Goal: Task Accomplishment & Management: Manage account settings

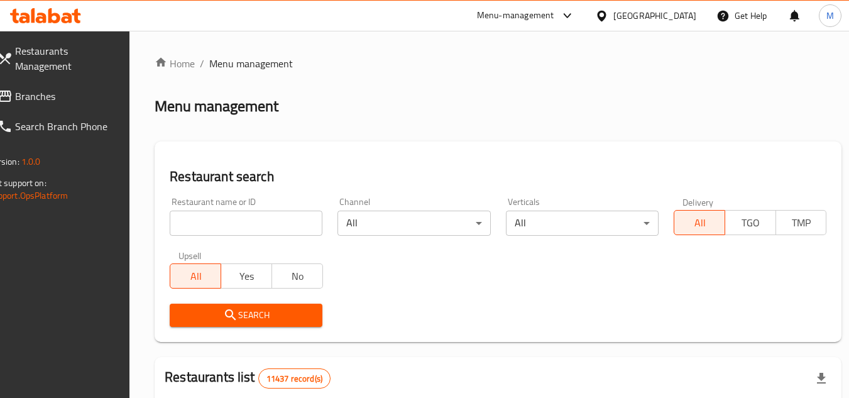
click at [316, 219] on input "search" at bounding box center [246, 223] width 153 height 25
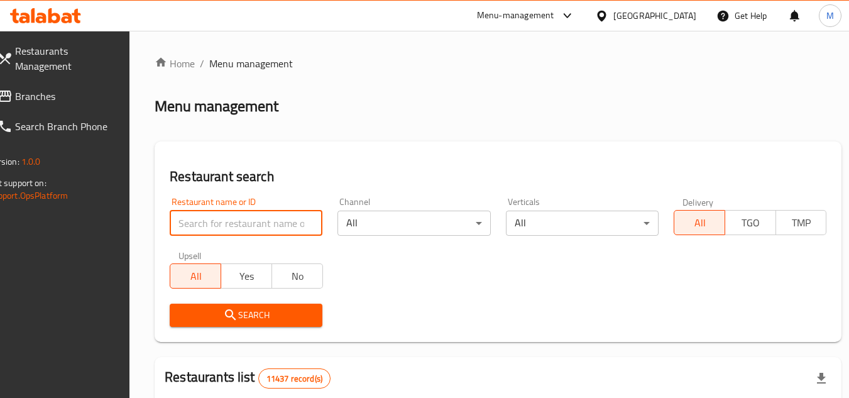
paste input "726192"
type input "726192"
click button "Search" at bounding box center [246, 315] width 153 height 23
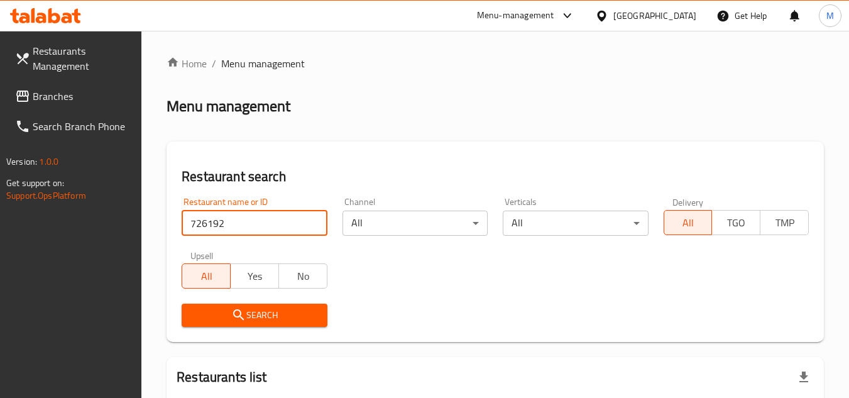
click at [84, 90] on span "Branches" at bounding box center [82, 96] width 99 height 15
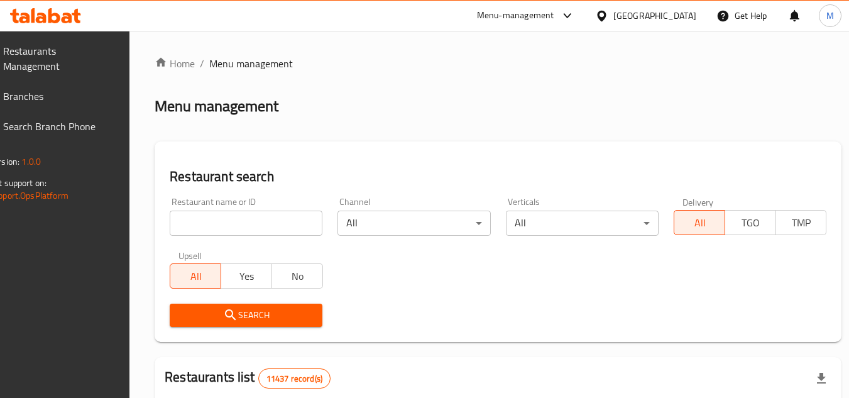
click at [304, 218] on input "search" at bounding box center [246, 223] width 153 height 25
paste input "675380"
type input "675380"
click button "Search" at bounding box center [246, 315] width 153 height 23
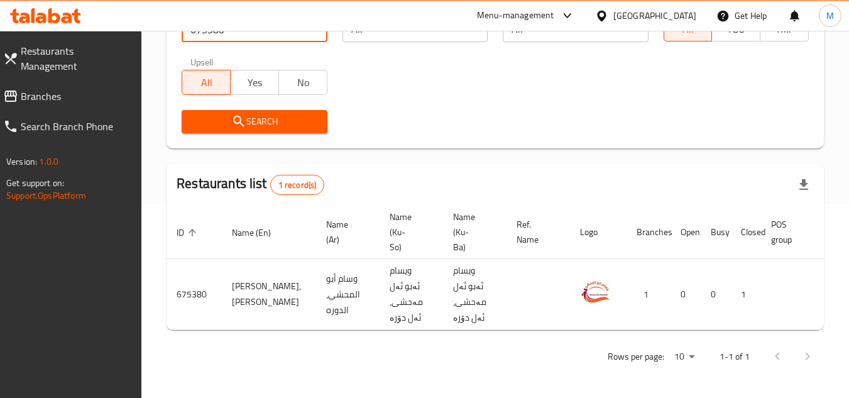
scroll to position [0, 78]
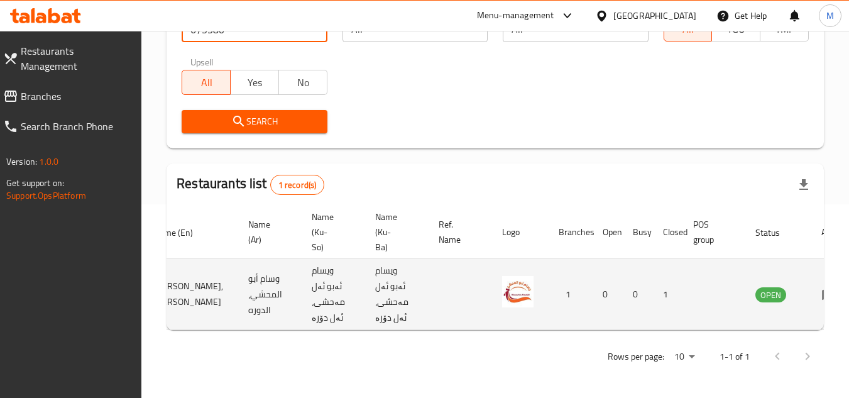
click at [822, 287] on icon "enhanced table" at bounding box center [829, 294] width 15 height 15
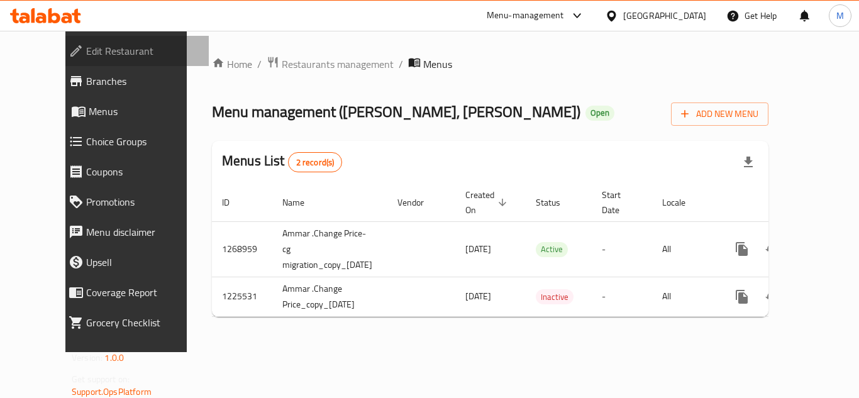
click at [86, 45] on span "Edit Restaurant" at bounding box center [142, 50] width 113 height 15
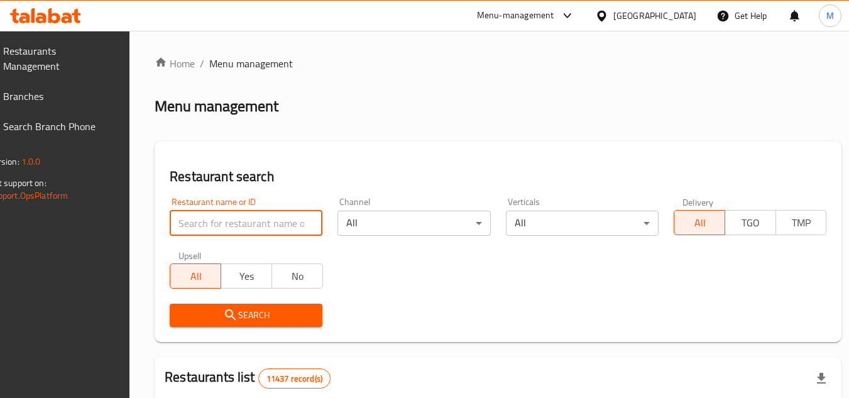
click at [288, 221] on input "search" at bounding box center [246, 223] width 153 height 25
paste input "692085"
type input "692085"
click button "Search" at bounding box center [246, 315] width 153 height 23
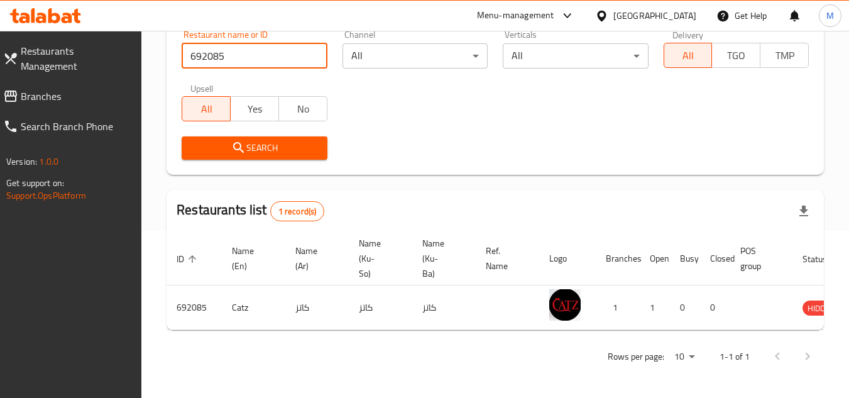
scroll to position [0, 78]
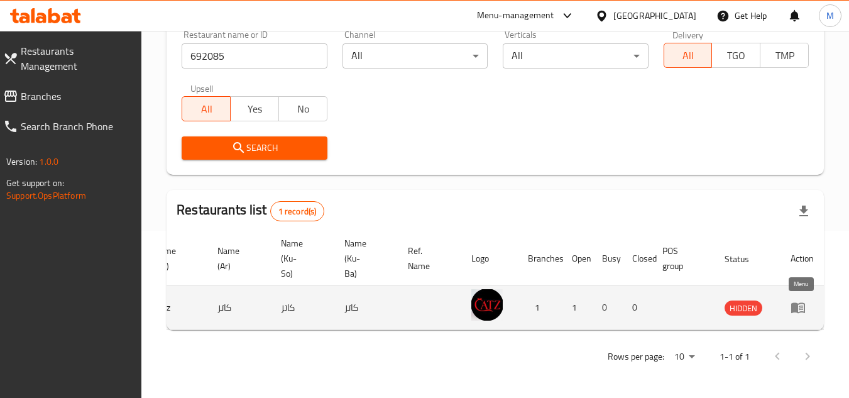
click at [798, 303] on icon "enhanced table" at bounding box center [798, 308] width 14 height 11
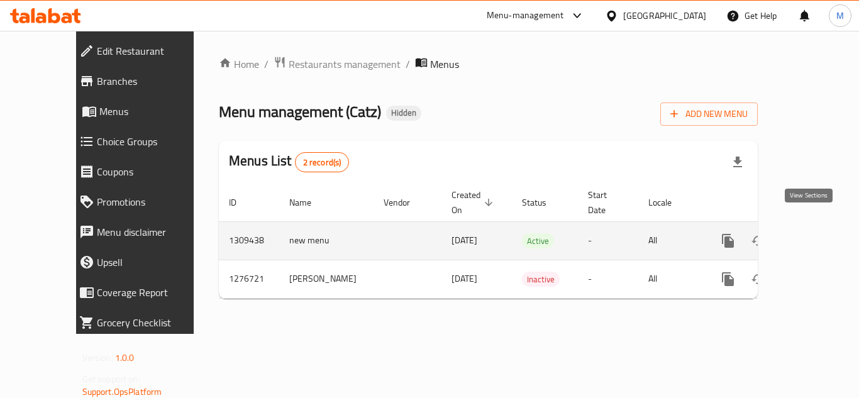
click at [808, 226] on link "enhanced table" at bounding box center [818, 241] width 30 height 30
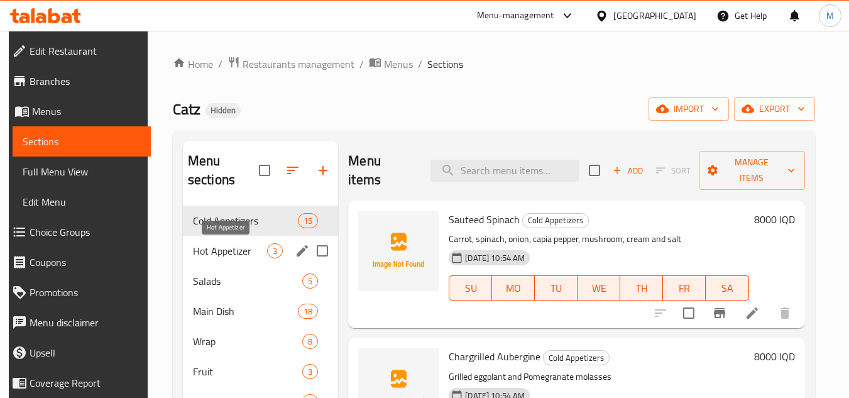
click at [209, 253] on span "Hot Appetizer" at bounding box center [230, 250] width 74 height 15
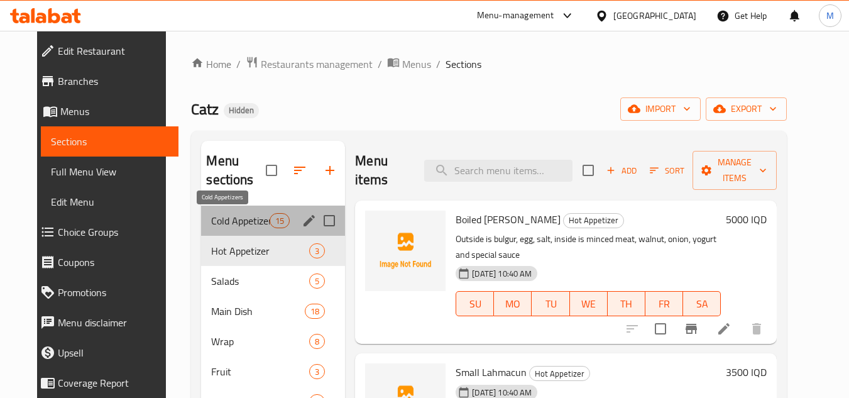
click at [212, 223] on span "Cold Appetizers" at bounding box center [240, 220] width 58 height 15
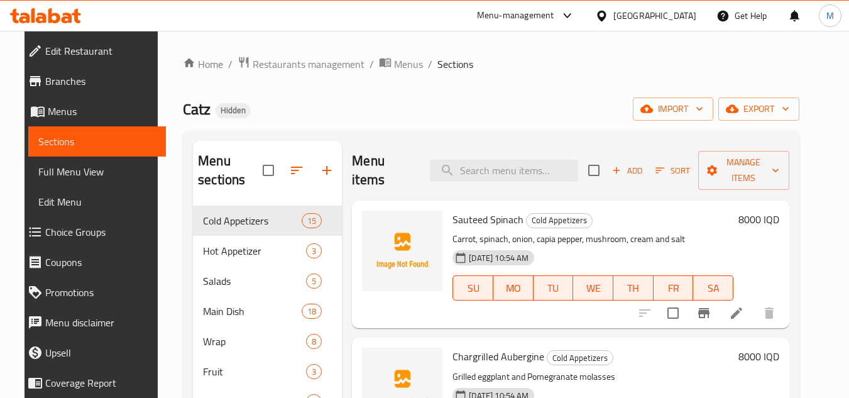
click at [825, 133] on div "Home / Restaurants management / Menus / Sections Catz Hidden import export Menu…" at bounding box center [491, 302] width 667 height 543
click at [713, 102] on button "import" at bounding box center [673, 108] width 80 height 23
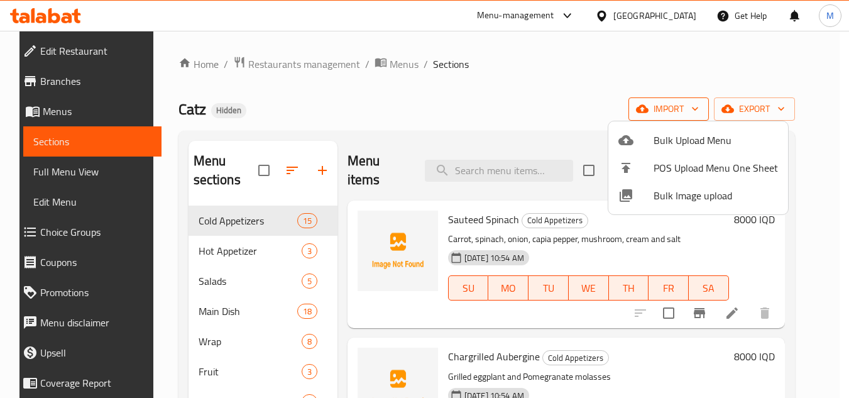
click at [731, 102] on div at bounding box center [424, 199] width 849 height 398
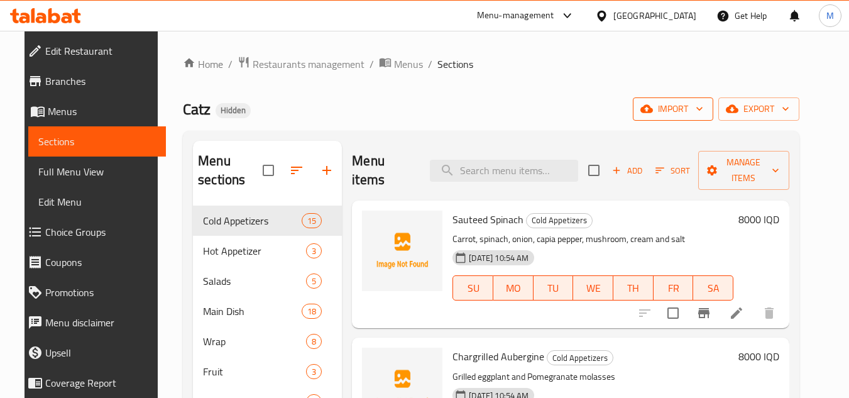
click at [713, 102] on button "import" at bounding box center [673, 108] width 80 height 23
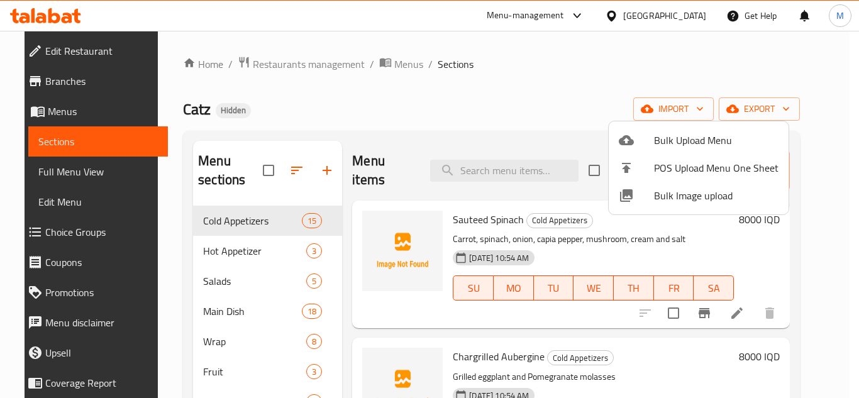
click at [659, 194] on span "Bulk Image upload" at bounding box center [716, 195] width 124 height 15
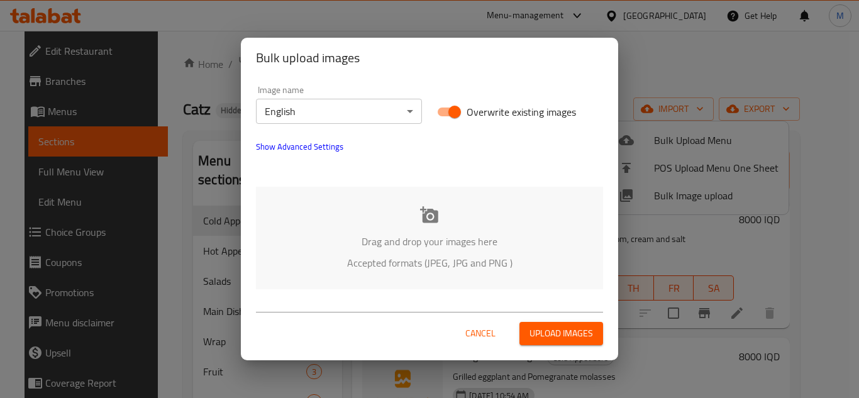
click at [315, 208] on div "Drag and drop your images here Accepted formats (JPEG, JPG and PNG )" at bounding box center [429, 238] width 347 height 102
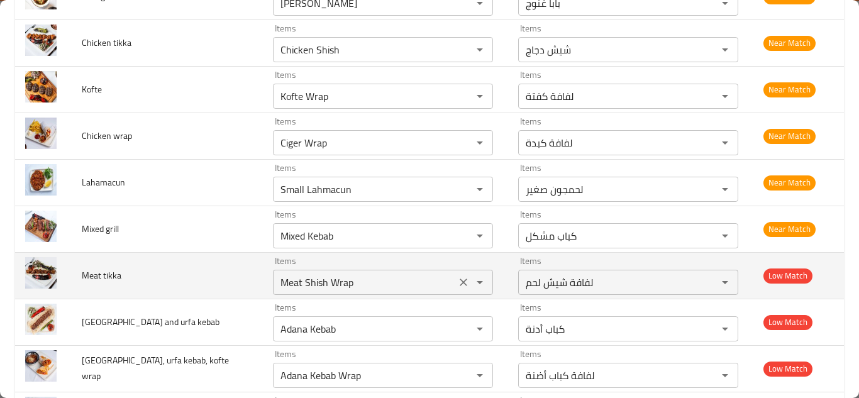
scroll to position [2113, 0]
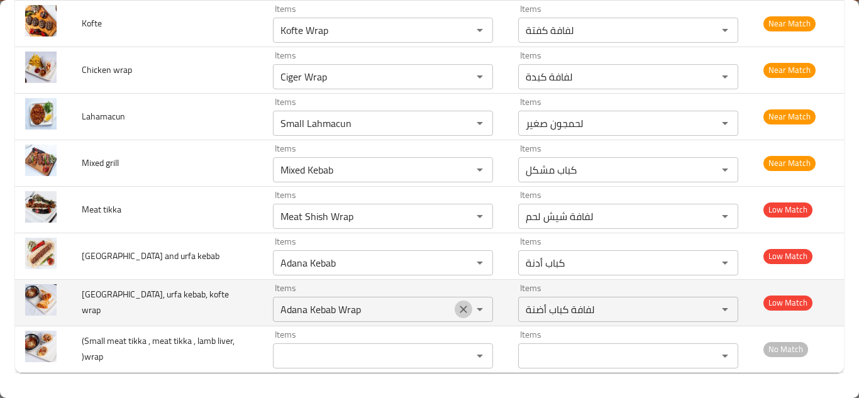
click at [457, 305] on icon "Clear" at bounding box center [463, 309] width 13 height 13
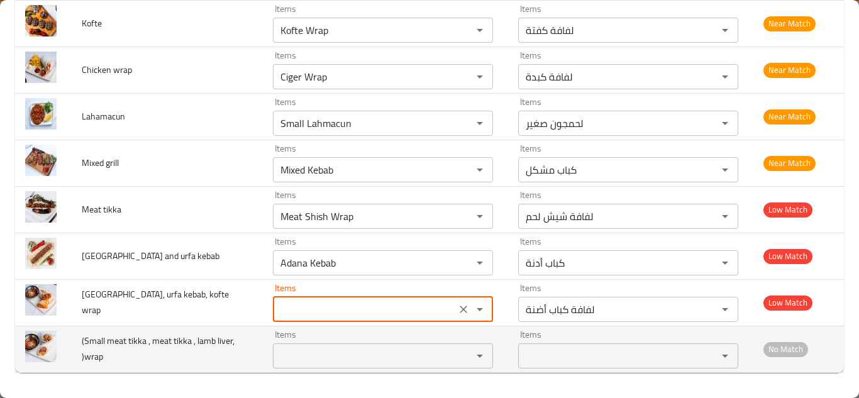
type wrap "Adana Kebab Wrap"
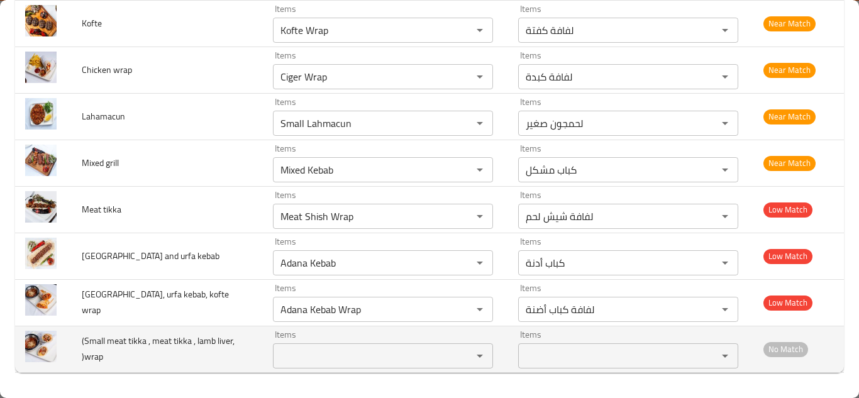
click at [146, 348] on span "(Small meat tikka , meat tikka , lamb liver, )wrap" at bounding box center [158, 349] width 153 height 32
copy span "(Small meat tikka , meat tikka , lamb liver, )wrap"
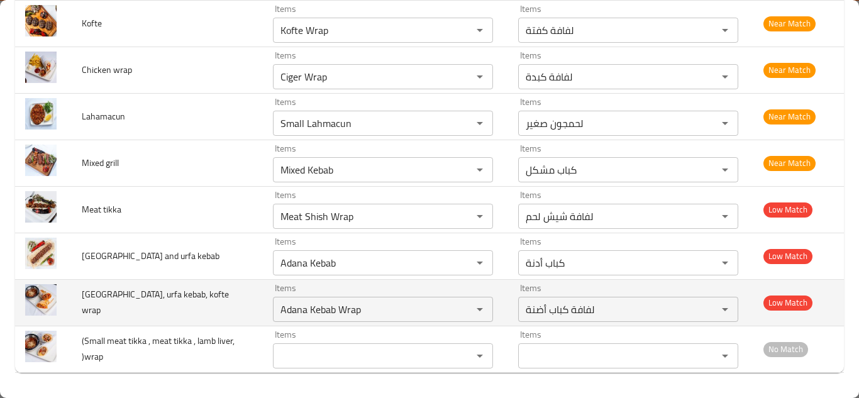
click at [150, 301] on span "Adana, urfa kebab, kofte wrap" at bounding box center [155, 302] width 147 height 32
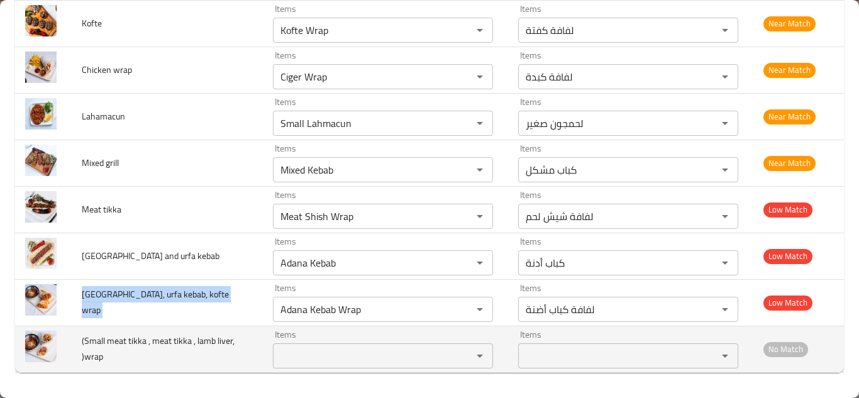
copy span "Adana, urfa kebab, kofte wrap"
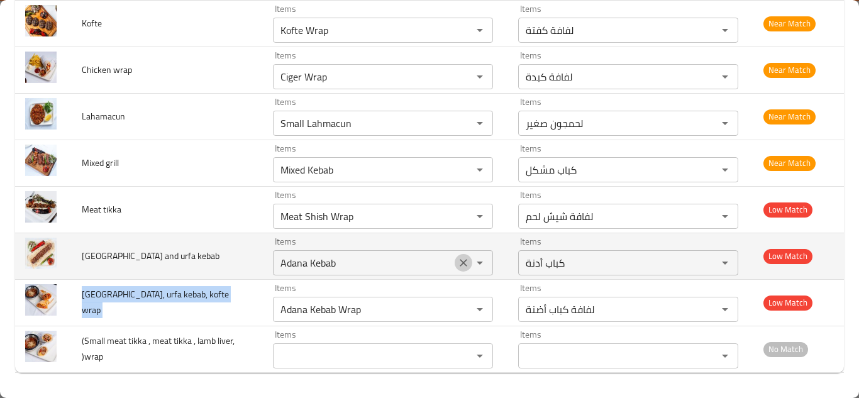
click at [457, 258] on icon "Clear" at bounding box center [463, 262] width 13 height 13
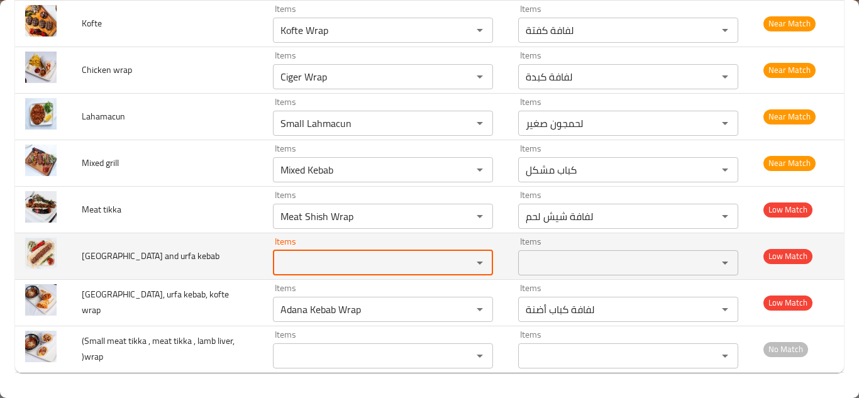
click at [113, 250] on span "Adana and urfa kebab" at bounding box center [151, 256] width 138 height 16
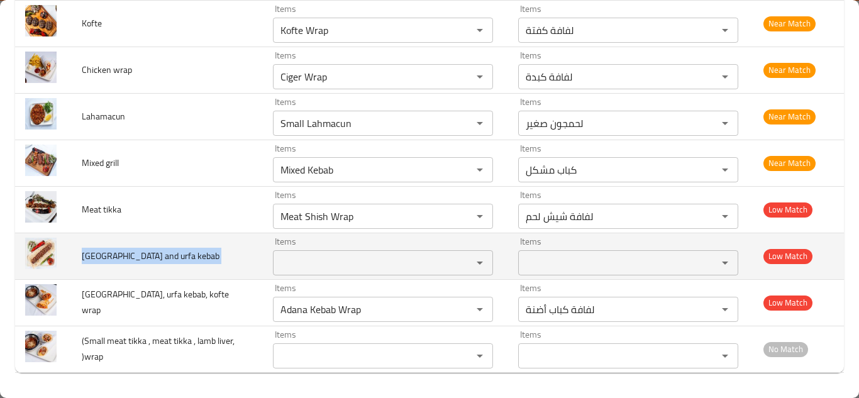
click at [113, 250] on span "Adana and urfa kebab" at bounding box center [151, 256] width 138 height 16
copy span "Adana and urfa kebab"
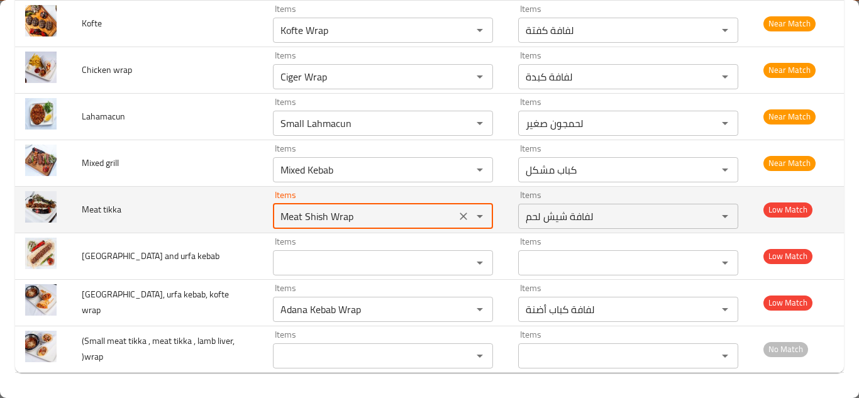
click at [358, 216] on tikka "Meat Shish Wrap" at bounding box center [364, 216] width 175 height 18
type tikka "t"
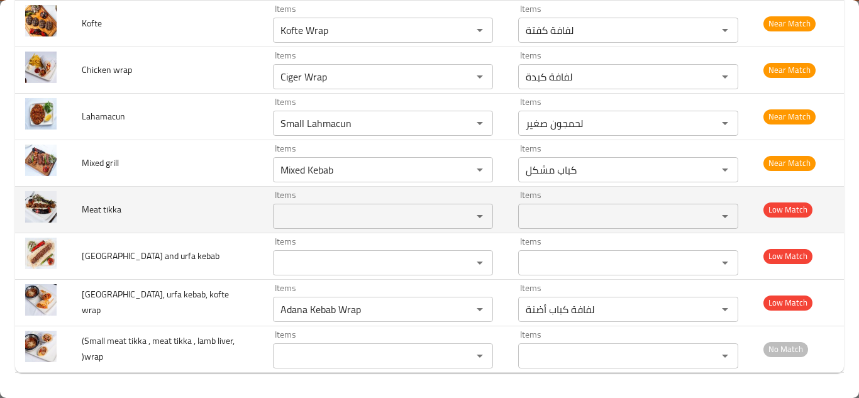
click at [92, 206] on span "Meat tikka" at bounding box center [102, 209] width 40 height 16
copy span "Meat tikka"
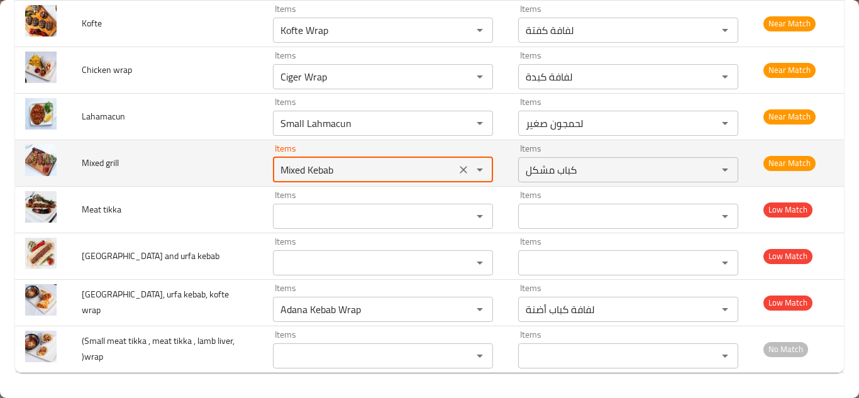
click at [337, 164] on grill "Mixed Kebab" at bounding box center [364, 170] width 175 height 18
click at [347, 164] on grill "Mixed Kebab" at bounding box center [364, 170] width 175 height 18
type grill "M"
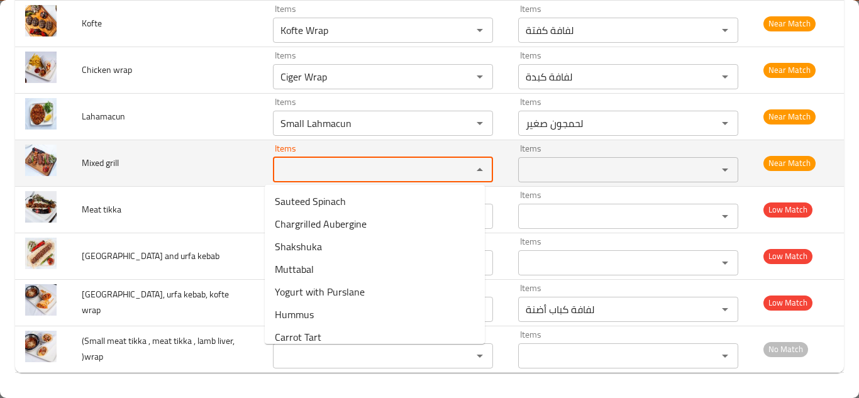
click at [92, 161] on span "Mixed grill" at bounding box center [100, 163] width 37 height 16
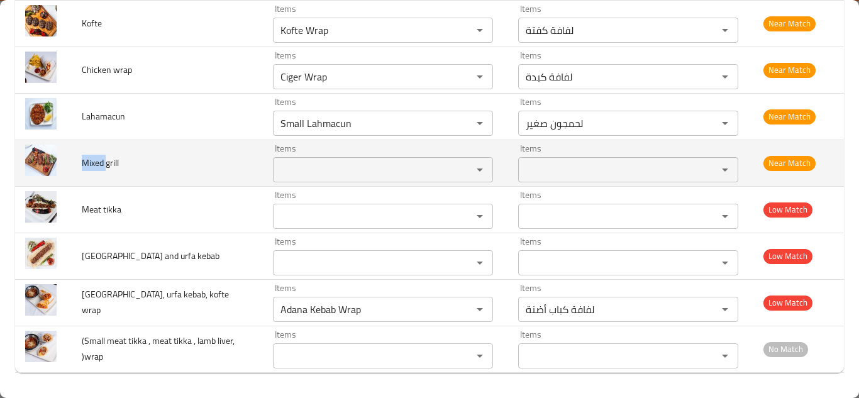
click at [92, 161] on span "Mixed grill" at bounding box center [100, 163] width 37 height 16
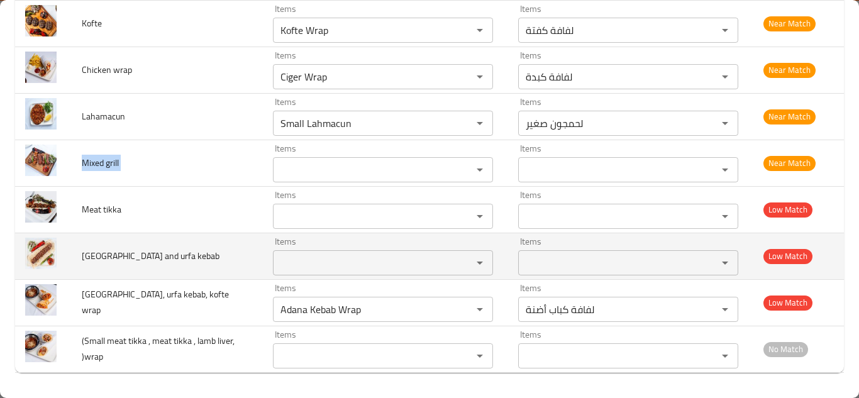
copy span "Mixed grill"
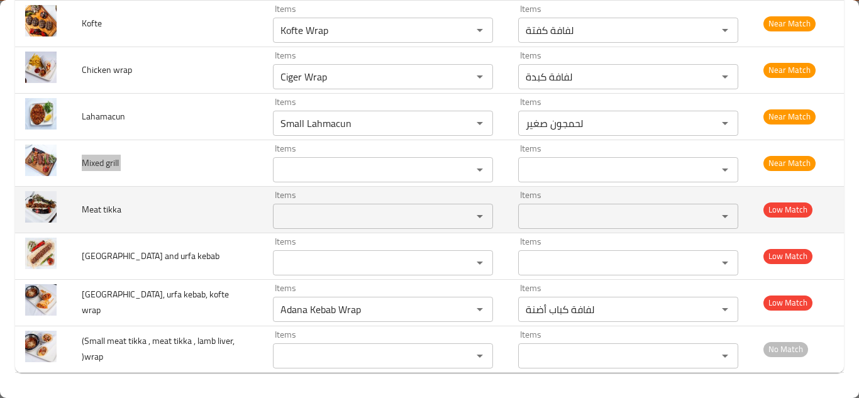
scroll to position [2050, 0]
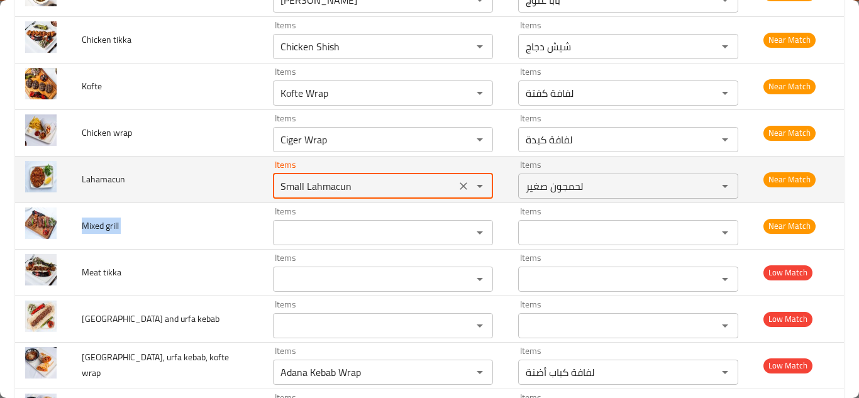
click at [359, 189] on input "Small Lahmacun" at bounding box center [364, 186] width 175 height 18
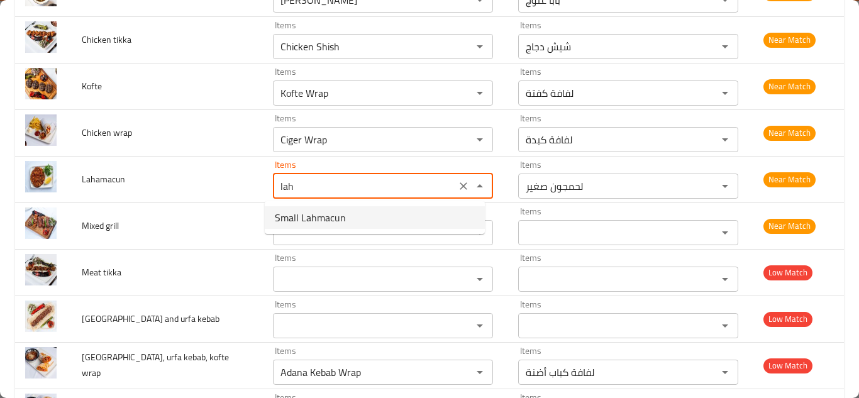
click at [348, 211] on li "Small Lahmacun" at bounding box center [375, 217] width 220 height 23
type input "Small Lahmacun"
click at [348, 211] on div "Items Items" at bounding box center [383, 226] width 220 height 38
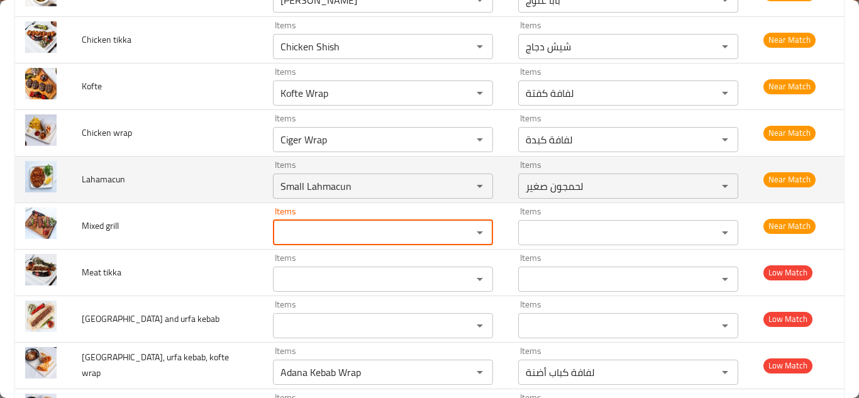
click at [222, 163] on td "Lahamacun" at bounding box center [167, 179] width 191 height 47
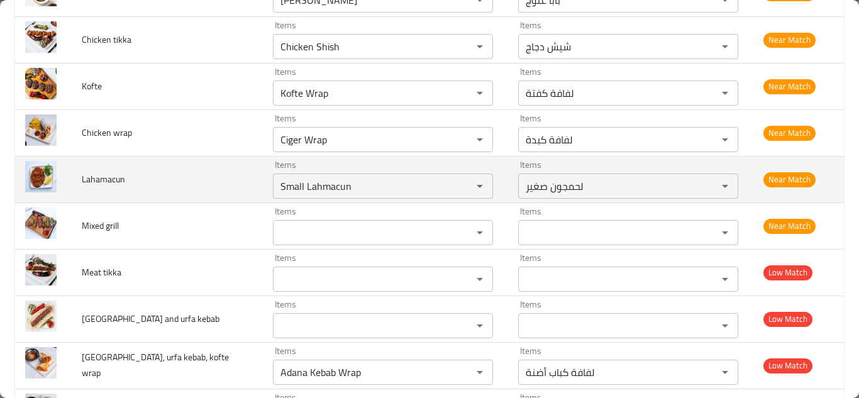
scroll to position [1988, 0]
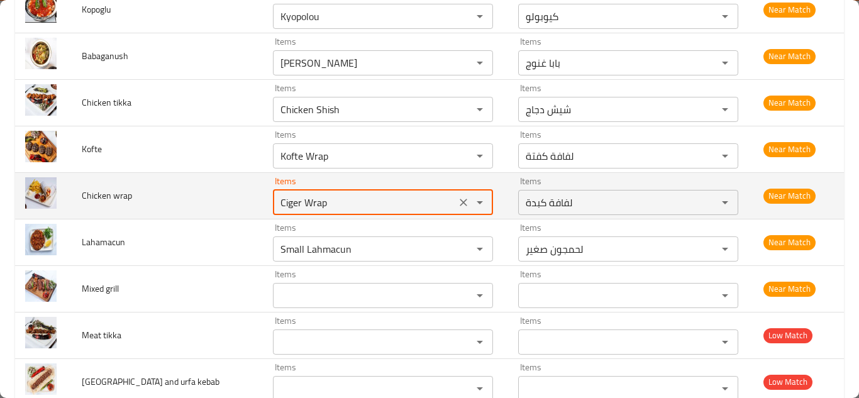
click at [308, 202] on wrap "Ciger Wrap" at bounding box center [364, 203] width 175 height 18
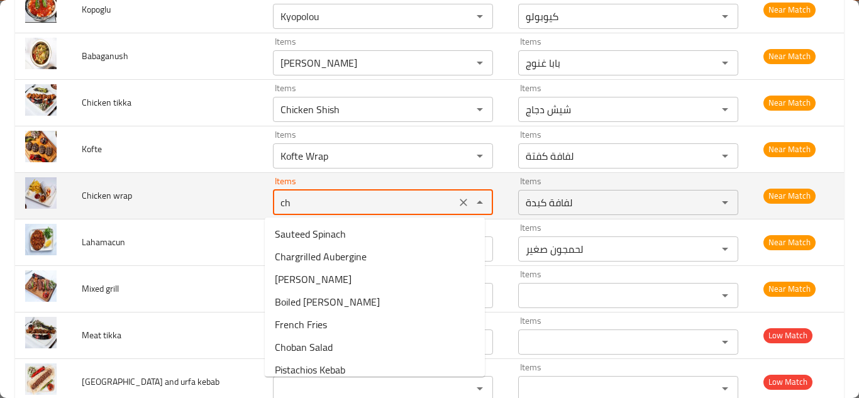
type wrap "chi"
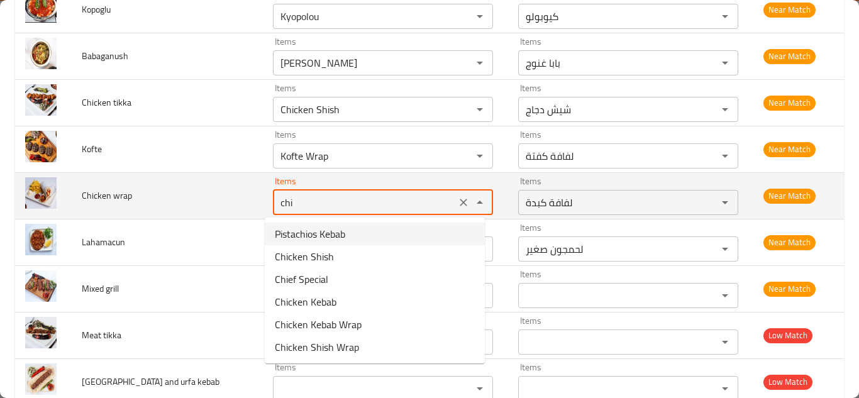
click at [457, 201] on icon "Clear" at bounding box center [463, 202] width 13 height 13
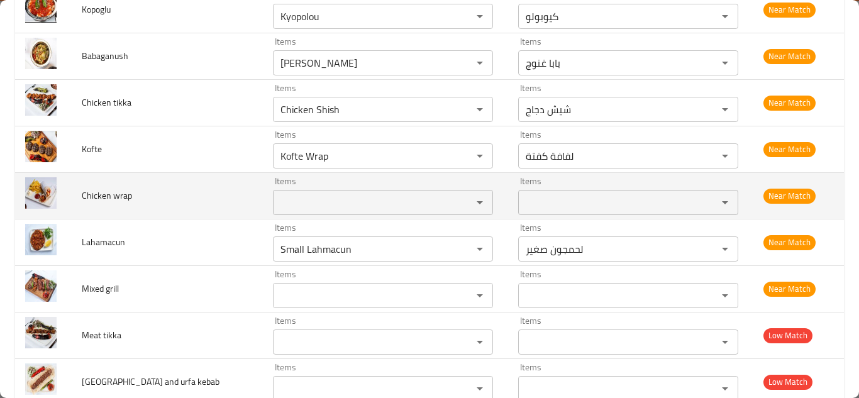
click at [123, 194] on span "Chicken wrap" at bounding box center [107, 195] width 50 height 16
copy span "Chicken wrap"
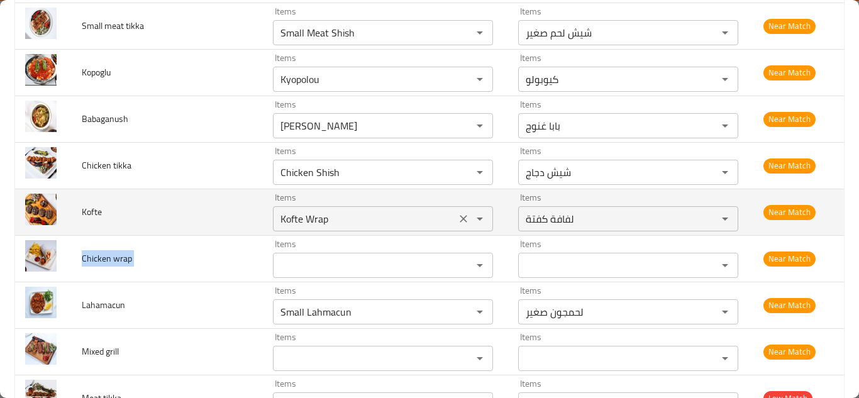
click at [341, 220] on input "Kofte Wrap" at bounding box center [364, 219] width 175 height 18
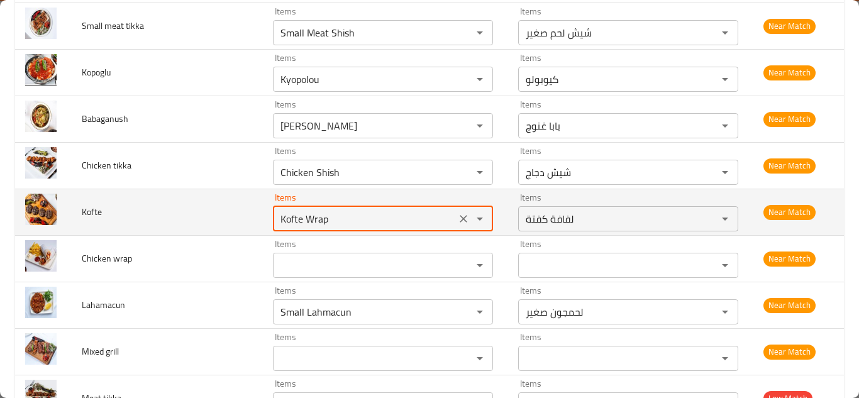
click at [345, 217] on input "Kofte Wrap" at bounding box center [364, 219] width 175 height 18
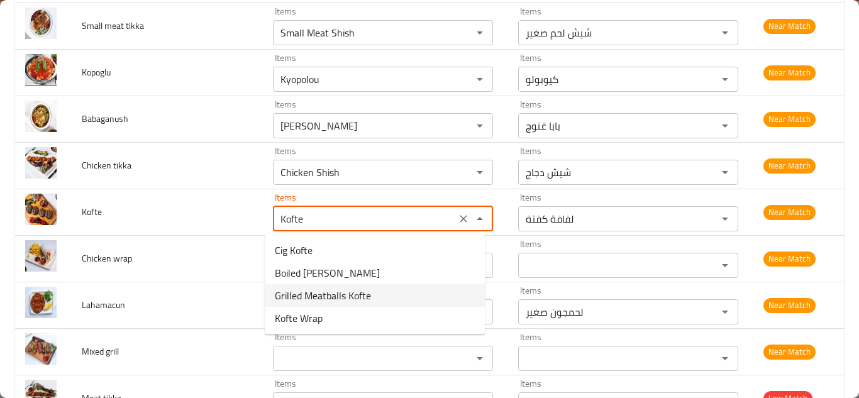
click at [355, 296] on span "Grilled Meatballs Kofte" at bounding box center [323, 295] width 96 height 15
type input "Grilled Meatballs Kofte"
type input "كرات كوفته لحم مشوية"
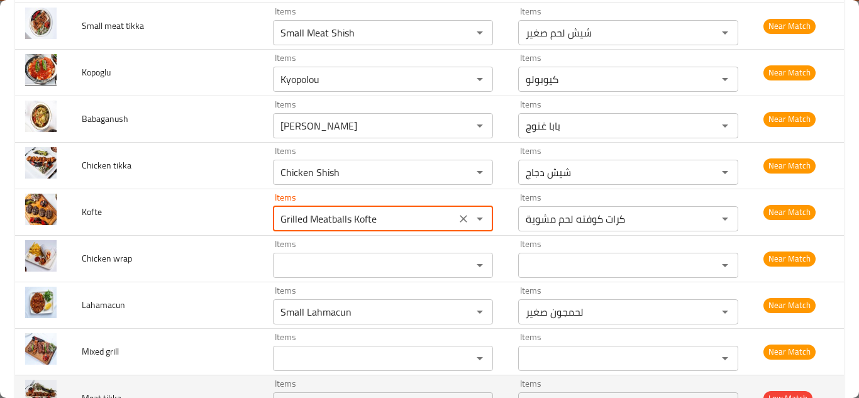
type input "Grilled Meatballs Kofte"
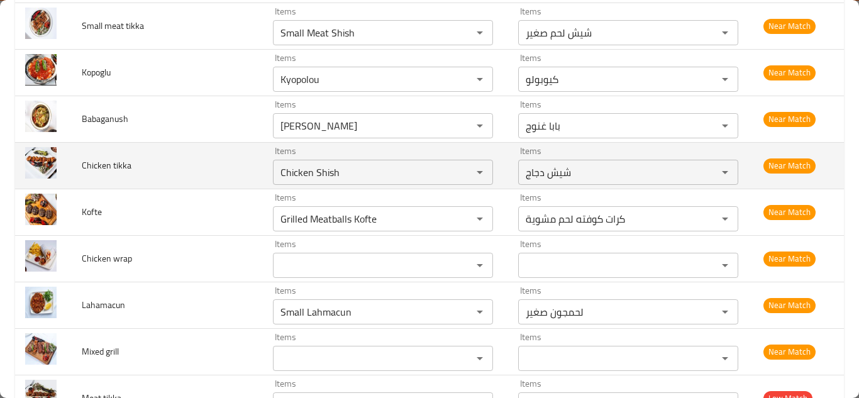
click at [140, 175] on td "Chicken tikka" at bounding box center [167, 165] width 191 height 47
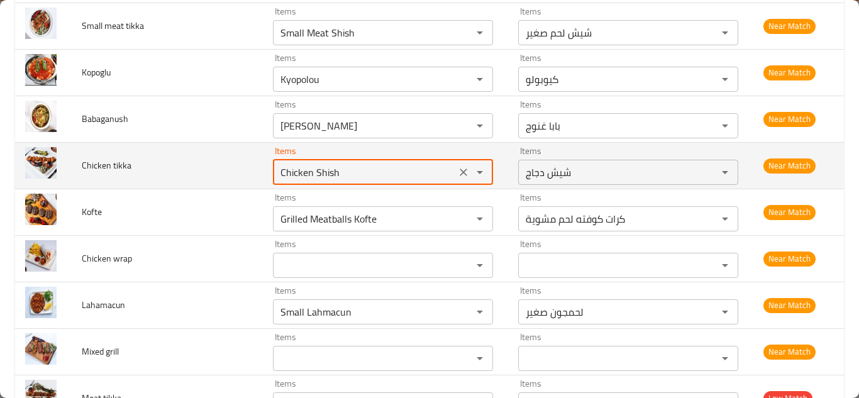
click at [323, 173] on tikka "Chicken Shish" at bounding box center [364, 172] width 175 height 18
click at [458, 171] on icon "Clear" at bounding box center [463, 172] width 13 height 13
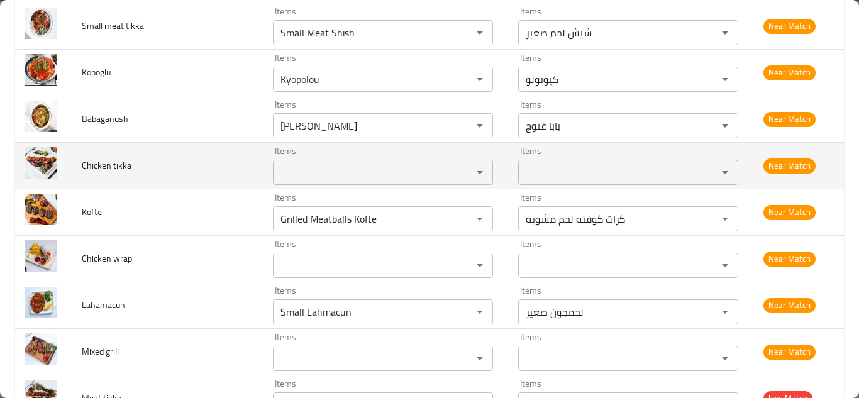
click at [106, 162] on span "Chicken tikka" at bounding box center [107, 165] width 50 height 16
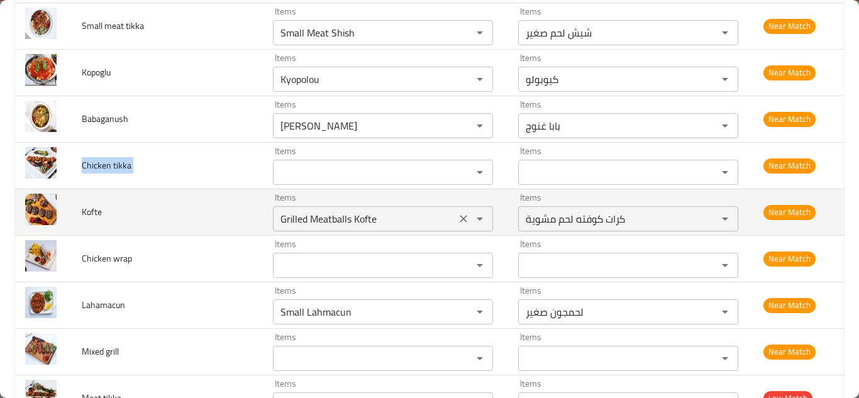
copy span "Chicken tikka"
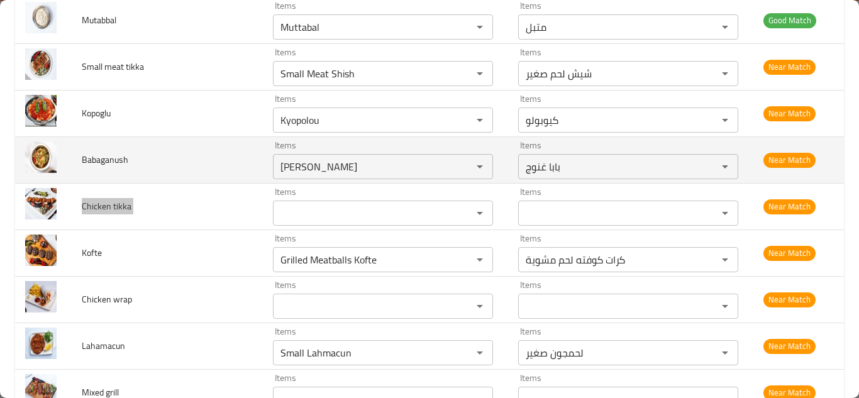
scroll to position [1862, 0]
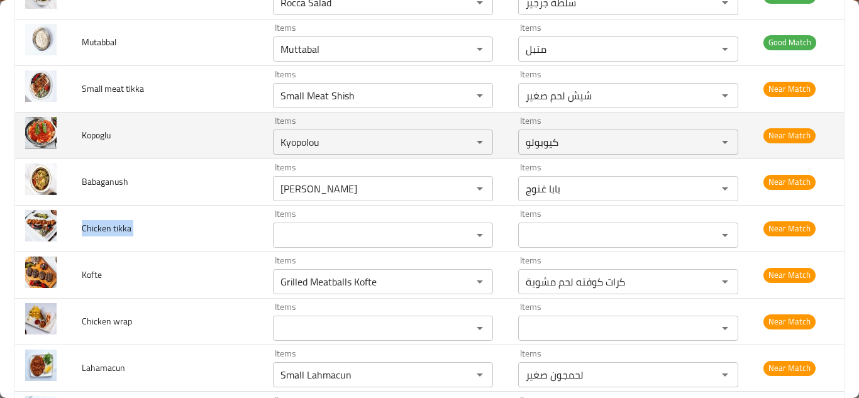
click at [218, 143] on td "Kopoglu" at bounding box center [167, 135] width 191 height 47
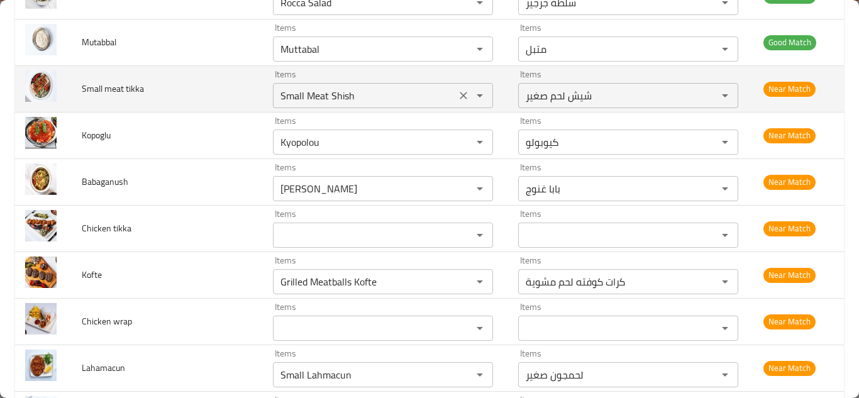
click at [458, 91] on icon "Clear" at bounding box center [463, 95] width 13 height 13
click at [120, 87] on span "Small meat tikka" at bounding box center [113, 88] width 62 height 16
copy span "Small meat tikka"
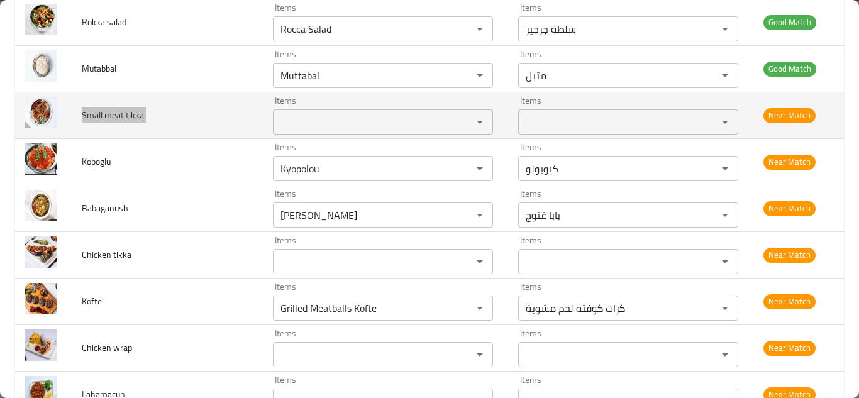
scroll to position [1799, 0]
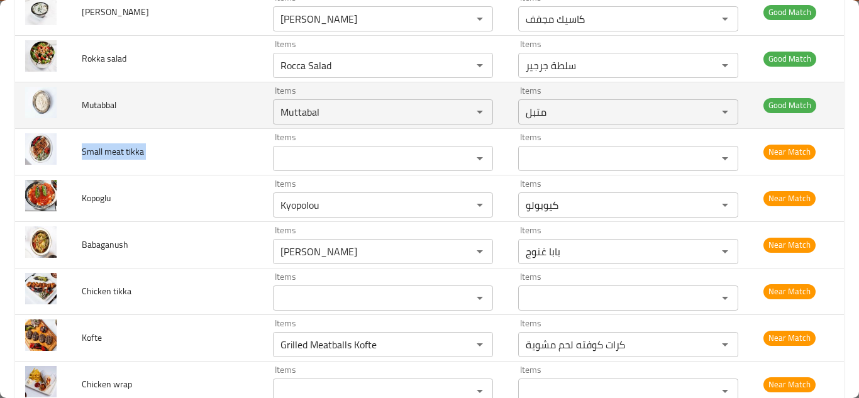
click at [221, 108] on td "Mutabbal" at bounding box center [167, 105] width 191 height 47
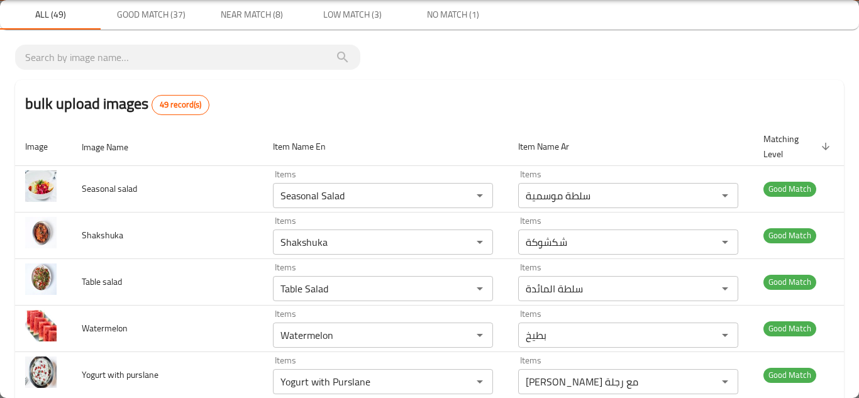
scroll to position [0, 0]
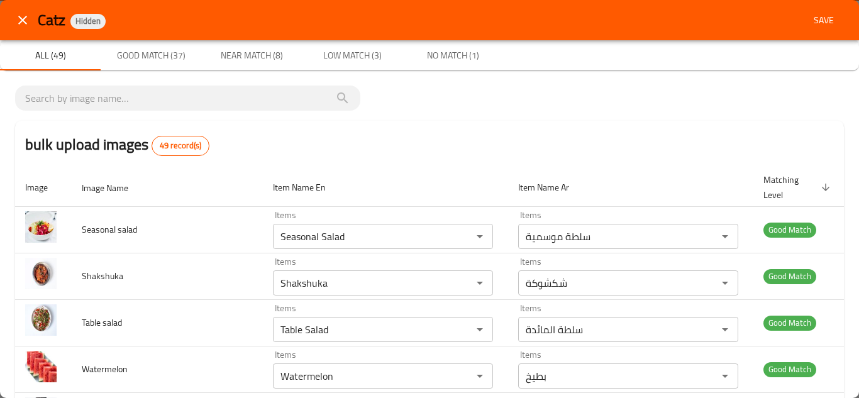
click at [812, 16] on span "Save" at bounding box center [823, 21] width 30 height 16
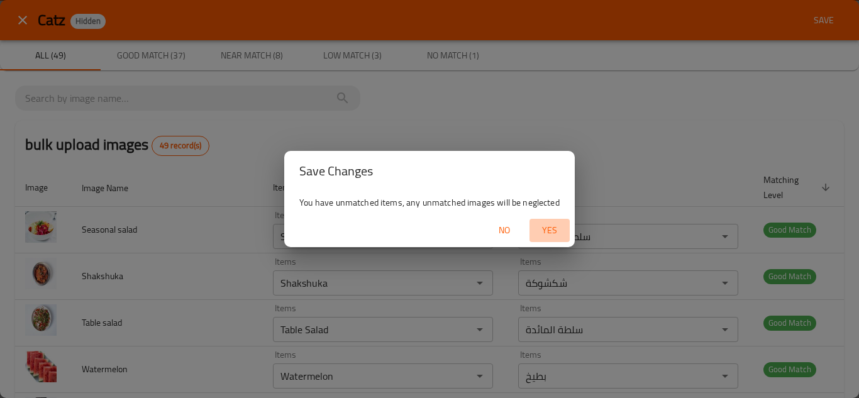
click at [549, 223] on span "Yes" at bounding box center [549, 231] width 30 height 16
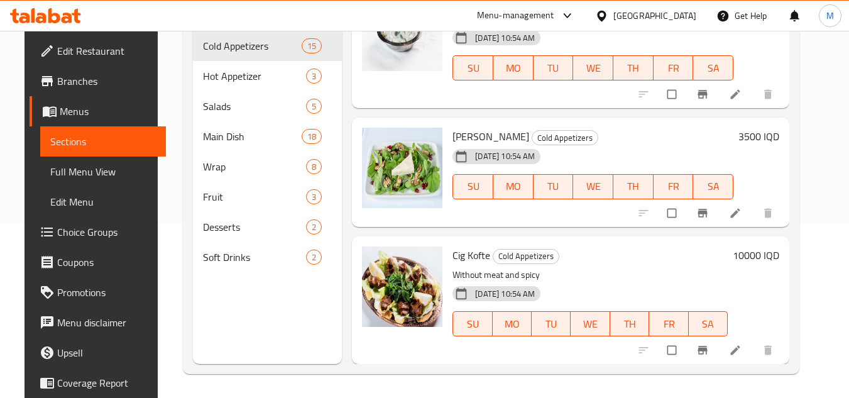
scroll to position [176, 0]
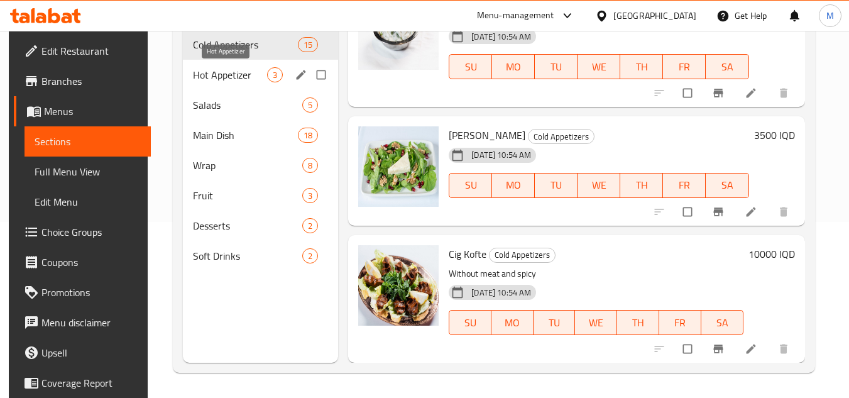
click at [238, 71] on span "Hot Appetizer" at bounding box center [230, 74] width 74 height 15
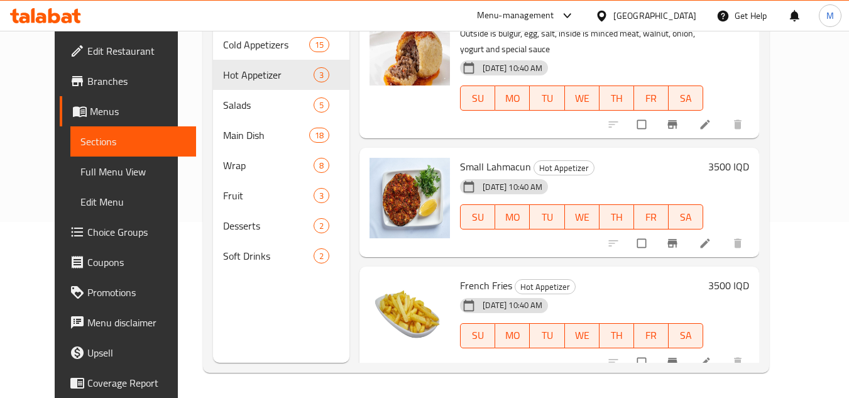
scroll to position [43, 0]
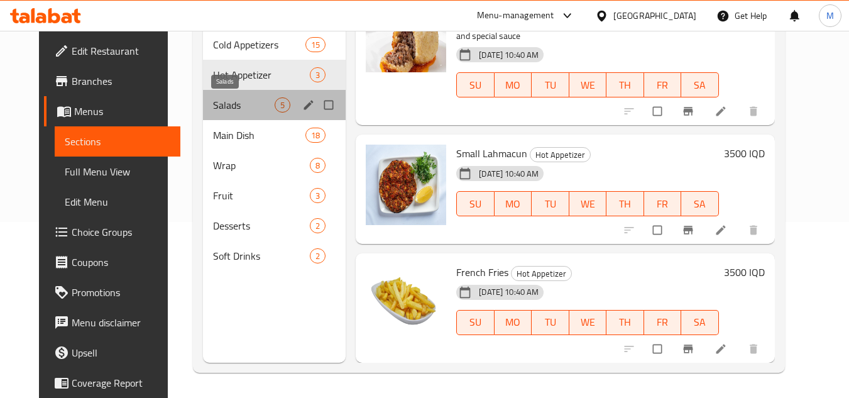
click at [213, 101] on span "Salads" at bounding box center [244, 104] width 62 height 15
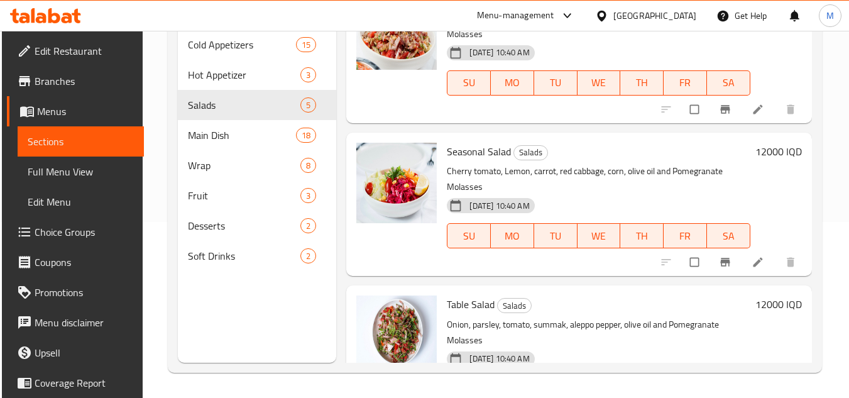
scroll to position [402, 0]
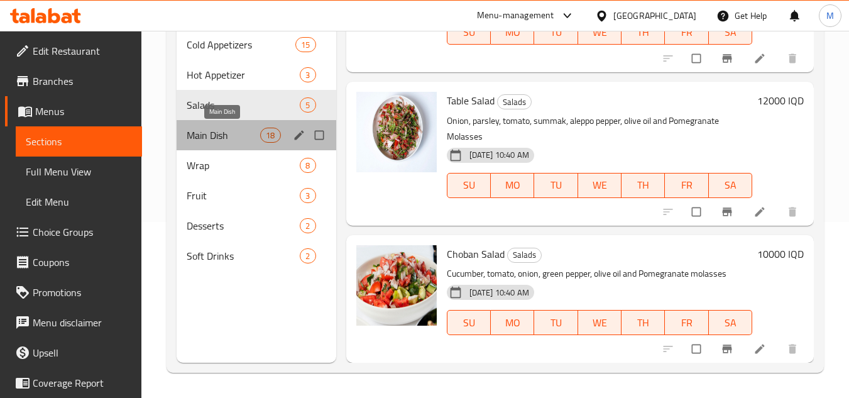
click at [241, 135] on span "Main Dish" at bounding box center [224, 135] width 74 height 15
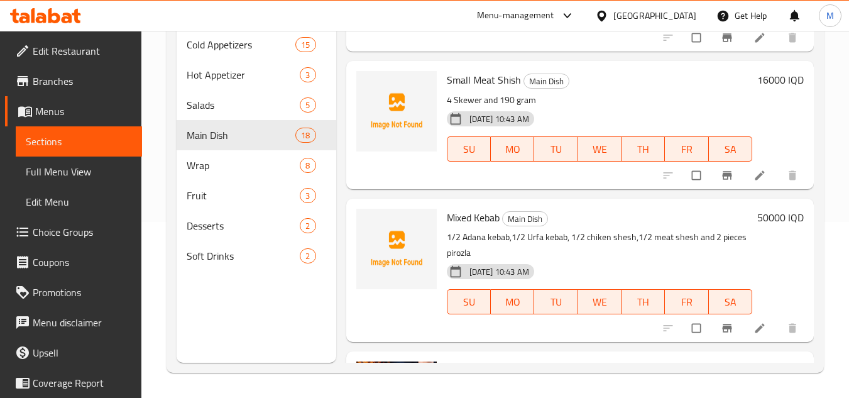
scroll to position [2011, 0]
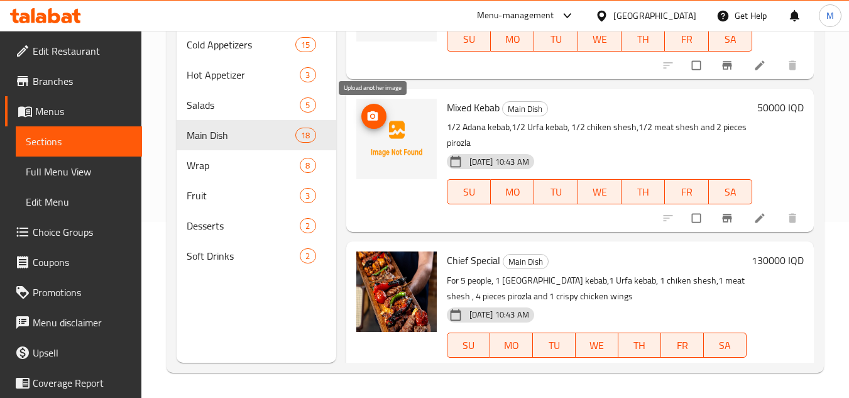
click at [368, 114] on icon "upload picture" at bounding box center [372, 115] width 11 height 9
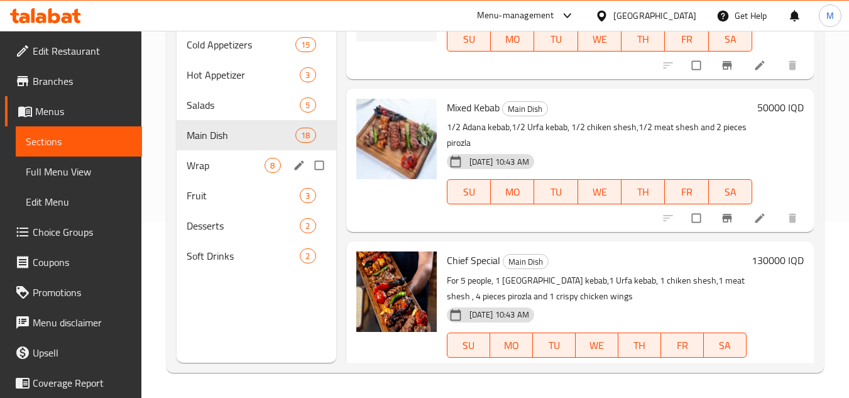
click at [184, 167] on div "Wrap 8" at bounding box center [256, 165] width 159 height 30
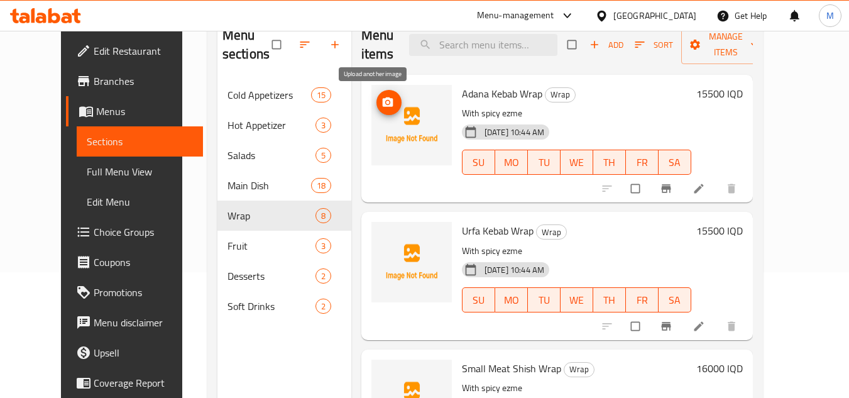
click at [382, 102] on icon "upload picture" at bounding box center [388, 102] width 13 height 13
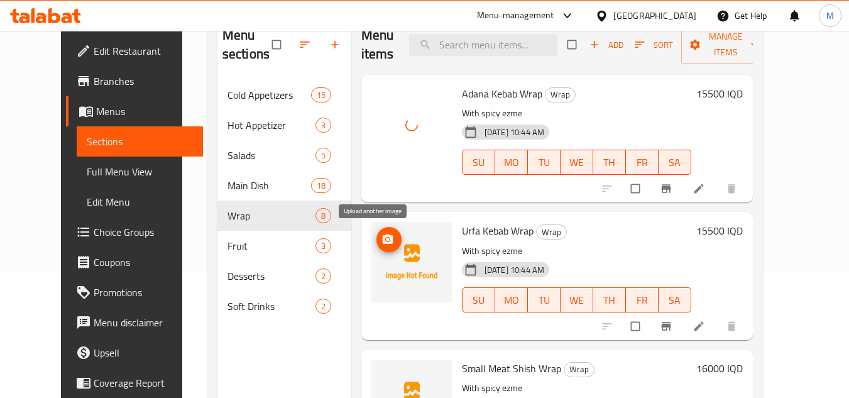
click at [379, 238] on span "upload picture" at bounding box center [389, 239] width 25 height 13
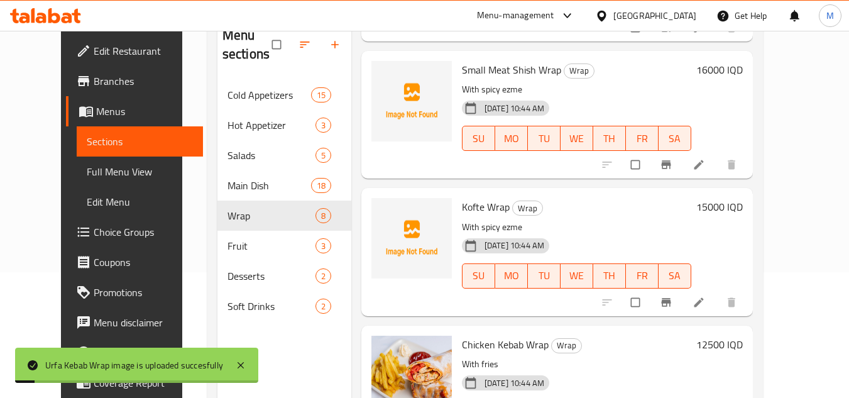
scroll to position [314, 0]
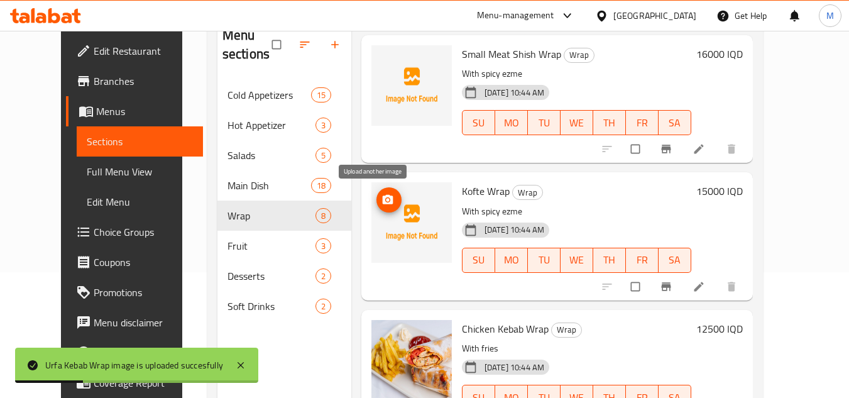
click at [377, 192] on button "upload picture" at bounding box center [389, 199] width 25 height 25
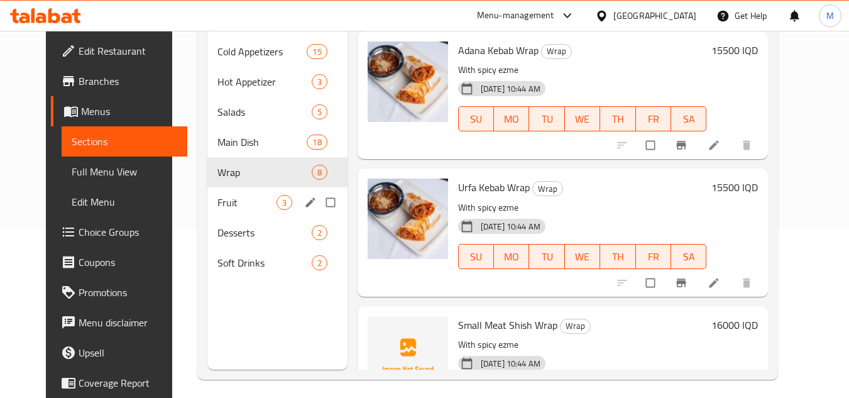
scroll to position [176, 0]
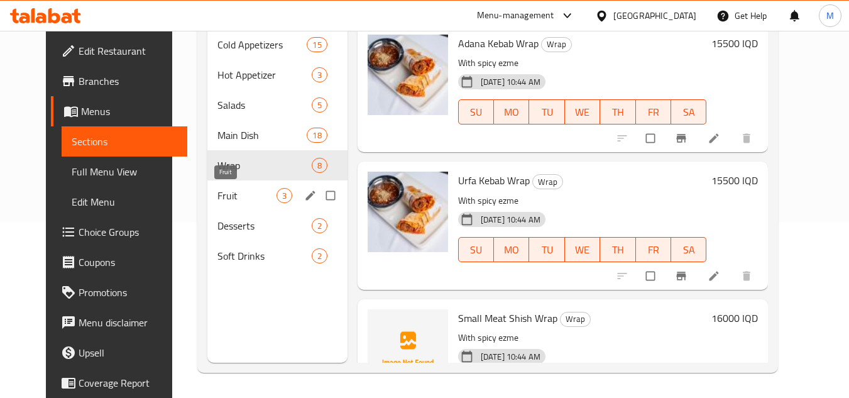
click at [217, 188] on span "Fruit" at bounding box center [246, 195] width 59 height 15
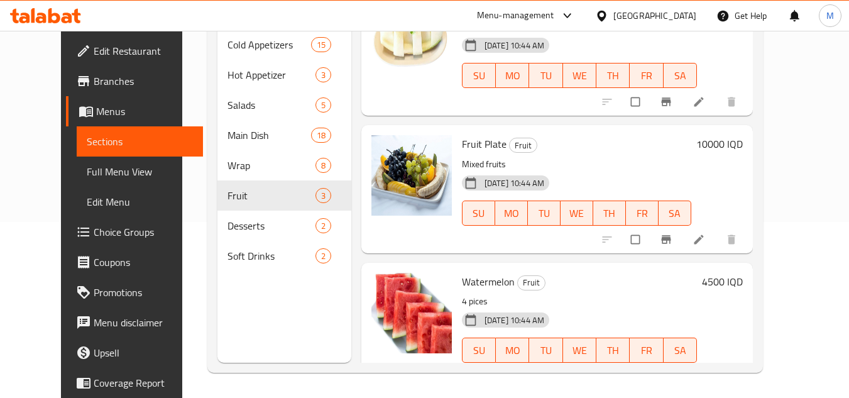
scroll to position [64, 0]
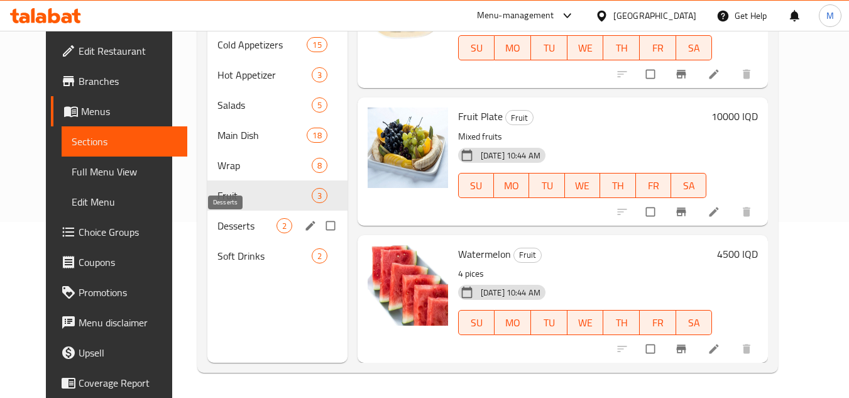
click at [217, 218] on span "Desserts" at bounding box center [246, 225] width 59 height 15
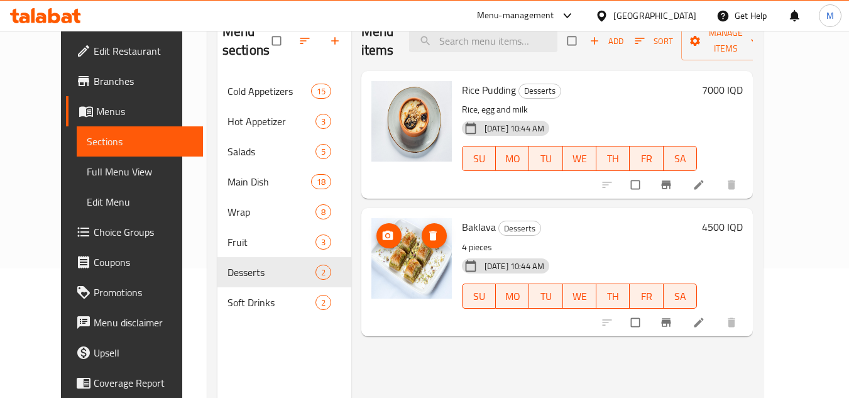
scroll to position [176, 0]
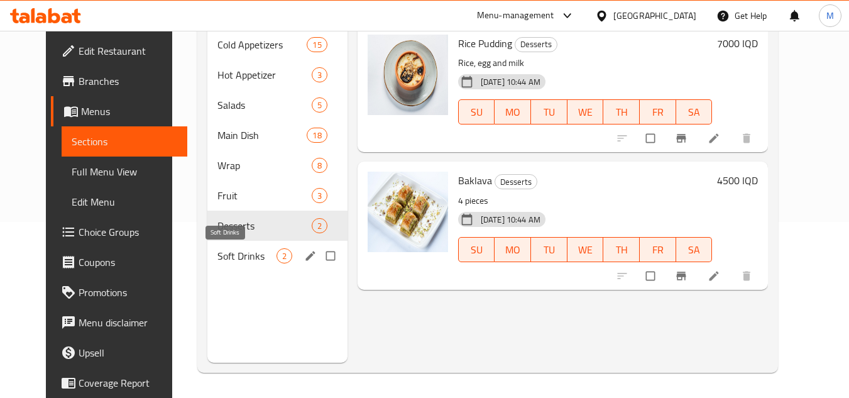
click at [231, 258] on span "Soft Drinks" at bounding box center [246, 255] width 59 height 15
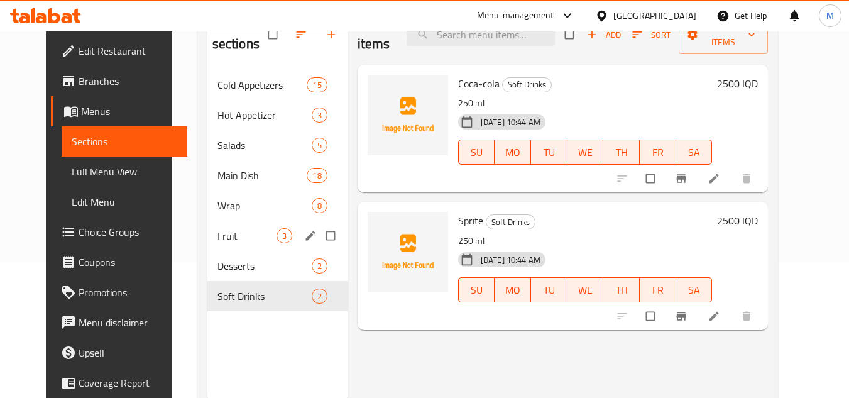
scroll to position [113, 0]
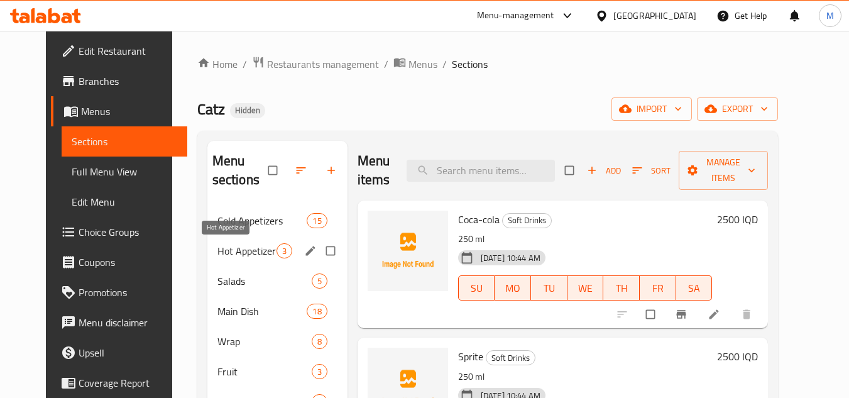
click at [231, 246] on span "Hot Appetizer" at bounding box center [246, 250] width 59 height 15
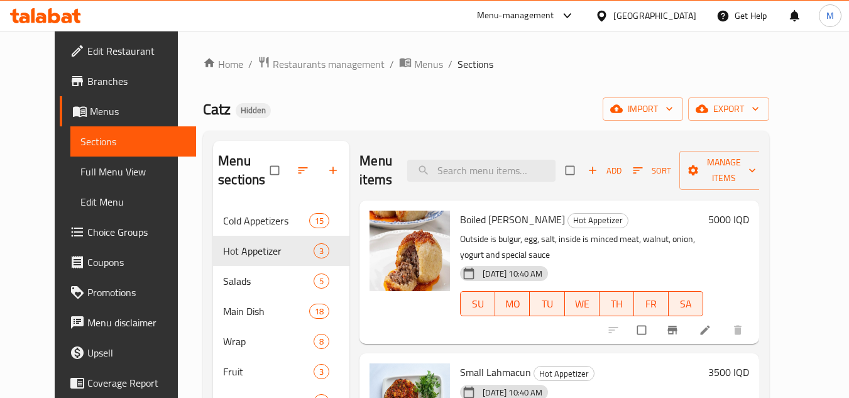
click at [107, 167] on span "Full Menu View" at bounding box center [133, 171] width 106 height 15
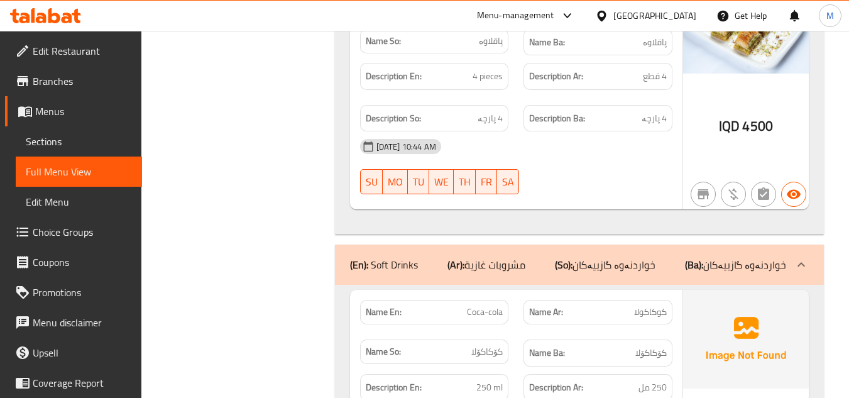
scroll to position [15382, 0]
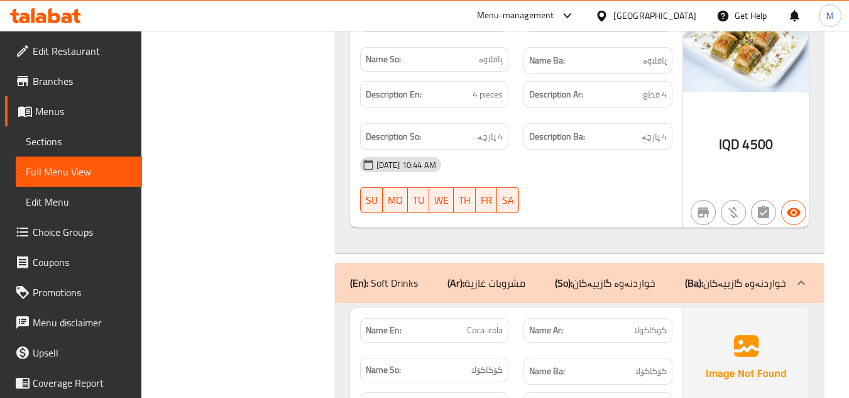
click at [68, 144] on span "Sections" at bounding box center [79, 141] width 106 height 15
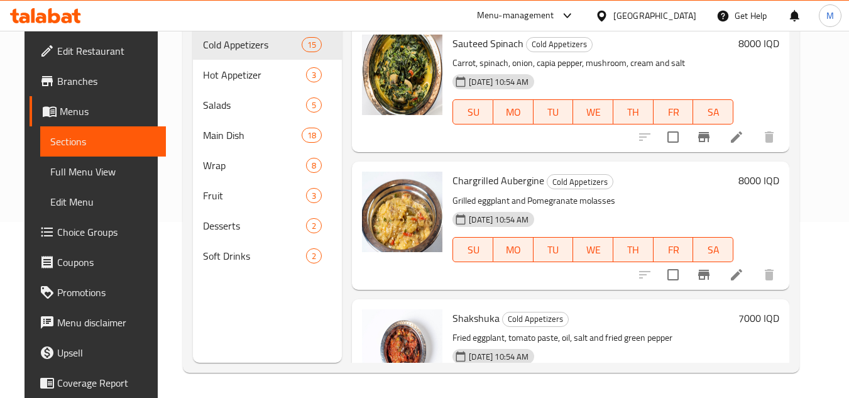
scroll to position [176, 0]
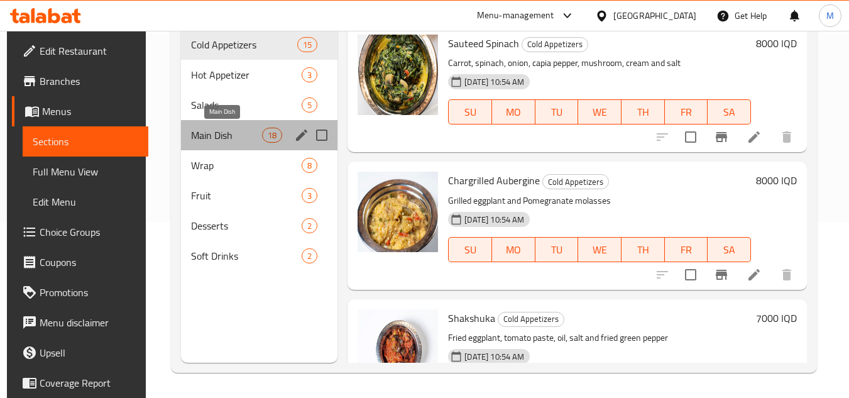
click at [216, 131] on span "Main Dish" at bounding box center [226, 135] width 71 height 15
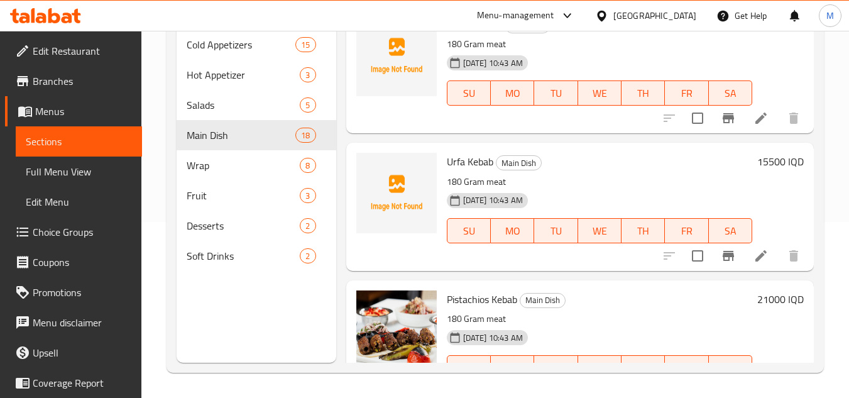
scroll to position [113, 0]
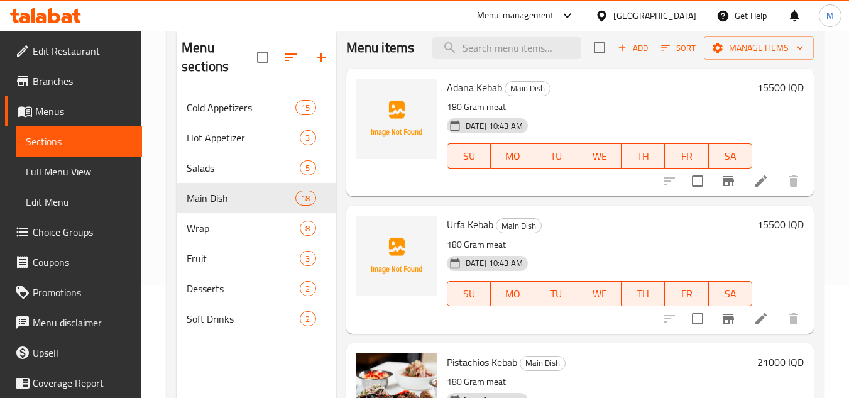
click at [459, 97] on span "Adana Kebab" at bounding box center [474, 87] width 55 height 19
click at [451, 97] on span "Adana Kebab" at bounding box center [474, 87] width 55 height 19
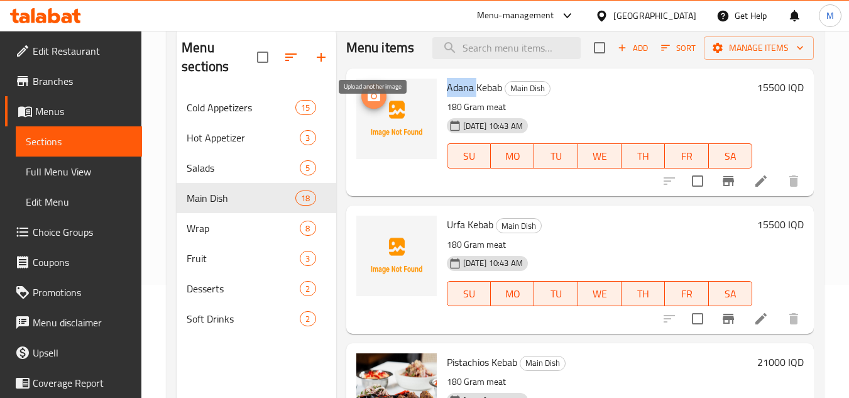
click at [376, 101] on icon "upload picture" at bounding box center [374, 95] width 13 height 11
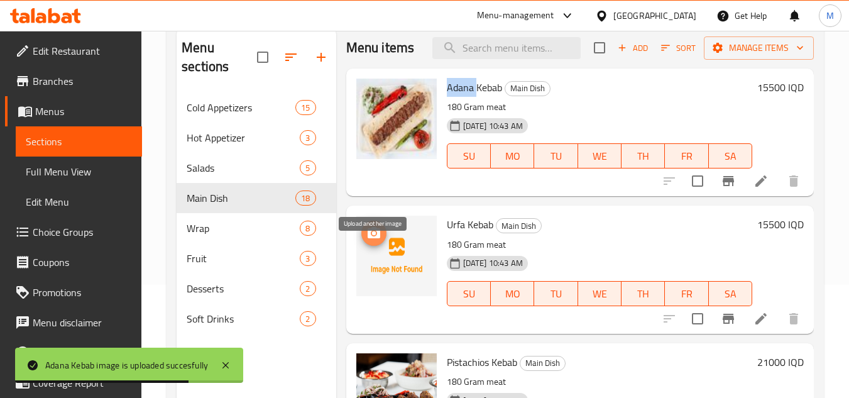
click at [378, 241] on icon "upload picture" at bounding box center [373, 233] width 15 height 15
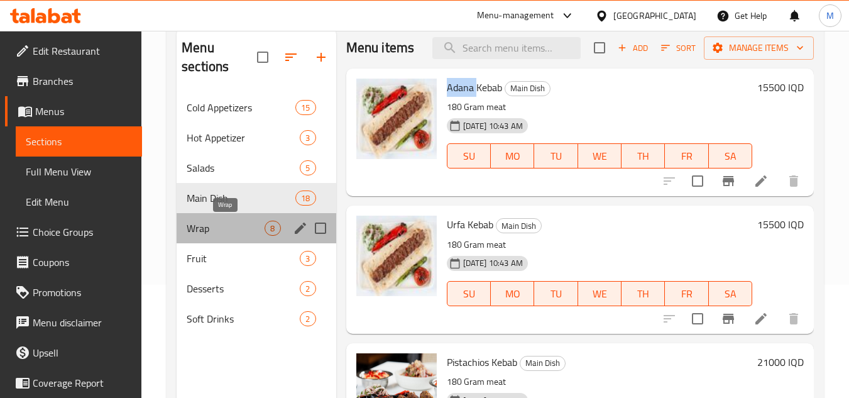
click at [211, 230] on span "Wrap" at bounding box center [226, 228] width 78 height 15
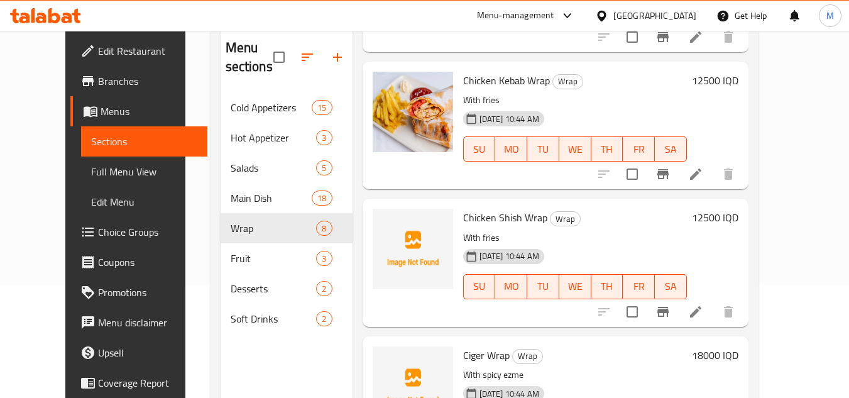
scroll to position [563, 0]
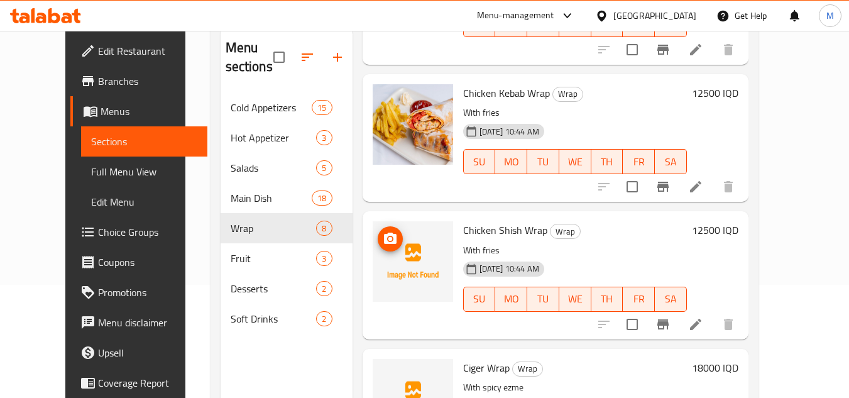
click at [373, 237] on img at bounding box center [413, 261] width 80 height 80
click at [384, 233] on icon "upload picture" at bounding box center [390, 238] width 13 height 11
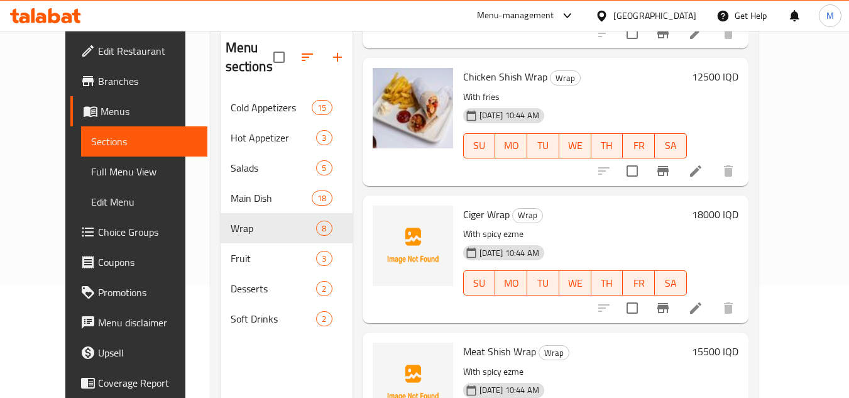
scroll to position [751, 0]
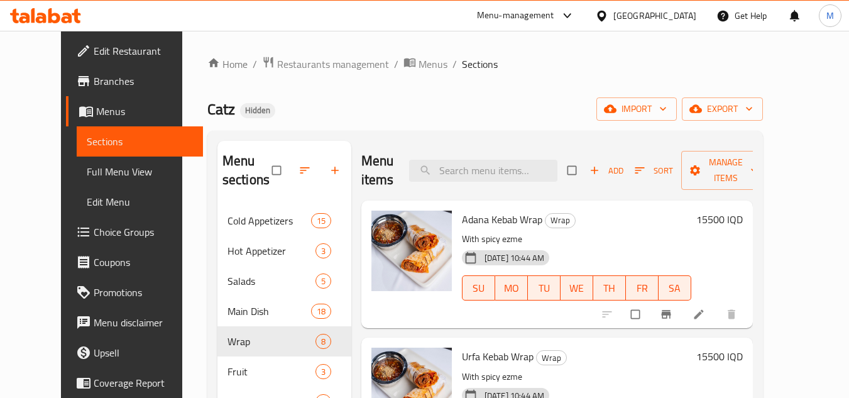
click at [788, 148] on div "Home / Restaurants management / Menus / Sections Catz Hidden import export Menu…" at bounding box center [485, 302] width 606 height 543
click at [95, 167] on span "Full Menu View" at bounding box center [140, 171] width 106 height 15
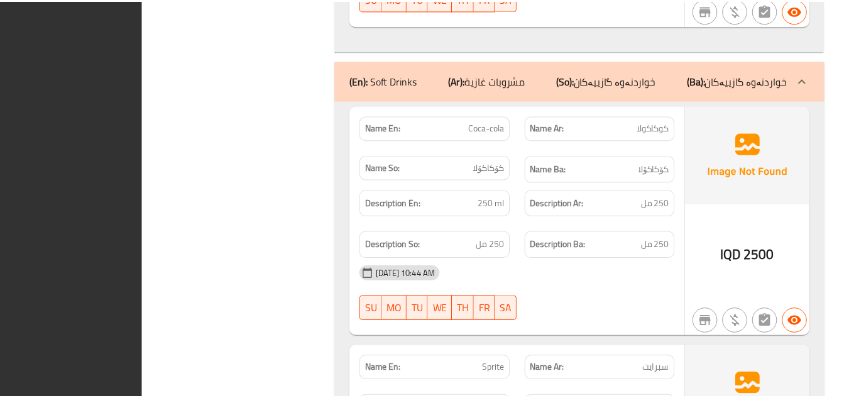
scroll to position [15507, 0]
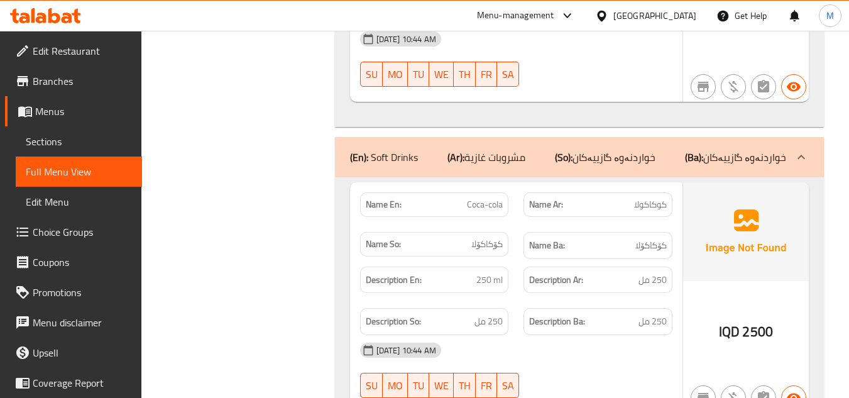
click at [65, 16] on icon at bounding box center [45, 15] width 71 height 15
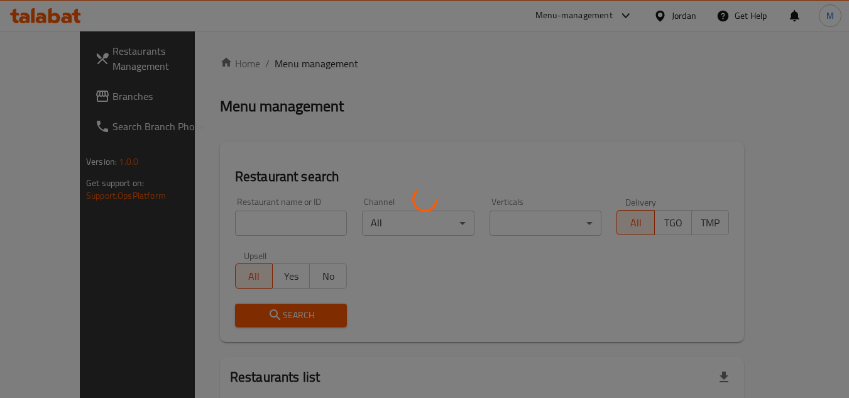
scroll to position [104, 0]
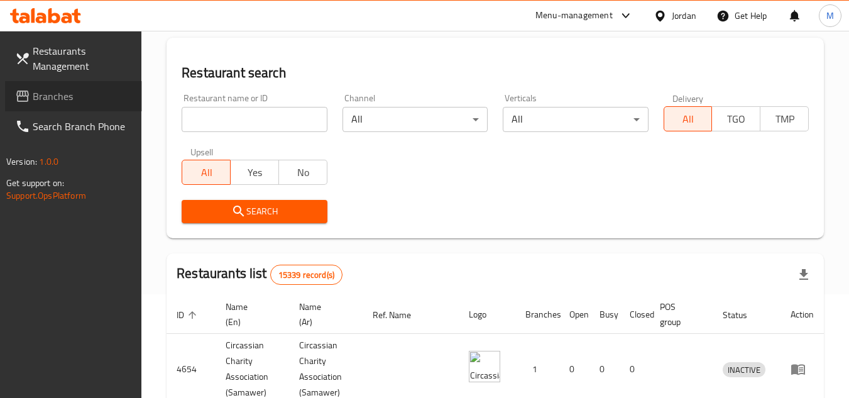
click at [76, 96] on span "Branches" at bounding box center [82, 96] width 99 height 15
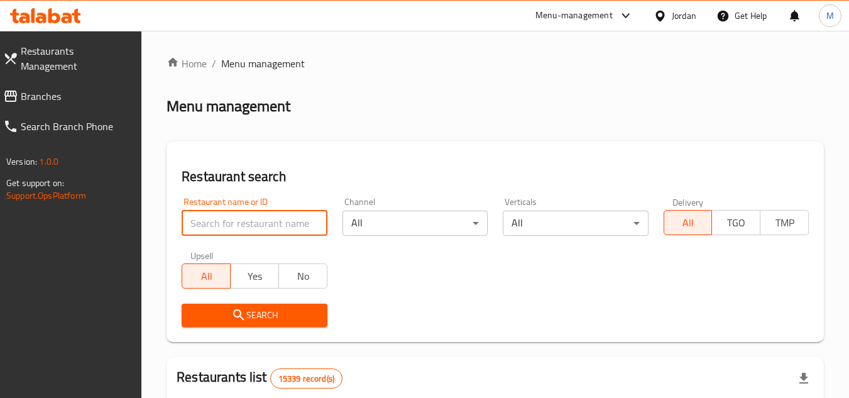
click at [288, 227] on input "search" at bounding box center [254, 223] width 145 height 25
paste input "705265"
type input "705265"
click button "Search" at bounding box center [254, 315] width 145 height 23
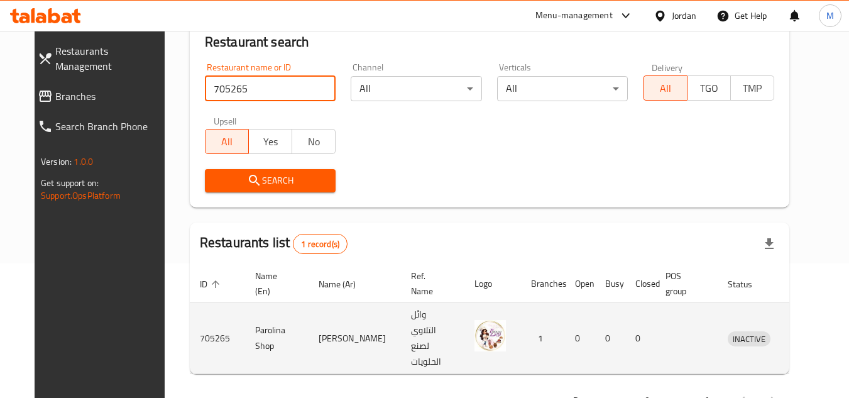
scroll to position [152, 0]
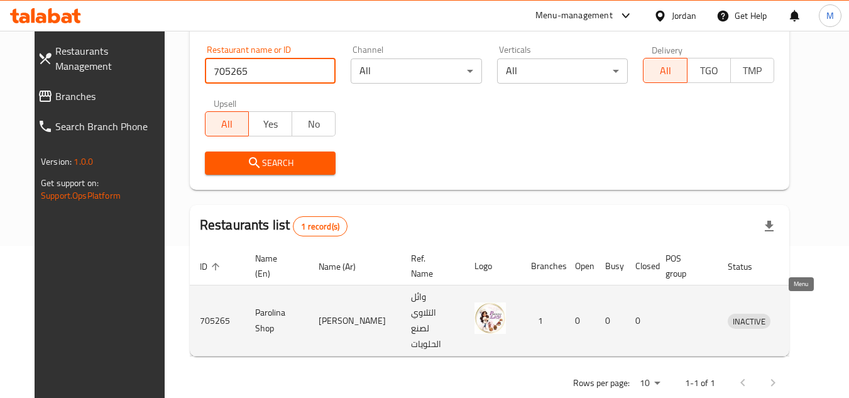
click at [804, 316] on icon "enhanced table" at bounding box center [803, 321] width 14 height 11
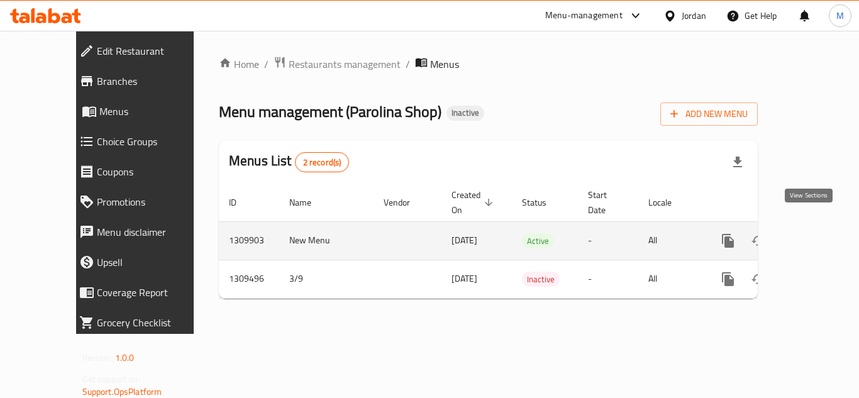
click at [811, 233] on icon "enhanced table" at bounding box center [818, 240] width 15 height 15
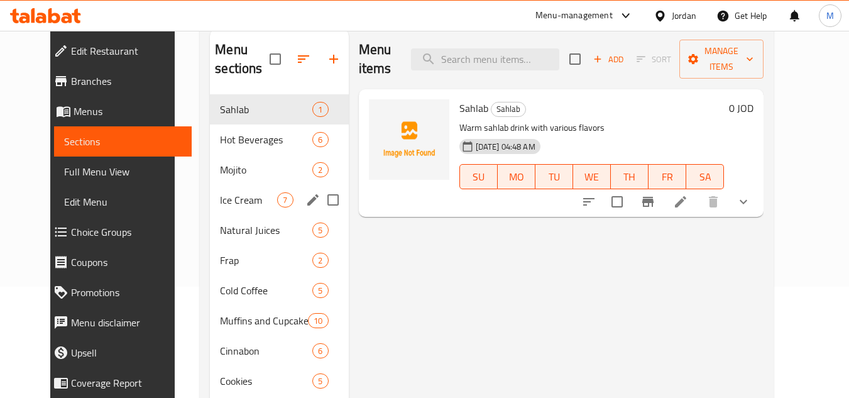
scroll to position [126, 0]
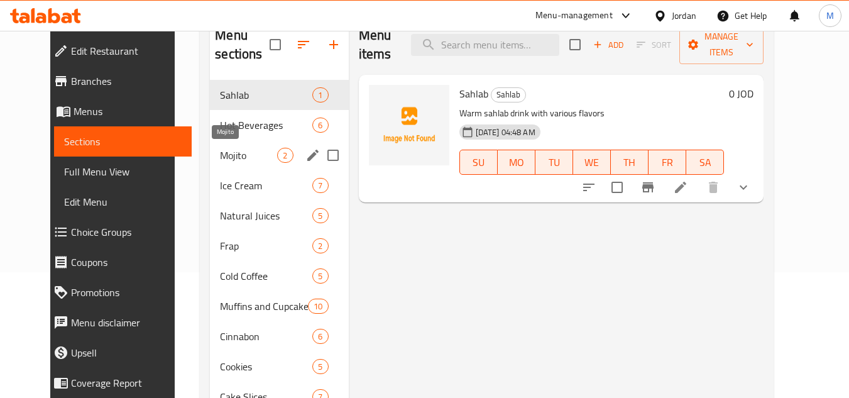
click at [220, 160] on span "Mojito" at bounding box center [248, 155] width 57 height 15
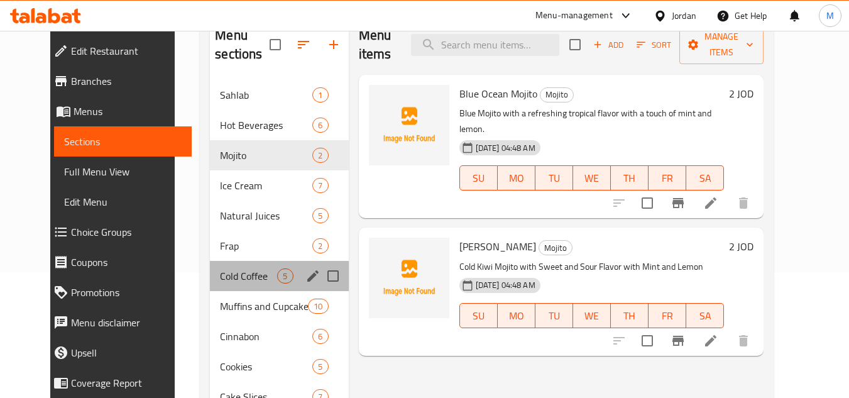
click at [217, 267] on div "Cold Coffee 5" at bounding box center [279, 276] width 138 height 30
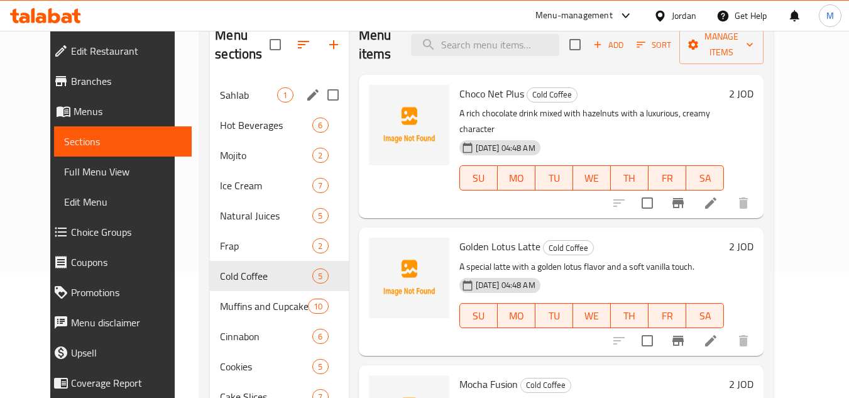
click at [223, 92] on span "Sahlab" at bounding box center [248, 94] width 57 height 15
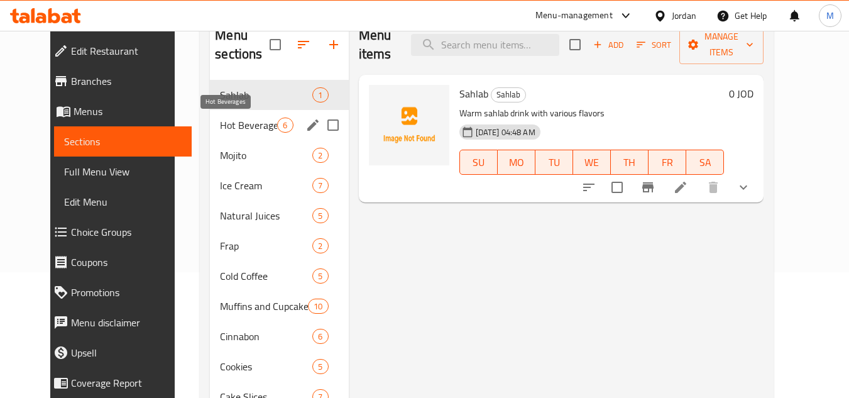
click at [230, 122] on span "Hot Beverages" at bounding box center [248, 125] width 57 height 15
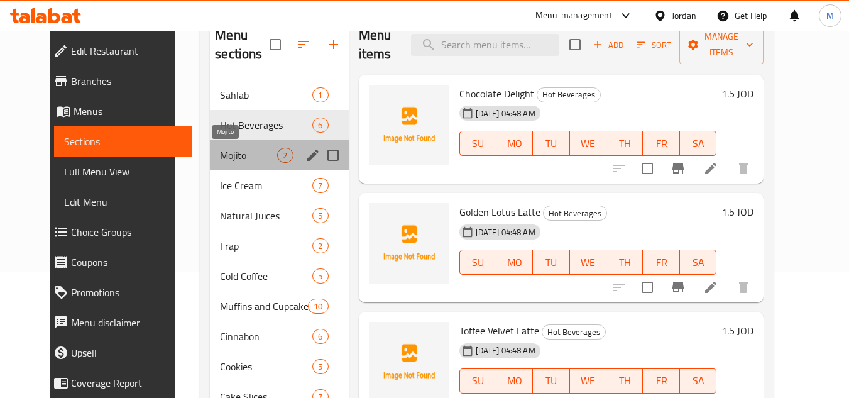
click at [236, 157] on span "Mojito" at bounding box center [248, 155] width 57 height 15
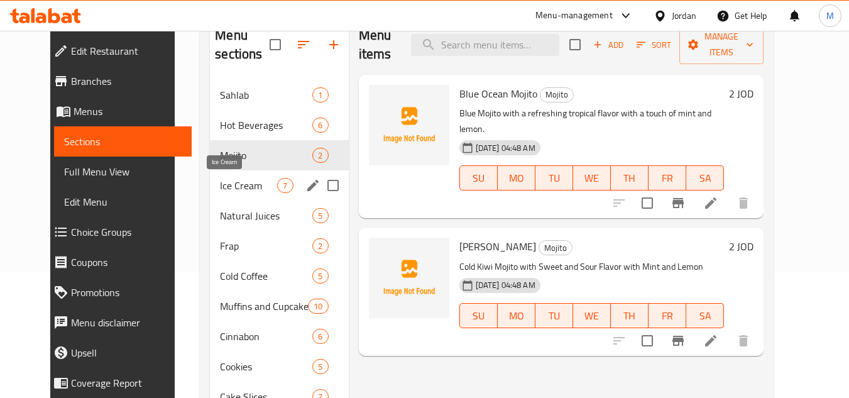
click at [231, 186] on span "Ice Cream" at bounding box center [248, 185] width 57 height 15
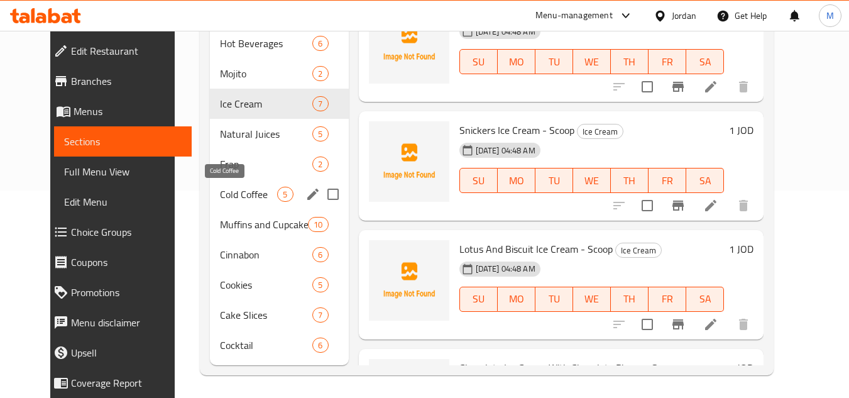
scroll to position [210, 0]
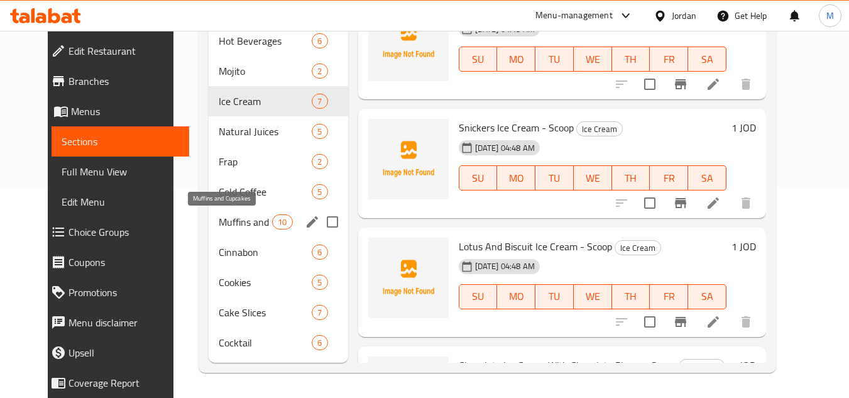
click at [231, 222] on span "Muffins and Cupcakes" at bounding box center [245, 221] width 53 height 15
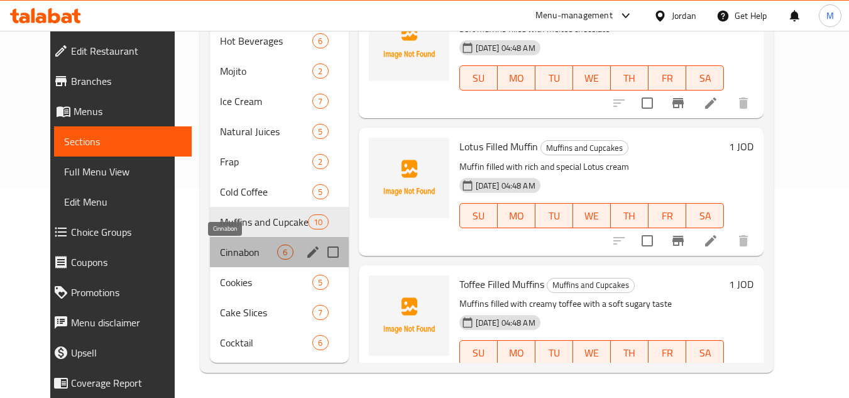
click at [223, 253] on span "Cinnabon" at bounding box center [248, 252] width 57 height 15
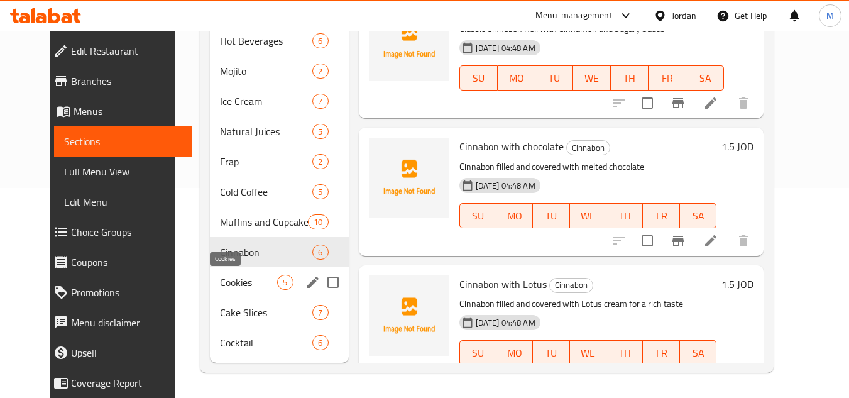
click at [225, 283] on span "Cookies" at bounding box center [248, 282] width 57 height 15
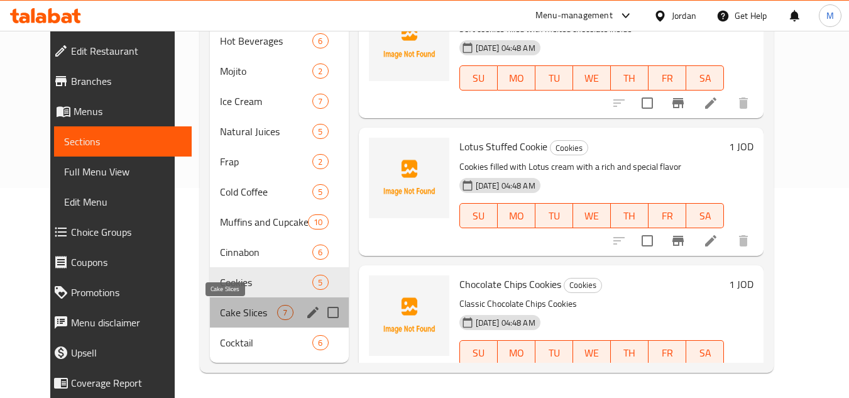
click at [223, 314] on span "Cake Slices" at bounding box center [248, 312] width 57 height 15
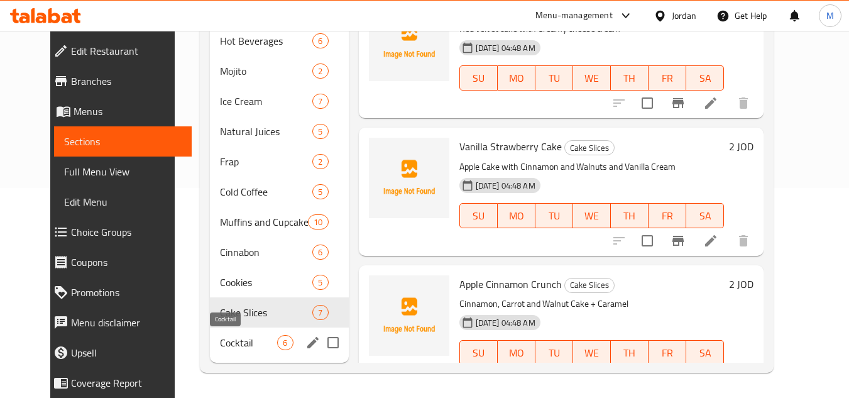
click at [224, 349] on span "Cocktail" at bounding box center [248, 342] width 57 height 15
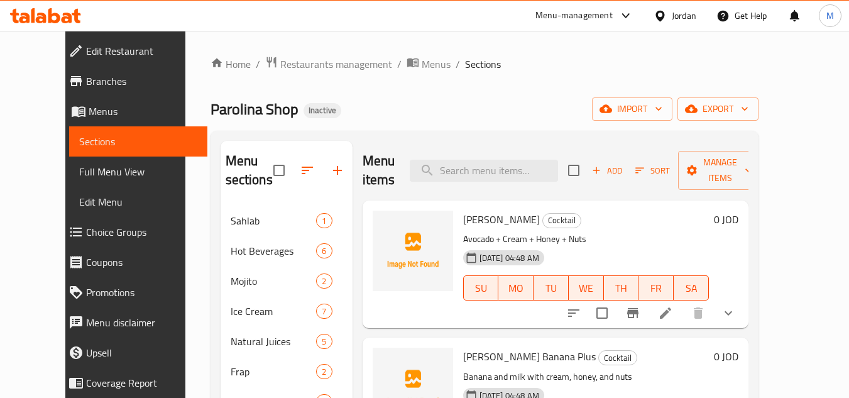
click at [784, 157] on div "Home / Restaurants management / Menus / Sections Parolina Shop Inactive import …" at bounding box center [484, 319] width 598 height 577
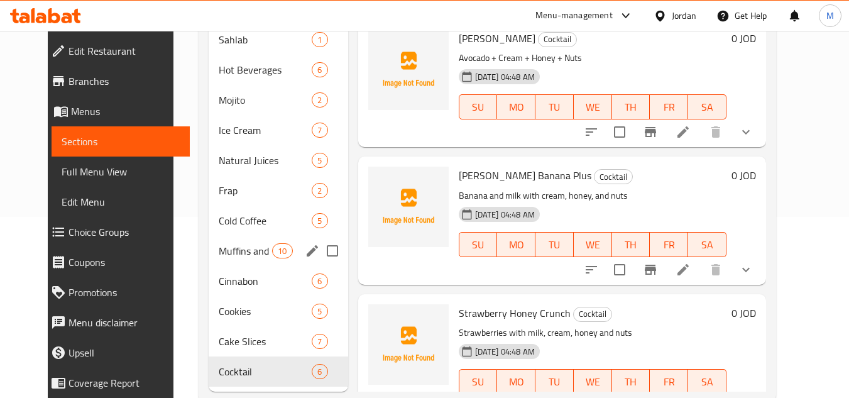
scroll to position [189, 0]
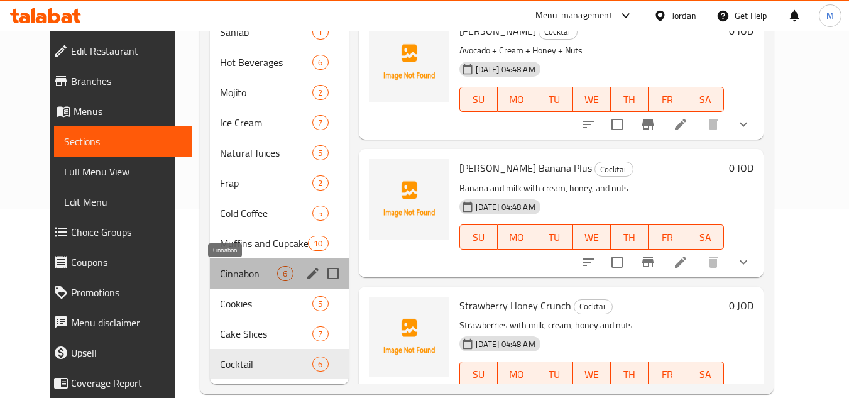
click at [228, 267] on span "Cinnabon" at bounding box center [248, 273] width 57 height 15
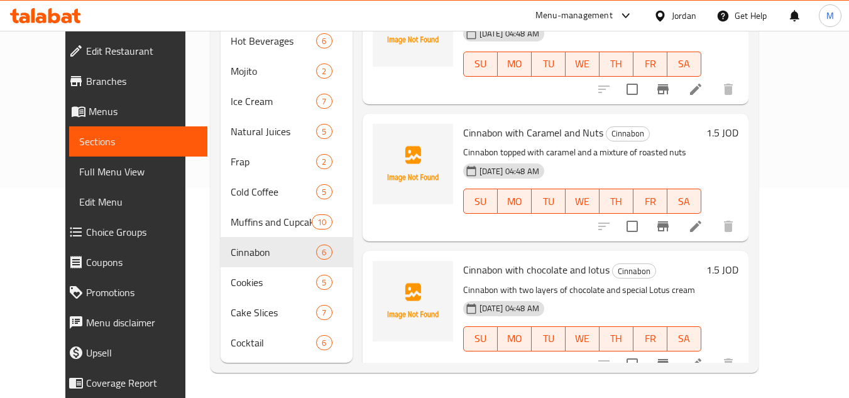
scroll to position [443, 0]
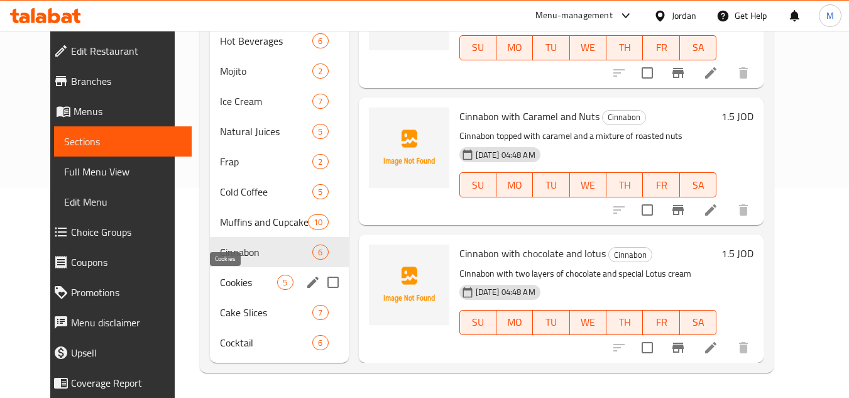
click at [225, 280] on span "Cookies" at bounding box center [248, 282] width 57 height 15
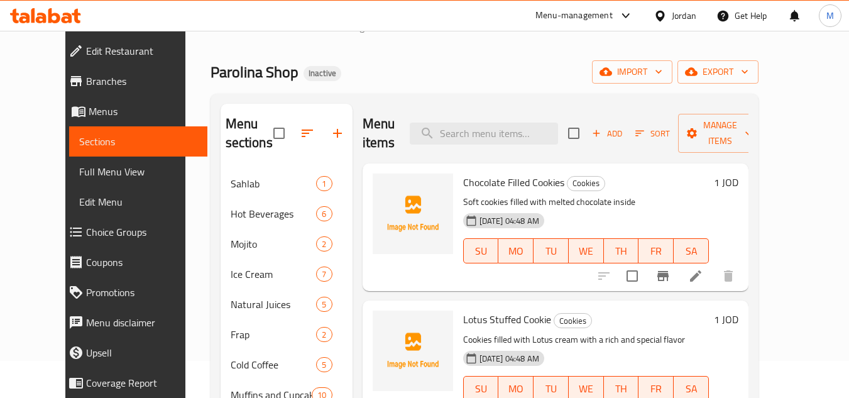
scroll to position [21, 0]
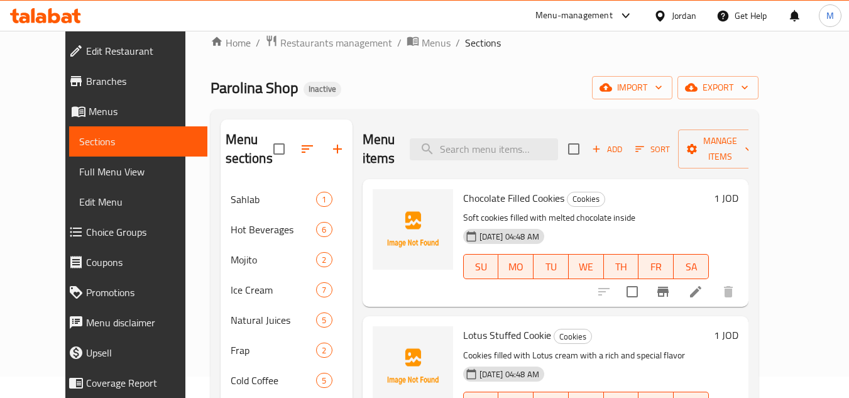
click at [784, 50] on div "Home / Restaurants management / Menus / Sections Parolina Shop Inactive import …" at bounding box center [484, 297] width 598 height 577
click at [784, 85] on div "Home / Restaurants management / Menus / Sections Parolina Shop Inactive import …" at bounding box center [484, 297] width 598 height 577
click at [617, 57] on div "Home / Restaurants management / Menus / Sections Parolina Shop Inactive import …" at bounding box center [485, 298] width 548 height 527
click at [616, 57] on div "Home / Restaurants management / Menus / Sections Parolina Shop Inactive import …" at bounding box center [485, 298] width 548 height 527
click at [551, 56] on div "Home / Restaurants management / Menus / Sections Parolina Shop Inactive import …" at bounding box center [485, 298] width 548 height 527
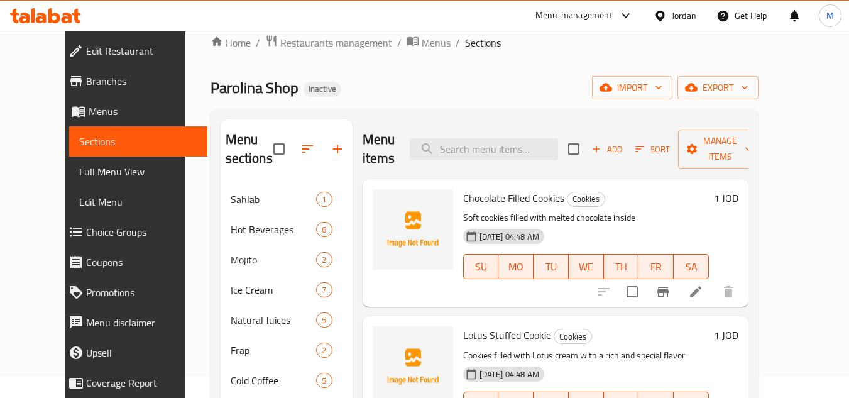
click at [551, 56] on div "Home / Restaurants management / Menus / Sections Parolina Shop Inactive import …" at bounding box center [485, 298] width 548 height 527
click at [578, 57] on div "Home / Restaurants management / Menus / Sections Parolina Shop Inactive import …" at bounding box center [485, 298] width 548 height 527
click at [589, 68] on div "Home / Restaurants management / Menus / Sections Parolina Shop Inactive import …" at bounding box center [485, 298] width 548 height 527
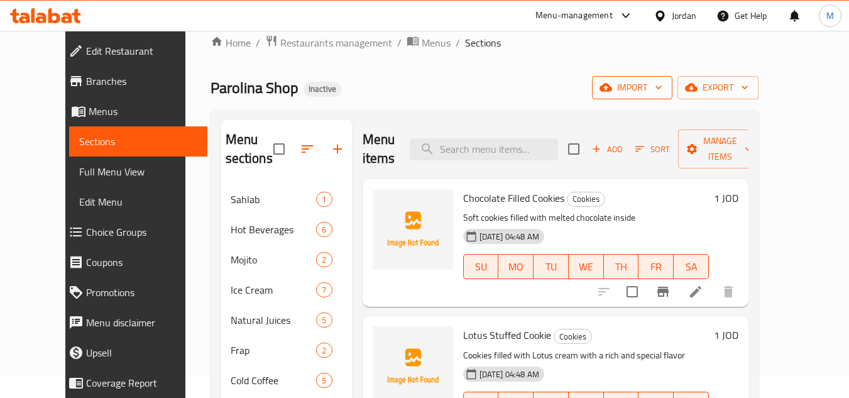
click at [665, 89] on icon "button" at bounding box center [658, 87] width 13 height 13
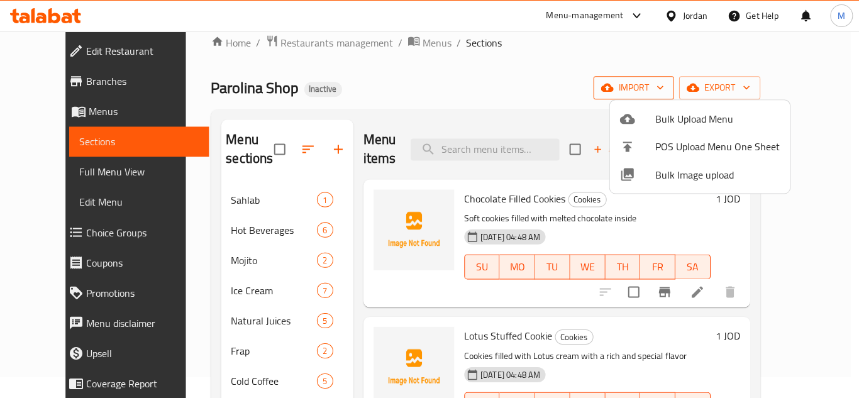
click at [726, 89] on div at bounding box center [429, 199] width 859 height 398
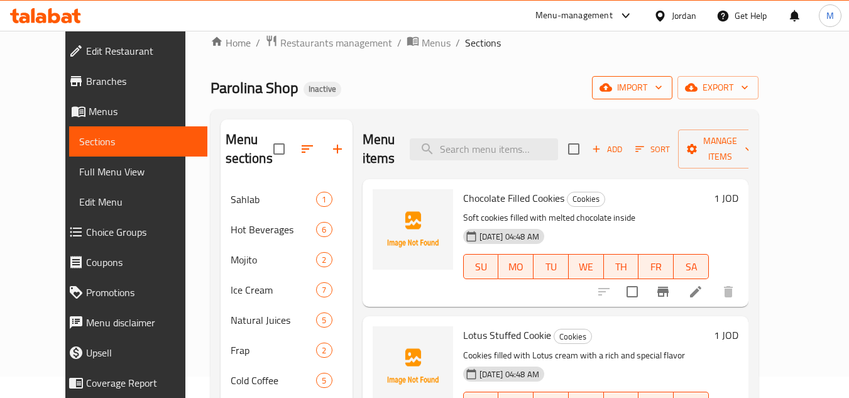
click at [662, 89] on icon "button" at bounding box center [659, 88] width 6 height 4
click at [665, 91] on icon "button" at bounding box center [658, 87] width 13 height 13
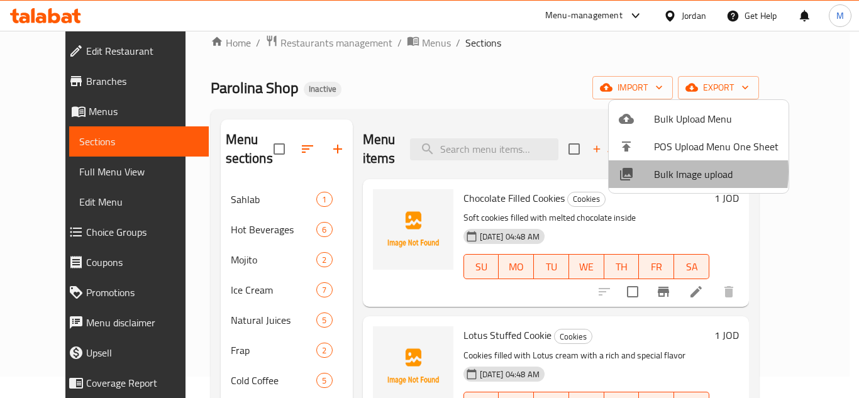
click at [662, 172] on span "Bulk Image upload" at bounding box center [716, 174] width 124 height 15
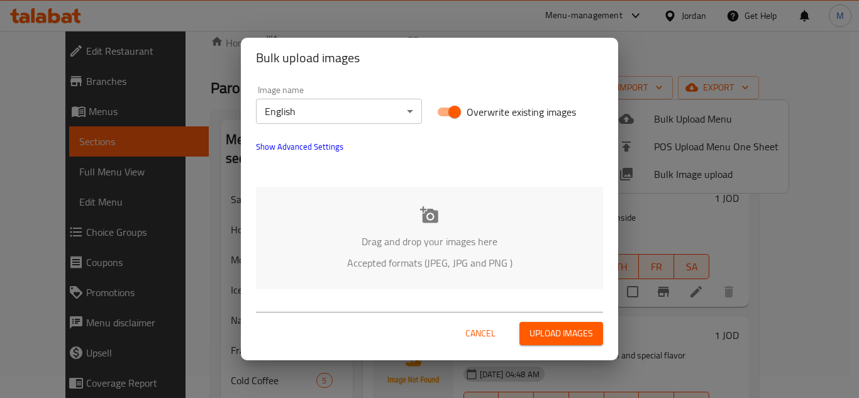
click at [327, 220] on div "Drag and drop your images here Accepted formats (JPEG, JPG and PNG )" at bounding box center [429, 238] width 347 height 102
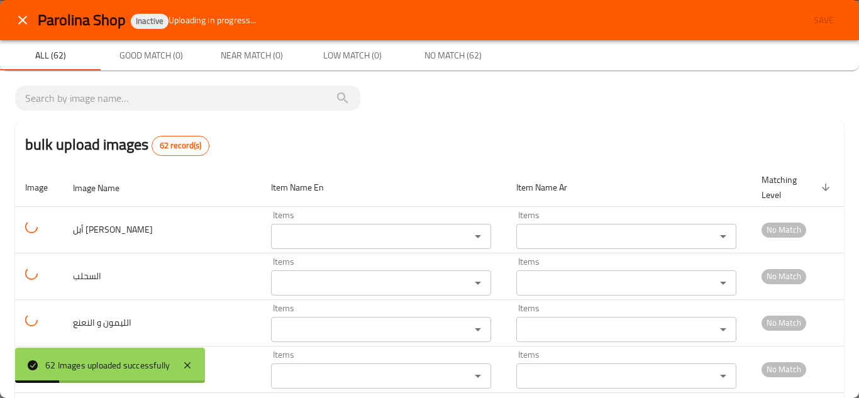
click at [30, 21] on icon "close" at bounding box center [22, 20] width 15 height 15
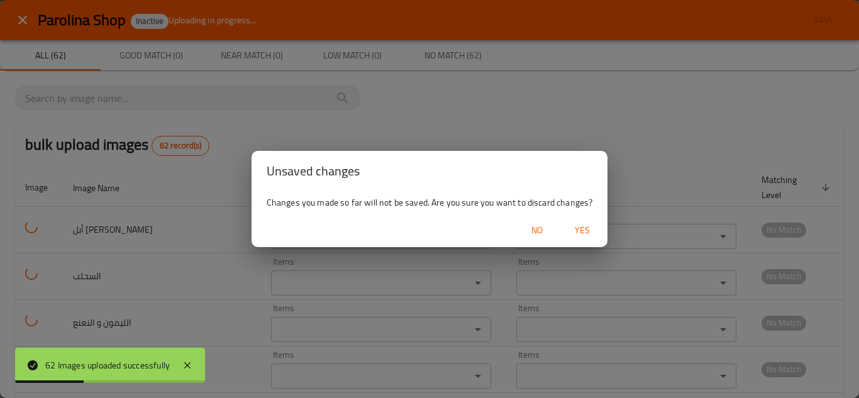
click at [593, 230] on span "Yes" at bounding box center [582, 231] width 30 height 16
click at [592, 229] on div at bounding box center [429, 199] width 859 height 398
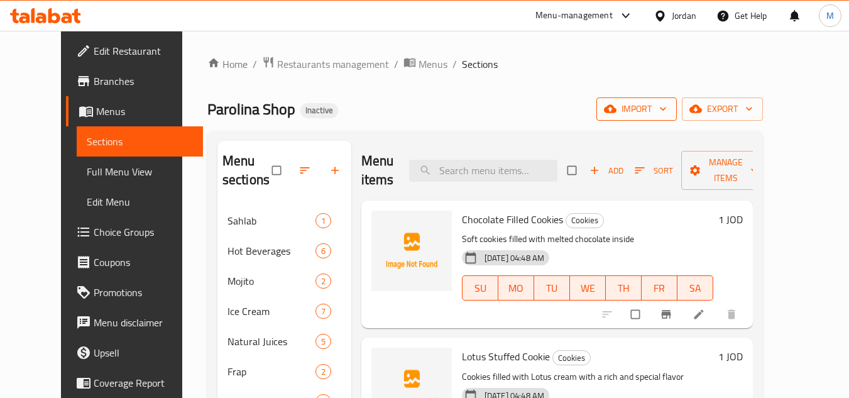
click at [669, 104] on icon "button" at bounding box center [663, 108] width 13 height 13
click at [669, 102] on icon "button" at bounding box center [663, 108] width 13 height 13
click at [666, 109] on icon "button" at bounding box center [663, 109] width 6 height 4
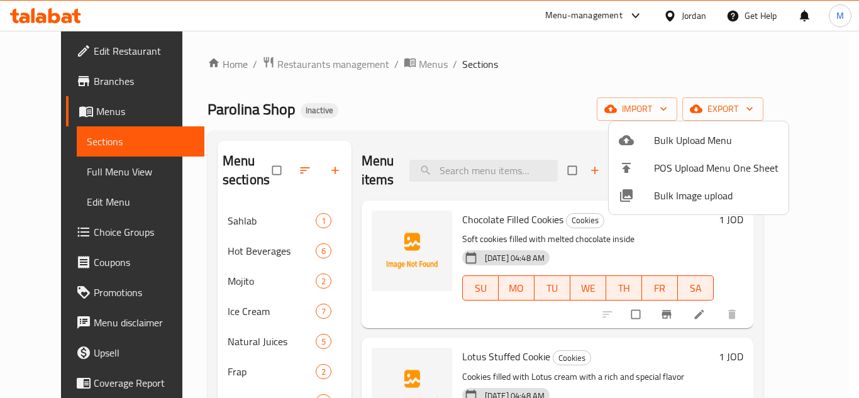
click at [666, 190] on span "Bulk Image upload" at bounding box center [716, 195] width 124 height 15
click at [666, 195] on span "Bulk Image upload" at bounding box center [716, 195] width 124 height 15
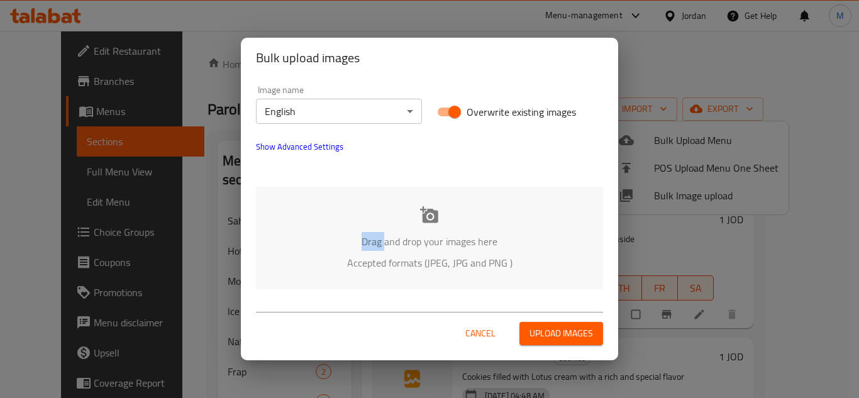
click at [666, 195] on div "Bulk upload images Image name English ​ Overwrite existing images Show Advanced…" at bounding box center [429, 199] width 859 height 398
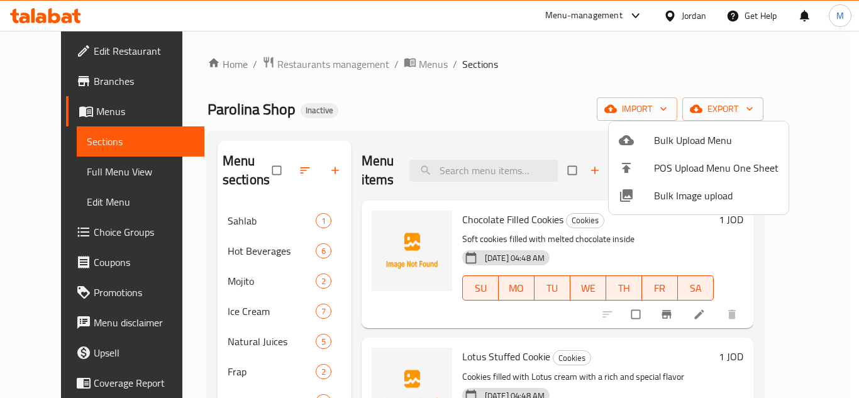
click at [667, 197] on span "Bulk Image upload" at bounding box center [716, 195] width 124 height 15
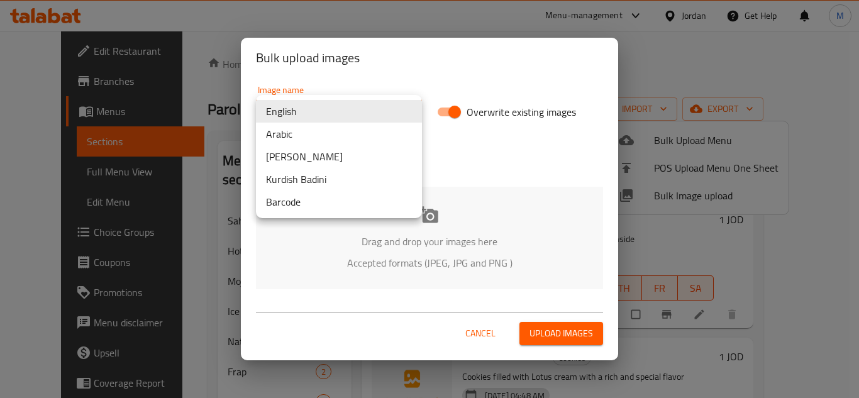
click at [405, 107] on body "​ Menu-management Jordan Get Help M Edit Restaurant Branches Menus Sections Ful…" at bounding box center [429, 214] width 859 height 367
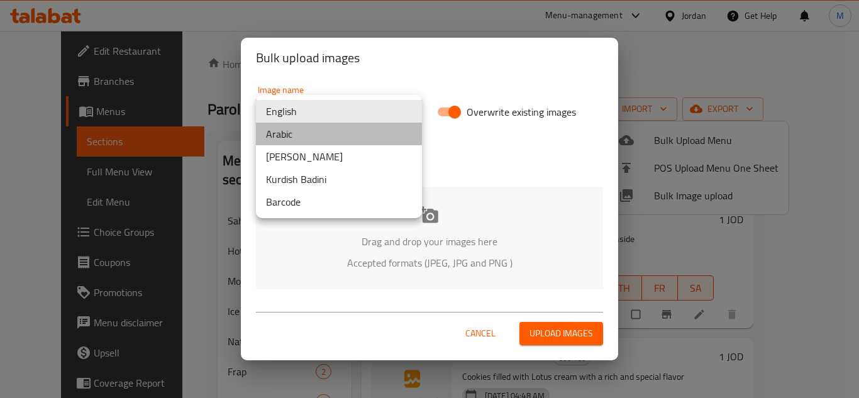
click at [332, 134] on li "Arabic" at bounding box center [339, 134] width 166 height 23
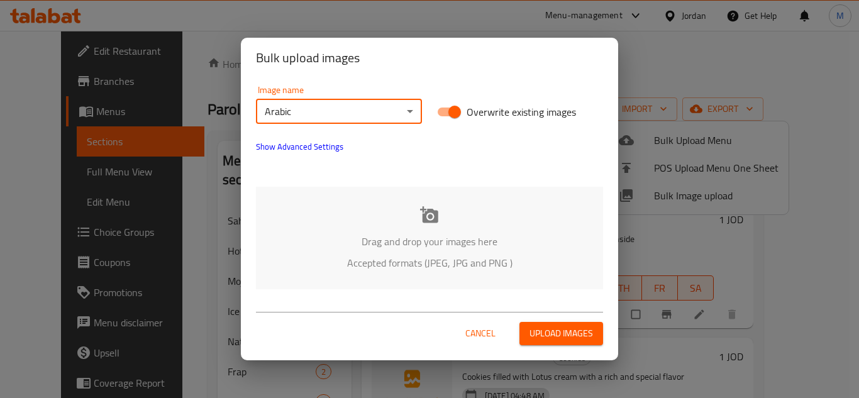
click at [344, 209] on div "Drag and drop your images here Accepted formats (JPEG, JPG and PNG )" at bounding box center [429, 238] width 347 height 102
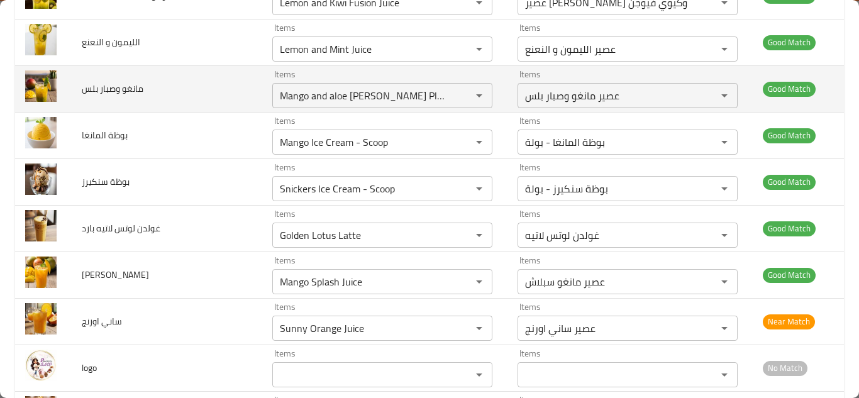
scroll to position [2750, 0]
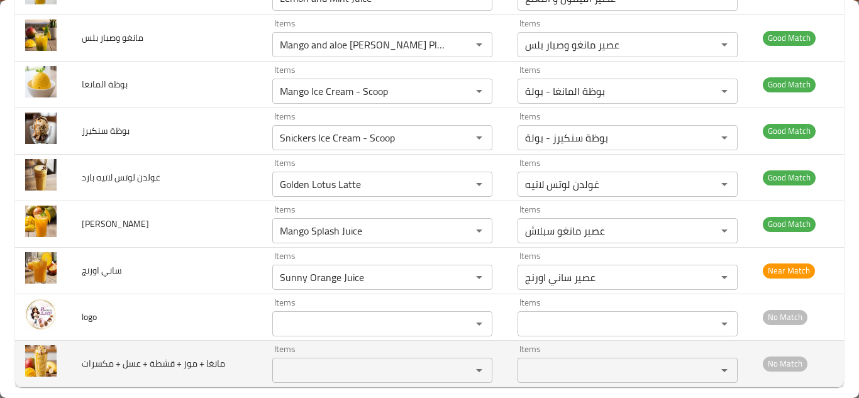
click at [197, 355] on span "مانغا + موز + قشطة + عسل + مكسرات" at bounding box center [153, 363] width 143 height 16
click at [196, 355] on span "مانغا + موز + قشطة + عسل + مكسرات" at bounding box center [153, 363] width 143 height 16
copy span "مانغا + موز + قشطة + عسل + مكسرات"
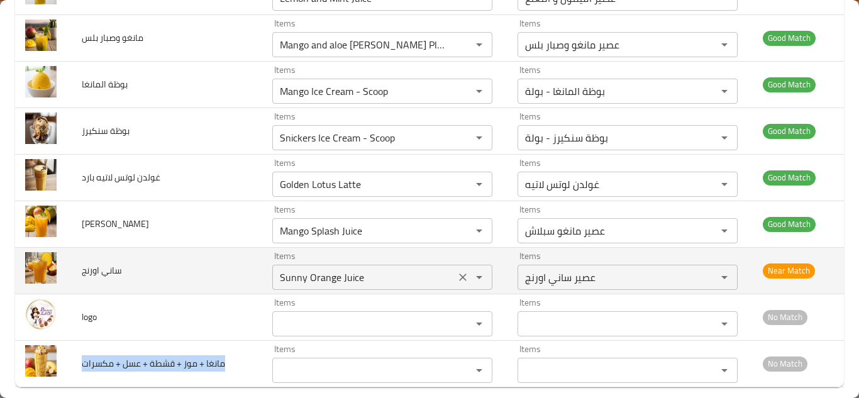
click at [456, 271] on icon "Clear" at bounding box center [462, 277] width 13 height 13
click at [454, 268] on div "enhanced table" at bounding box center [470, 277] width 33 height 18
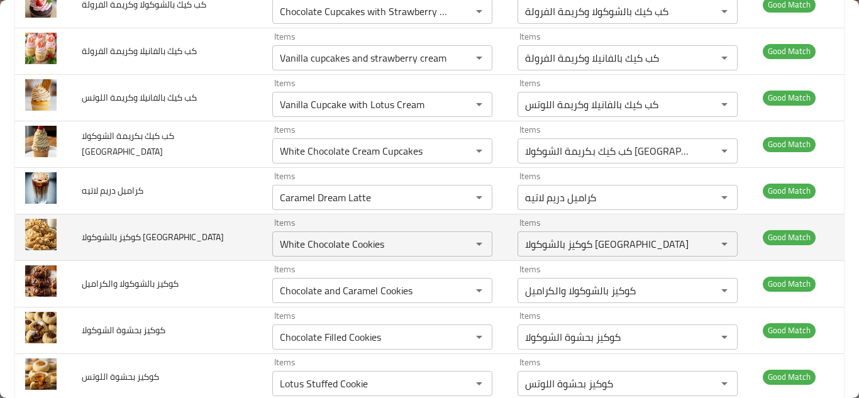
scroll to position [1367, 0]
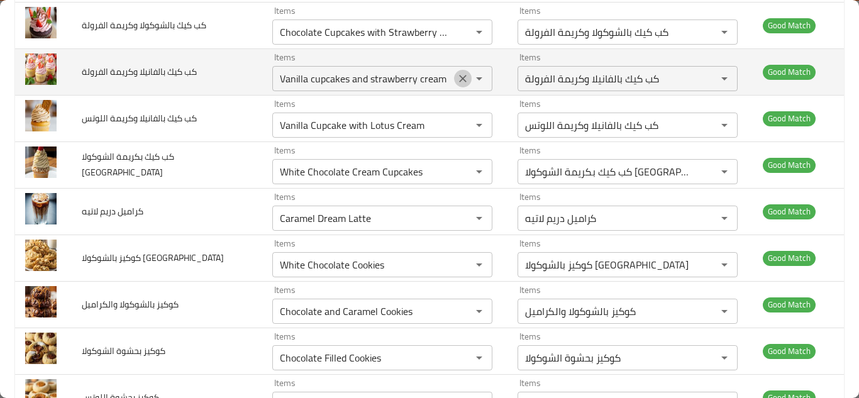
click at [456, 72] on icon "Clear" at bounding box center [462, 78] width 13 height 13
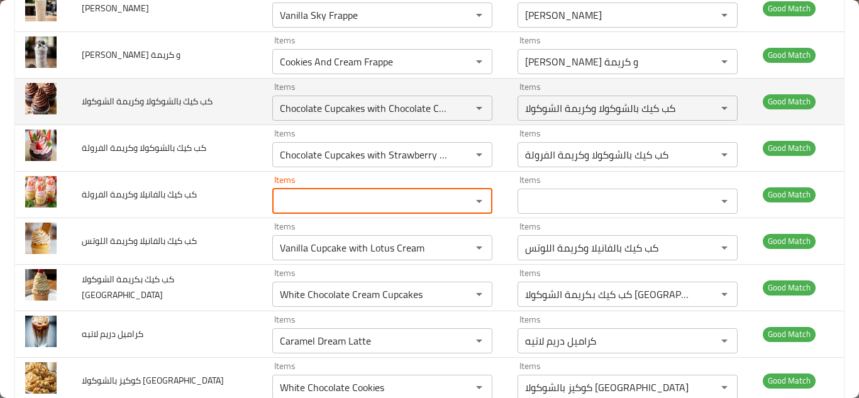
scroll to position [1241, 0]
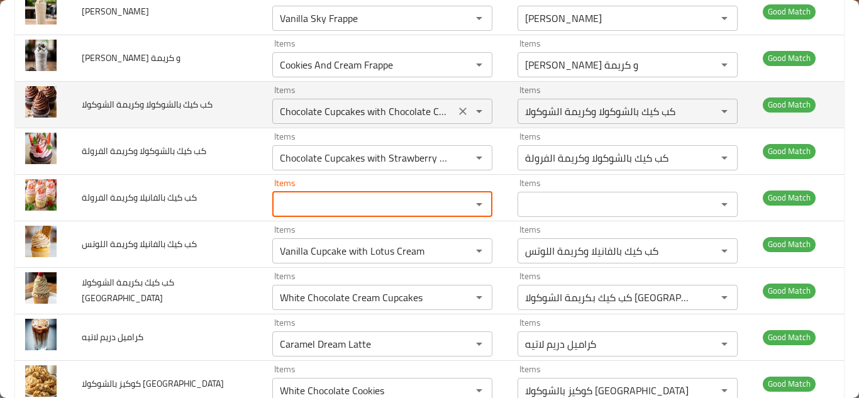
click at [456, 105] on icon "Clear" at bounding box center [462, 111] width 13 height 13
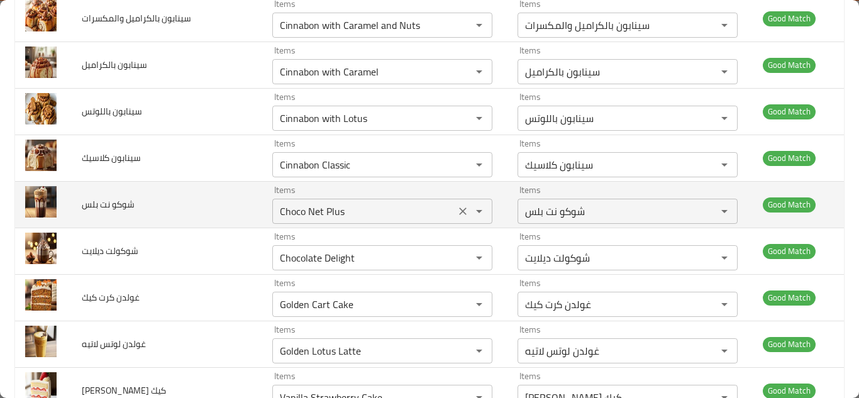
scroll to position [801, 0]
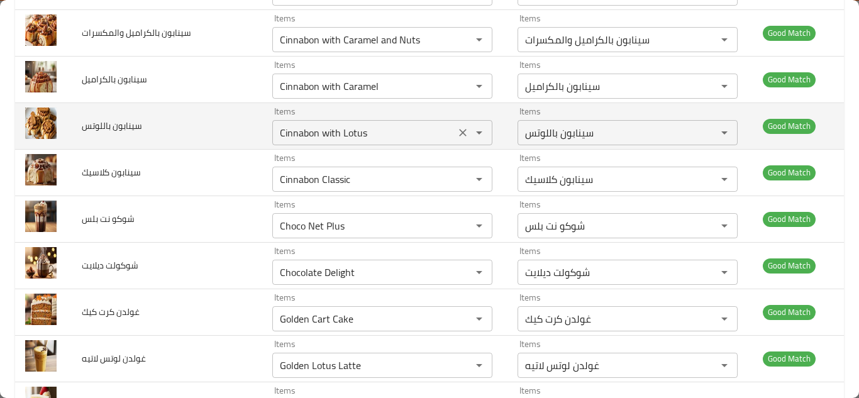
click at [456, 126] on icon "Clear" at bounding box center [462, 132] width 13 height 13
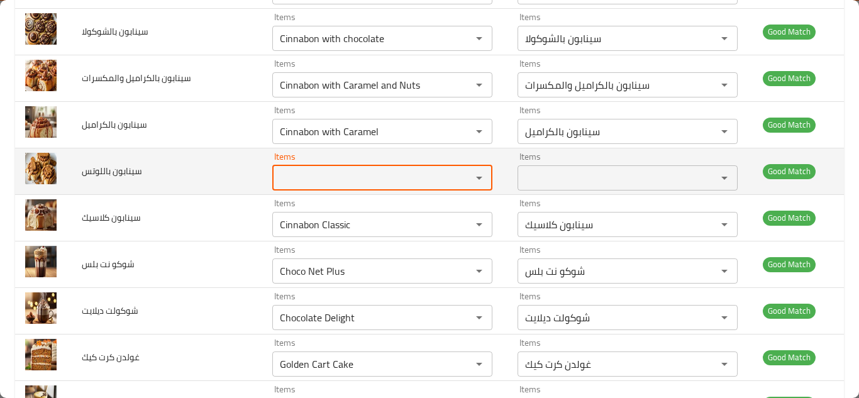
scroll to position [739, 0]
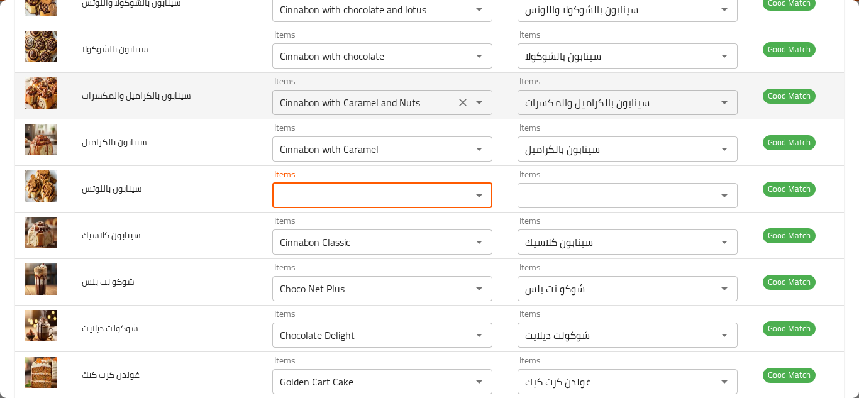
click at [456, 96] on icon "Clear" at bounding box center [462, 102] width 13 height 13
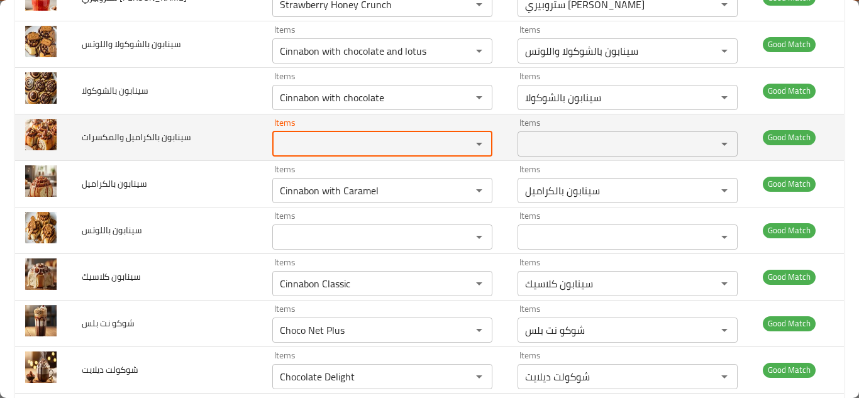
scroll to position [676, 0]
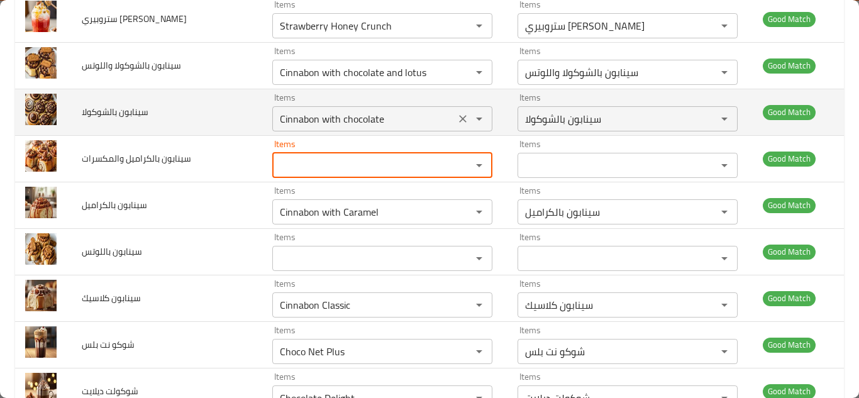
click at [456, 113] on icon "Clear" at bounding box center [462, 119] width 13 height 13
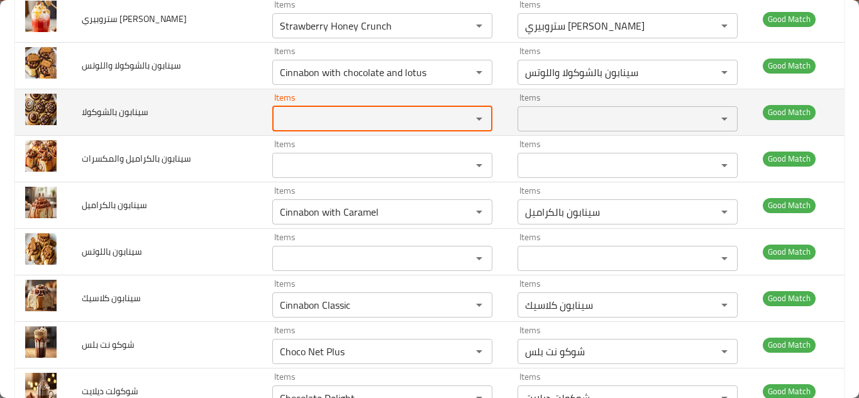
scroll to position [613, 0]
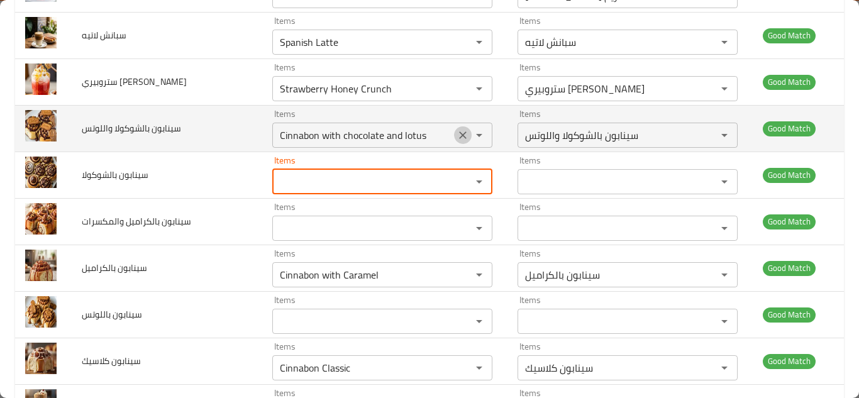
click at [456, 129] on icon "Clear" at bounding box center [462, 135] width 13 height 13
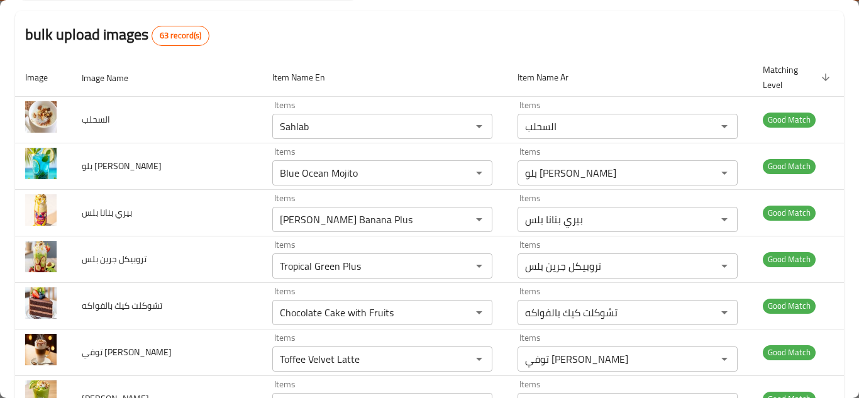
scroll to position [0, 0]
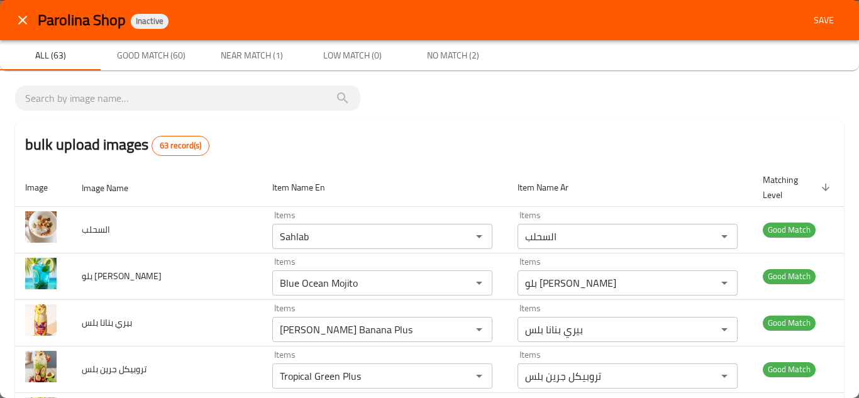
click at [824, 21] on span "Save" at bounding box center [823, 21] width 30 height 16
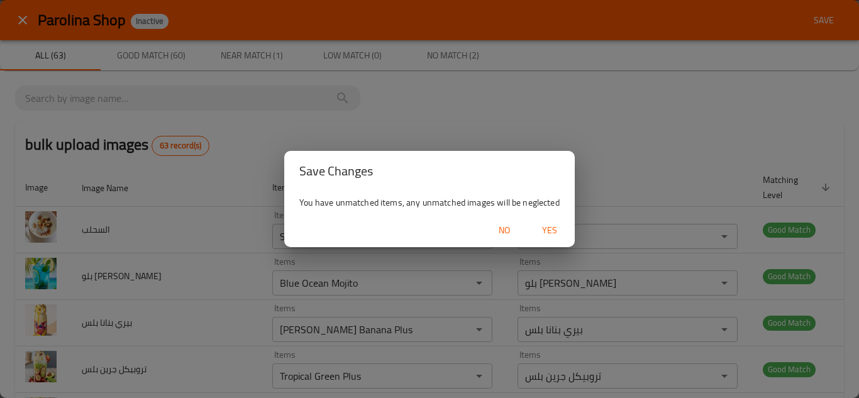
click at [551, 231] on span "Yes" at bounding box center [549, 231] width 30 height 16
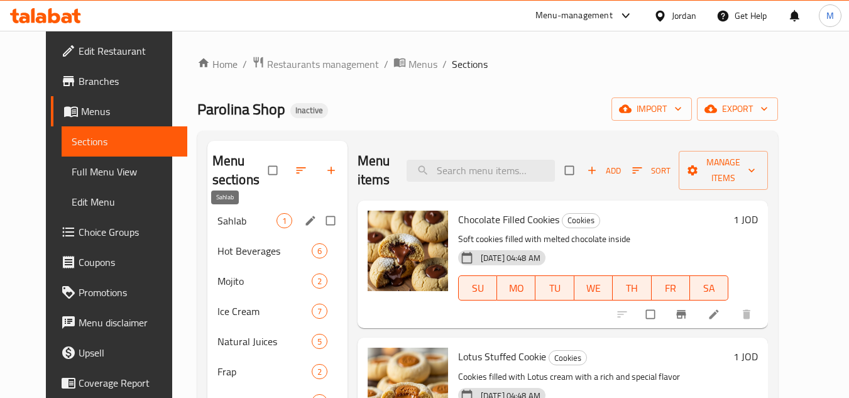
click at [217, 220] on span "Sahlab" at bounding box center [246, 220] width 59 height 15
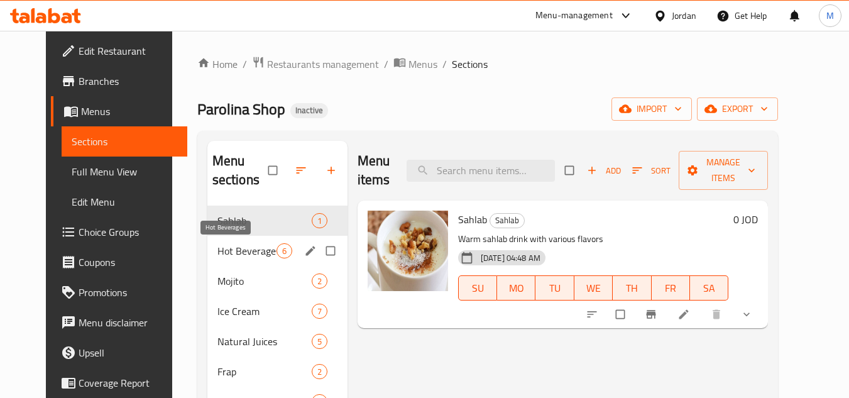
click at [242, 253] on span "Hot Beverages" at bounding box center [246, 250] width 59 height 15
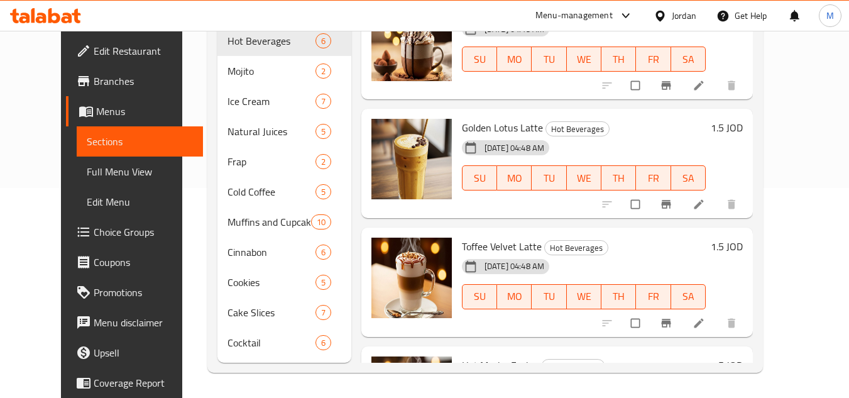
click at [788, 199] on div "Home / Restaurants management / Menus / Sections Parolina Shop Inactive import …" at bounding box center [485, 109] width 606 height 577
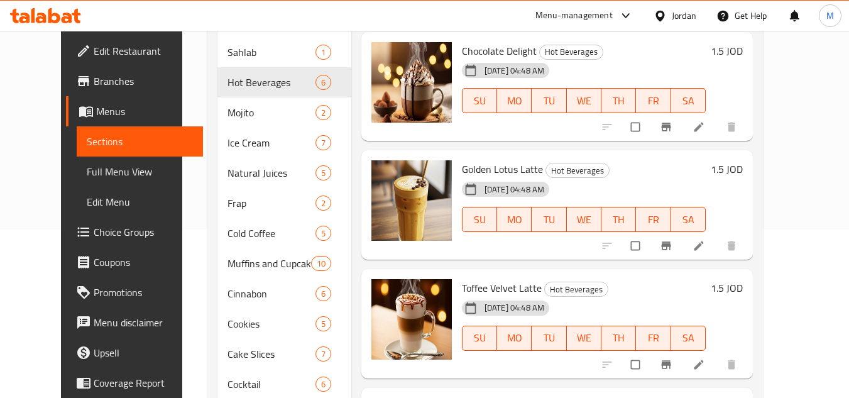
scroll to position [147, 0]
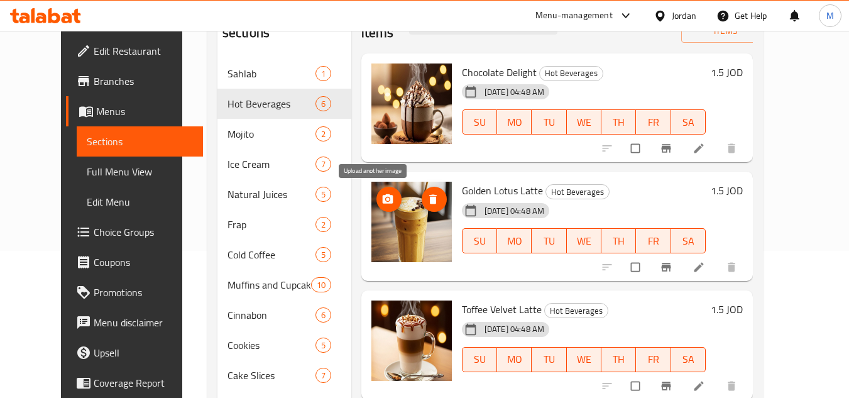
click at [383, 197] on icon "upload picture" at bounding box center [388, 198] width 11 height 9
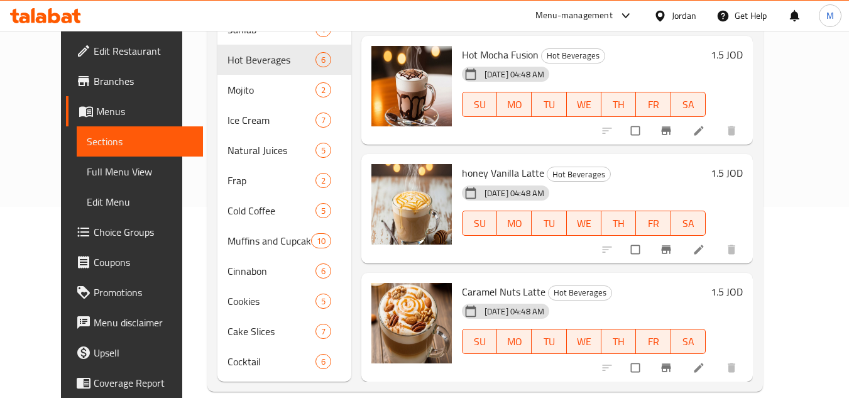
scroll to position [210, 0]
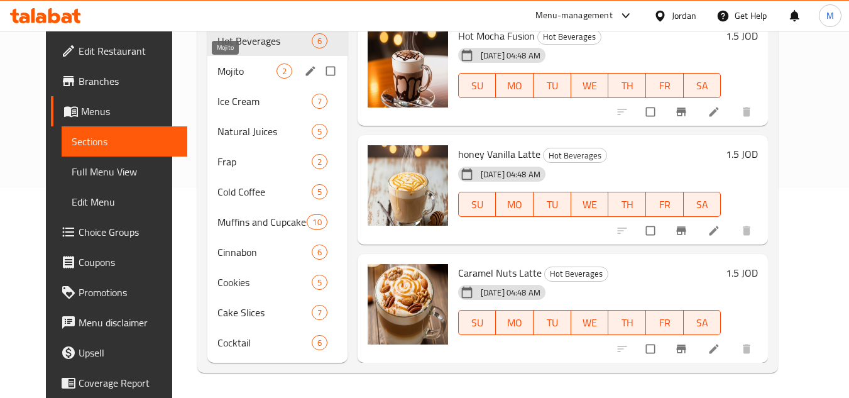
click at [221, 70] on span "Mojito" at bounding box center [246, 70] width 59 height 15
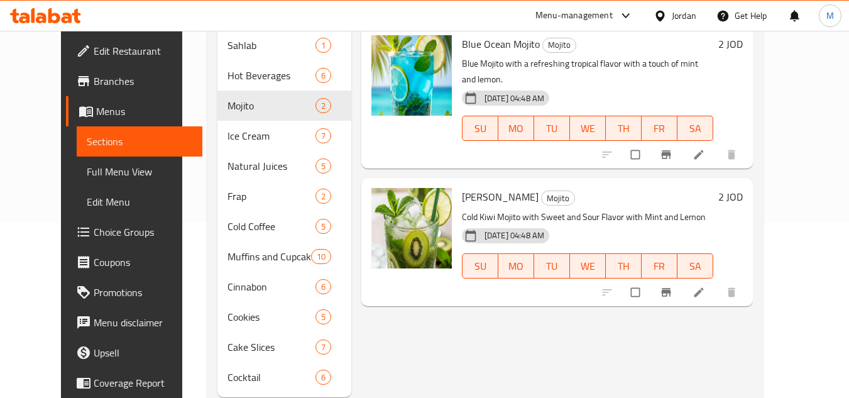
scroll to position [147, 0]
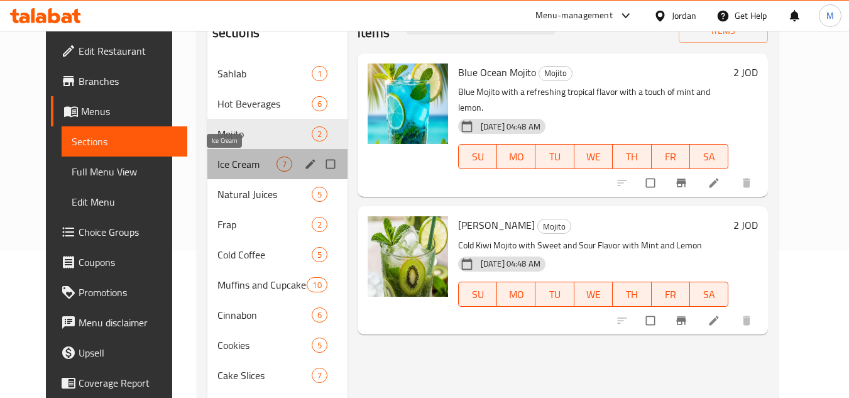
click at [224, 163] on span "Ice Cream" at bounding box center [246, 164] width 59 height 15
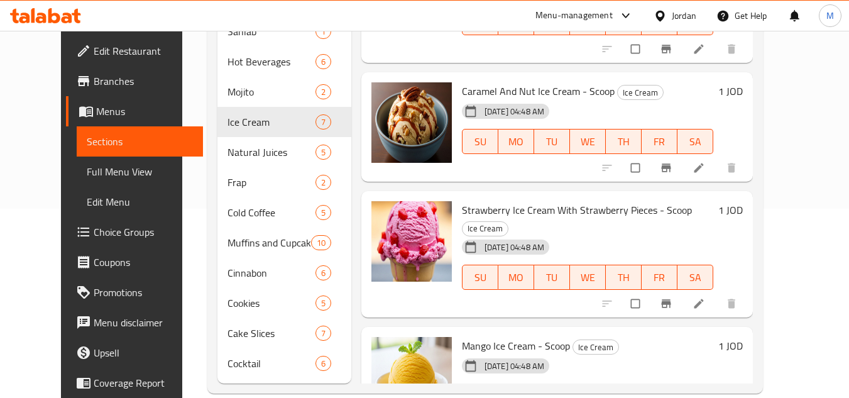
scroll to position [210, 0]
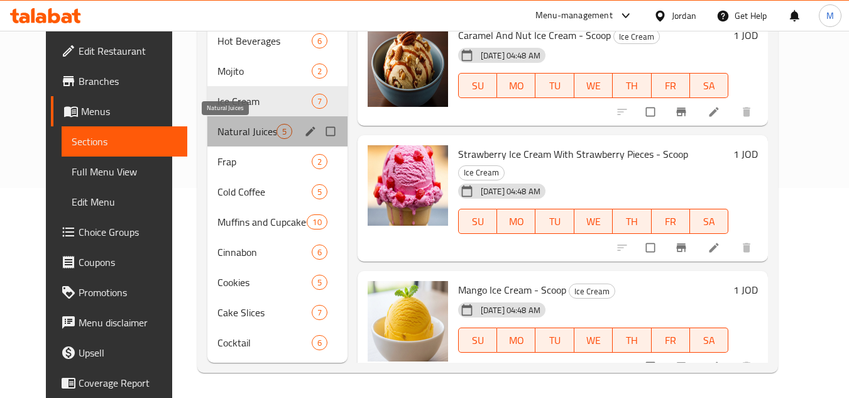
click at [224, 134] on span "Natural Juices" at bounding box center [246, 131] width 59 height 15
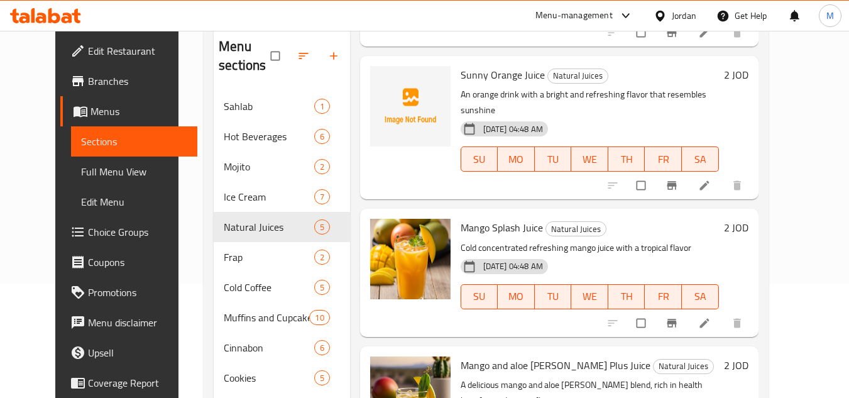
scroll to position [210, 0]
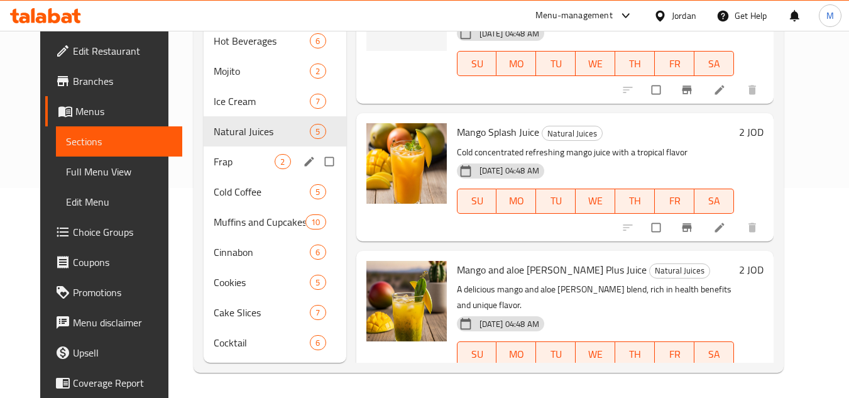
click at [224, 173] on div "Frap 2" at bounding box center [275, 161] width 143 height 30
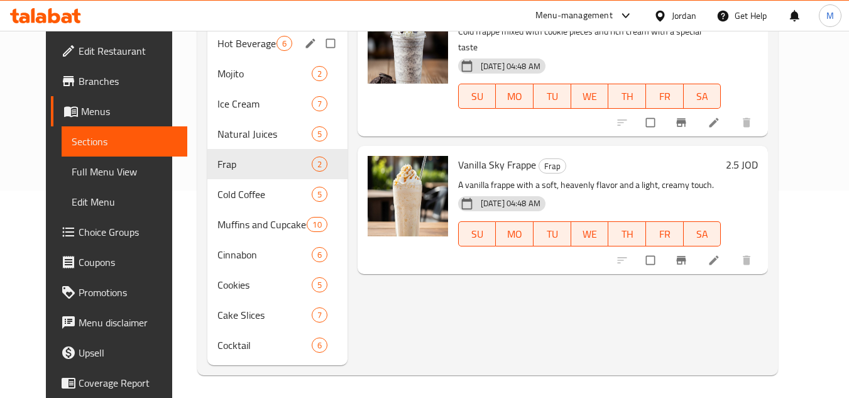
scroll to position [210, 0]
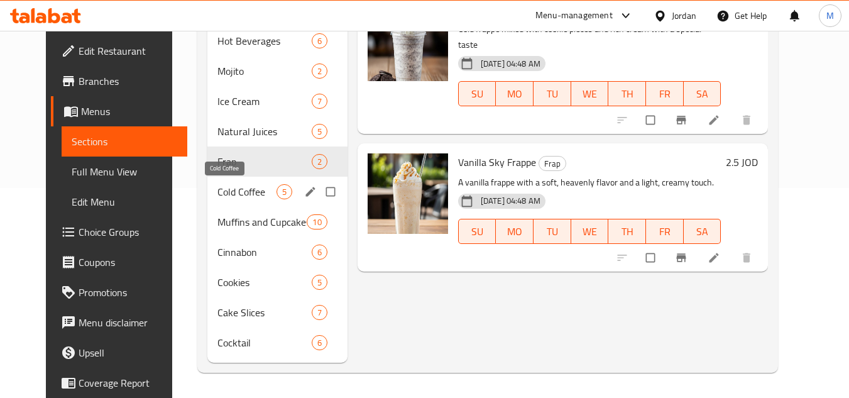
click at [223, 190] on span "Cold Coffee" at bounding box center [246, 191] width 59 height 15
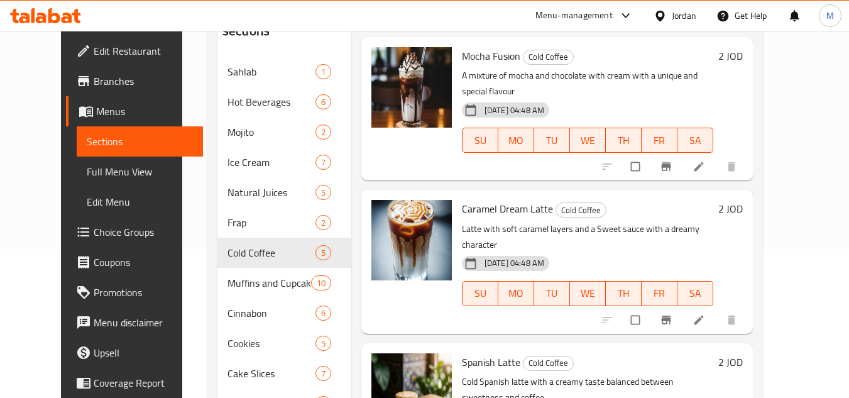
scroll to position [210, 0]
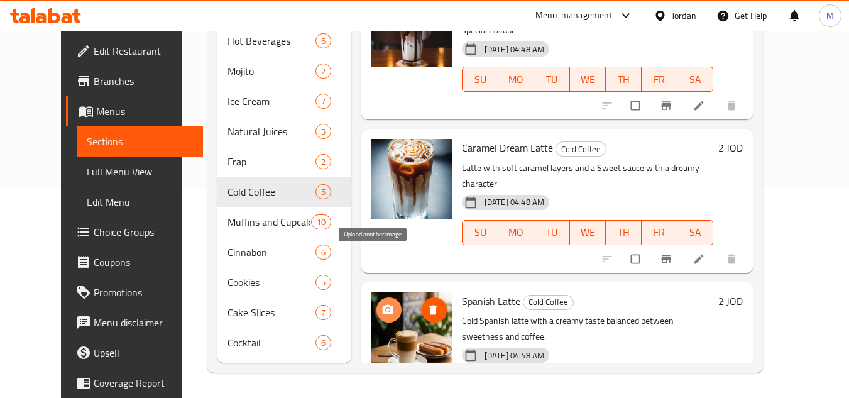
click at [382, 304] on icon "upload picture" at bounding box center [388, 310] width 13 height 13
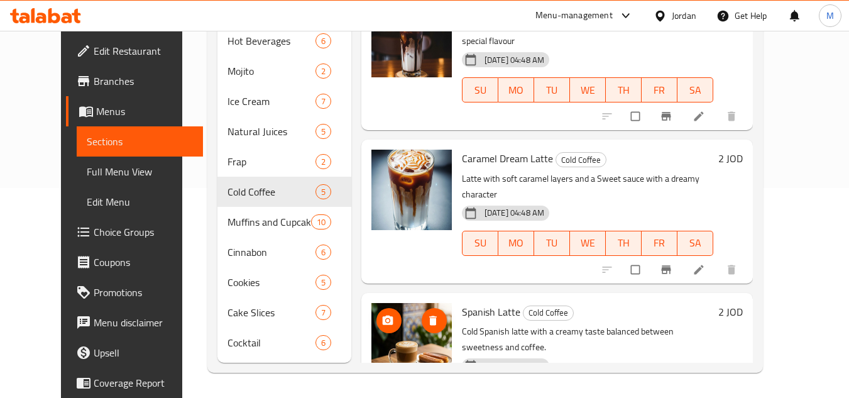
scroll to position [305, 0]
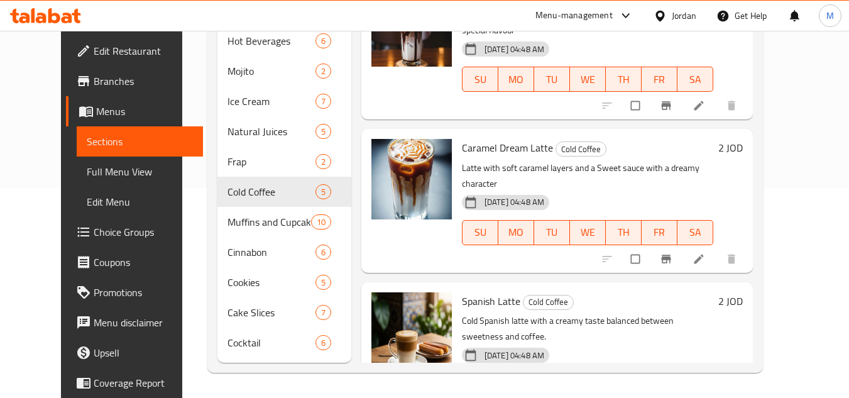
click at [788, 235] on div "Home / Restaurants management / Menus / Sections Parolina Shop Inactive import …" at bounding box center [485, 109] width 606 height 577
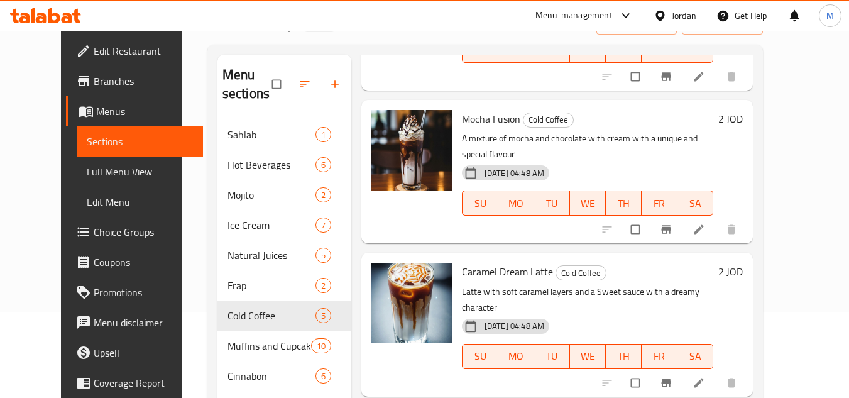
scroll to position [210, 0]
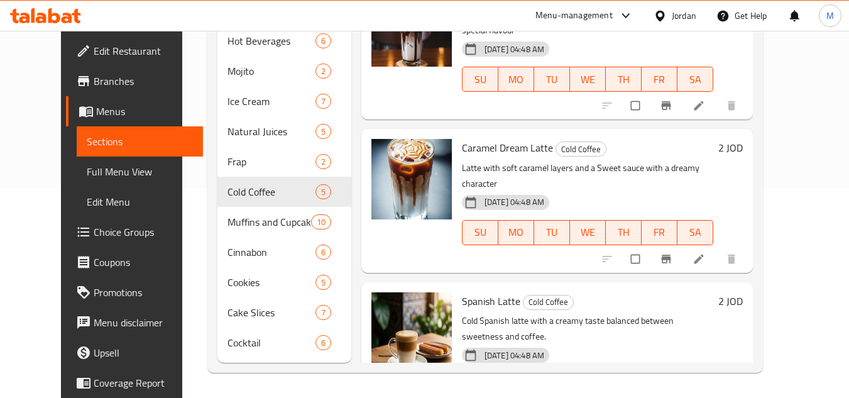
click at [471, 292] on span "Spanish Latte" at bounding box center [491, 301] width 58 height 19
click at [788, 45] on div "Home / Restaurants management / Menus / Sections Parolina Shop Inactive import …" at bounding box center [485, 109] width 606 height 577
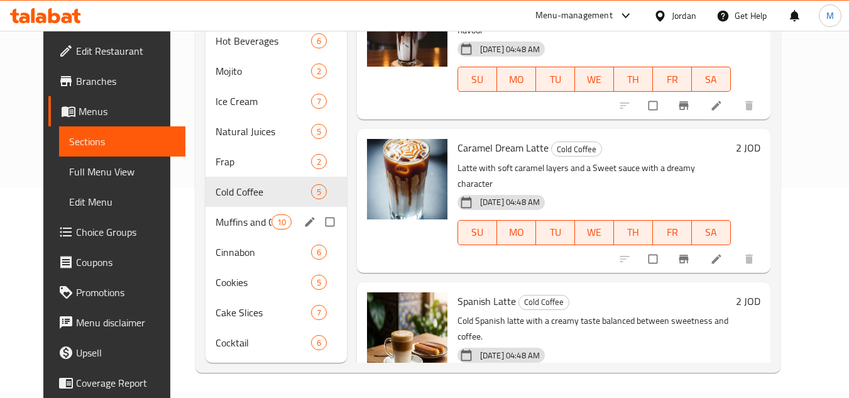
click at [216, 224] on span "Muffins and Cupcakes" at bounding box center [243, 221] width 55 height 15
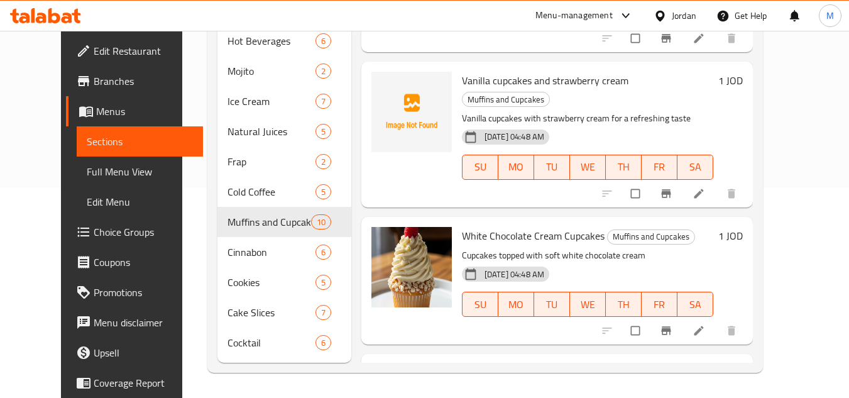
scroll to position [992, 0]
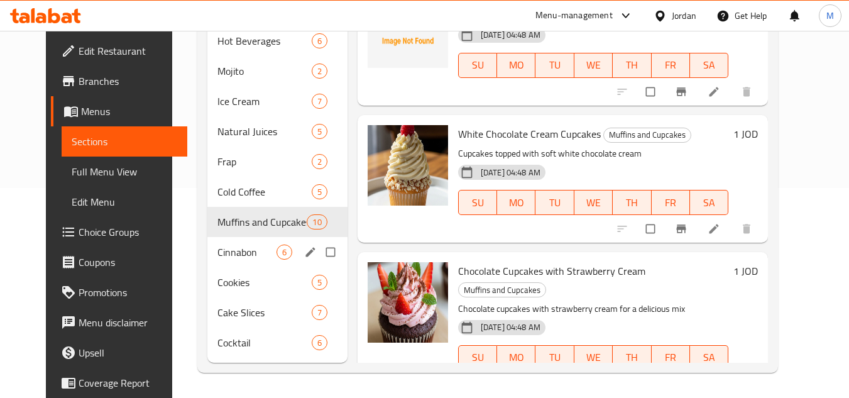
click at [217, 251] on span "Cinnabon" at bounding box center [246, 252] width 59 height 15
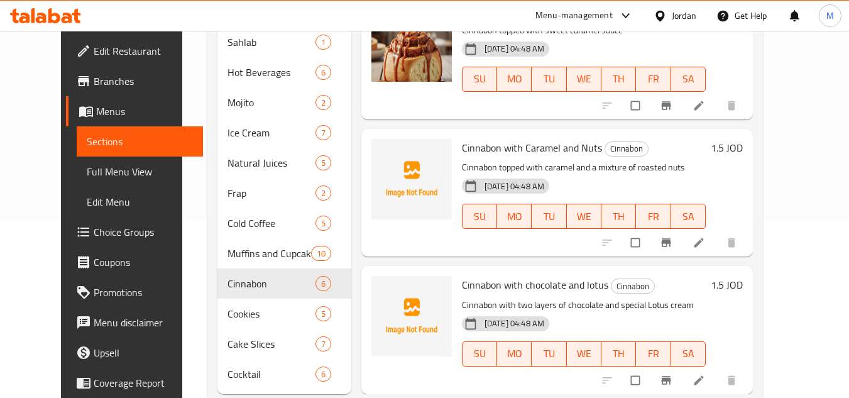
scroll to position [210, 0]
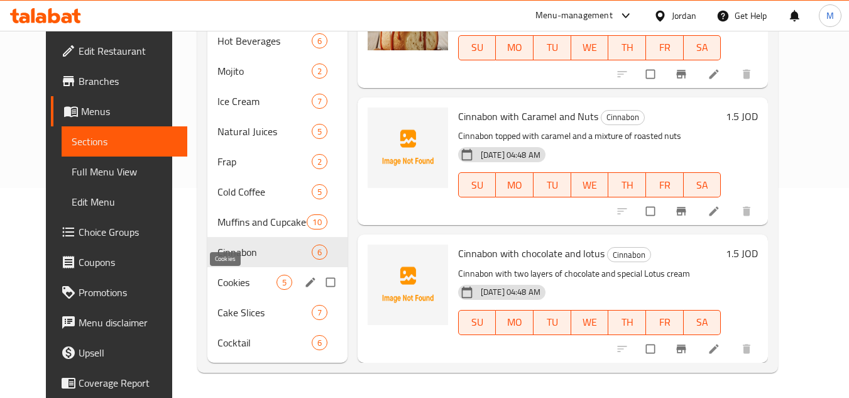
click at [217, 287] on span "Cookies" at bounding box center [246, 282] width 59 height 15
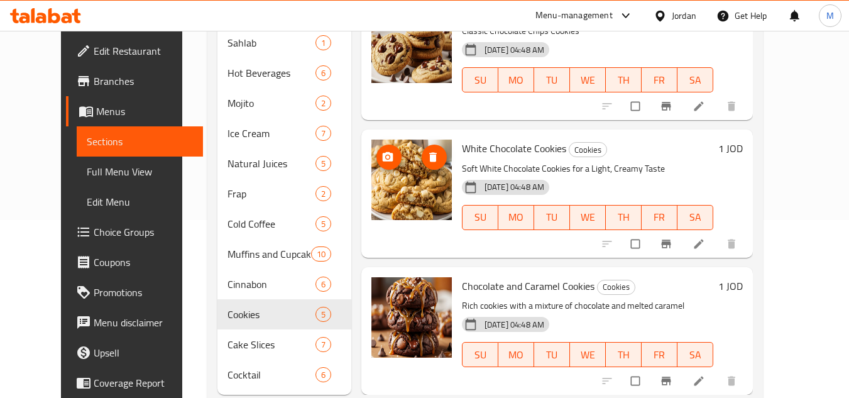
scroll to position [210, 0]
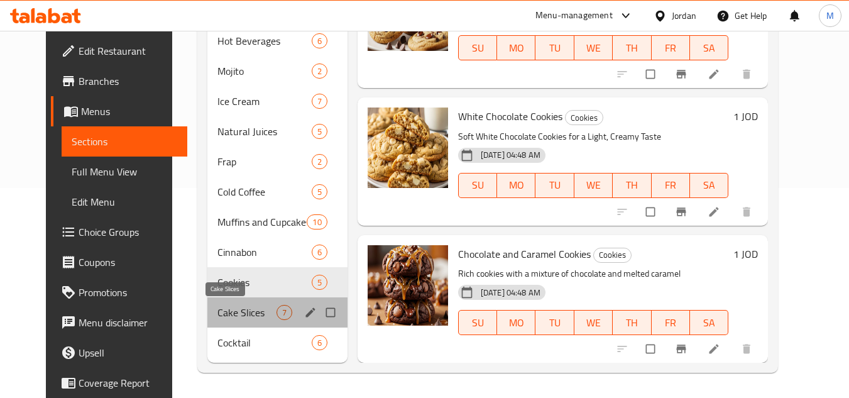
click at [223, 306] on span "Cake Slices" at bounding box center [246, 312] width 59 height 15
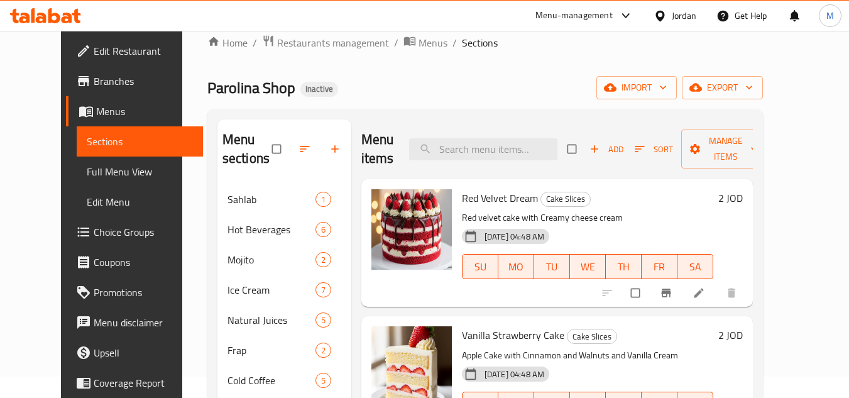
click at [467, 195] on span "Red Velvet Dream" at bounding box center [500, 198] width 76 height 19
click at [763, 40] on ol "Home / Restaurants management / Menus / Sections" at bounding box center [485, 43] width 556 height 16
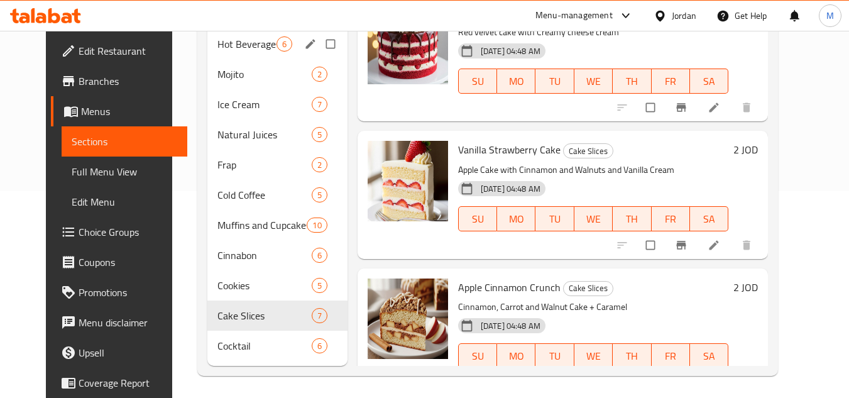
scroll to position [210, 0]
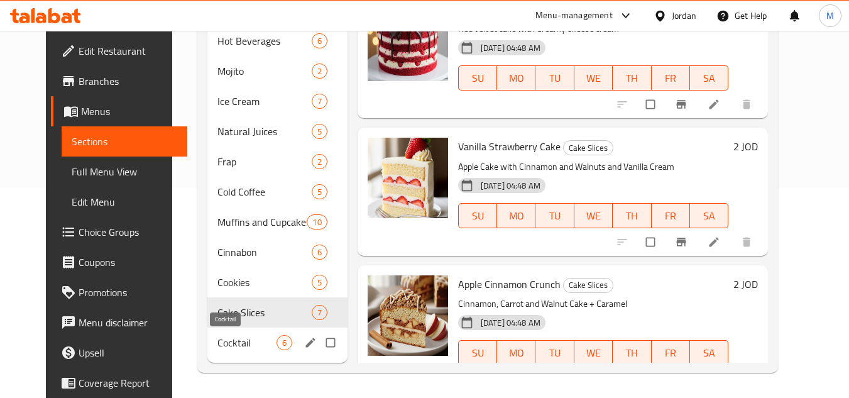
click at [217, 346] on span "Cocktail" at bounding box center [246, 342] width 59 height 15
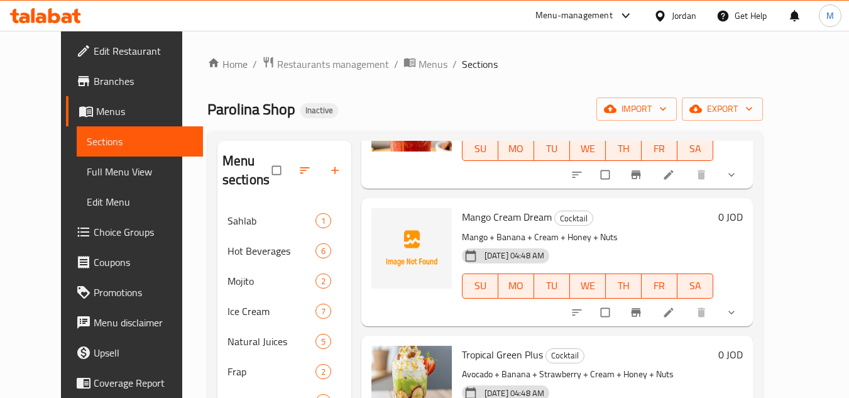
scroll to position [443, 0]
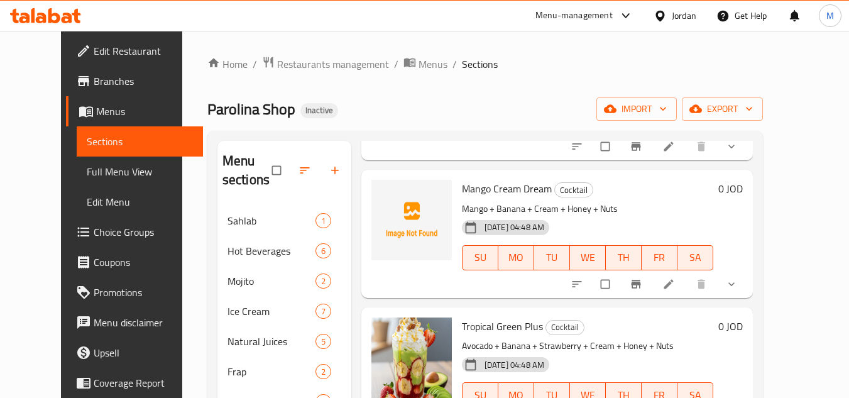
click at [788, 51] on div "Home / Restaurants management / Menus / Sections Parolina Shop Inactive import …" at bounding box center [485, 319] width 606 height 577
click at [382, 199] on icon "upload picture" at bounding box center [388, 197] width 13 height 13
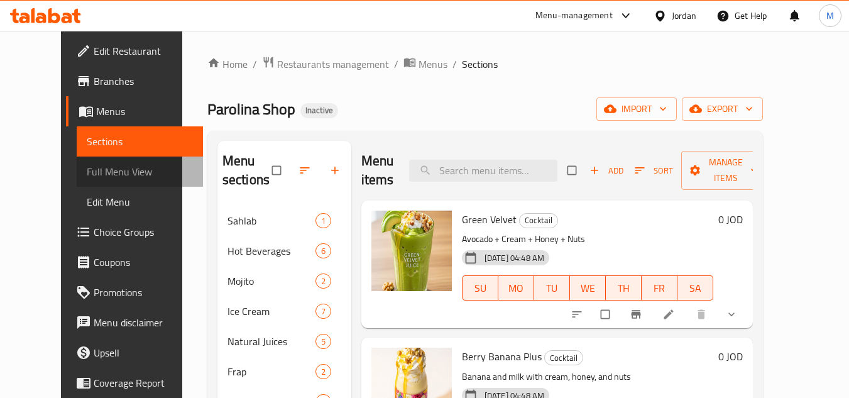
click at [98, 168] on span "Full Menu View" at bounding box center [140, 171] width 106 height 15
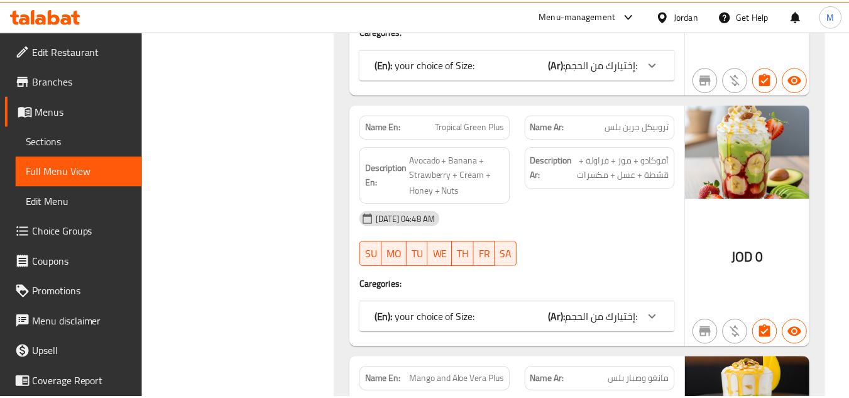
scroll to position [12430, 0]
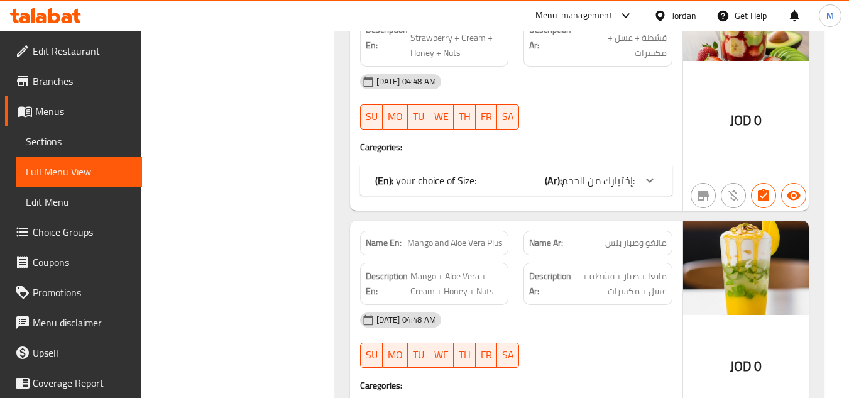
click at [65, 15] on icon at bounding box center [67, 18] width 11 height 11
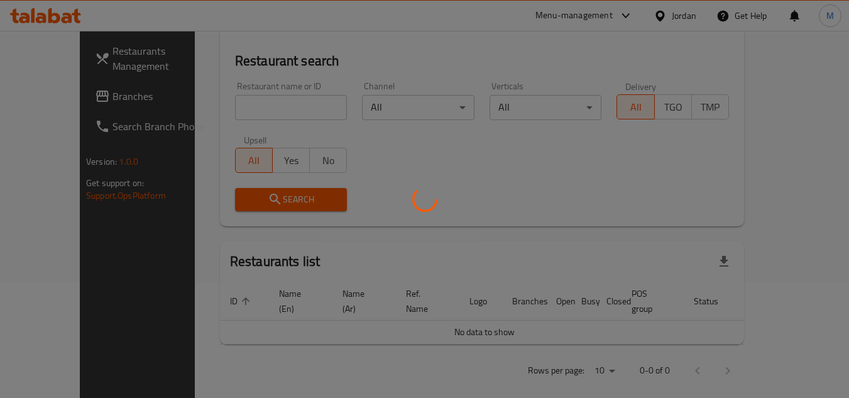
scroll to position [189, 0]
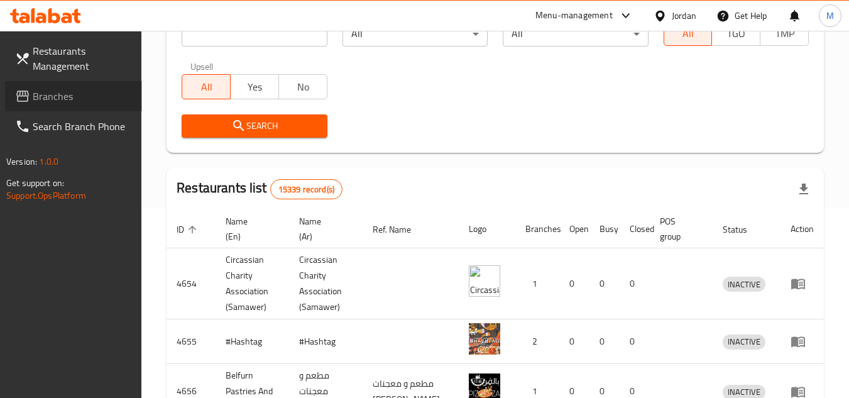
click at [84, 91] on span "Branches" at bounding box center [82, 96] width 99 height 15
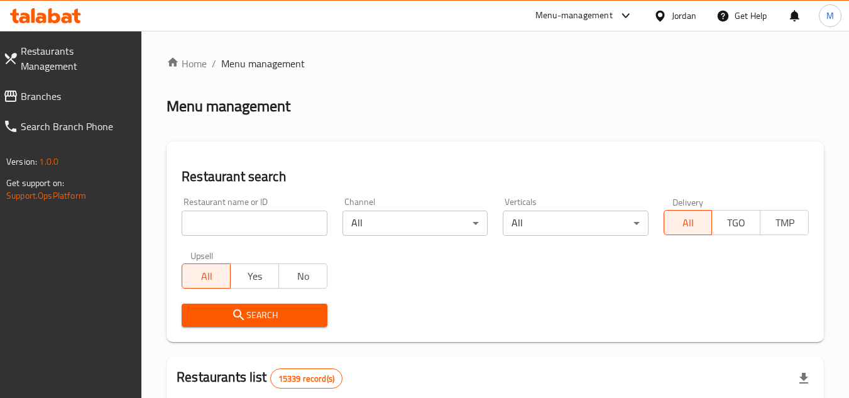
click at [304, 218] on input "search" at bounding box center [254, 223] width 145 height 25
paste input "705273"
type input "705273"
click button "Search" at bounding box center [254, 315] width 145 height 23
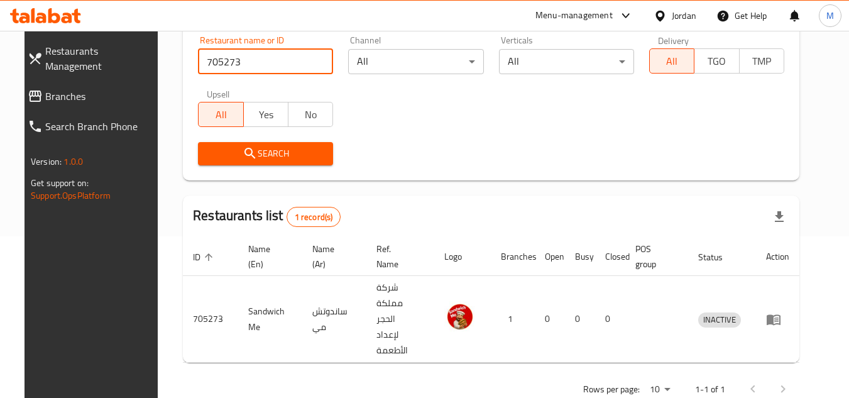
scroll to position [163, 0]
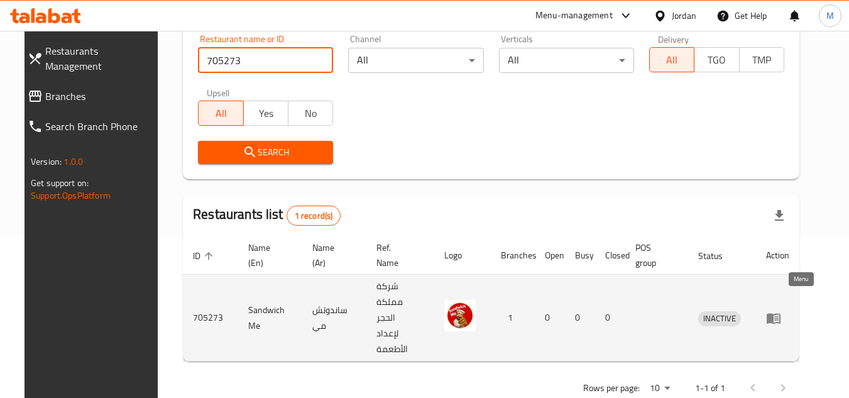
click at [779, 316] on icon "enhanced table" at bounding box center [776, 318] width 4 height 5
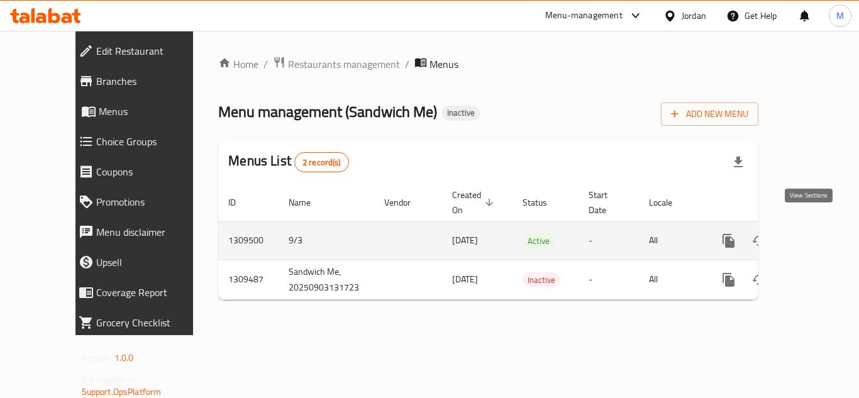
click at [811, 233] on icon "enhanced table" at bounding box center [818, 240] width 15 height 15
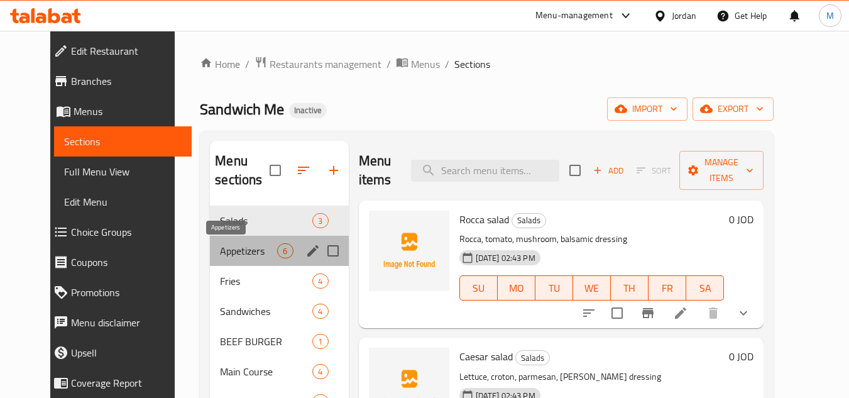
click at [220, 245] on span "Appetizers" at bounding box center [248, 250] width 57 height 15
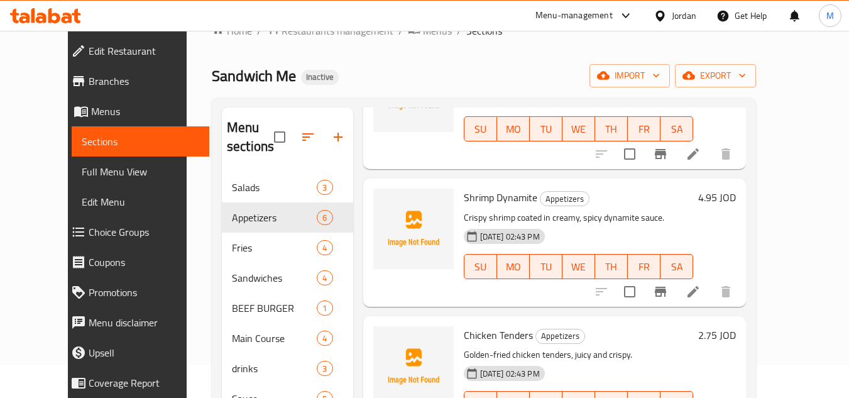
scroll to position [126, 0]
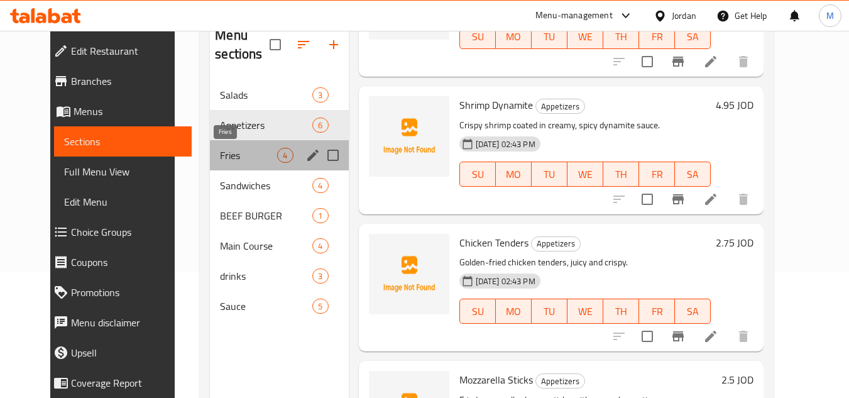
click at [227, 151] on span "Fries" at bounding box center [248, 155] width 57 height 15
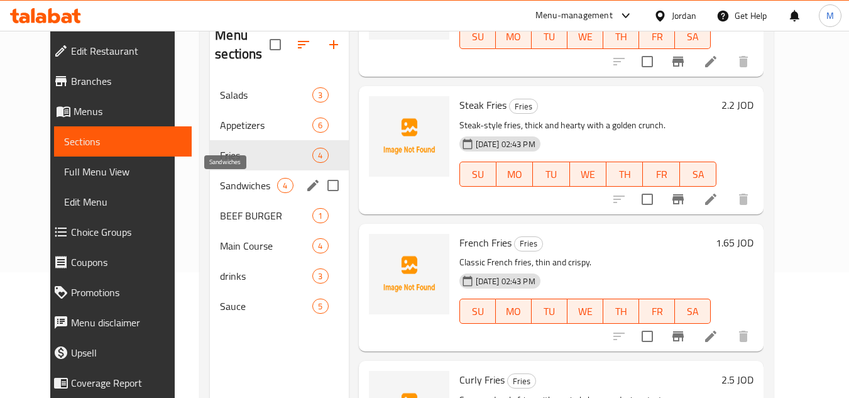
click at [224, 182] on span "Sandwiches" at bounding box center [248, 185] width 57 height 15
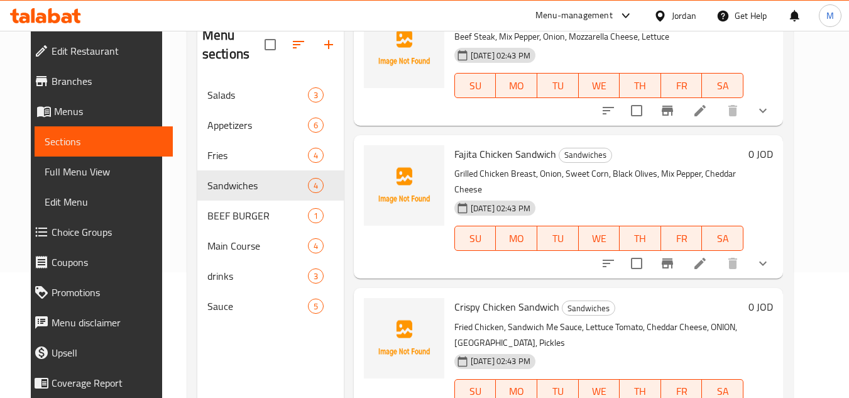
scroll to position [217, 0]
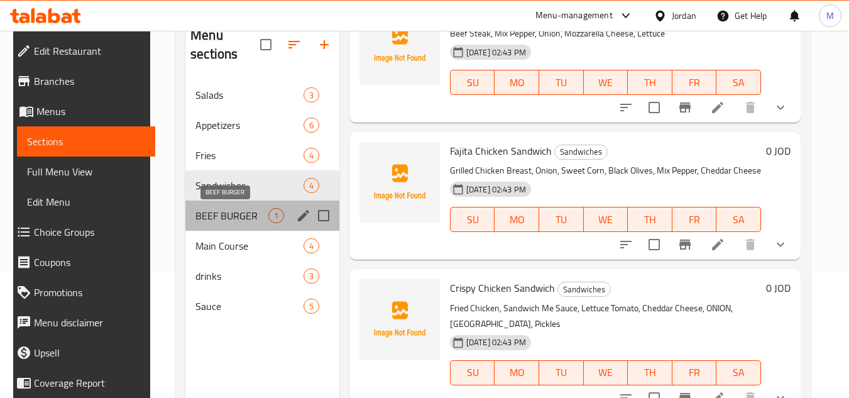
click at [195, 215] on span "BEEF BURGER" at bounding box center [231, 215] width 73 height 15
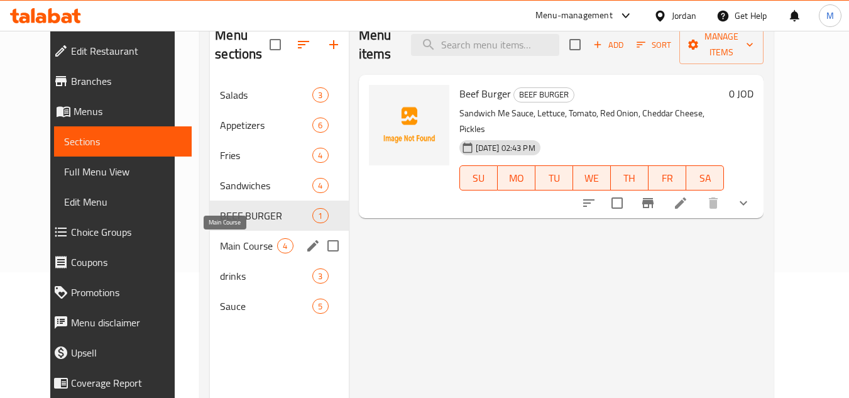
click at [220, 241] on span "Main Course" at bounding box center [248, 245] width 57 height 15
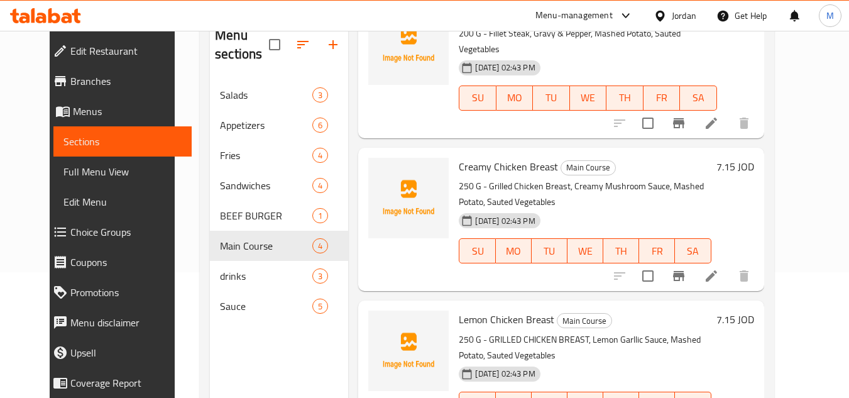
scroll to position [176, 0]
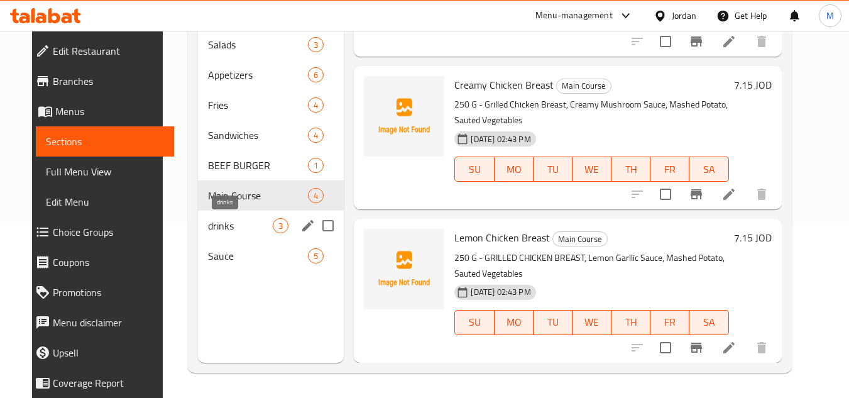
click at [218, 224] on span "drinks" at bounding box center [240, 225] width 65 height 15
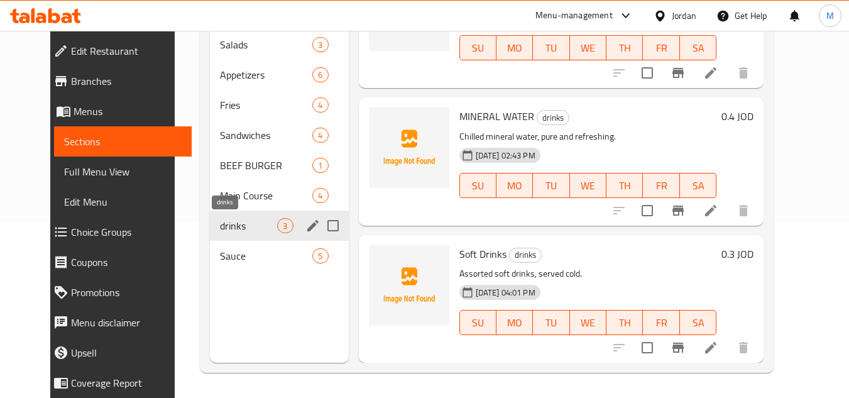
scroll to position [64, 0]
click at [220, 256] on span "Sauce" at bounding box center [248, 255] width 57 height 15
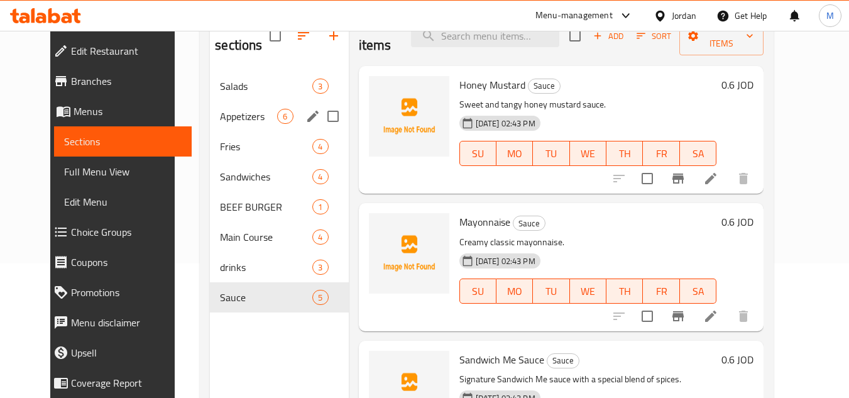
scroll to position [113, 0]
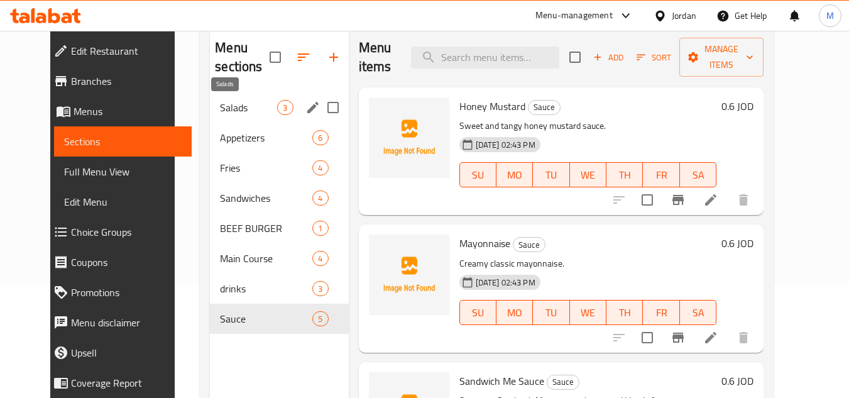
click at [220, 113] on span "Salads" at bounding box center [248, 107] width 57 height 15
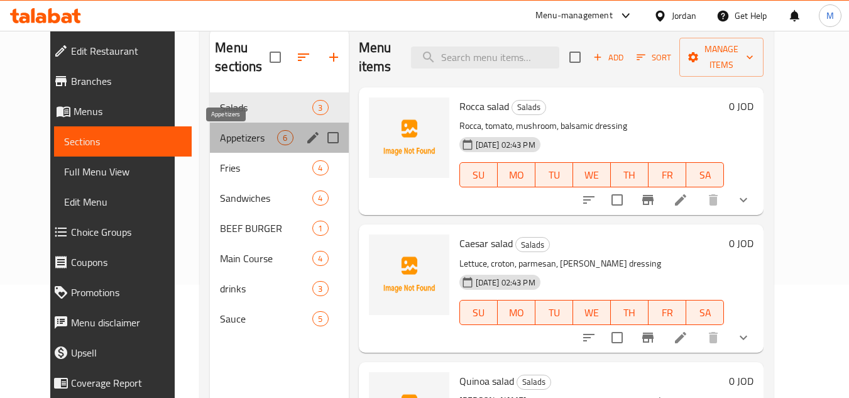
click at [240, 140] on span "Appetizers" at bounding box center [248, 137] width 57 height 15
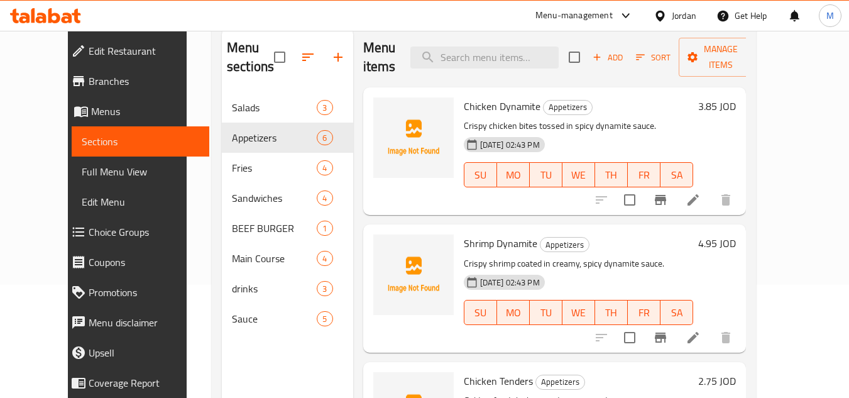
click at [781, 141] on div "Home / Restaurants management / Menus / Sections Sandwich Me Inactive import ex…" at bounding box center [484, 189] width 595 height 543
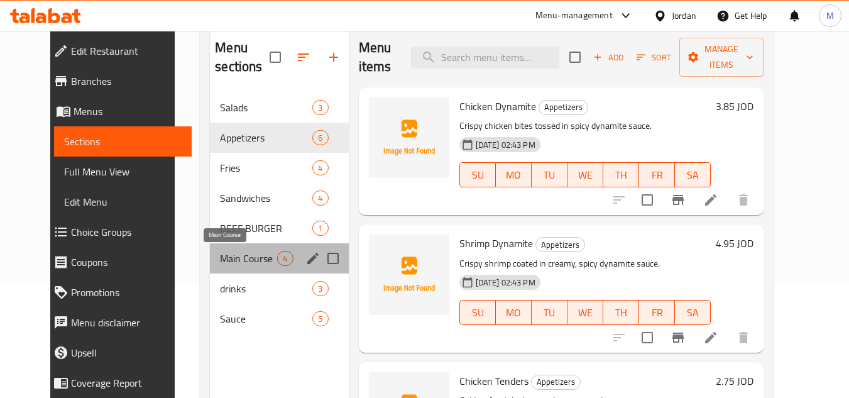
click at [220, 258] on span "Main Course" at bounding box center [248, 258] width 57 height 15
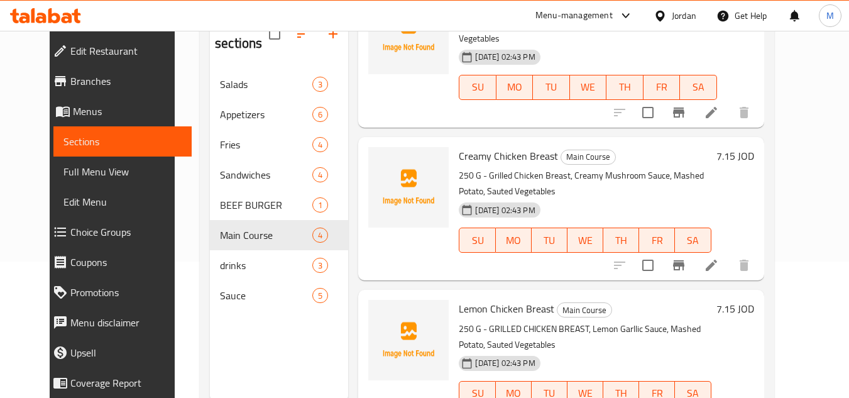
scroll to position [176, 0]
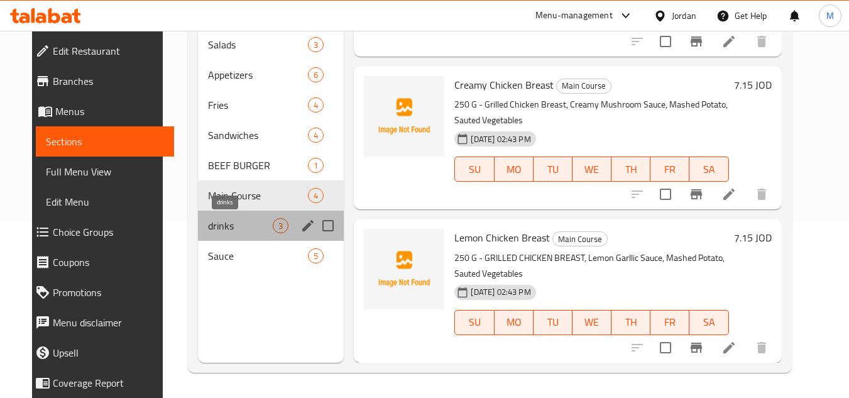
click at [220, 223] on span "drinks" at bounding box center [240, 225] width 65 height 15
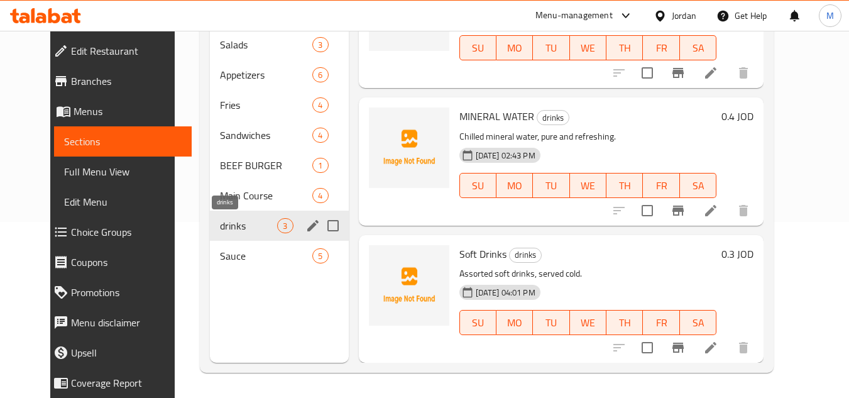
scroll to position [64, 0]
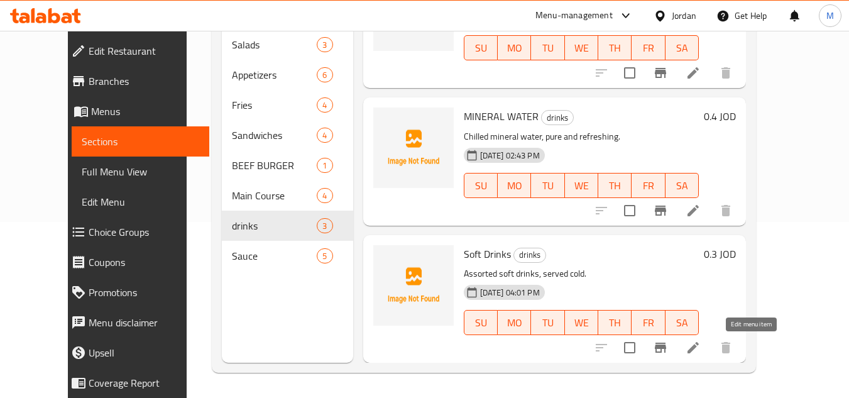
click at [699, 351] on icon at bounding box center [693, 347] width 11 height 11
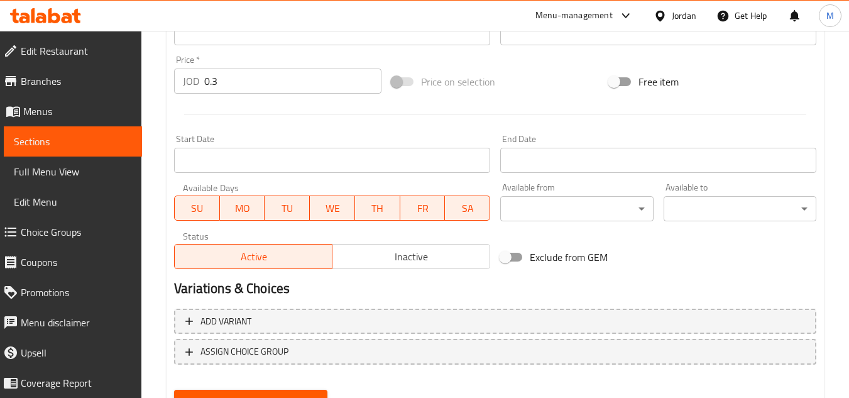
scroll to position [490, 0]
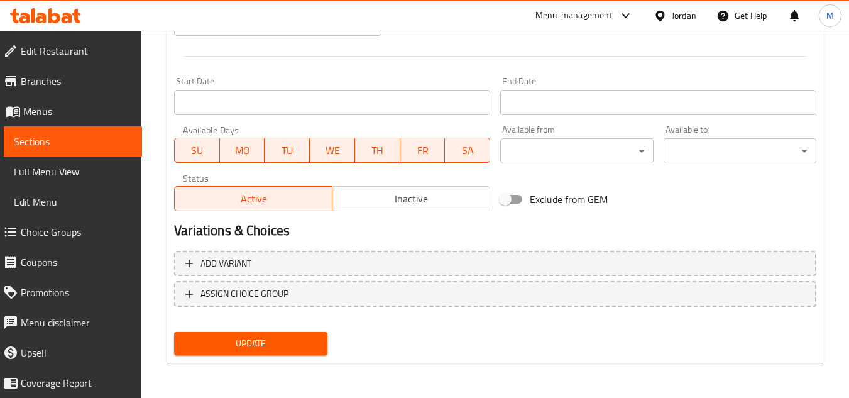
click at [98, 140] on span "Sections" at bounding box center [73, 141] width 118 height 15
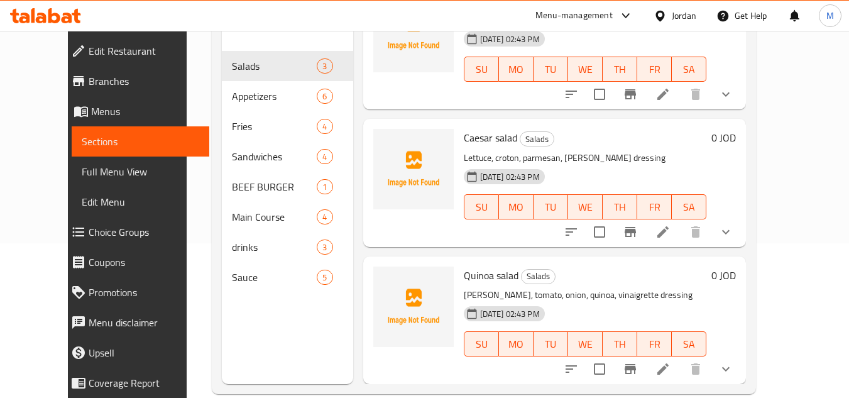
scroll to position [176, 0]
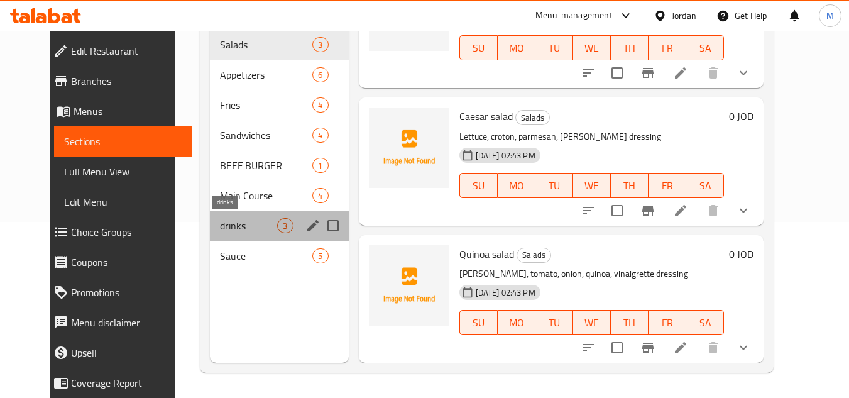
click at [220, 228] on span "drinks" at bounding box center [248, 225] width 57 height 15
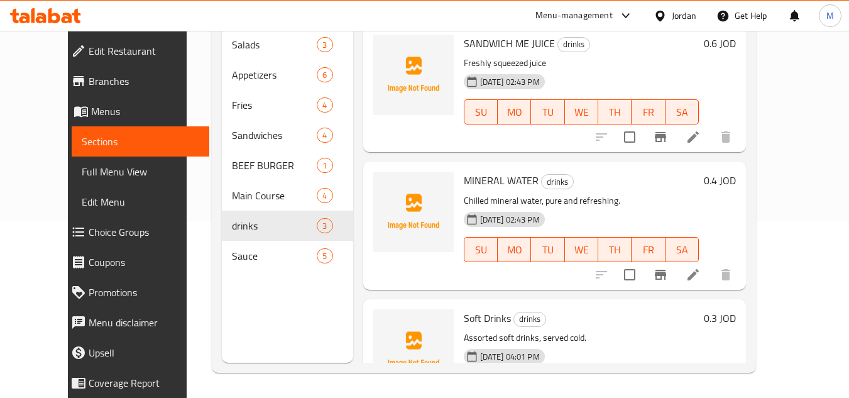
scroll to position [113, 0]
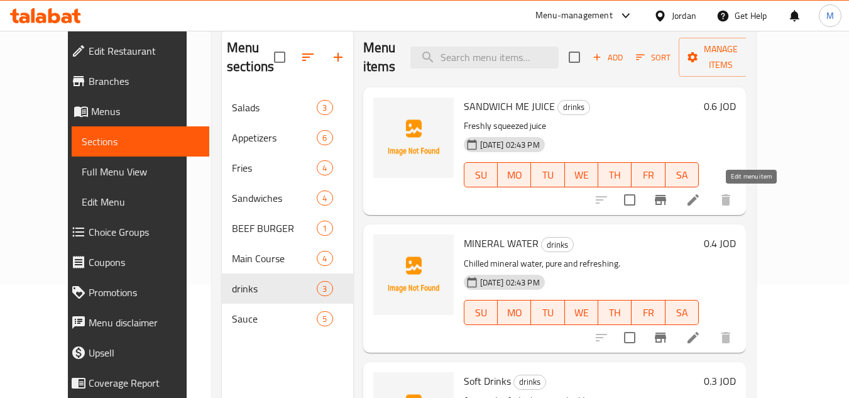
click at [701, 197] on icon at bounding box center [693, 199] width 15 height 15
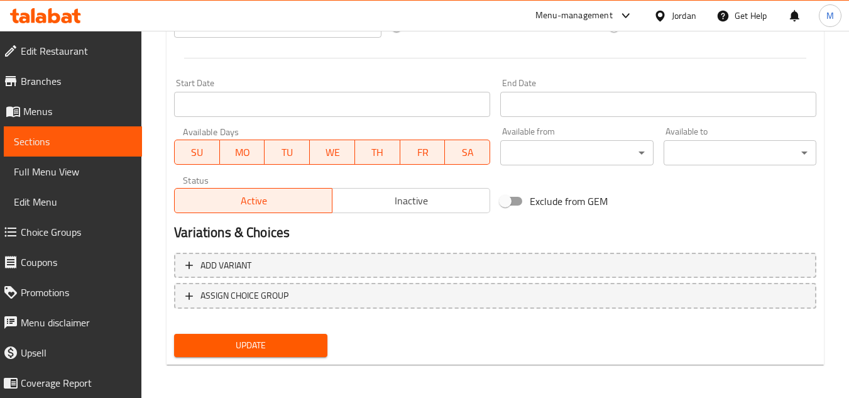
scroll to position [490, 0]
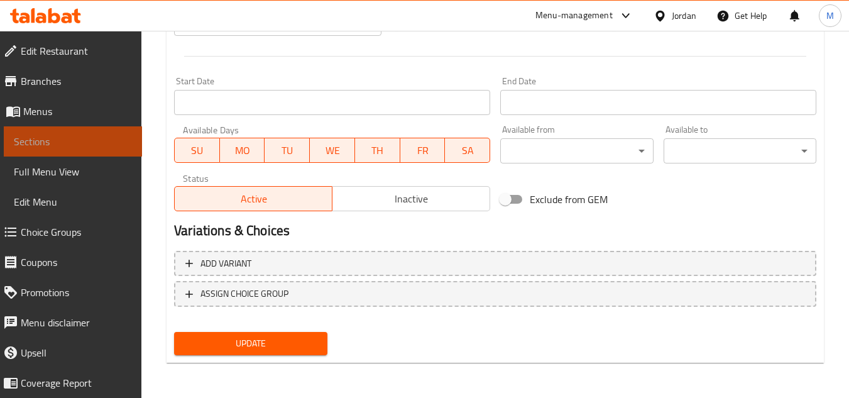
click at [93, 133] on link "Sections" at bounding box center [73, 141] width 138 height 30
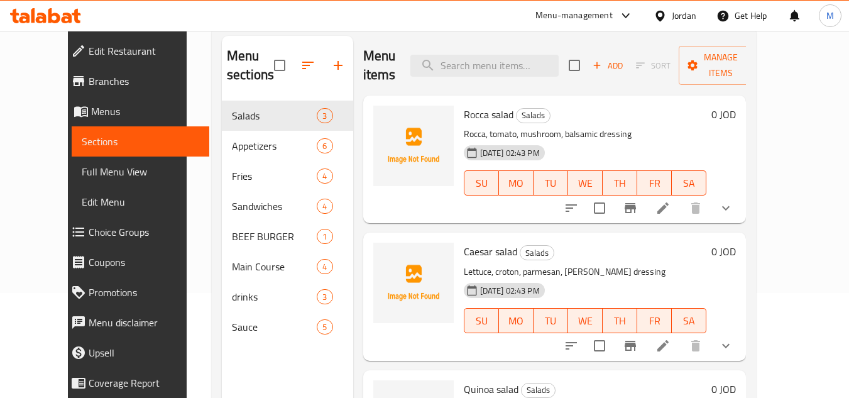
scroll to position [50, 0]
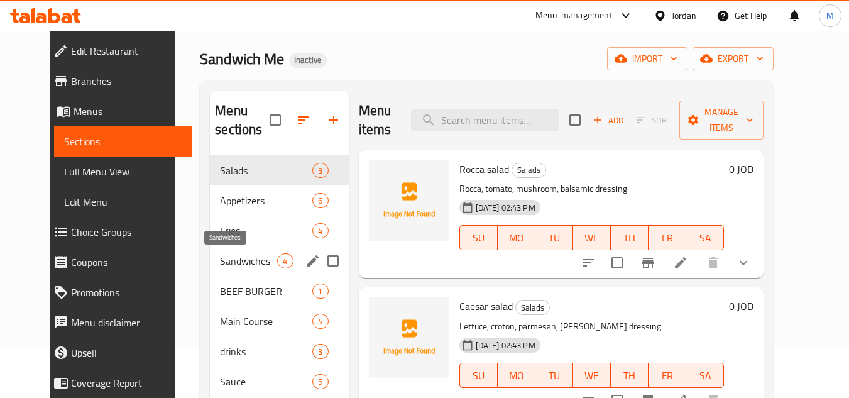
click at [220, 256] on span "Sandwiches" at bounding box center [248, 260] width 57 height 15
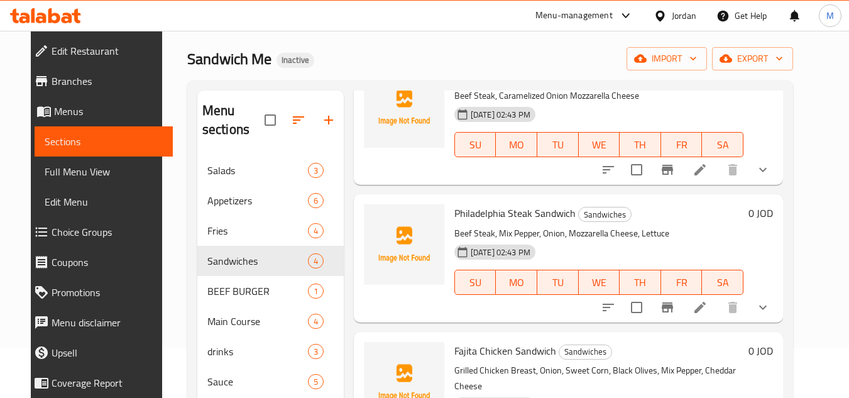
scroll to position [126, 0]
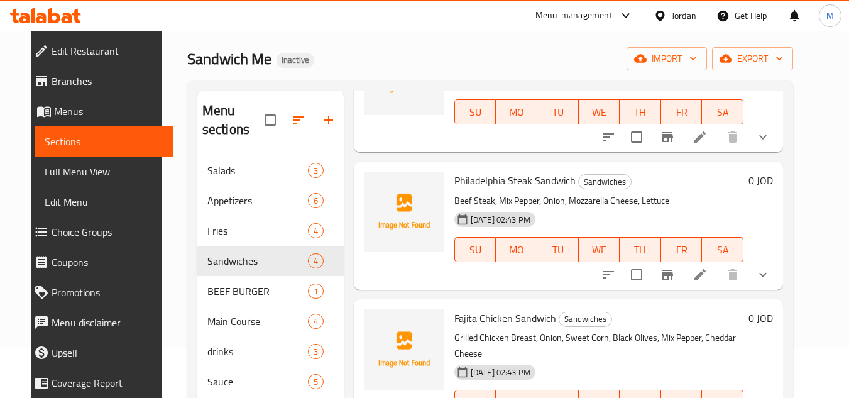
click at [818, 80] on div "Home / Restaurants management / Menus / Sections Sandwich Me Inactive import ex…" at bounding box center [490, 252] width 656 height 543
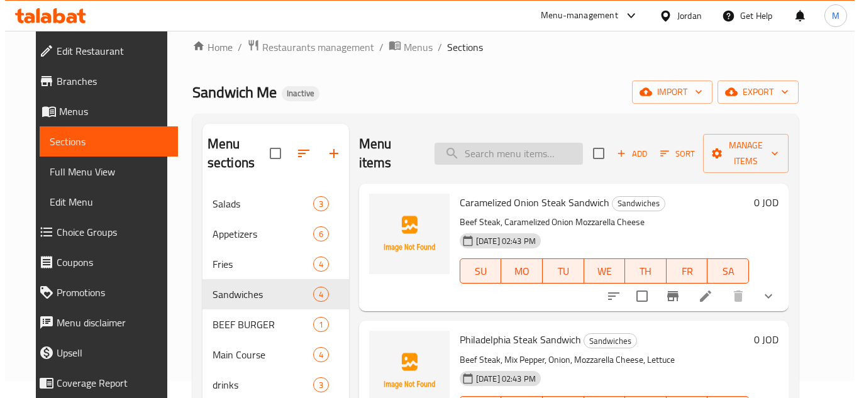
scroll to position [0, 0]
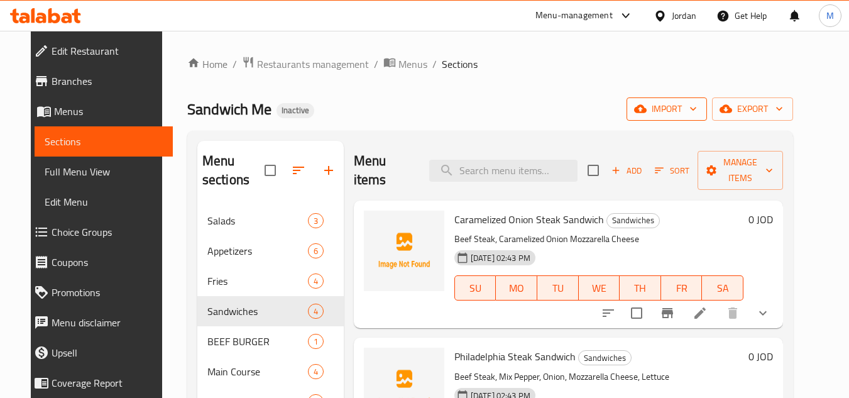
click at [700, 106] on icon "button" at bounding box center [693, 108] width 13 height 13
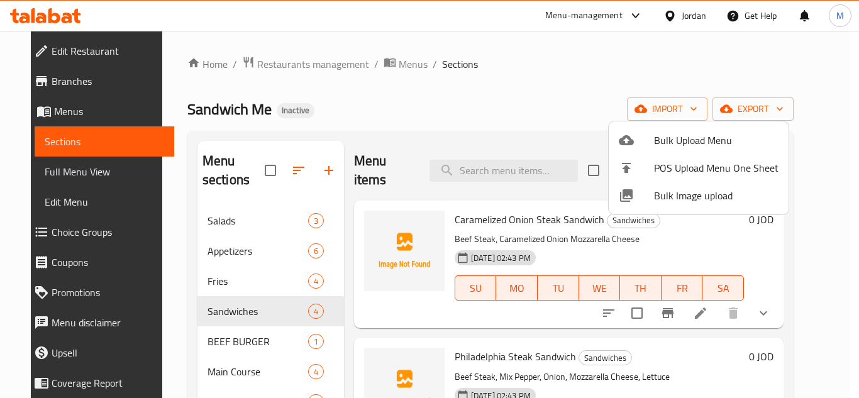
click at [658, 194] on span "Bulk Image upload" at bounding box center [716, 195] width 124 height 15
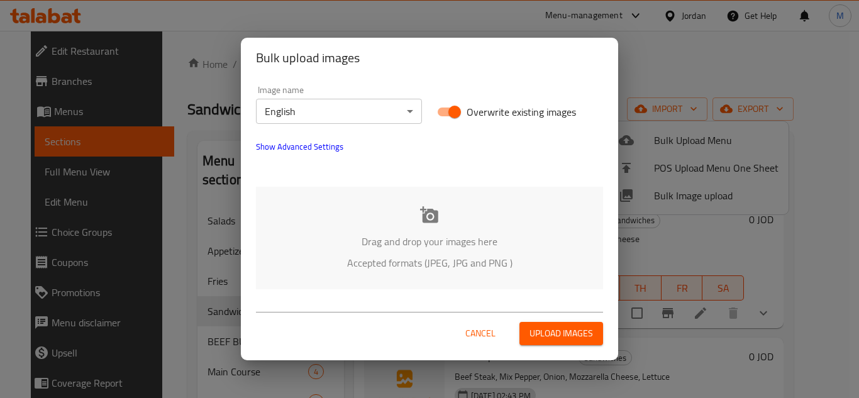
click at [380, 205] on div "Drag and drop your images here Accepted formats (JPEG, JPG and PNG )" at bounding box center [429, 238] width 347 height 102
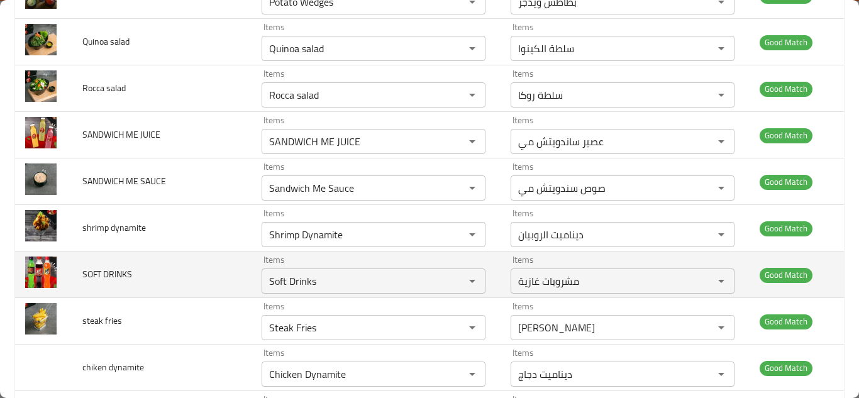
scroll to position [1262, 0]
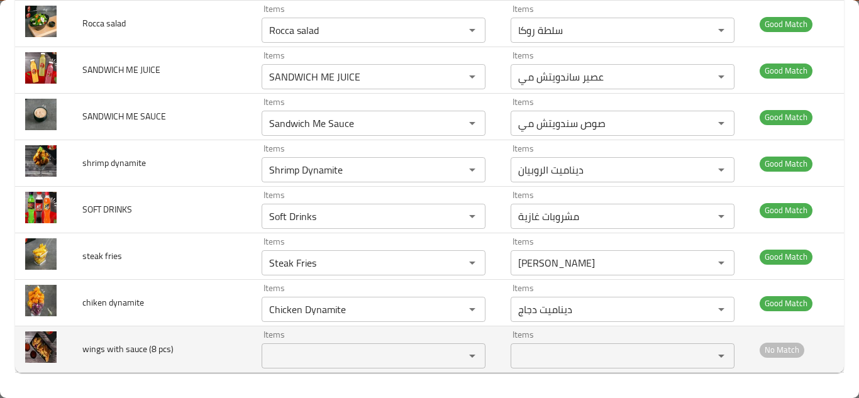
click at [307, 351] on pcs\) "Items" at bounding box center [354, 356] width 179 height 18
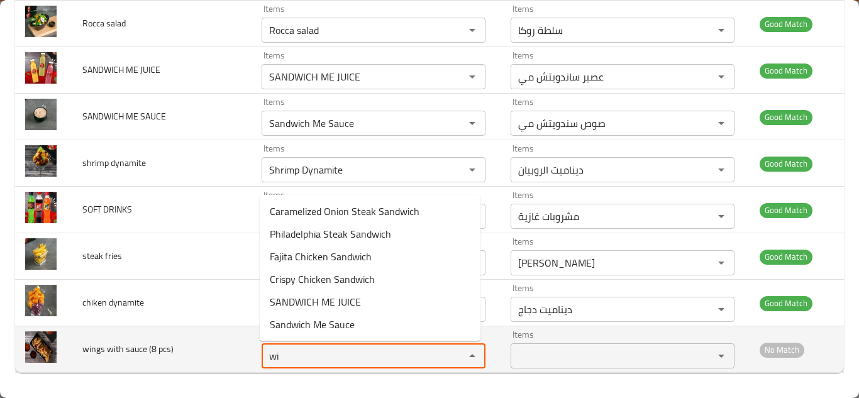
type pcs\) "w"
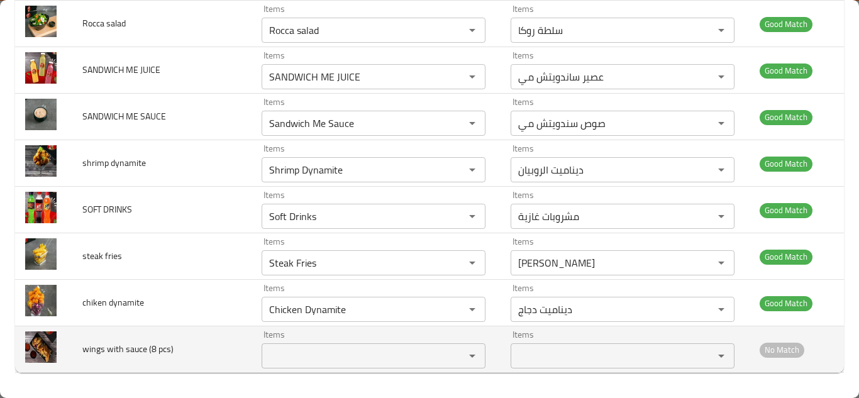
click at [239, 353] on td "wings with sauce (8 pcs)" at bounding box center [161, 349] width 179 height 47
click at [141, 349] on span "wings with sauce (8 pcs)" at bounding box center [127, 349] width 91 height 16
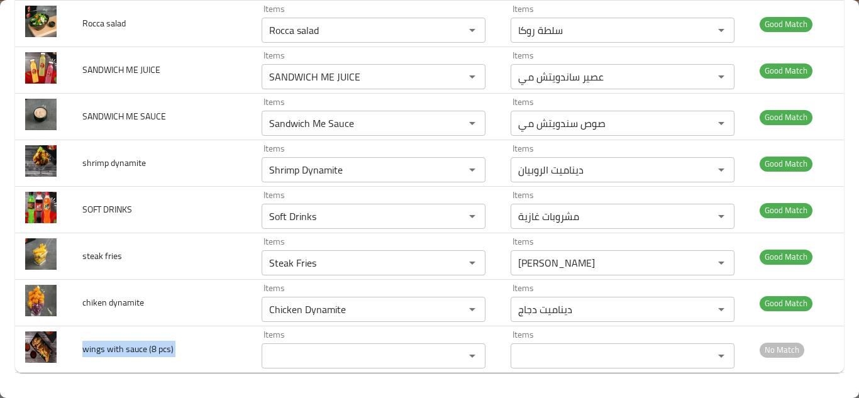
copy span "wings with sauce (8 pcs)"
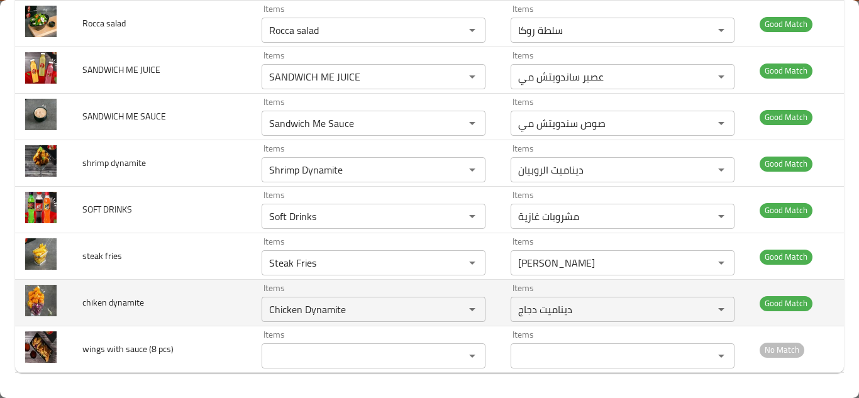
click at [216, 294] on td "chiken dynamite" at bounding box center [161, 303] width 179 height 47
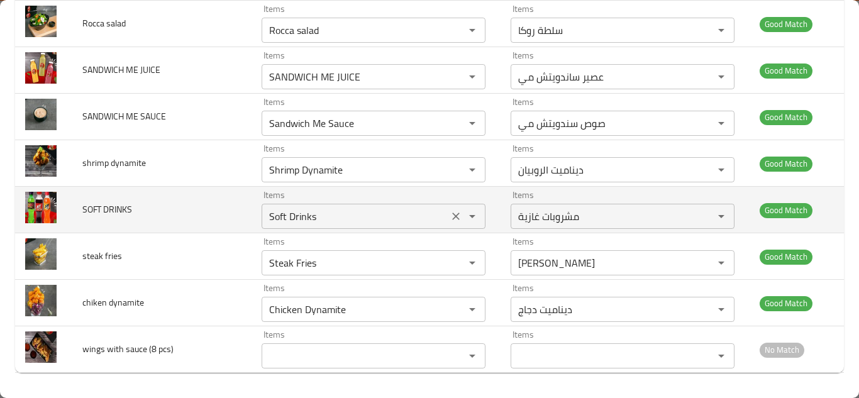
click at [452, 214] on icon "Clear" at bounding box center [456, 216] width 8 height 8
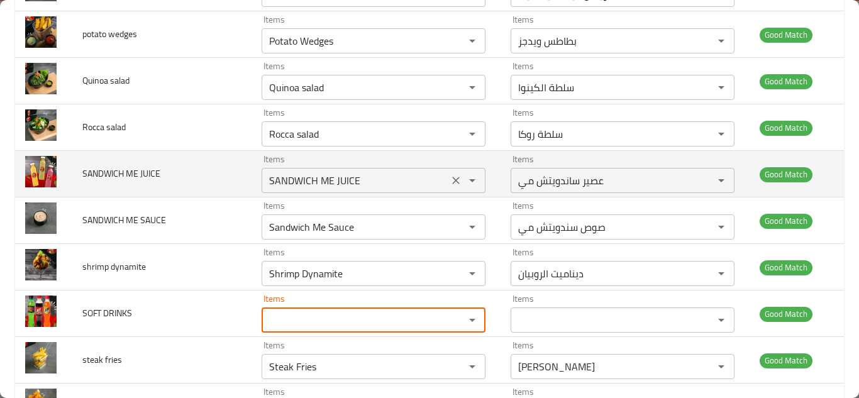
scroll to position [1136, 0]
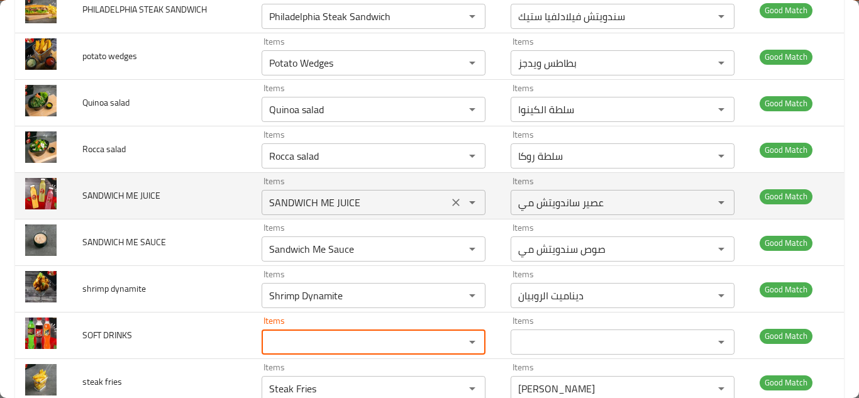
click at [452, 199] on icon "Clear" at bounding box center [456, 203] width 8 height 8
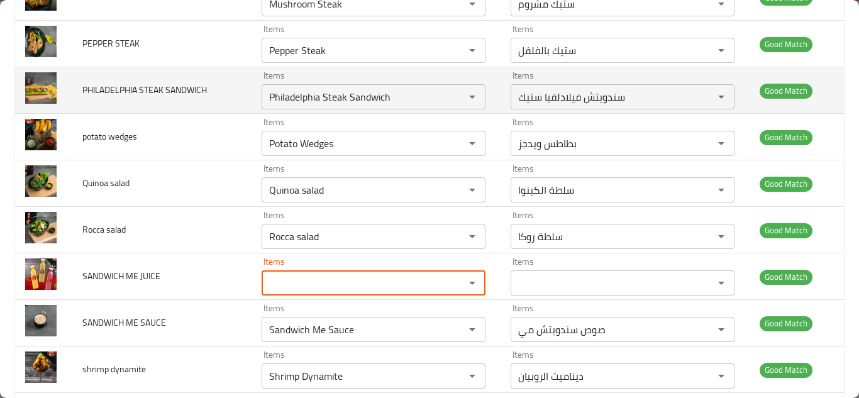
scroll to position [1010, 0]
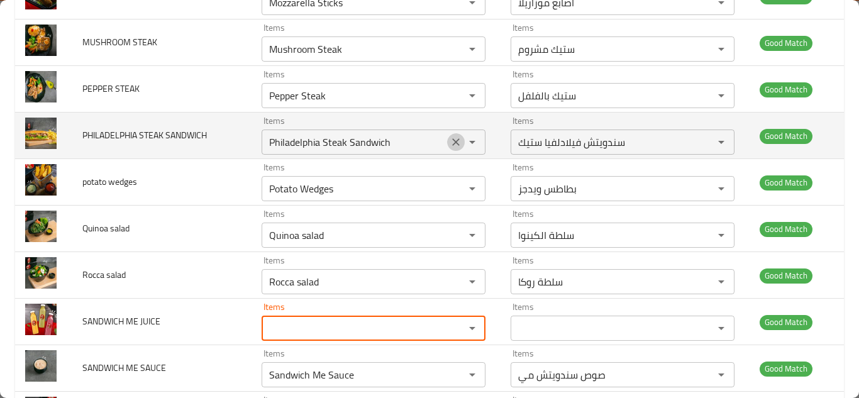
click at [449, 140] on icon "Clear" at bounding box center [455, 142] width 13 height 13
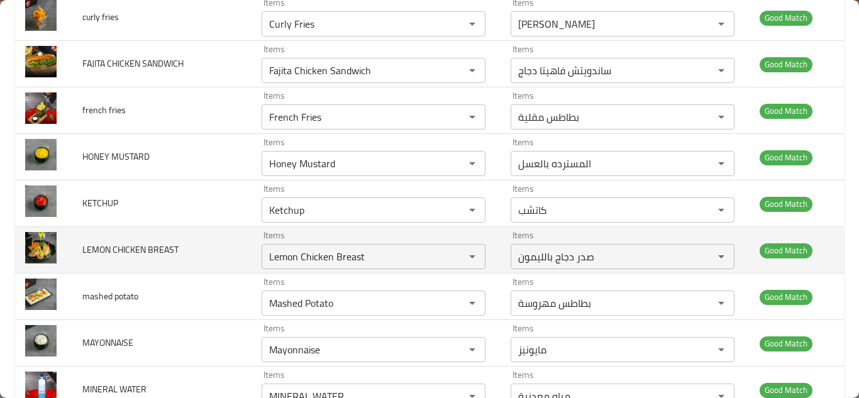
scroll to position [507, 0]
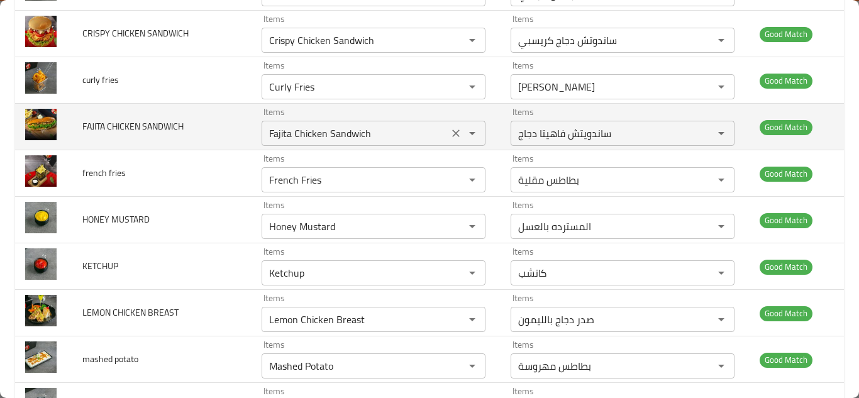
click at [449, 132] on icon "Clear" at bounding box center [455, 133] width 13 height 13
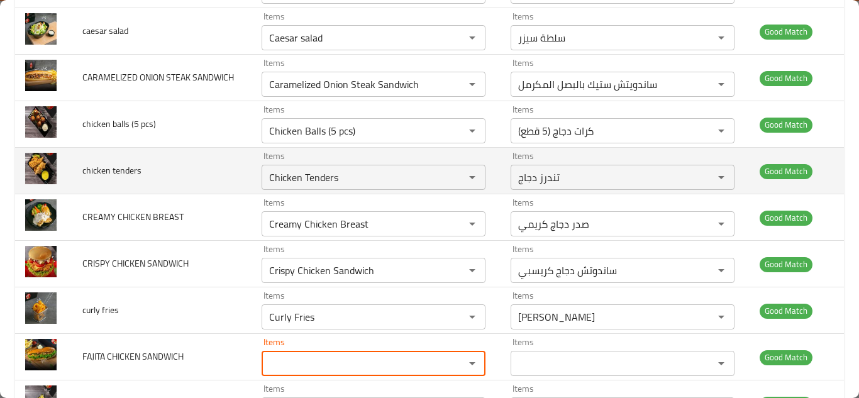
scroll to position [256, 0]
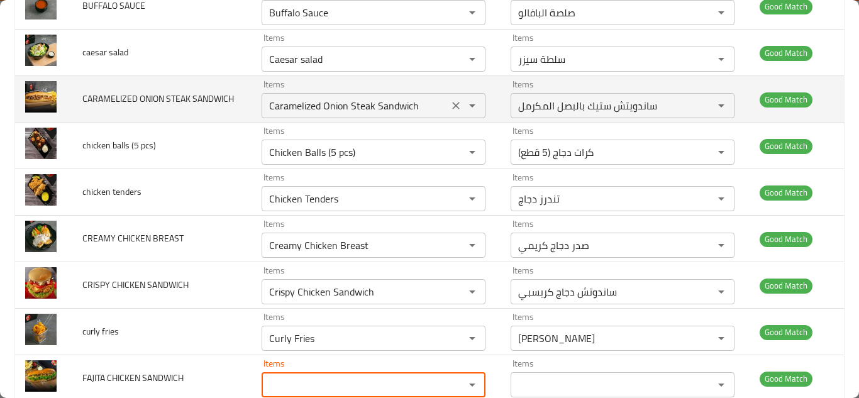
click at [453, 102] on icon "Clear" at bounding box center [455, 105] width 13 height 13
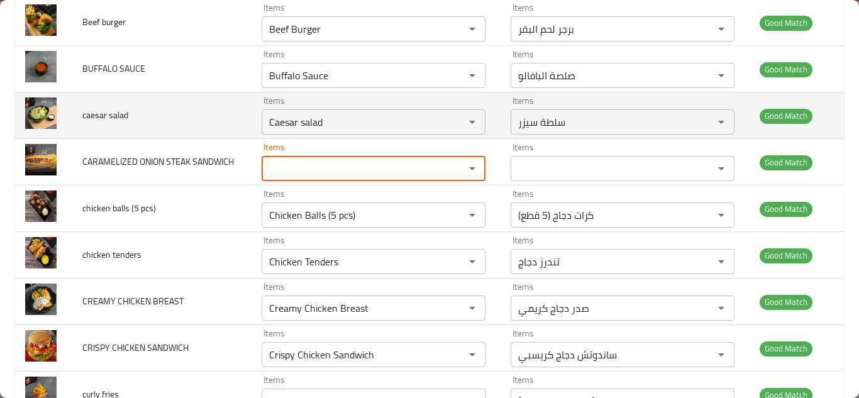
scroll to position [130, 0]
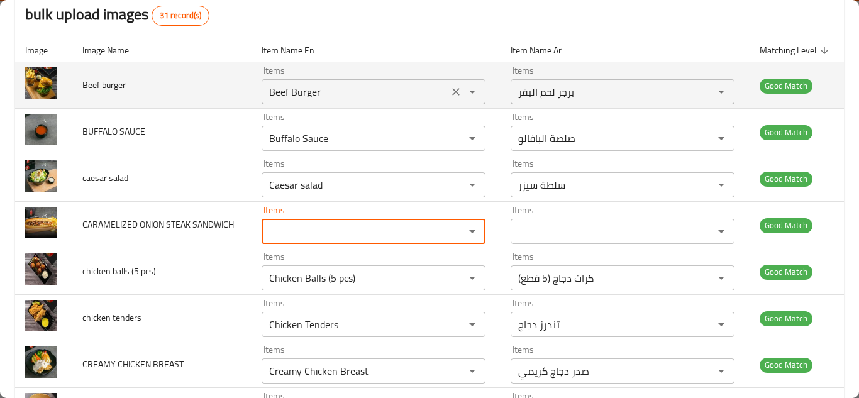
click at [452, 92] on icon "Clear" at bounding box center [456, 92] width 8 height 8
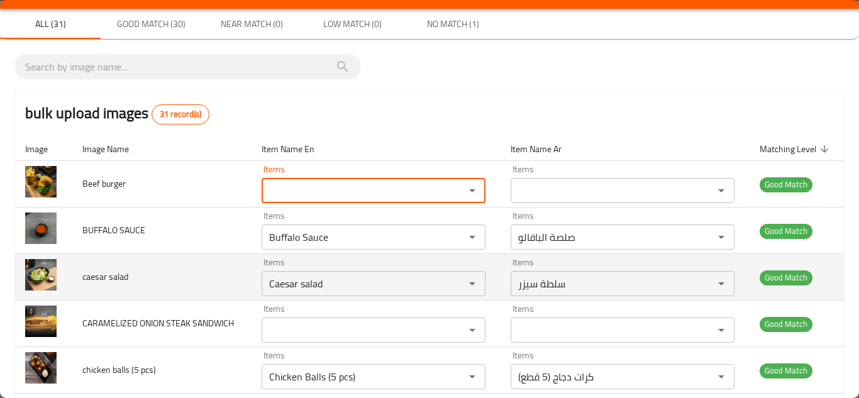
scroll to position [0, 0]
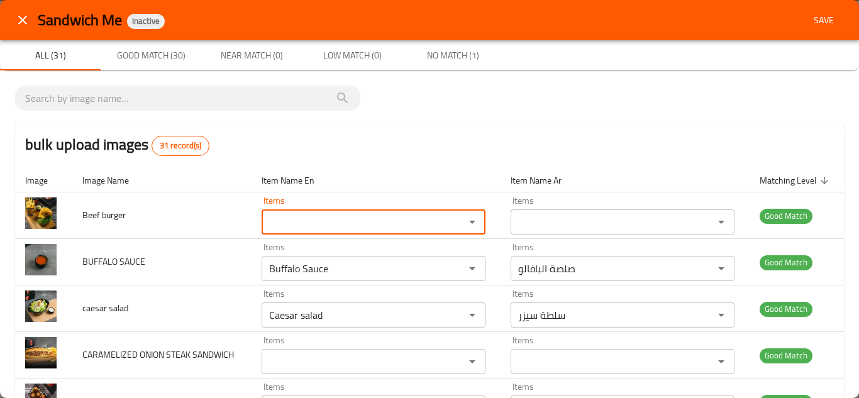
click at [811, 18] on span "Save" at bounding box center [823, 21] width 30 height 16
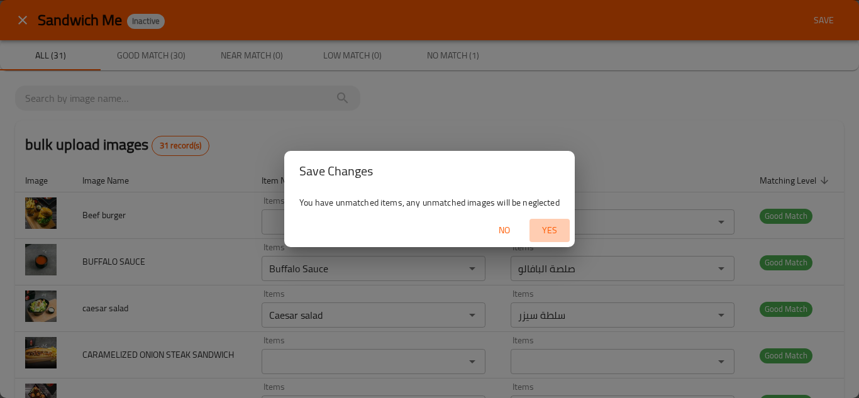
click at [555, 230] on span "Yes" at bounding box center [549, 231] width 30 height 16
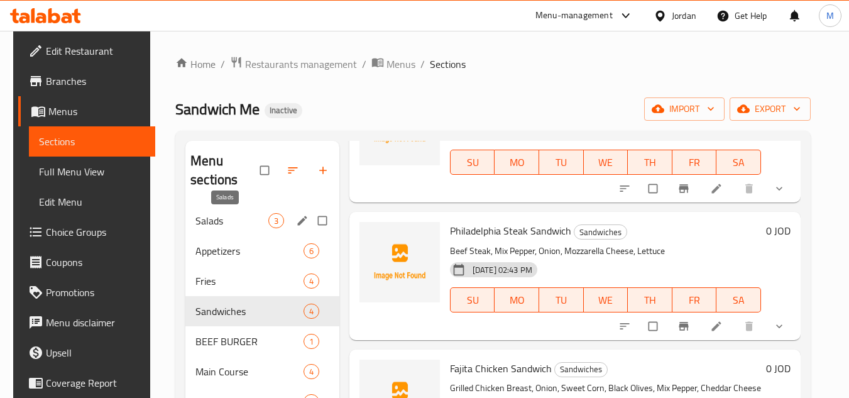
click at [215, 214] on span "Salads" at bounding box center [231, 220] width 73 height 15
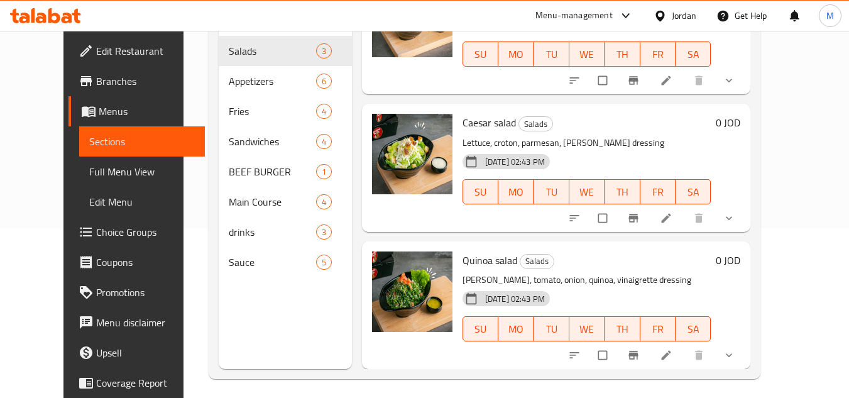
scroll to position [176, 0]
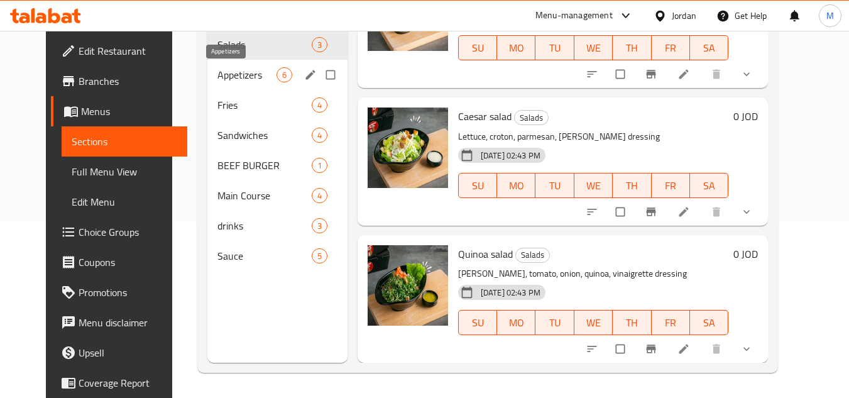
click at [221, 80] on span "Appetizers" at bounding box center [246, 74] width 59 height 15
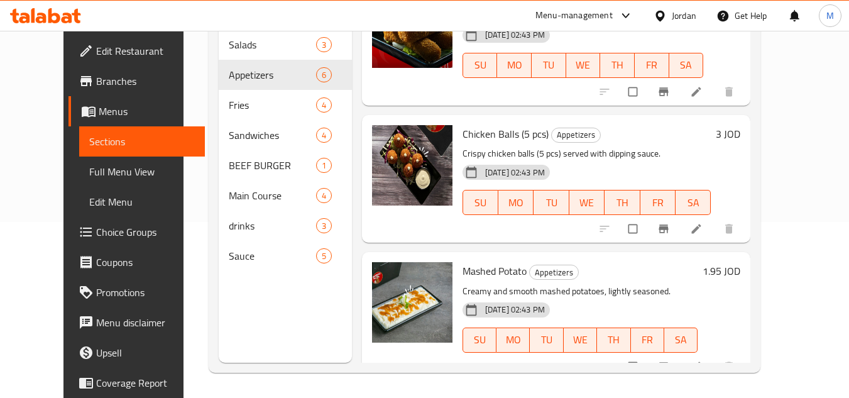
scroll to position [476, 0]
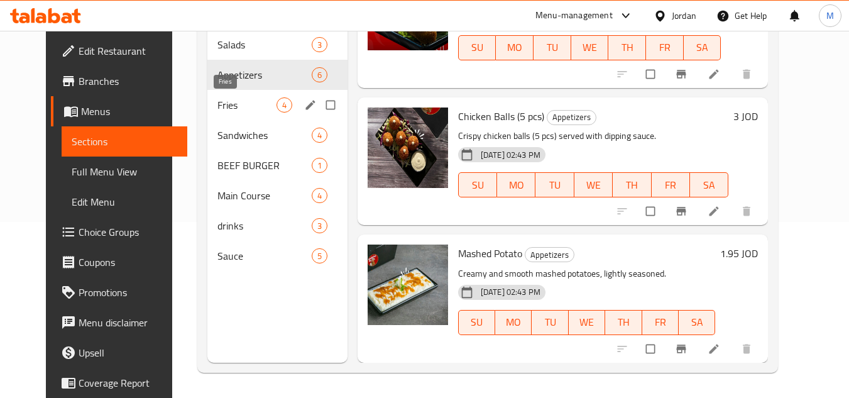
click at [217, 106] on span "Fries" at bounding box center [246, 104] width 59 height 15
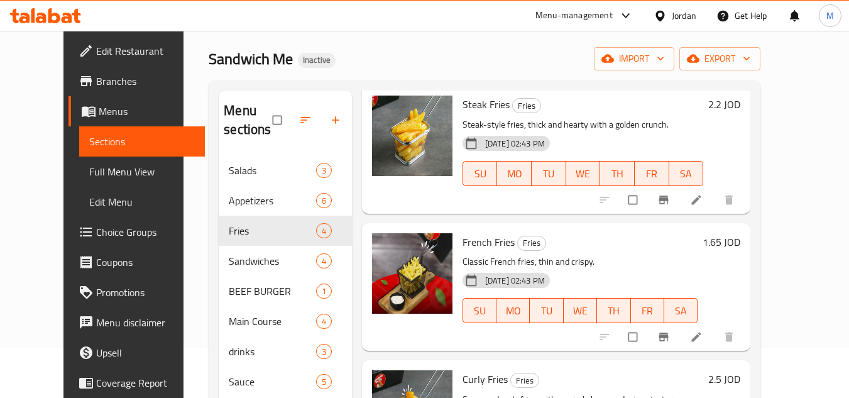
scroll to position [176, 0]
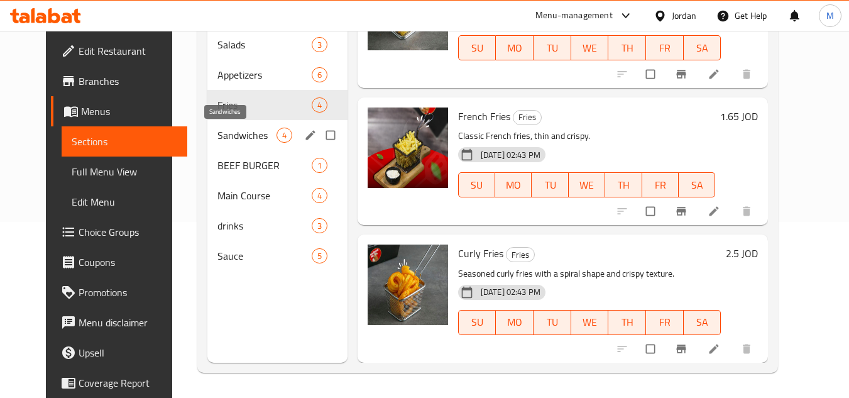
click at [233, 128] on span "Sandwiches" at bounding box center [246, 135] width 59 height 15
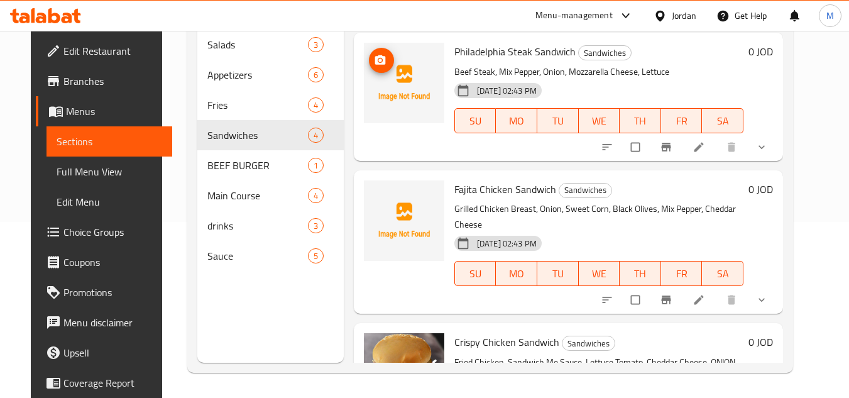
scroll to position [217, 0]
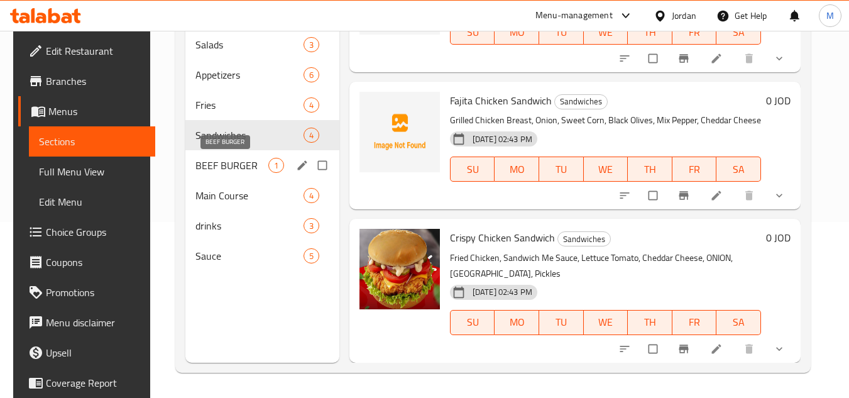
click at [216, 163] on span "BEEF BURGER" at bounding box center [231, 165] width 73 height 15
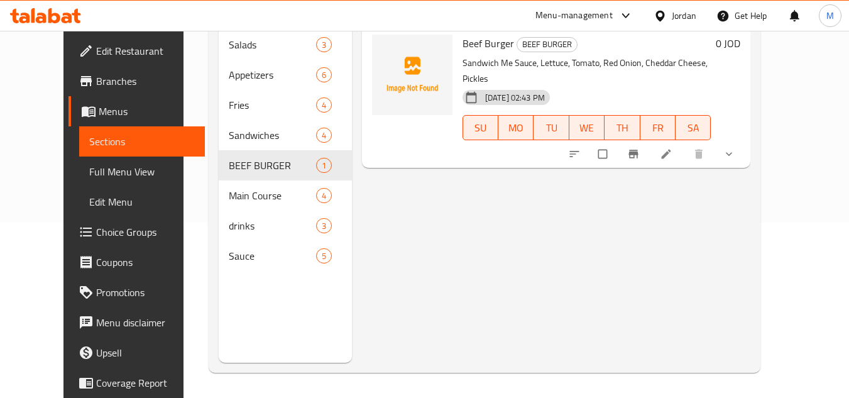
scroll to position [113, 0]
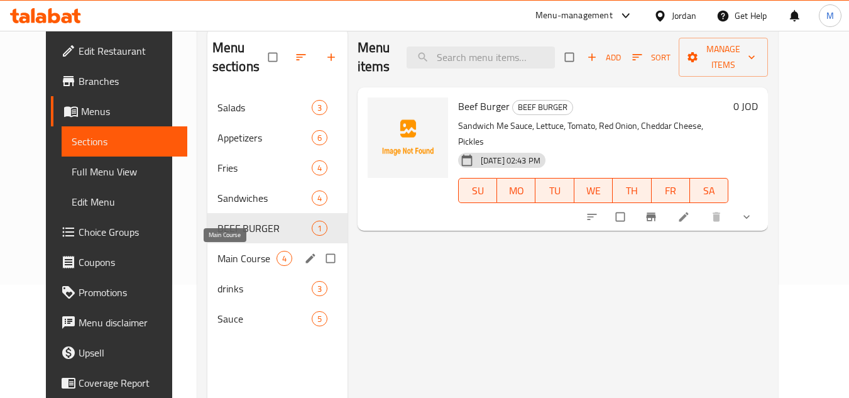
click at [217, 258] on span "Main Course" at bounding box center [246, 258] width 59 height 15
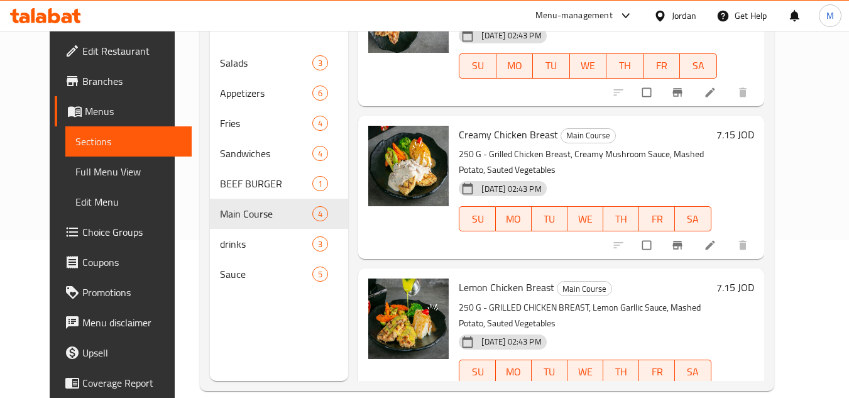
scroll to position [176, 0]
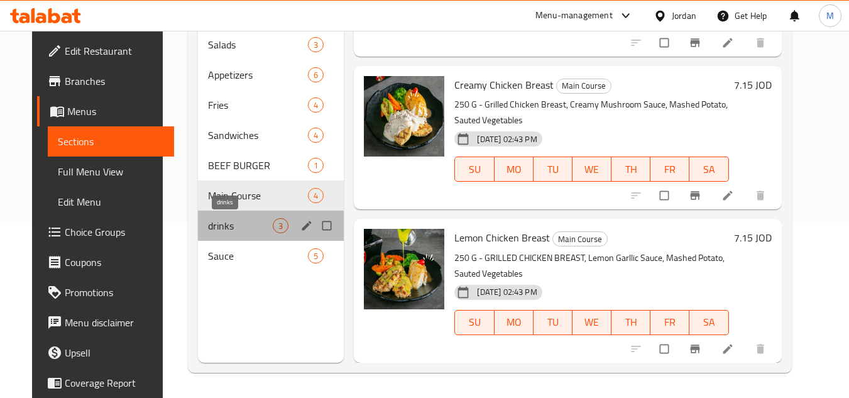
click at [216, 226] on span "drinks" at bounding box center [240, 225] width 65 height 15
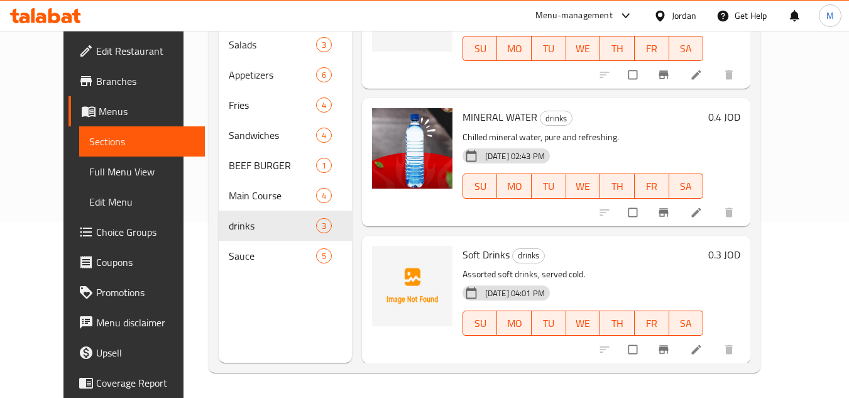
scroll to position [64, 0]
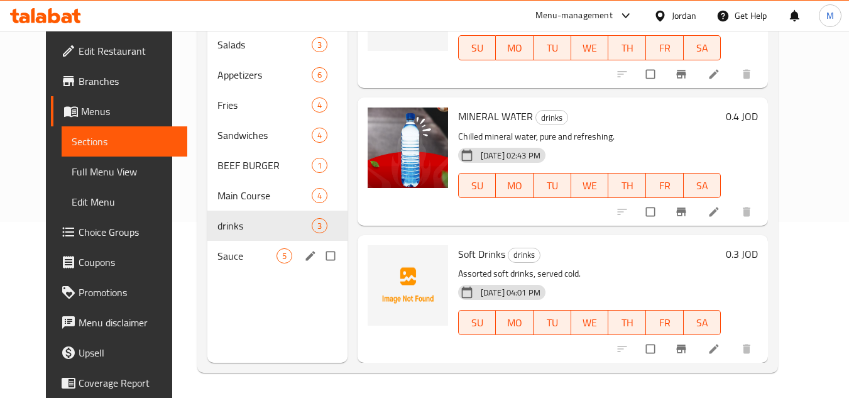
click at [208, 265] on div "Sauce 5" at bounding box center [277, 256] width 140 height 30
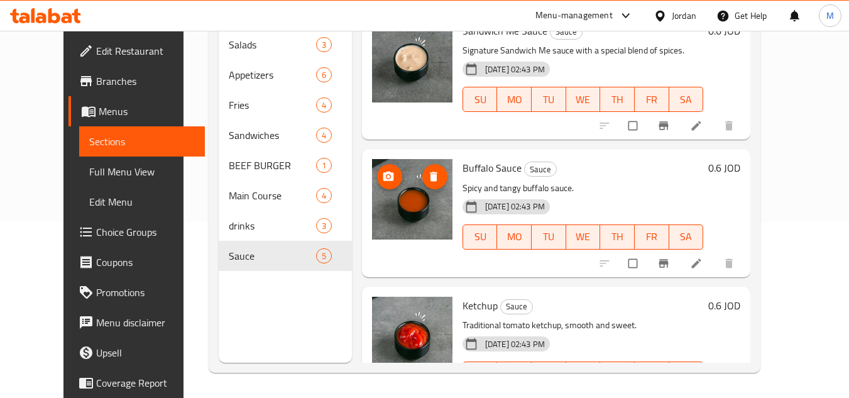
scroll to position [150, 0]
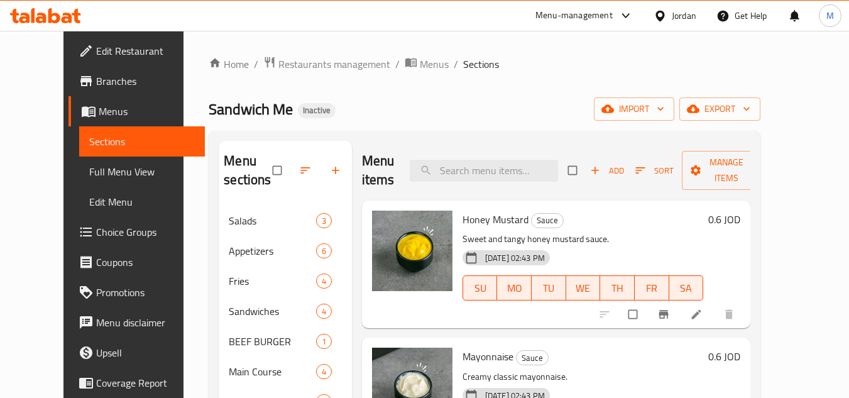
click at [91, 168] on span "Full Menu View" at bounding box center [142, 171] width 106 height 15
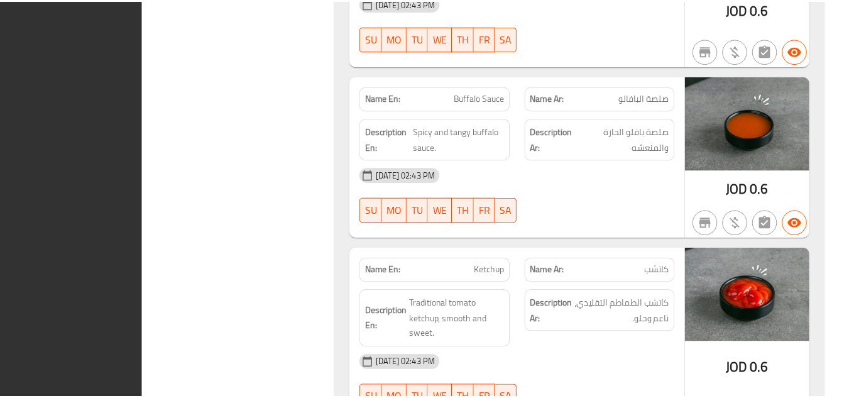
scroll to position [6549, 0]
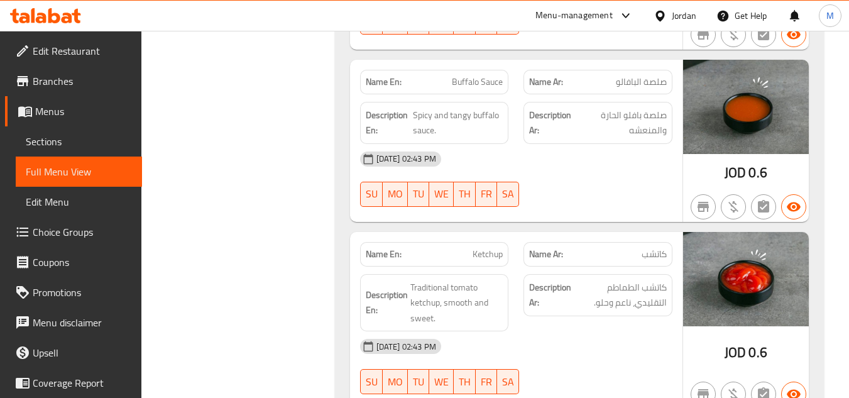
click at [70, 13] on icon at bounding box center [45, 15] width 71 height 15
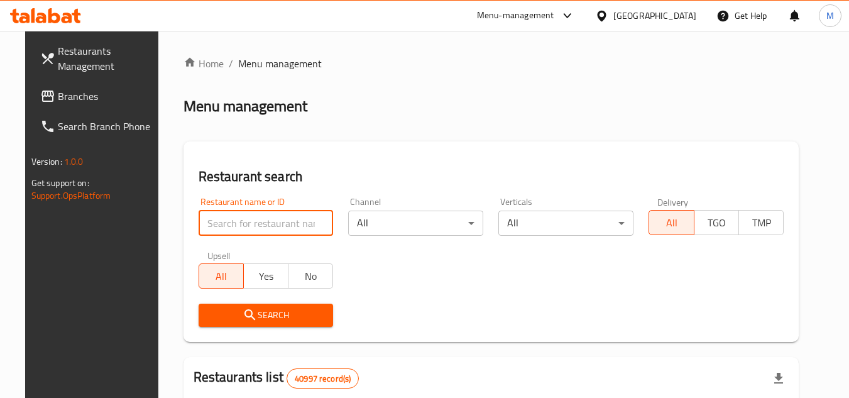
click at [314, 216] on input "search" at bounding box center [266, 223] width 135 height 25
paste input "660294"
type input "660294"
click button "Search" at bounding box center [266, 315] width 135 height 23
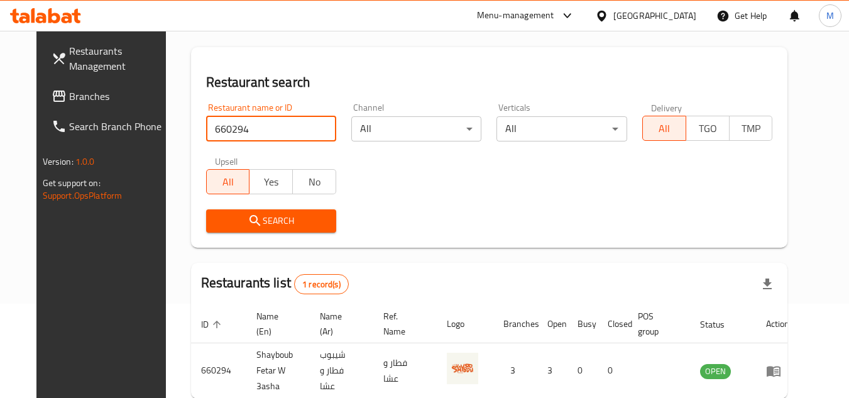
scroll to position [152, 0]
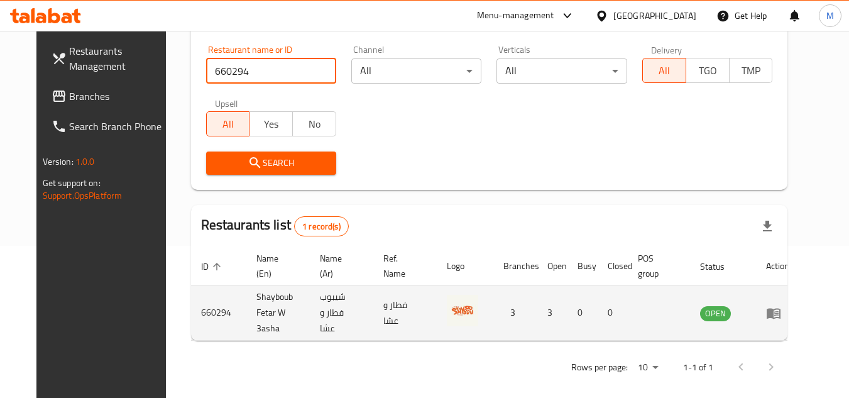
click at [781, 308] on icon "enhanced table" at bounding box center [774, 313] width 14 height 11
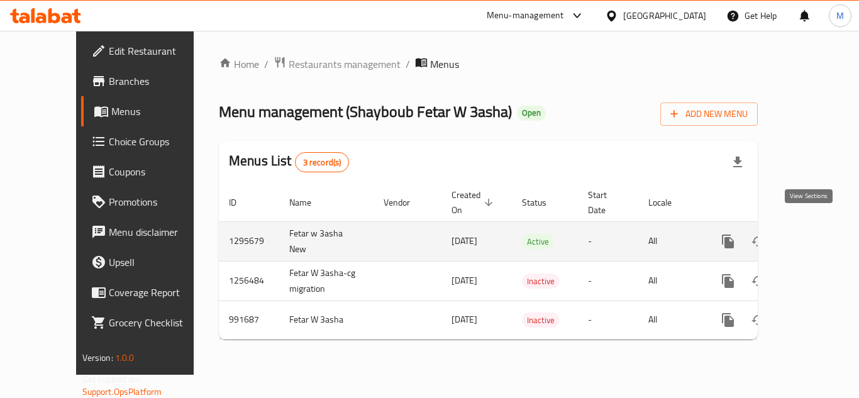
click at [813, 236] on icon "enhanced table" at bounding box center [818, 241] width 11 height 11
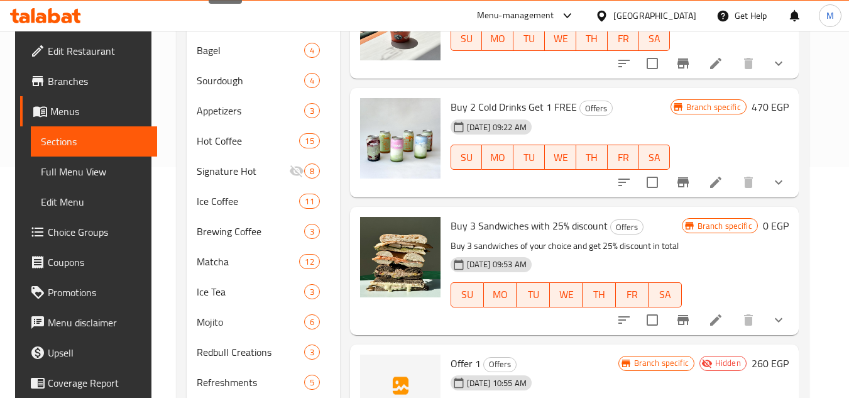
scroll to position [126, 0]
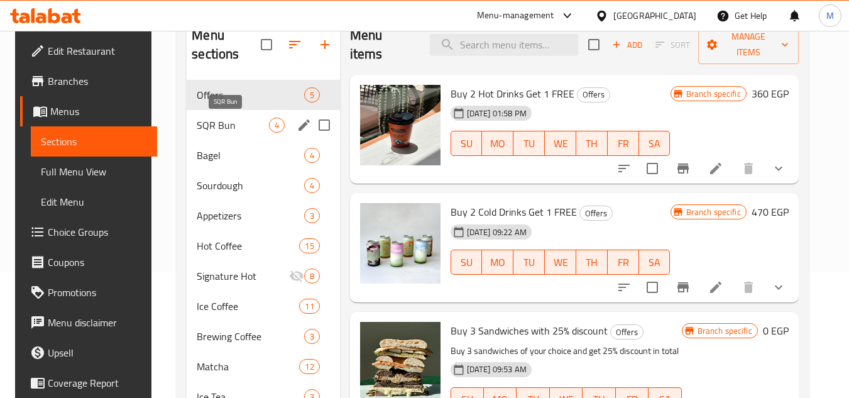
click at [234, 129] on span "SQR Bun" at bounding box center [233, 125] width 72 height 15
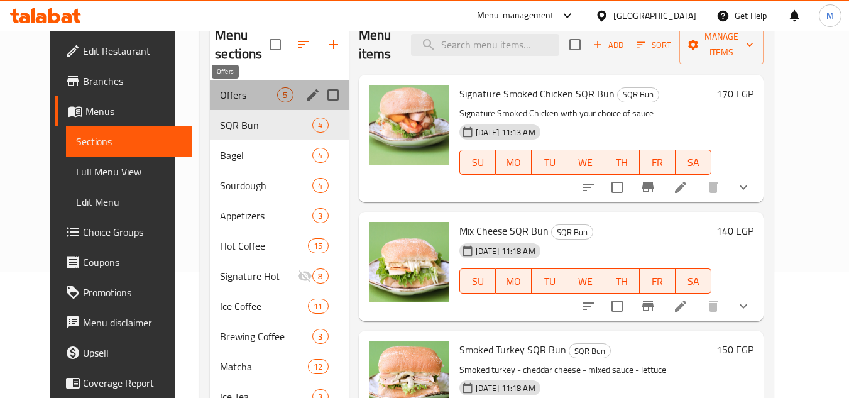
click at [233, 93] on span "Offers" at bounding box center [248, 94] width 57 height 15
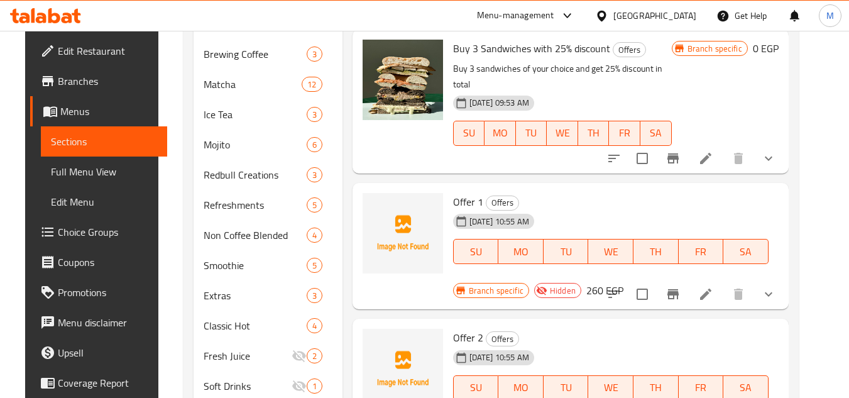
scroll to position [440, 0]
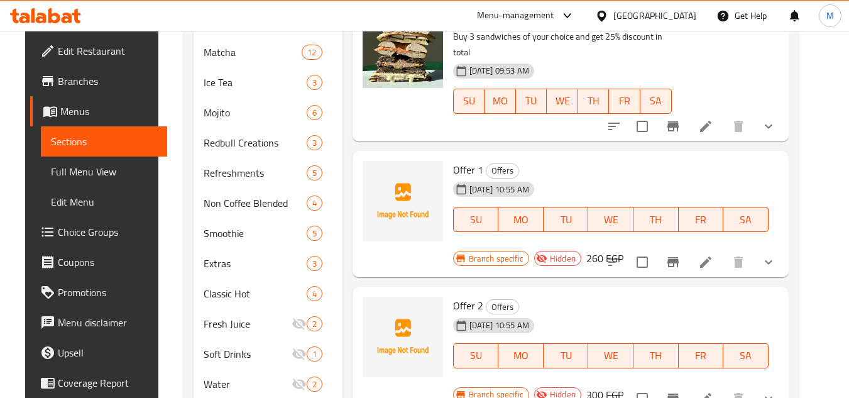
click at [64, 15] on icon at bounding box center [67, 18] width 11 height 11
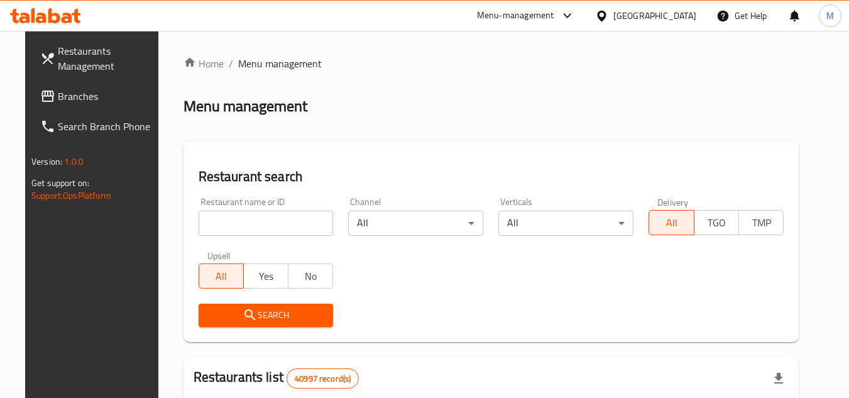
click at [297, 223] on input "search" at bounding box center [266, 223] width 135 height 25
paste input "676734"
type input "676734"
click button "Search" at bounding box center [266, 315] width 135 height 23
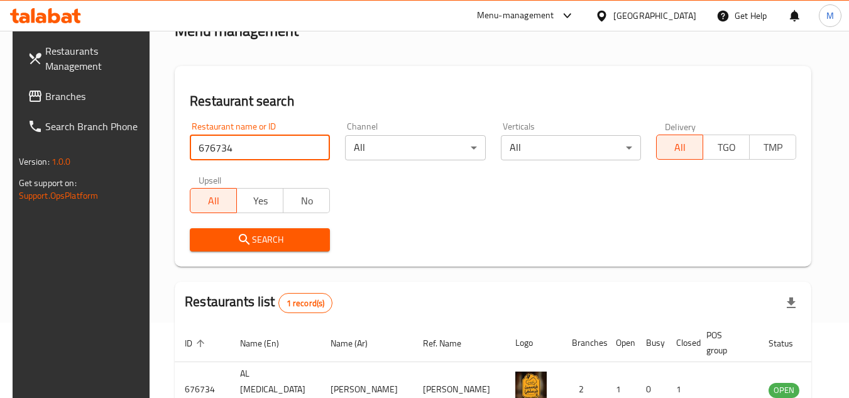
scroll to position [152, 0]
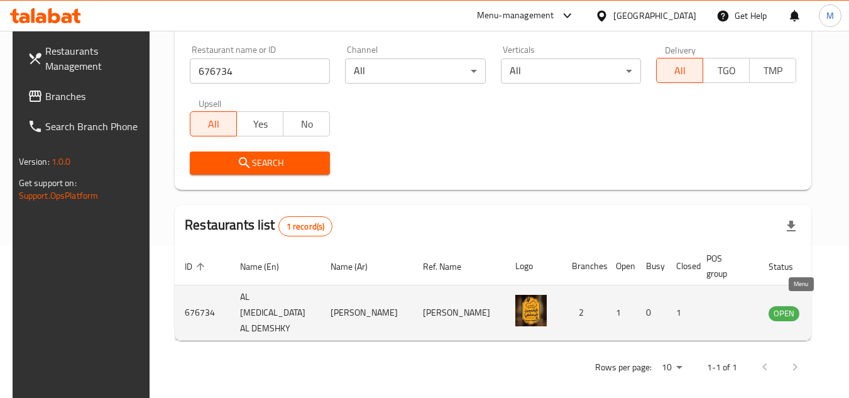
click at [835, 308] on icon "enhanced table" at bounding box center [842, 313] width 14 height 11
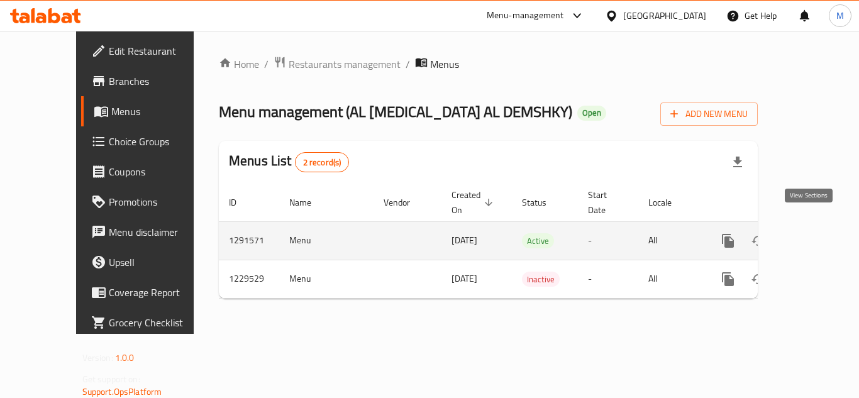
click at [812, 233] on icon "enhanced table" at bounding box center [818, 240] width 15 height 15
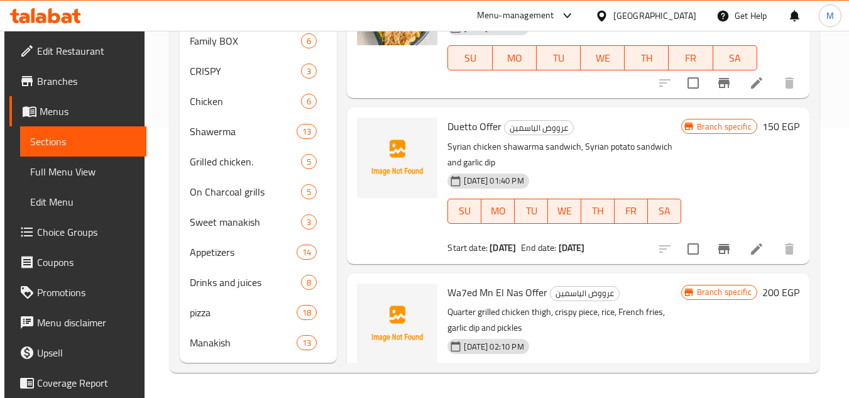
scroll to position [184, 0]
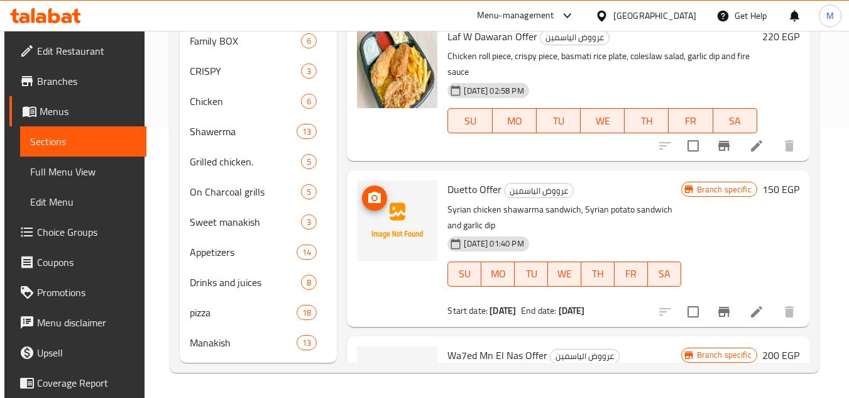
click at [373, 206] on icon "upload picture" at bounding box center [374, 197] width 15 height 15
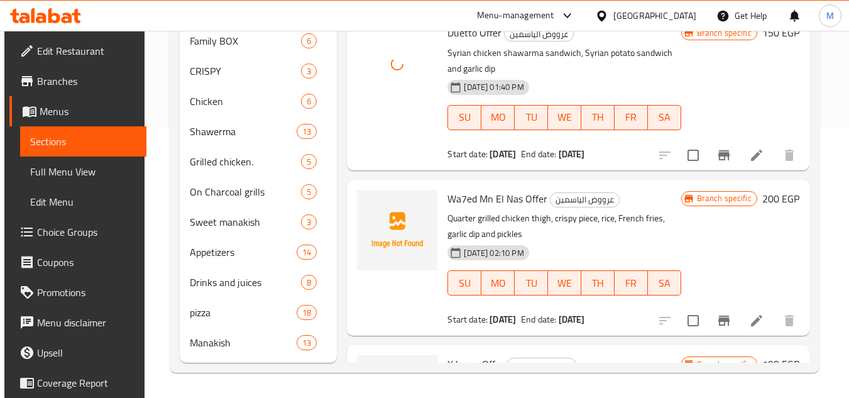
scroll to position [373, 0]
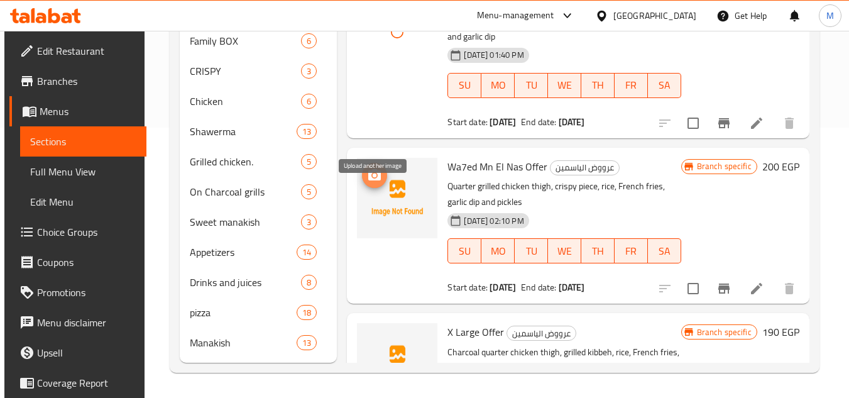
click at [370, 180] on icon "upload picture" at bounding box center [374, 174] width 13 height 11
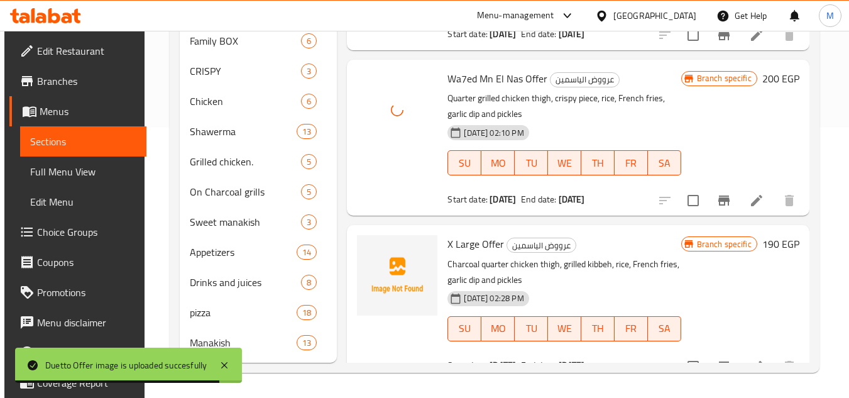
scroll to position [498, 0]
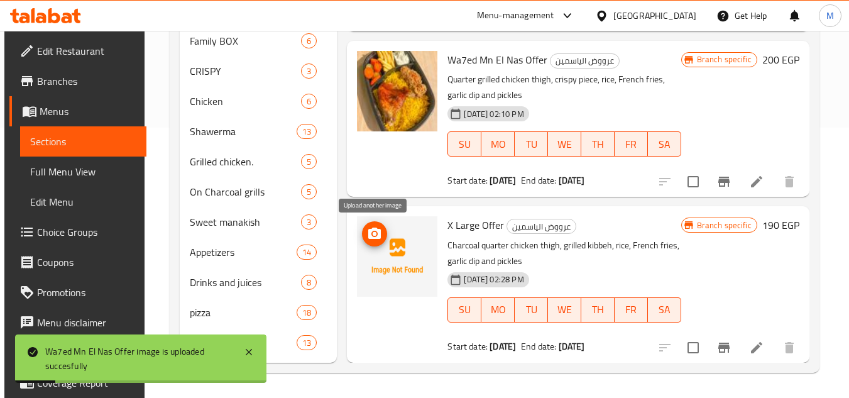
click at [377, 231] on icon "upload picture" at bounding box center [374, 233] width 13 height 11
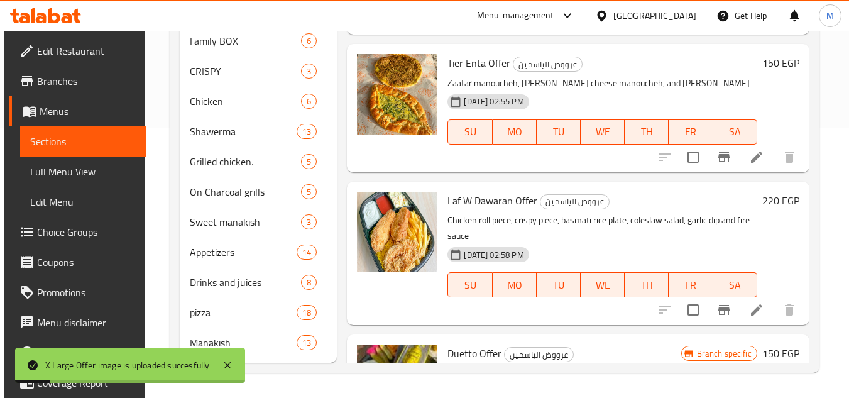
scroll to position [0, 0]
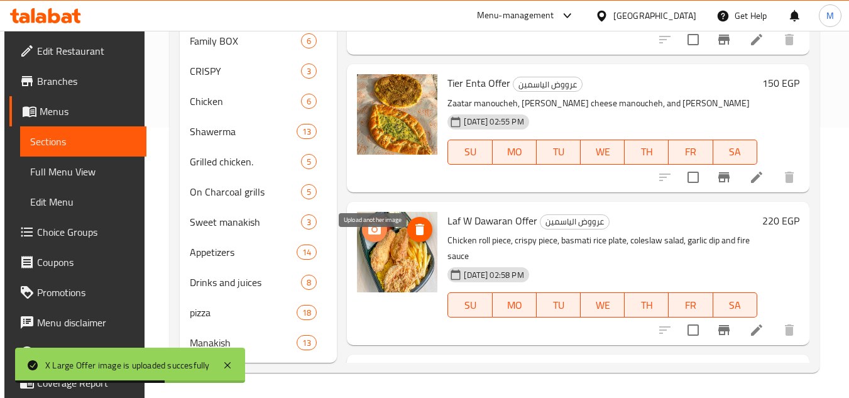
click at [372, 237] on icon "upload picture" at bounding box center [374, 229] width 15 height 15
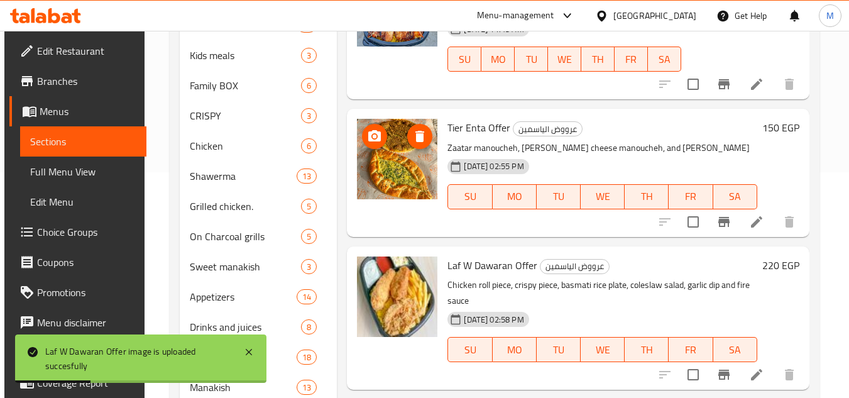
scroll to position [207, 0]
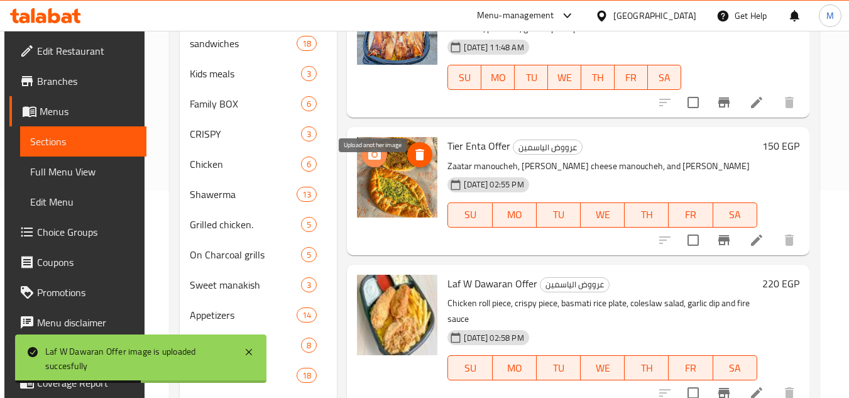
click at [370, 160] on icon "upload picture" at bounding box center [374, 153] width 13 height 11
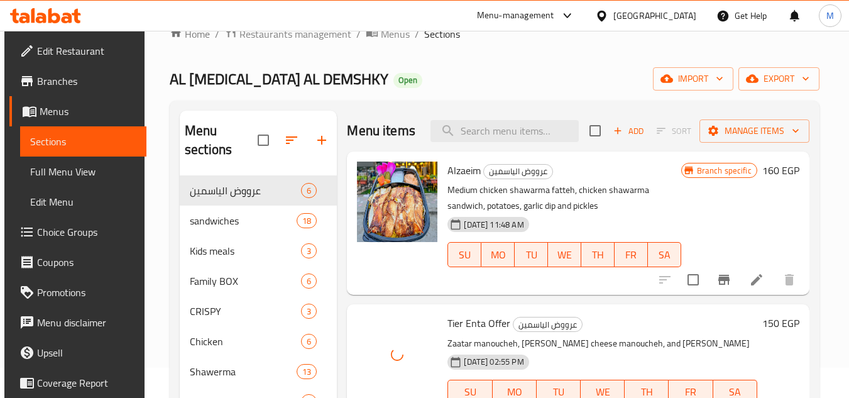
scroll to position [19, 0]
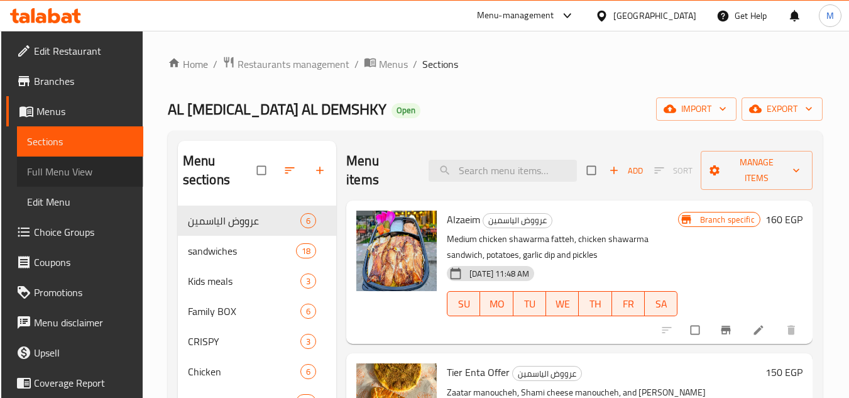
click at [84, 169] on span "Full Menu View" at bounding box center [80, 171] width 106 height 15
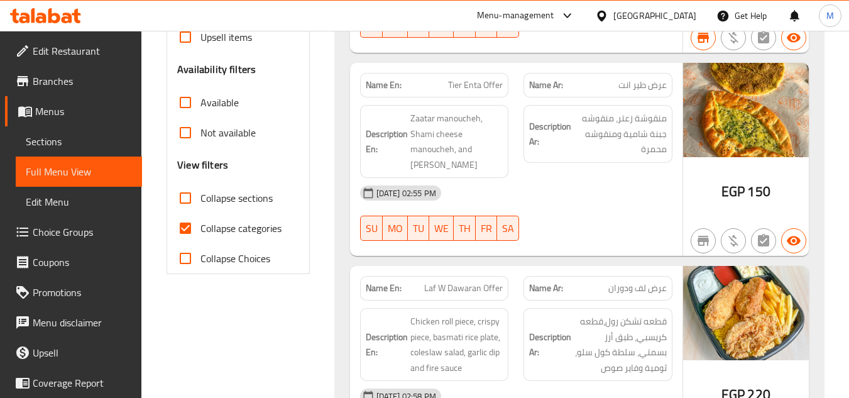
scroll to position [377, 0]
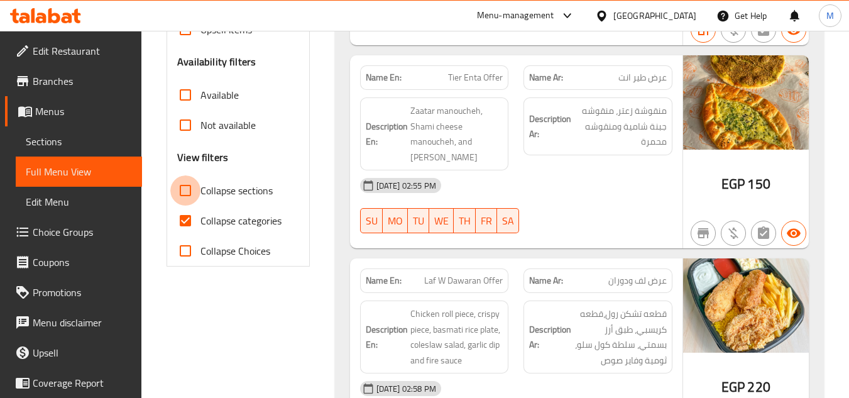
click at [190, 185] on input "Collapse sections" at bounding box center [185, 190] width 30 height 30
checkbox input "true"
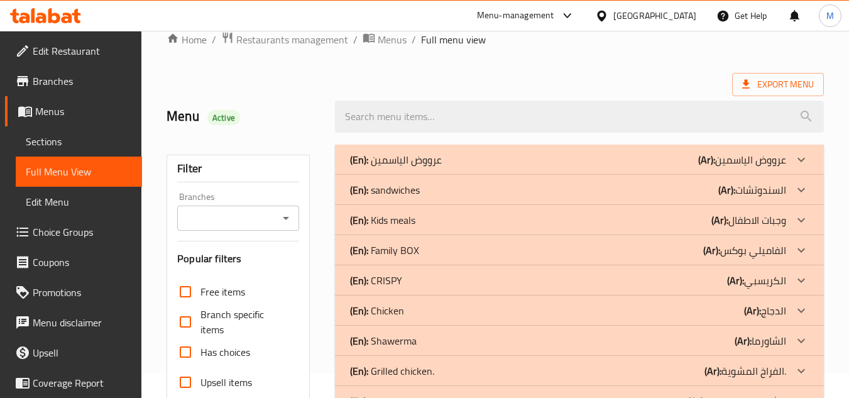
scroll to position [19, 0]
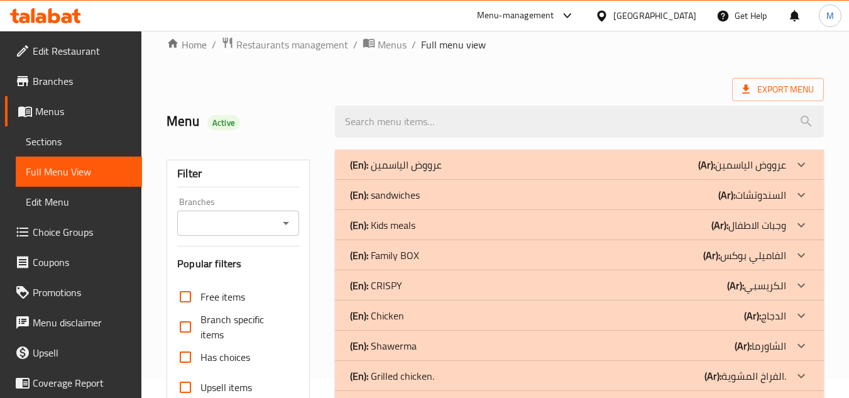
click at [810, 161] on div at bounding box center [801, 165] width 30 height 30
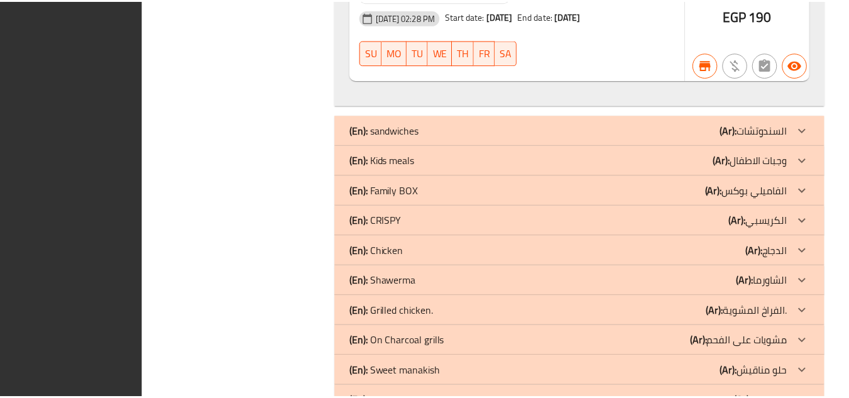
scroll to position [1477, 0]
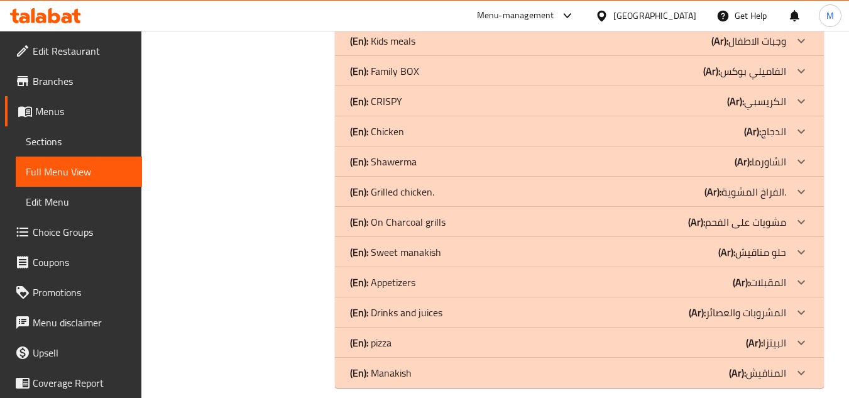
click at [58, 10] on icon at bounding box center [45, 15] width 71 height 15
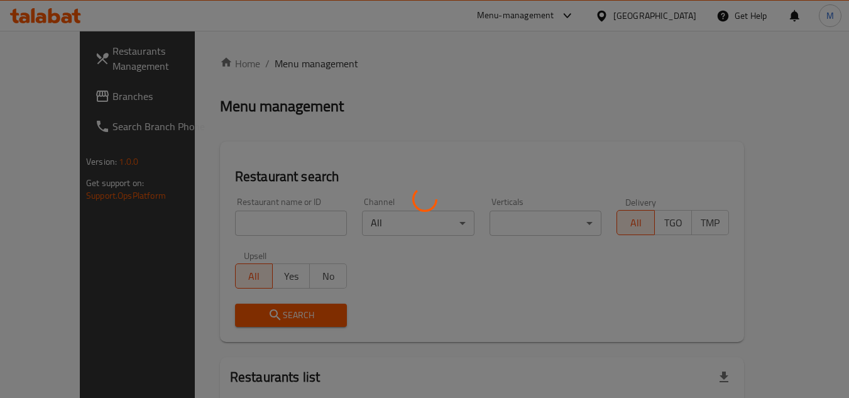
scroll to position [63, 0]
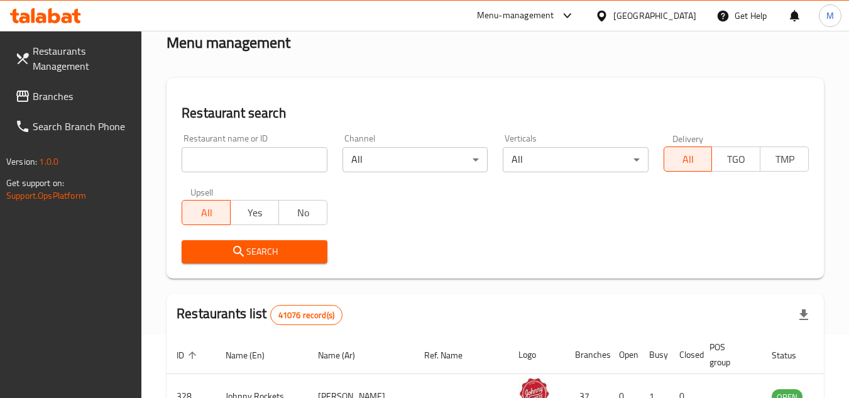
click at [79, 92] on span "Branches" at bounding box center [82, 96] width 99 height 15
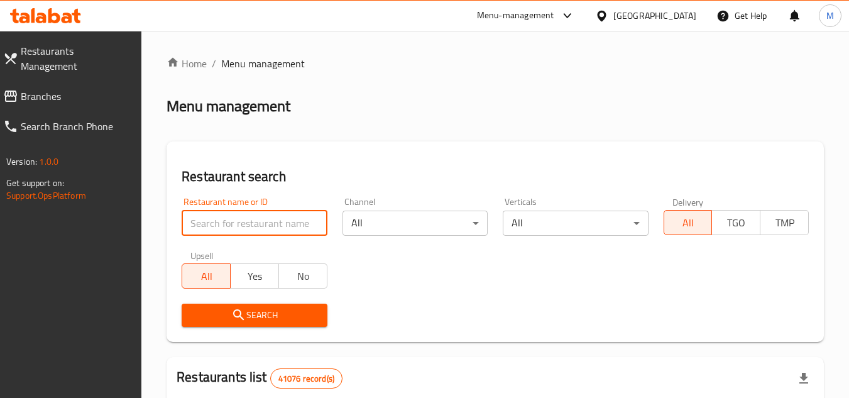
click at [293, 220] on input "search" at bounding box center [254, 223] width 145 height 25
paste input "705276"
type input "705276"
click button "Search" at bounding box center [254, 315] width 145 height 23
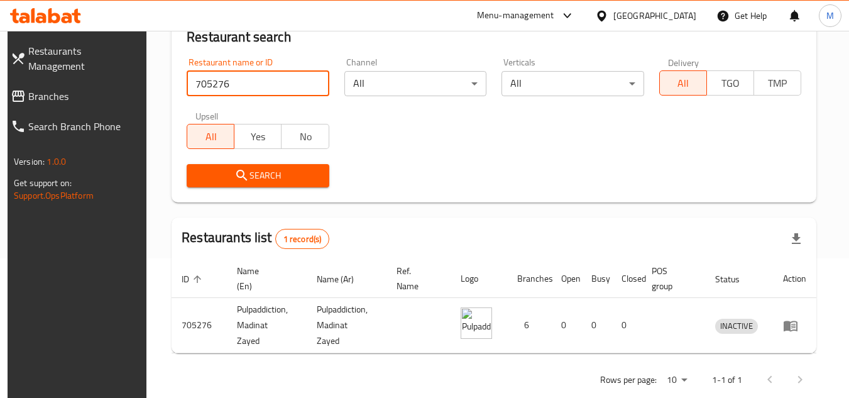
scroll to position [152, 0]
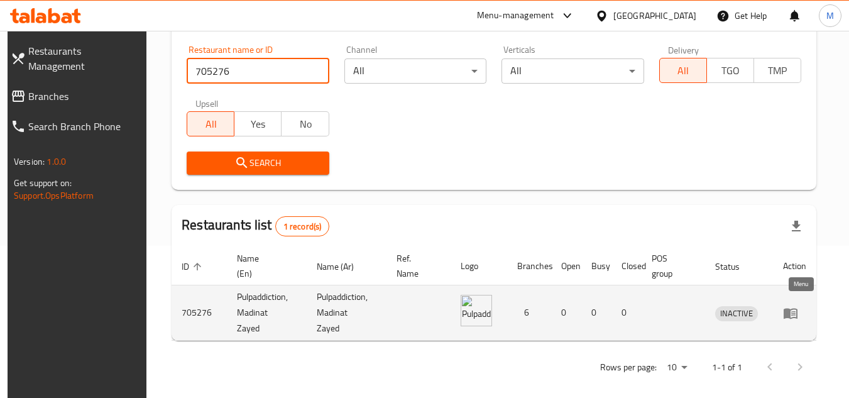
click at [798, 307] on icon "enhanced table" at bounding box center [790, 312] width 15 height 15
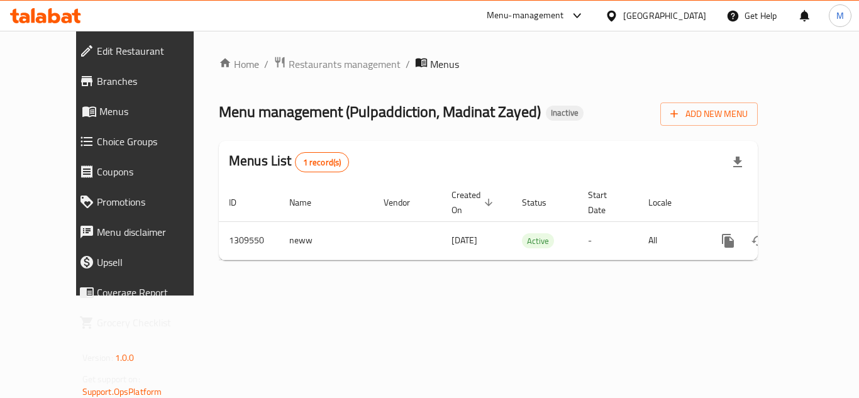
click at [97, 47] on span "Edit Restaurant" at bounding box center [153, 50] width 113 height 15
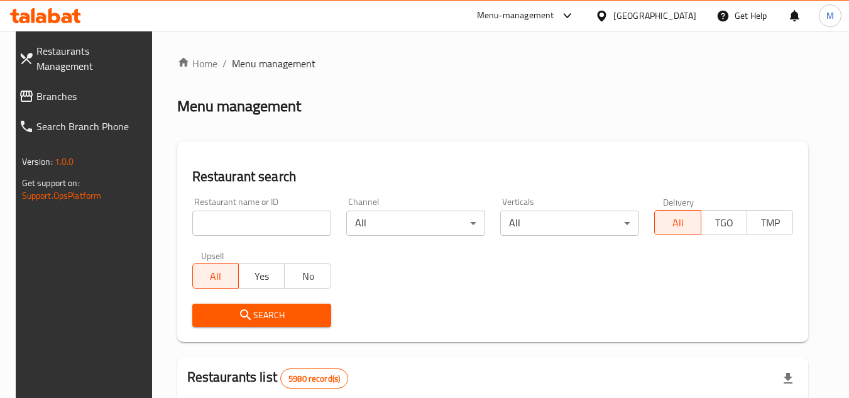
click at [94, 89] on span "Branches" at bounding box center [91, 96] width 111 height 15
click at [304, 220] on input "search" at bounding box center [261, 223] width 139 height 25
paste input "705278"
type input "705278"
click button "Search" at bounding box center [261, 315] width 139 height 23
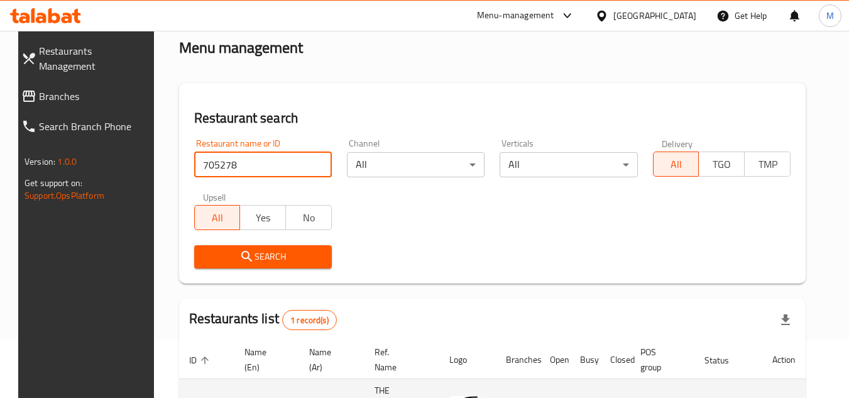
scroll to position [163, 0]
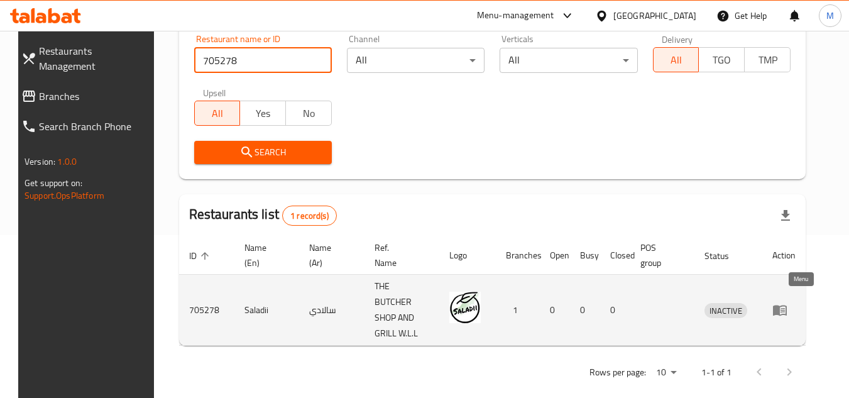
click at [787, 305] on icon "enhanced table" at bounding box center [780, 310] width 14 height 11
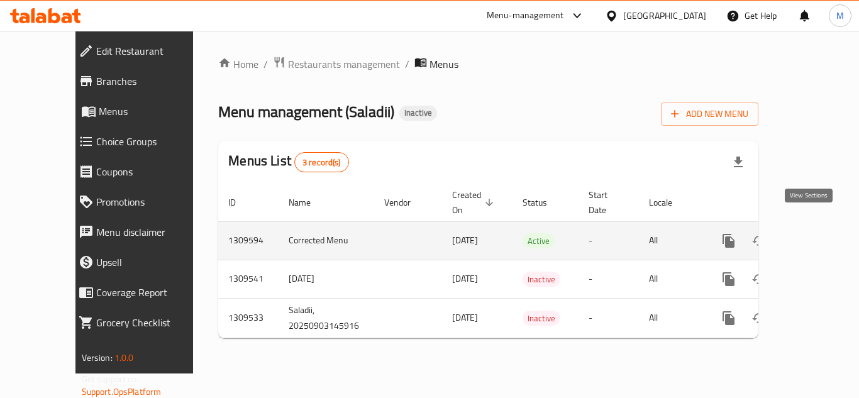
click at [817, 226] on link "enhanced table" at bounding box center [819, 241] width 30 height 30
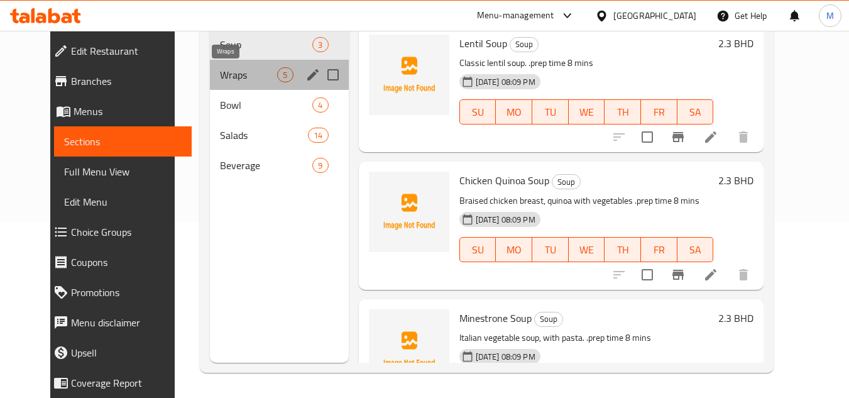
click at [228, 77] on span "Wraps" at bounding box center [248, 74] width 57 height 15
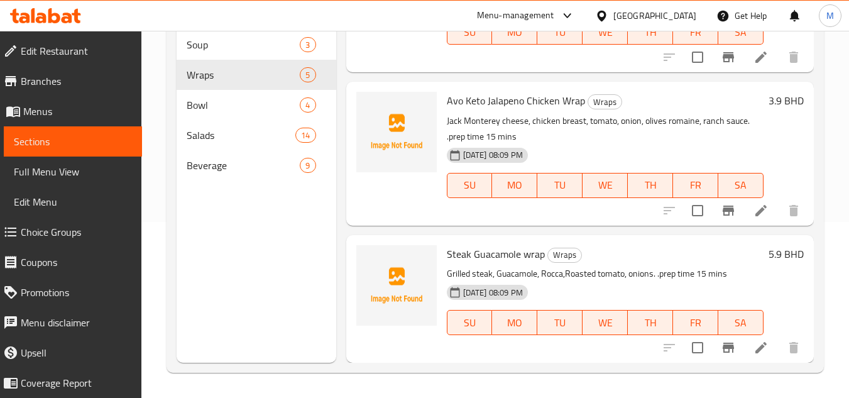
scroll to position [402, 0]
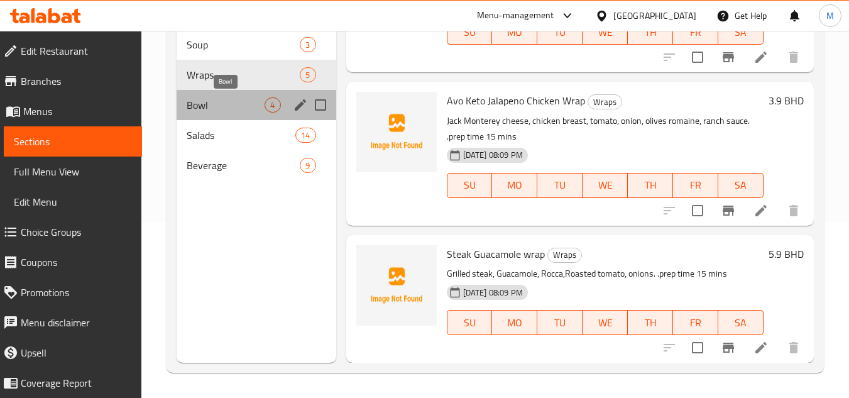
click at [226, 97] on span "Bowl" at bounding box center [226, 104] width 78 height 15
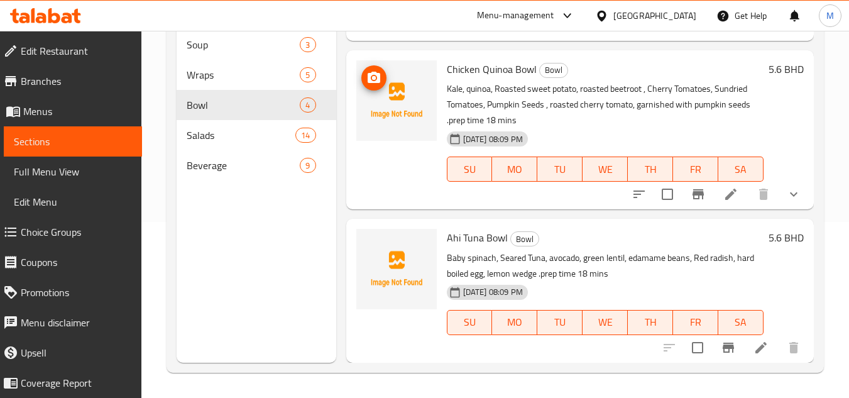
scroll to position [92, 0]
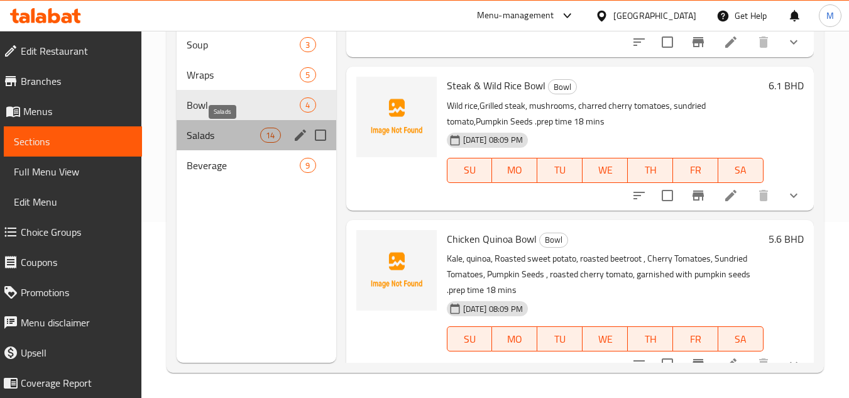
click at [201, 140] on span "Salads" at bounding box center [224, 135] width 74 height 15
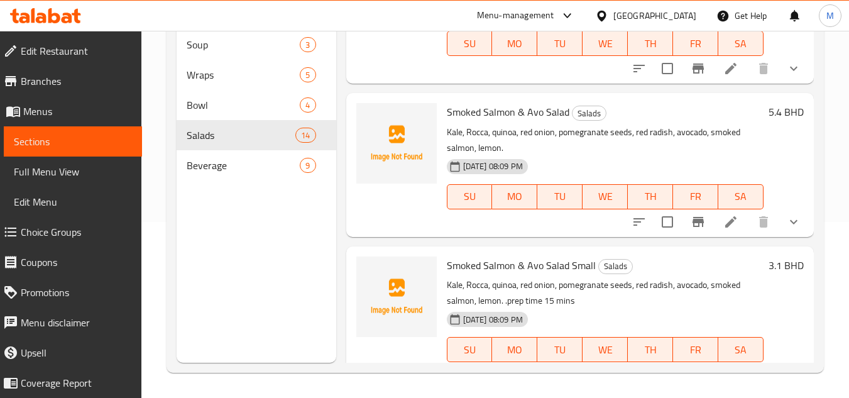
scroll to position [1763, 0]
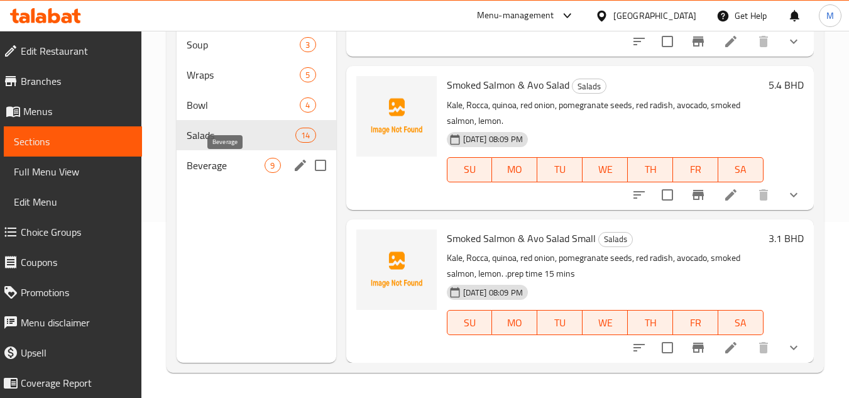
click at [221, 162] on span "Beverage" at bounding box center [226, 165] width 78 height 15
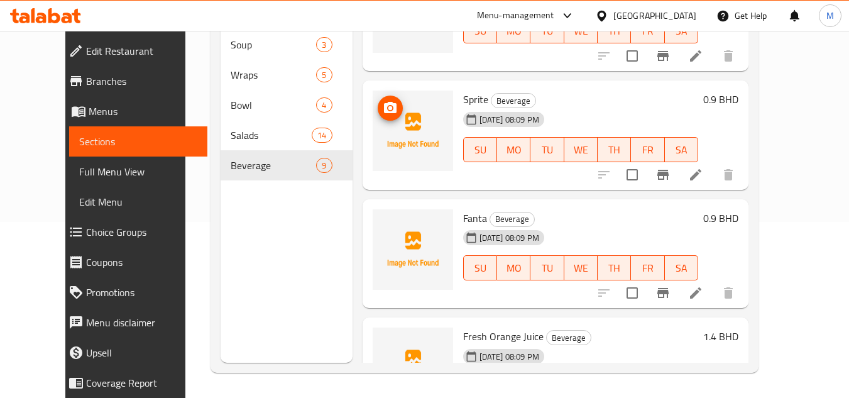
scroll to position [405, 0]
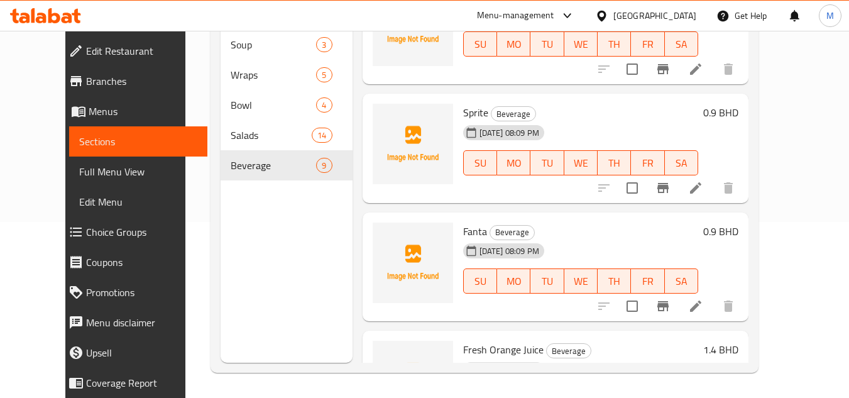
click at [185, 78] on div "Home / Restaurants management / Menus / Sections Saladii Inactive import export…" at bounding box center [484, 126] width 598 height 543
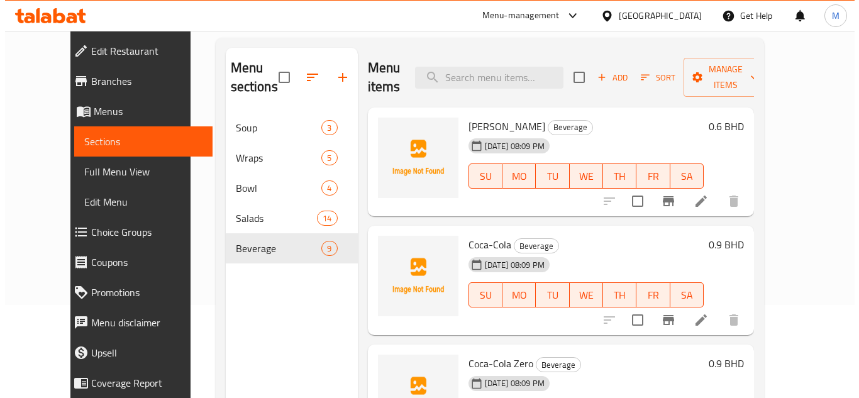
scroll to position [0, 0]
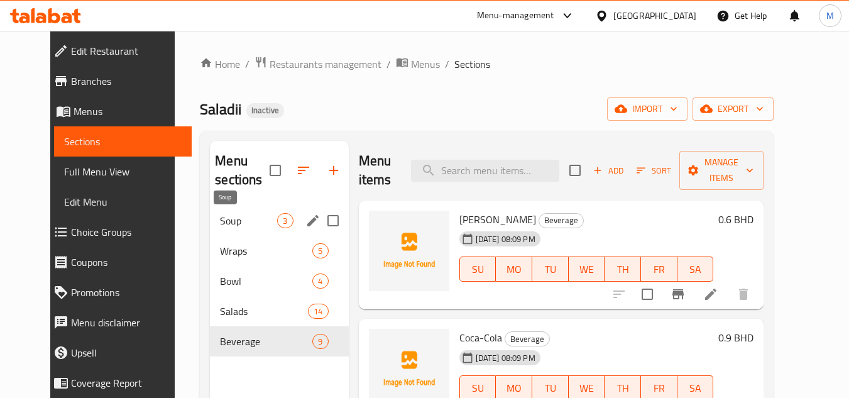
click at [220, 221] on span "Soup" at bounding box center [248, 220] width 57 height 15
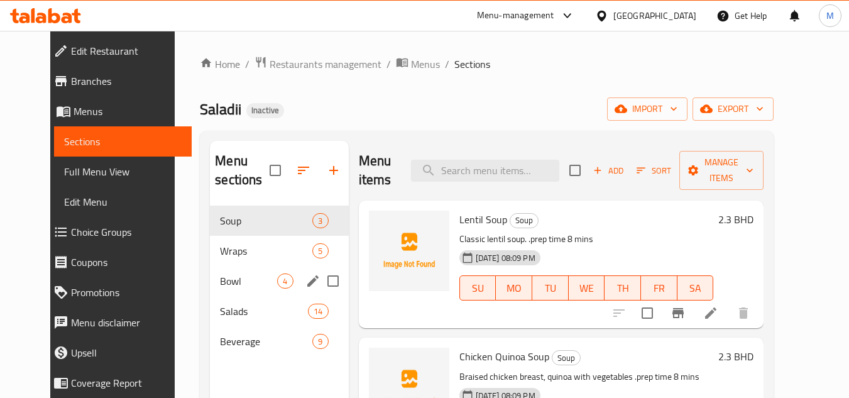
click at [210, 268] on div "Bowl 4" at bounding box center [279, 281] width 138 height 30
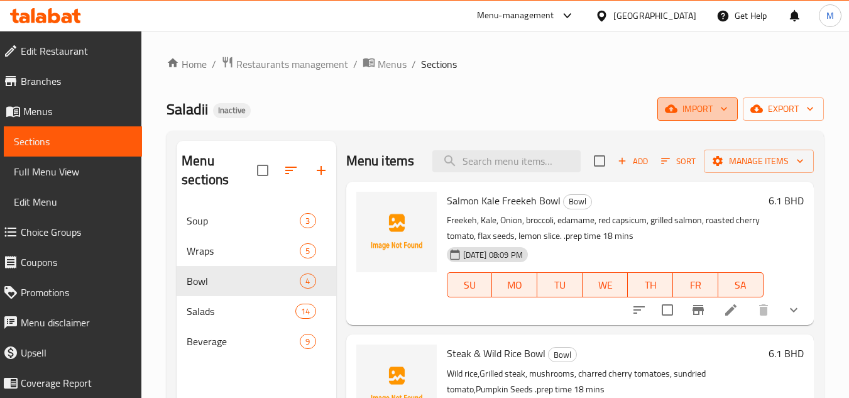
click at [712, 108] on span "import" at bounding box center [698, 109] width 60 height 16
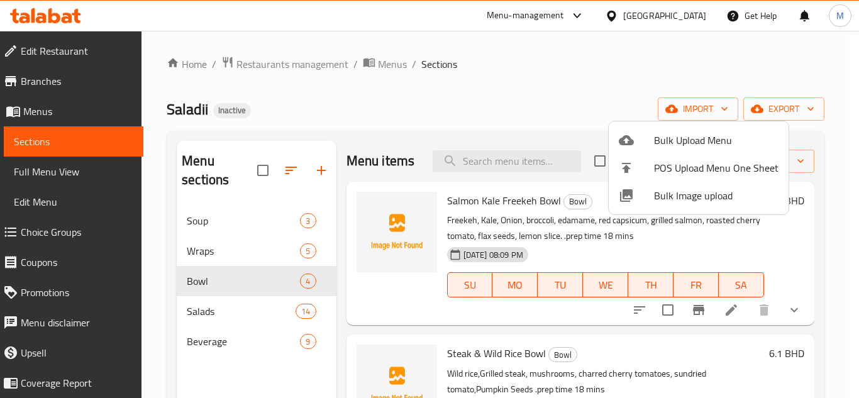
click at [668, 202] on span "Bulk Image upload" at bounding box center [716, 195] width 124 height 15
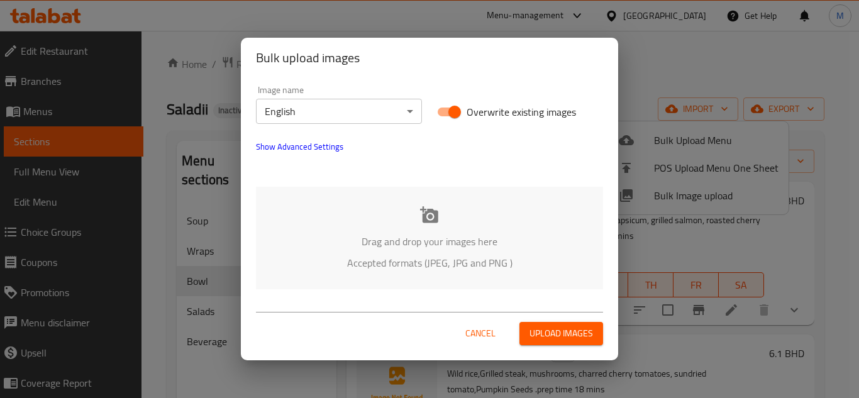
click at [359, 213] on div "Drag and drop your images here Accepted formats (JPEG, JPG and PNG )" at bounding box center [429, 238] width 347 height 102
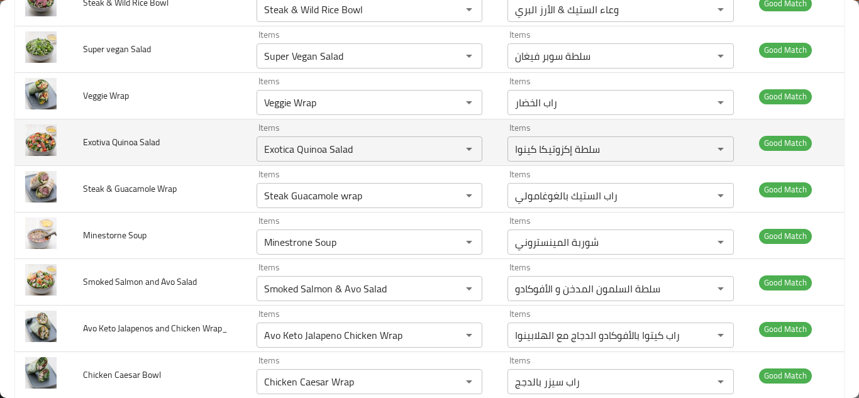
scroll to position [1122, 0]
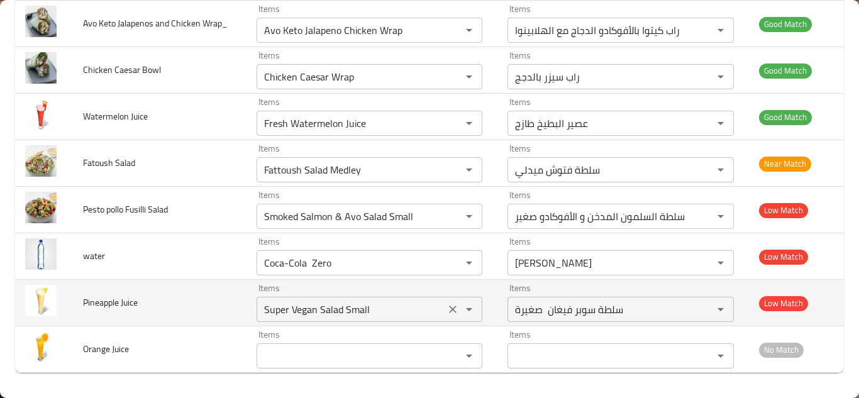
click at [451, 307] on icon "Clear" at bounding box center [453, 309] width 8 height 8
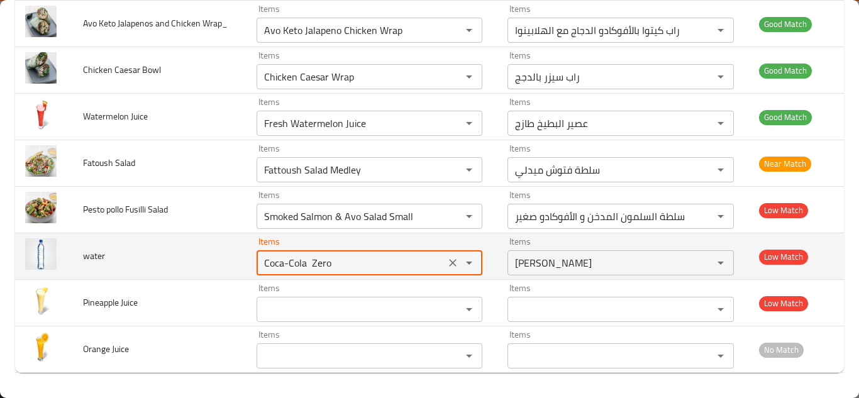
click at [352, 261] on input "Coca-Cola Zero" at bounding box center [350, 263] width 181 height 18
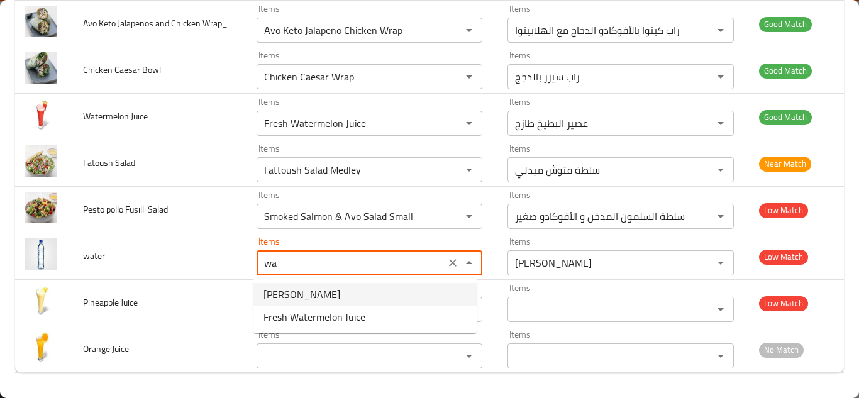
click at [337, 287] on li "[PERSON_NAME]" at bounding box center [364, 294] width 223 height 23
type input "[PERSON_NAME]"
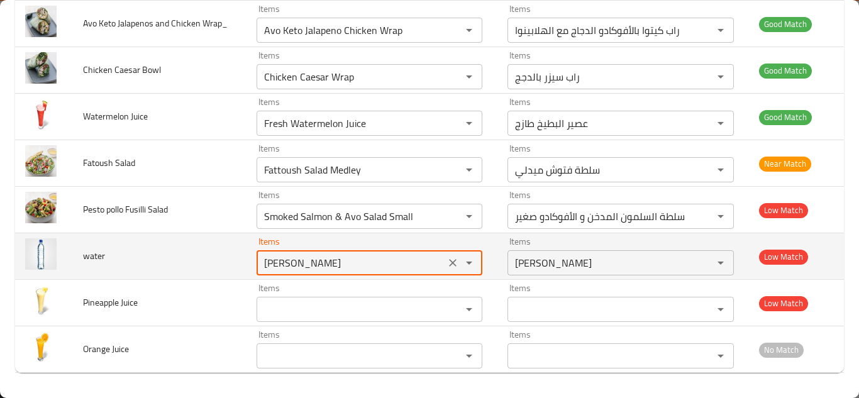
type input "[PERSON_NAME]"
click at [230, 260] on td "water" at bounding box center [159, 256] width 173 height 47
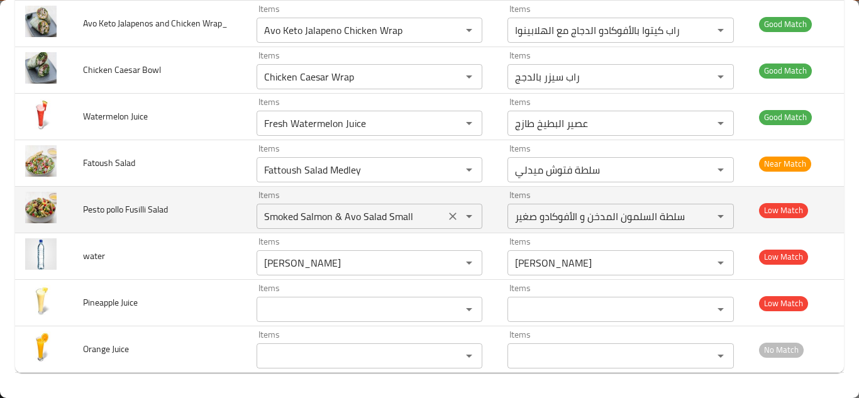
click at [355, 209] on Salad "Smoked Salmon & Avo Salad Small" at bounding box center [350, 216] width 181 height 18
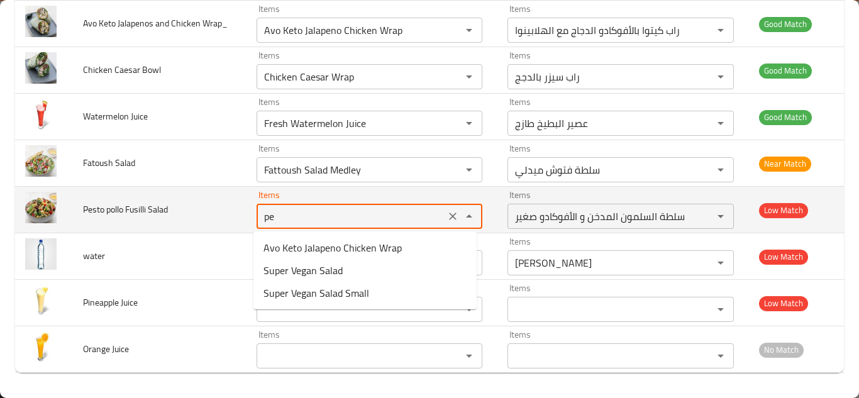
type Salad "p"
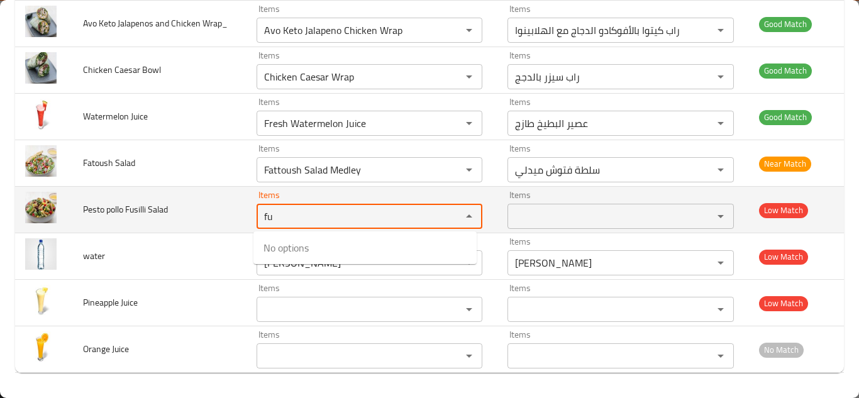
type Salad "f"
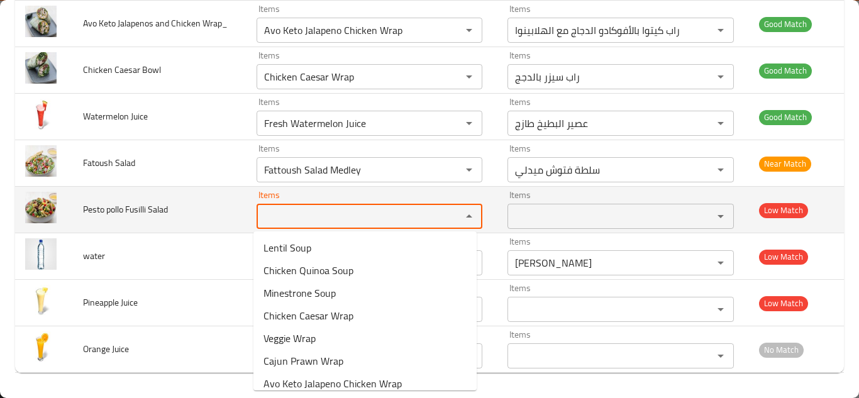
click at [124, 206] on span "Pesto pollo Fusilli Salad" at bounding box center [125, 209] width 85 height 16
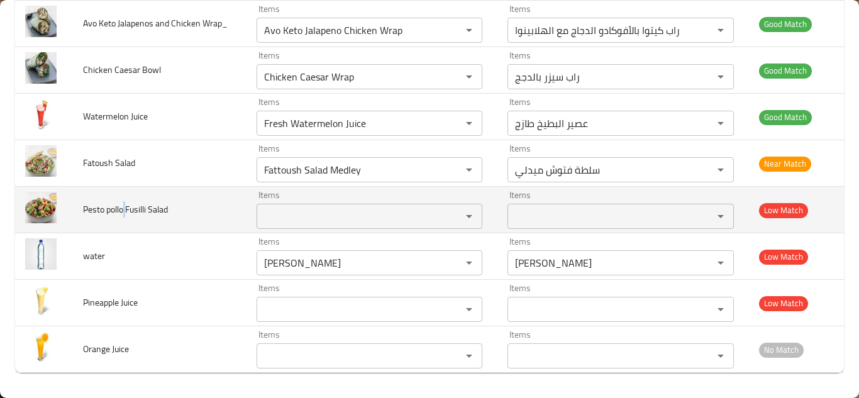
click at [124, 206] on span "Pesto pollo Fusilli Salad" at bounding box center [125, 209] width 85 height 16
copy span "Pesto pollo Fusilli Salad"
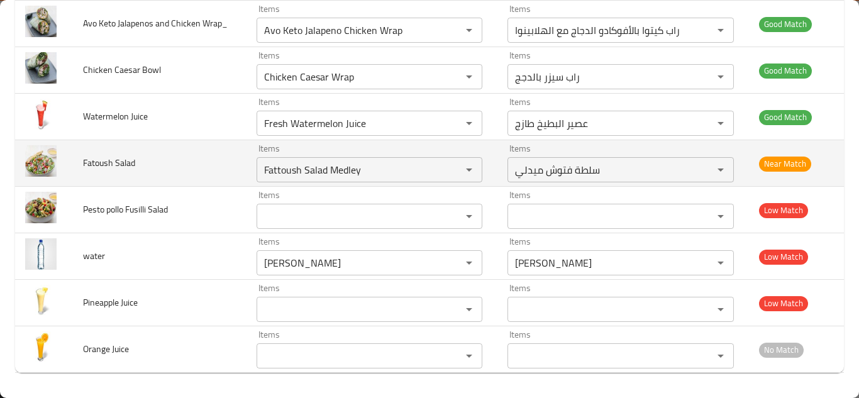
click at [222, 157] on td "Fatoush Salad" at bounding box center [159, 163] width 173 height 47
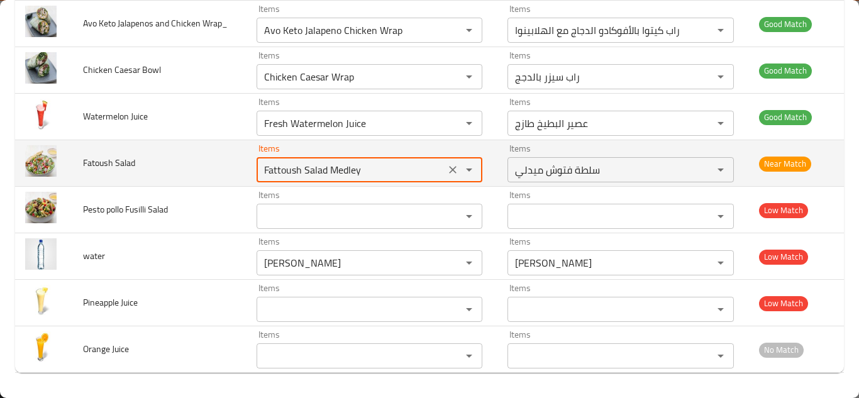
click at [368, 163] on Salad "Fattoush Salad Medley" at bounding box center [350, 170] width 181 height 18
click at [373, 164] on Salad "Fattoush Salad Medley" at bounding box center [350, 170] width 181 height 18
click at [374, 167] on Salad "Fattoush Salad Medley" at bounding box center [350, 170] width 181 height 18
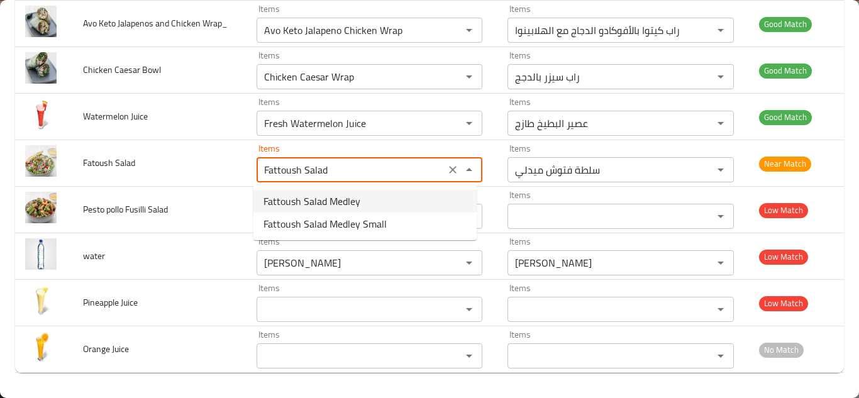
click at [349, 198] on span "Fattoush Salad Medley" at bounding box center [311, 201] width 97 height 15
type Salad "Fattoush Salad Medley"
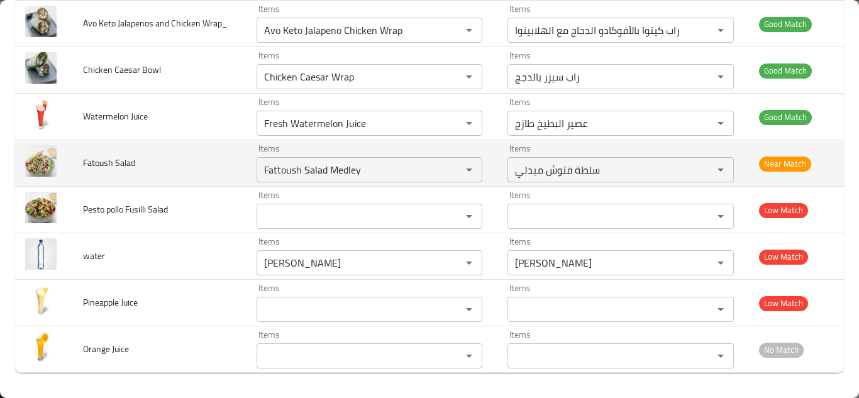
click at [216, 162] on td "Fatoush Salad" at bounding box center [159, 163] width 173 height 47
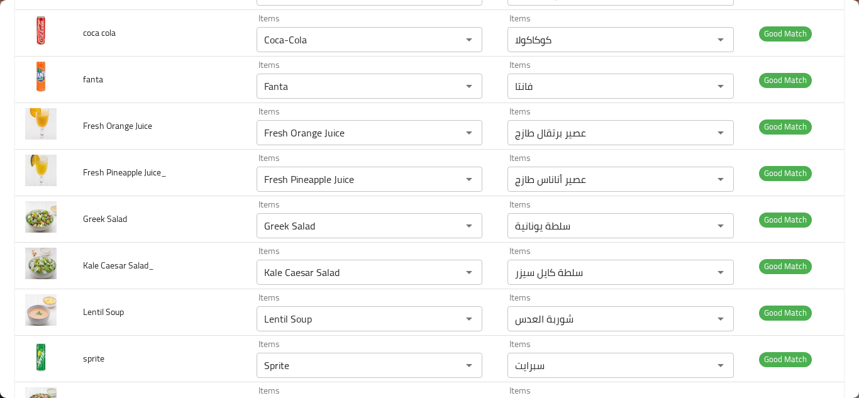
scroll to position [431, 0]
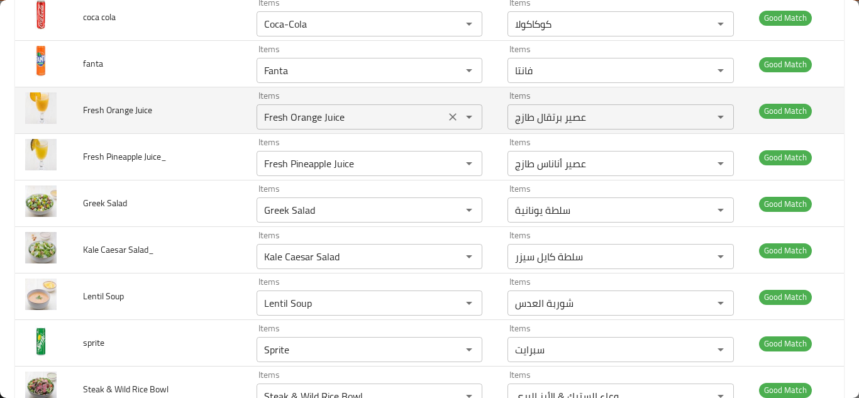
click at [446, 118] on icon "Clear" at bounding box center [452, 117] width 13 height 13
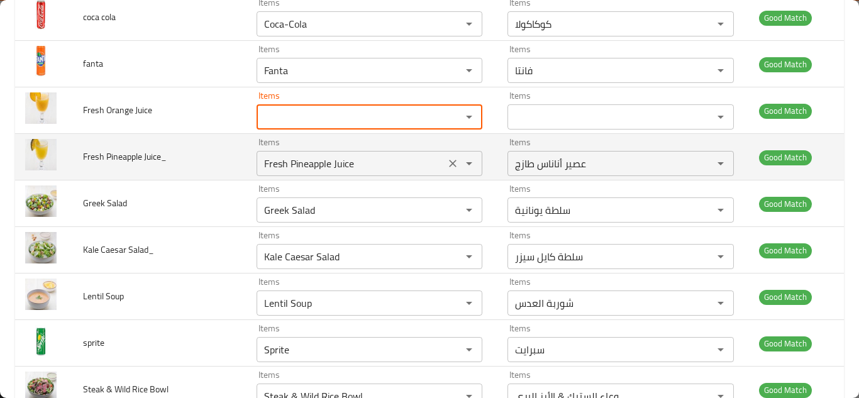
click at [449, 162] on icon "Clear" at bounding box center [453, 164] width 8 height 8
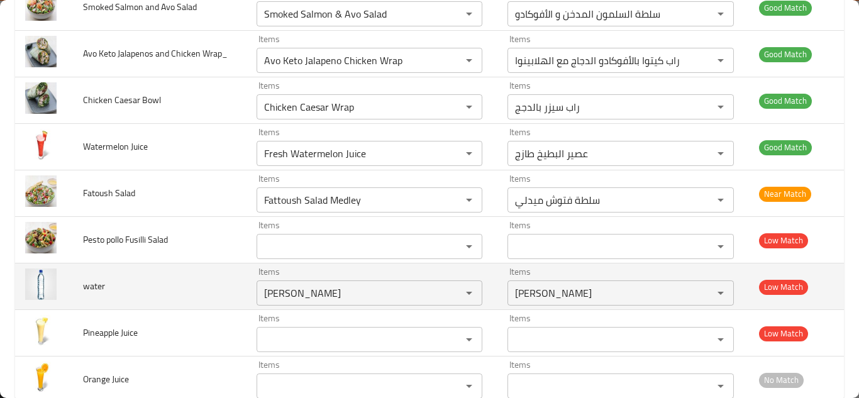
scroll to position [1122, 0]
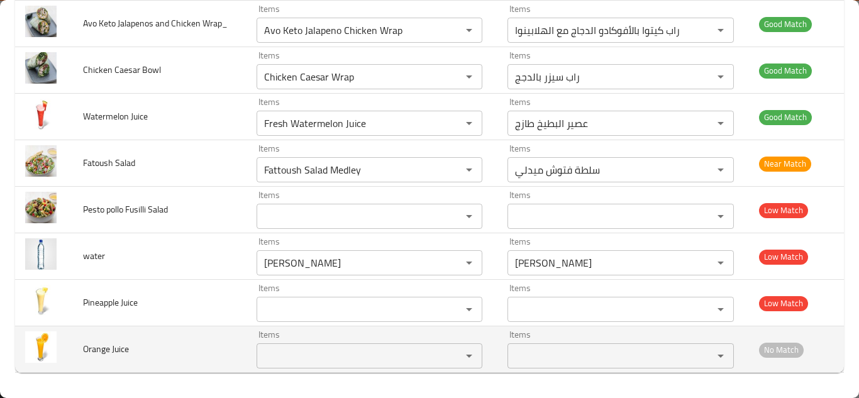
click at [324, 349] on Juice "Items" at bounding box center [350, 356] width 181 height 18
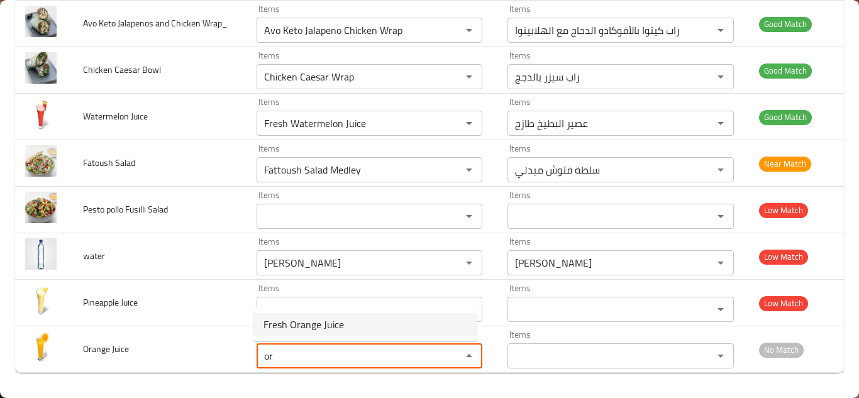
click at [365, 320] on Juice-option-0 "Fresh Orange Juice" at bounding box center [364, 324] width 223 height 23
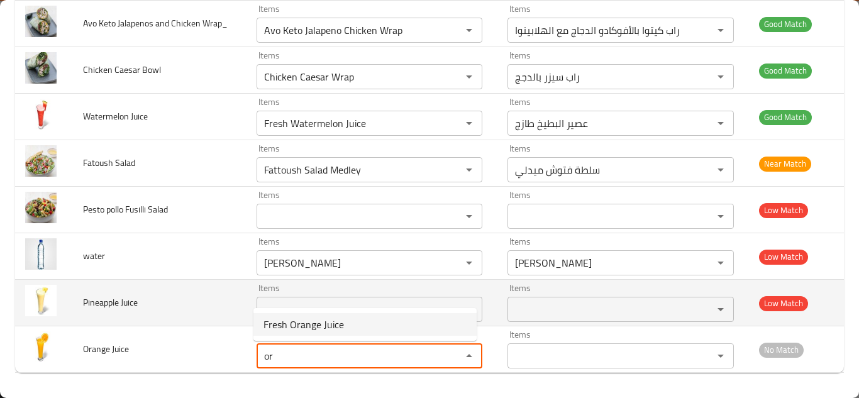
type Juice "Fresh Orange Juice"
type Juice-ar "عصير برتقال طازج"
type Juice "Fresh Orange Juice"
click at [326, 306] on Juice "Items" at bounding box center [350, 309] width 181 height 18
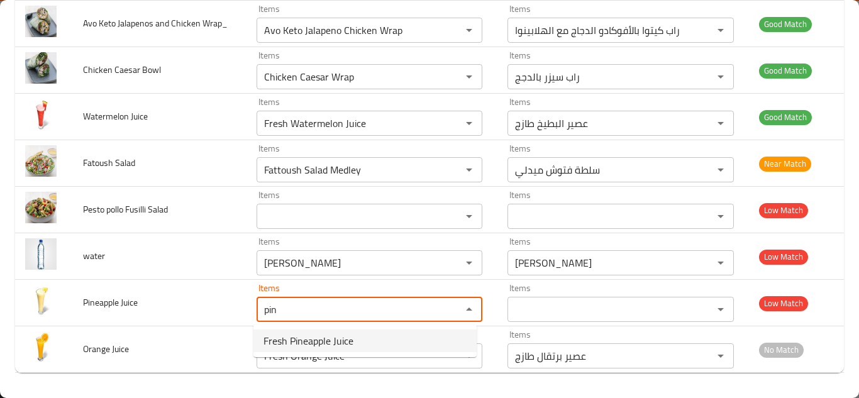
click at [332, 341] on span "Fresh Pineapple Juice" at bounding box center [308, 340] width 90 height 15
type Juice "Fresh Pineapple Juice"
type Juice-ar "عصير أناناس طازج"
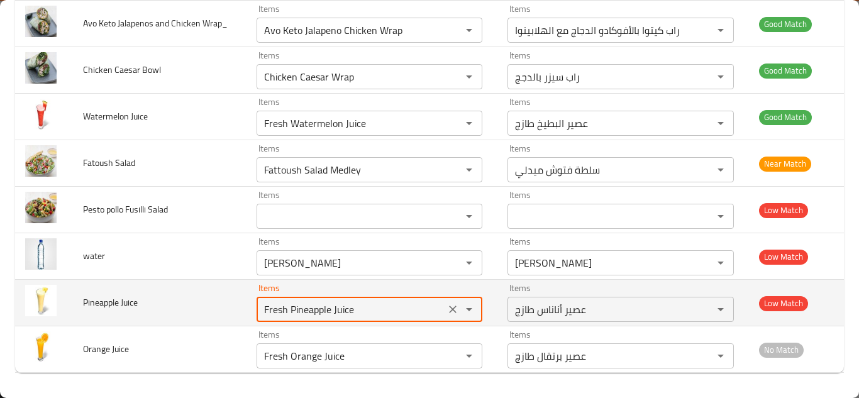
type Juice "Fresh Pineapple Juice"
click at [224, 302] on td "Pineapple Juice" at bounding box center [159, 303] width 173 height 47
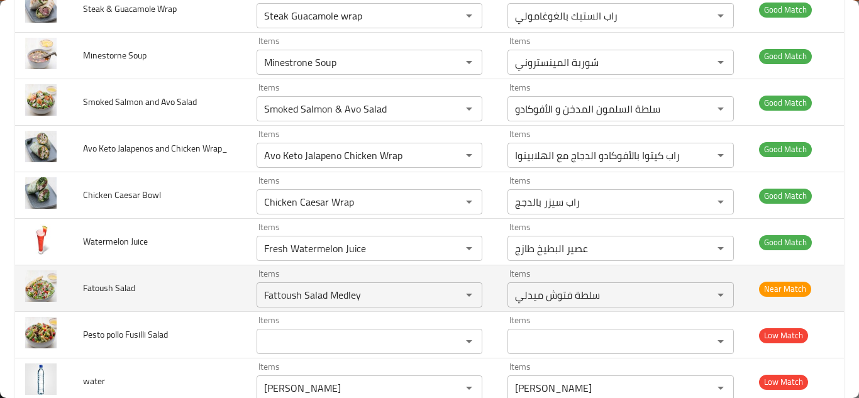
scroll to position [996, 0]
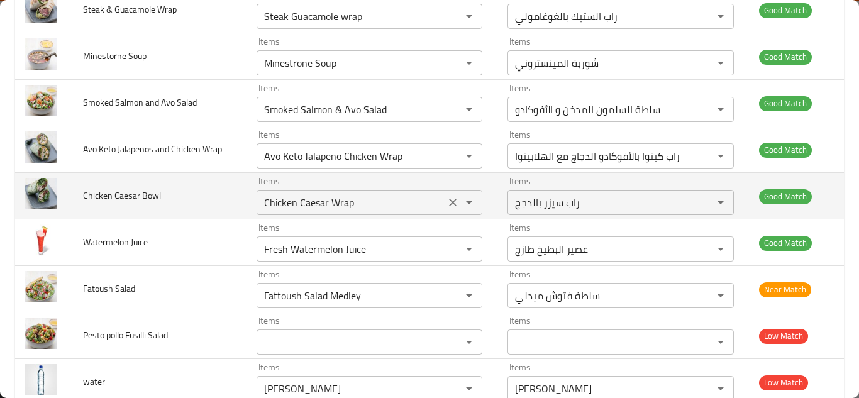
click at [371, 196] on Bowl "Chicken Caesar Wrap" at bounding box center [350, 203] width 181 height 18
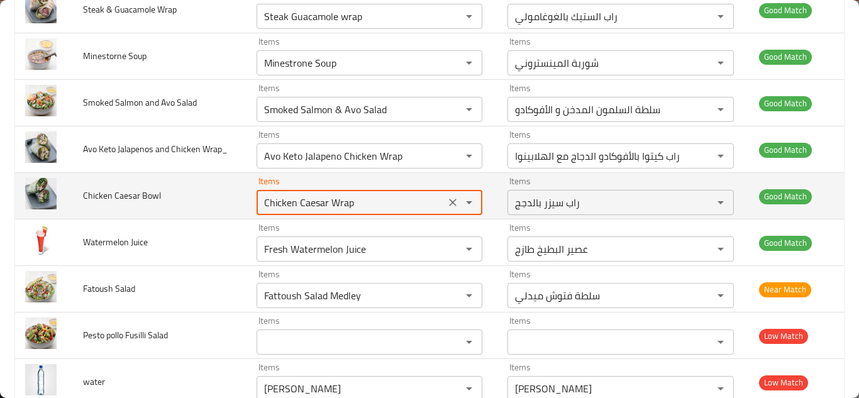
click at [385, 197] on Bowl "Chicken Caesar Wrap" at bounding box center [350, 203] width 181 height 18
click at [224, 194] on td "Chicken Caesar Bowl" at bounding box center [159, 196] width 173 height 47
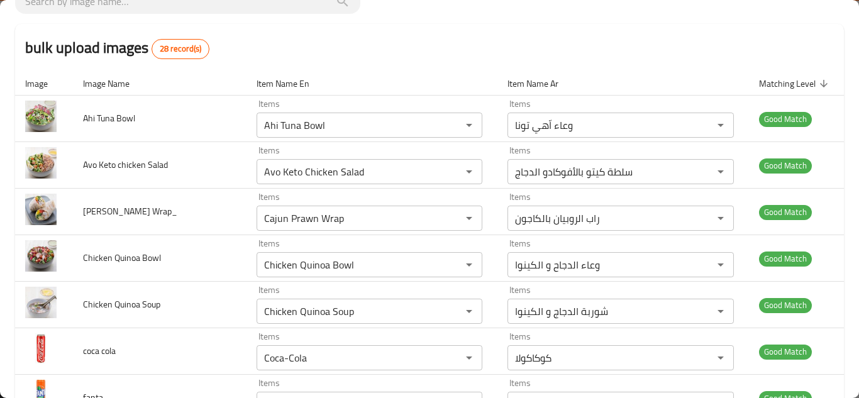
scroll to position [0, 0]
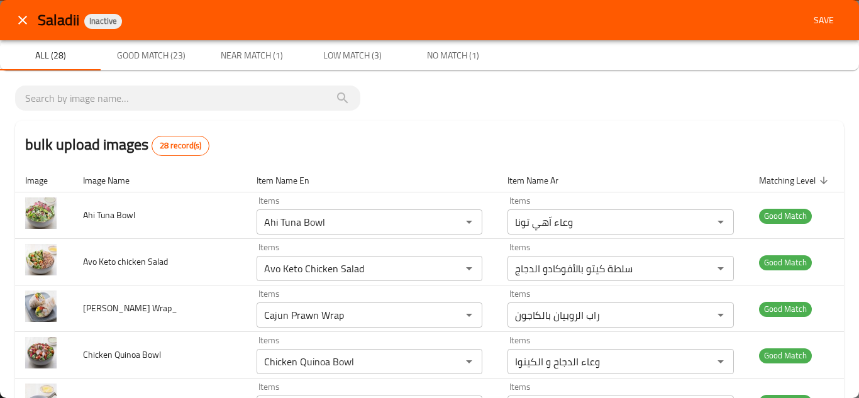
click at [820, 15] on span "Save" at bounding box center [823, 21] width 30 height 16
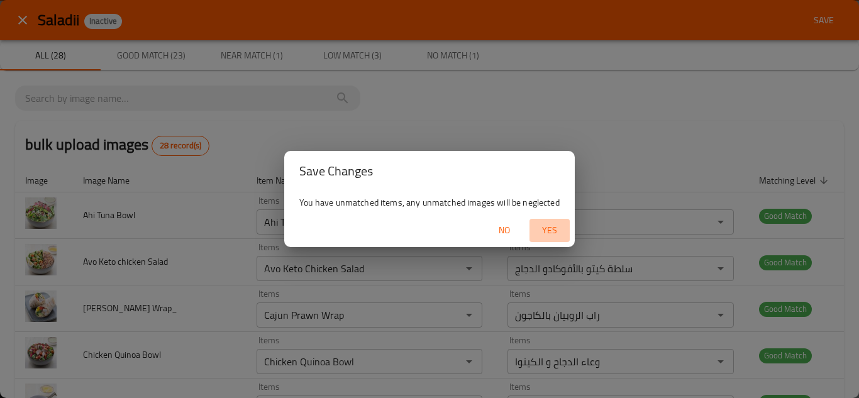
click at [551, 227] on span "Yes" at bounding box center [549, 231] width 30 height 16
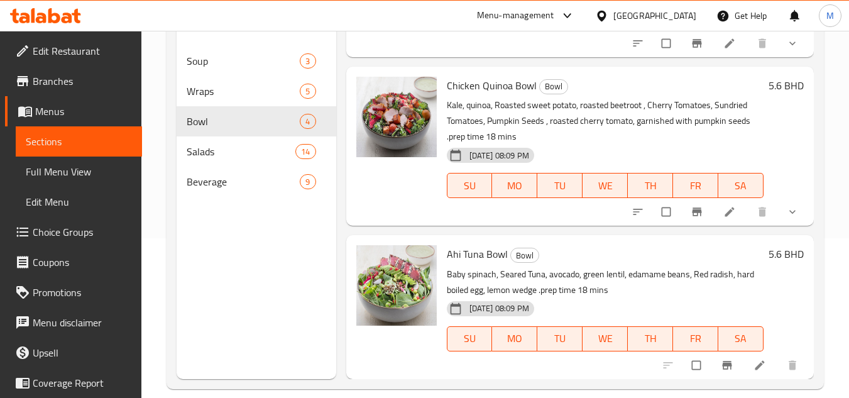
scroll to position [176, 0]
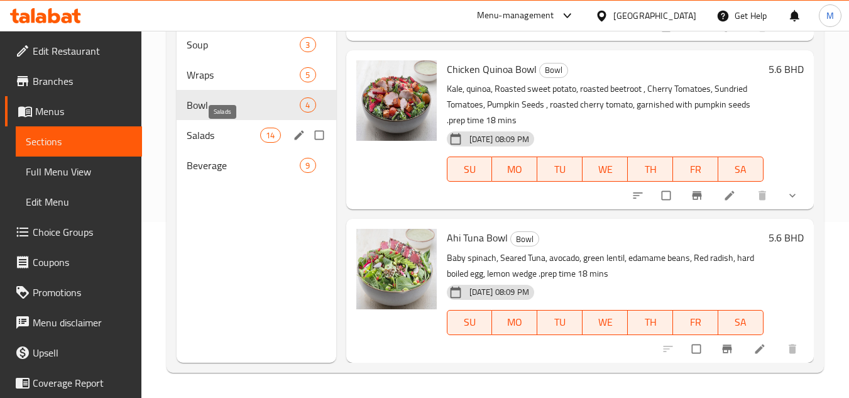
click at [229, 129] on span "Salads" at bounding box center [224, 135] width 74 height 15
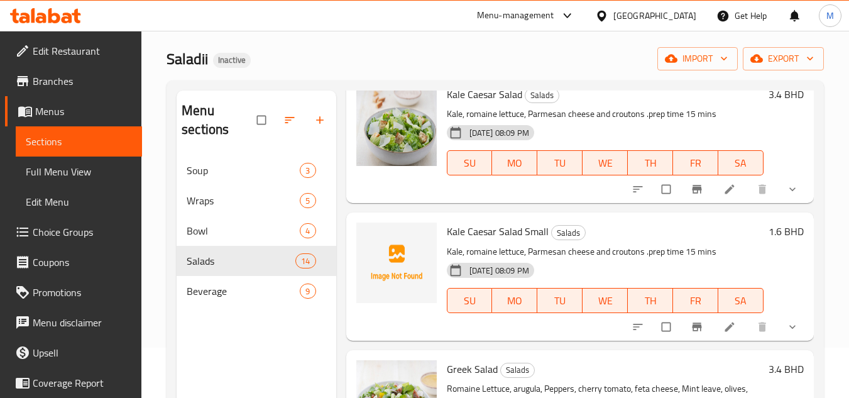
scroll to position [63, 0]
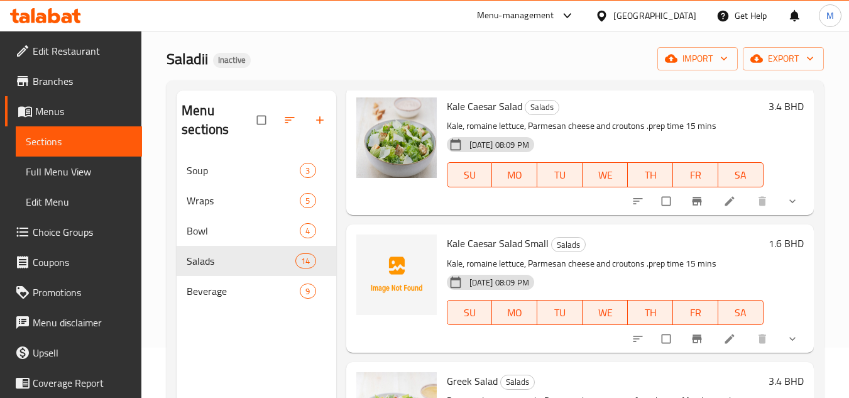
click at [484, 241] on span "Kale Caesar Salad Small" at bounding box center [498, 243] width 102 height 19
copy span "Caesar"
click at [369, 249] on icon "upload picture" at bounding box center [372, 251] width 11 height 9
click at [652, 231] on div "Kale Caesar Salad Small Salads Kale, romaine lettuce, Parmesan cheese and crout…" at bounding box center [605, 288] width 327 height 118
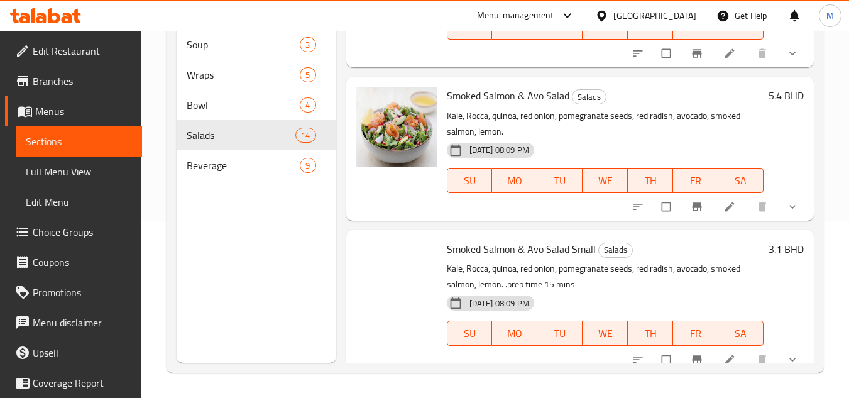
scroll to position [1763, 0]
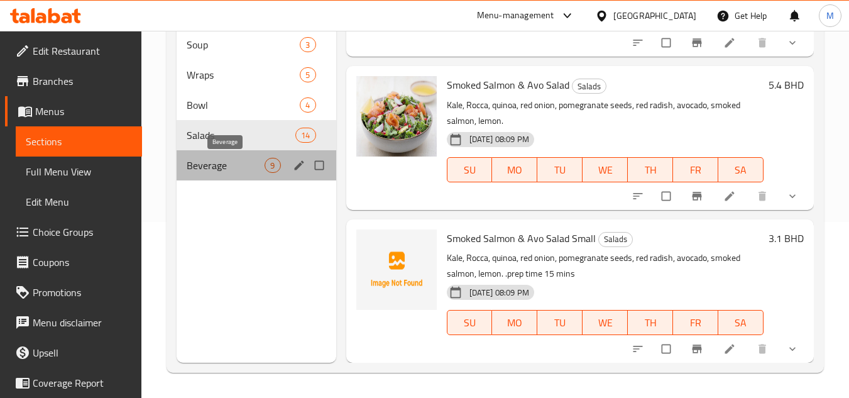
click at [208, 167] on span "Beverage" at bounding box center [226, 165] width 78 height 15
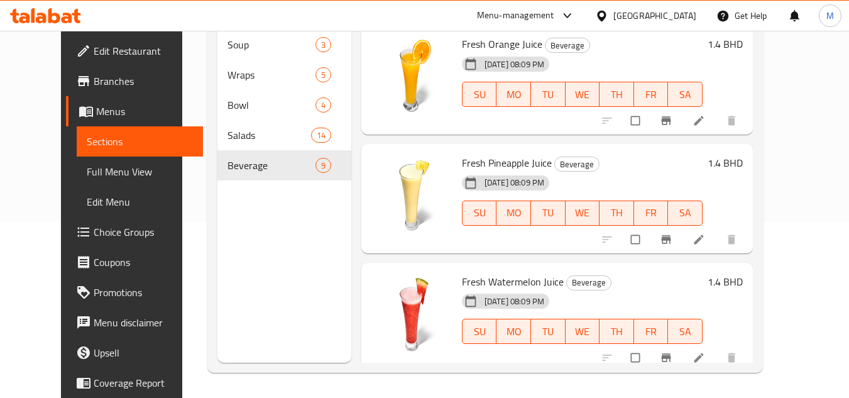
scroll to position [719, 0]
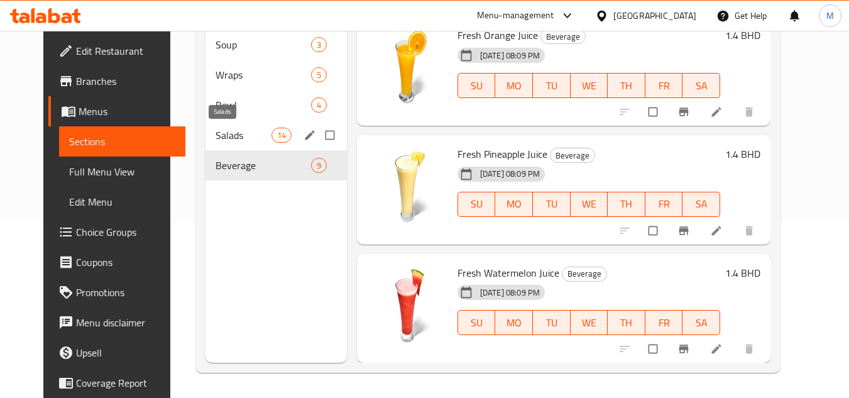
click at [237, 138] on span "Salads" at bounding box center [243, 135] width 55 height 15
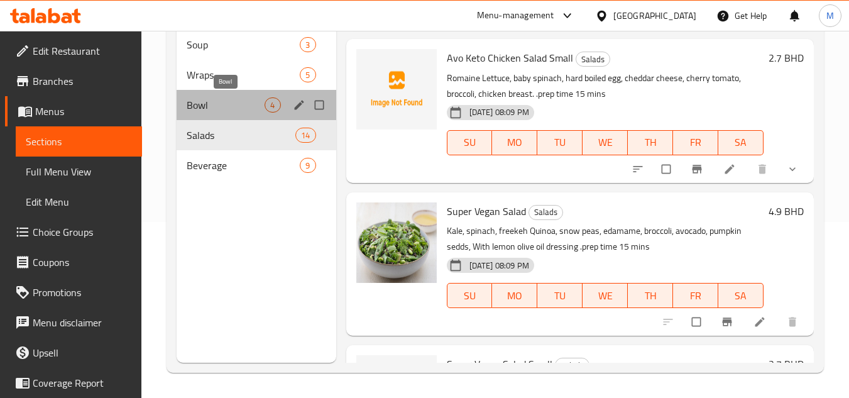
click at [221, 104] on span "Bowl" at bounding box center [226, 104] width 78 height 15
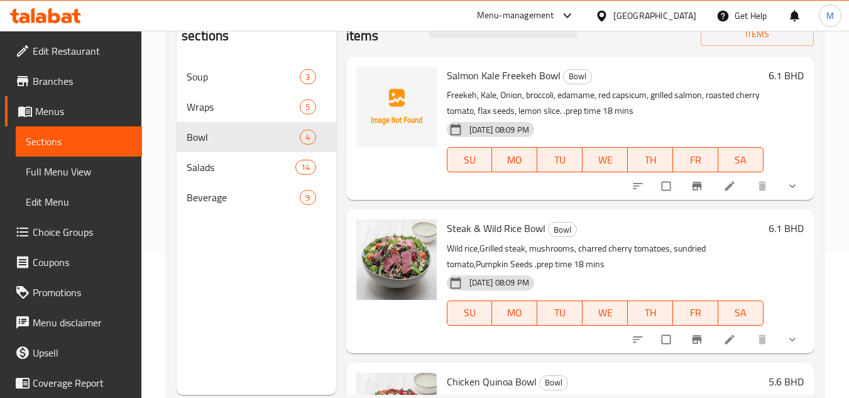
scroll to position [113, 0]
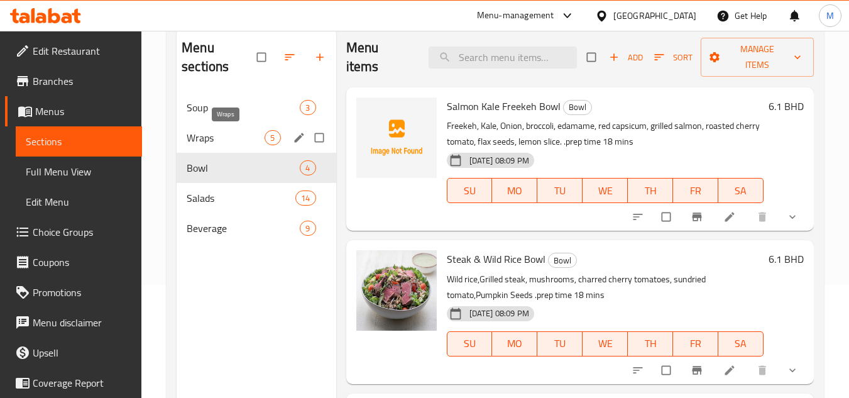
click at [235, 133] on span "Wraps" at bounding box center [226, 137] width 78 height 15
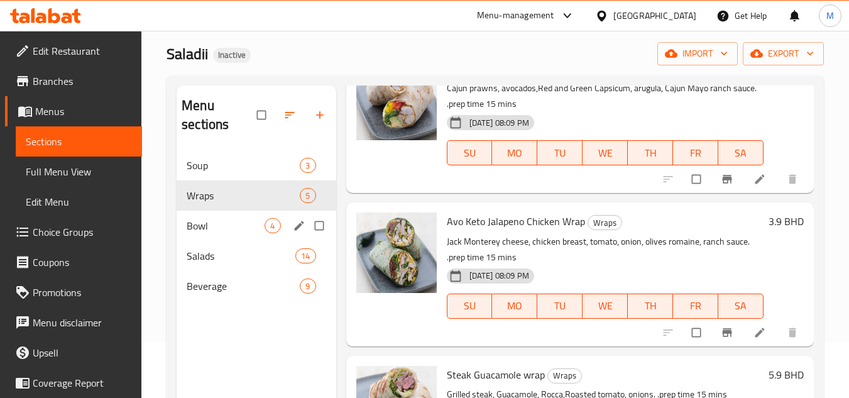
scroll to position [50, 0]
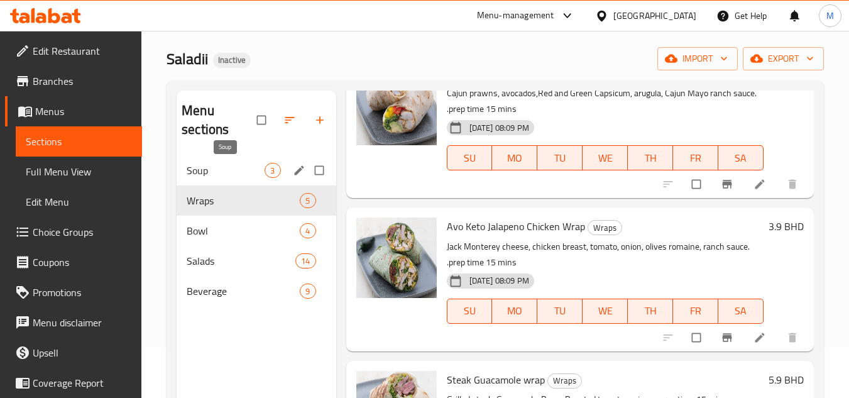
click at [221, 174] on span "Soup" at bounding box center [226, 170] width 78 height 15
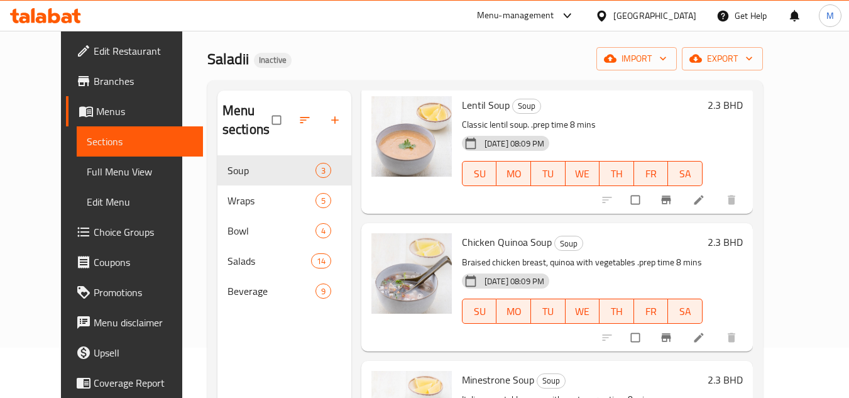
scroll to position [176, 0]
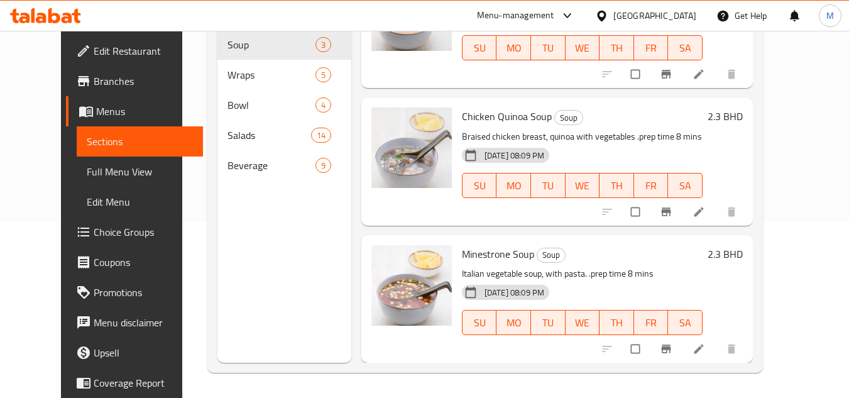
click at [96, 173] on span "Full Menu View" at bounding box center [140, 171] width 106 height 15
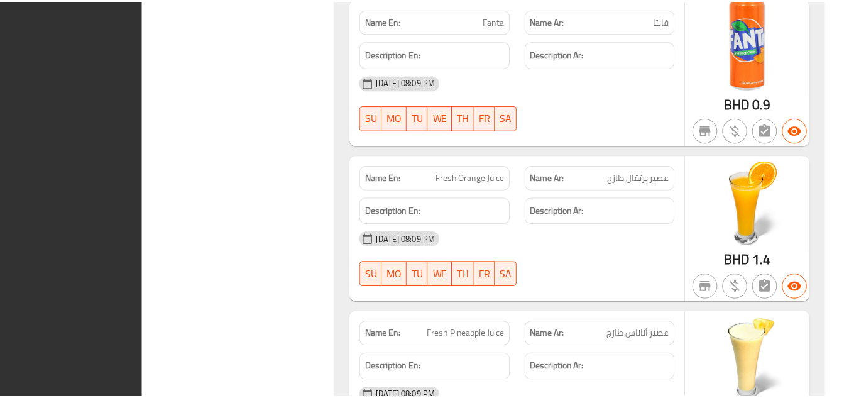
scroll to position [8625, 0]
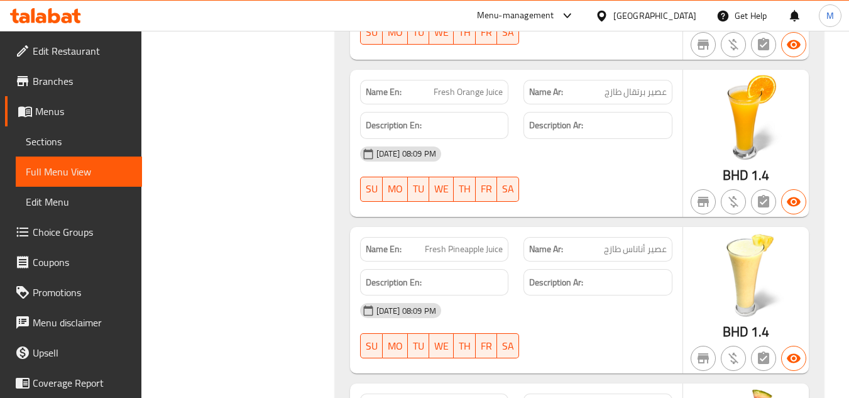
click at [86, 46] on span "Edit Restaurant" at bounding box center [82, 50] width 99 height 15
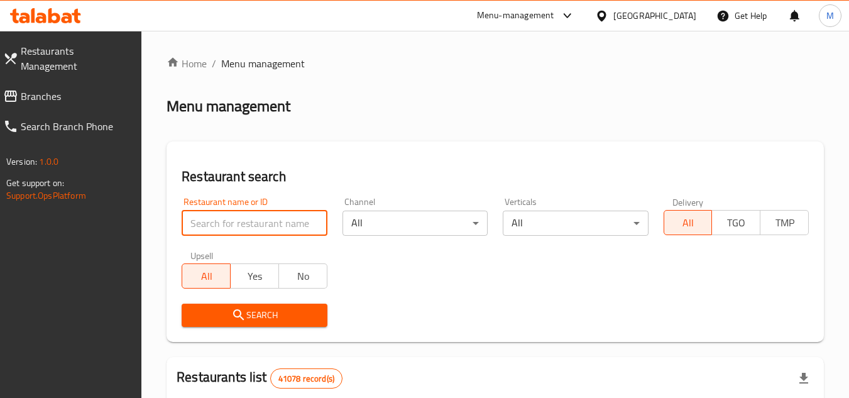
click at [308, 222] on input "search" at bounding box center [254, 223] width 145 height 25
paste input "Pink Burger,"
type input "Pink Burger"
click button "Search" at bounding box center [254, 315] width 145 height 23
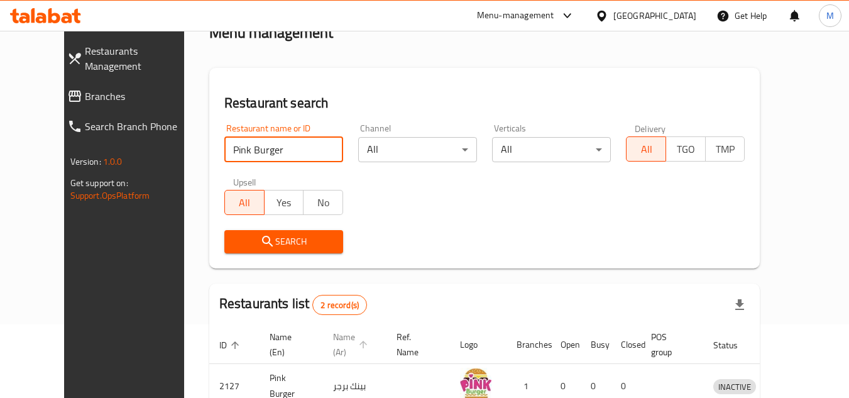
scroll to position [177, 0]
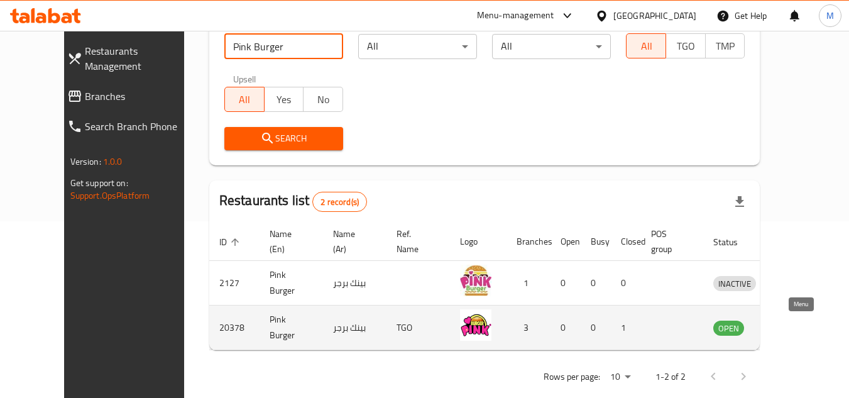
click at [796, 324] on icon "enhanced table" at bounding box center [789, 328] width 14 height 11
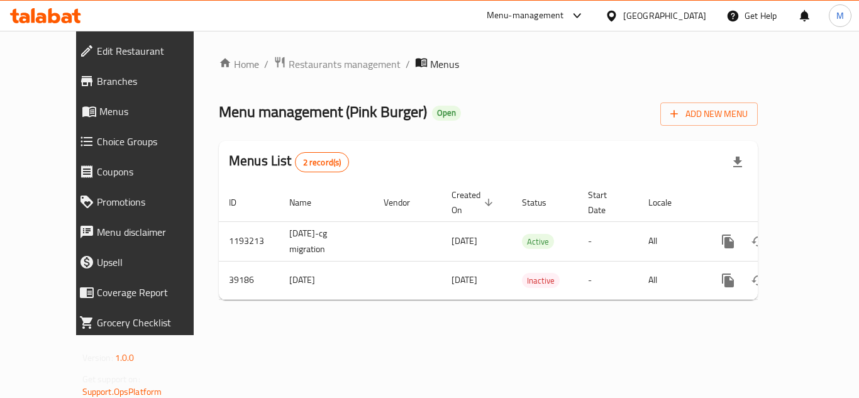
click at [97, 79] on span "Branches" at bounding box center [153, 81] width 113 height 15
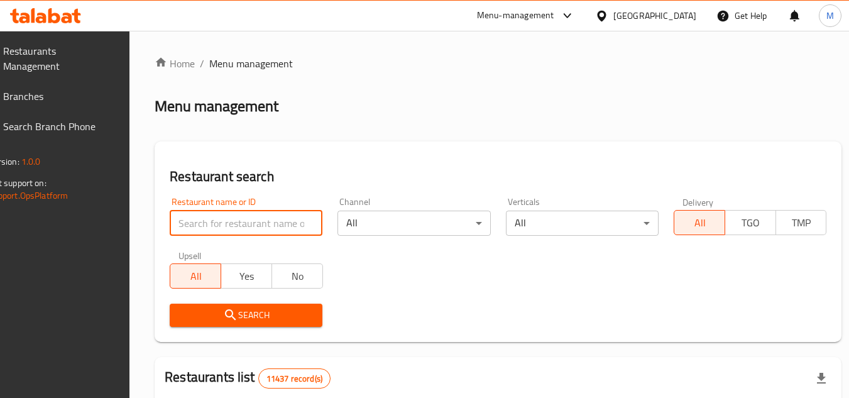
click at [261, 221] on input "search" at bounding box center [246, 223] width 153 height 25
paste input "Madina"
type input "Madina"
click button "Search" at bounding box center [246, 315] width 153 height 23
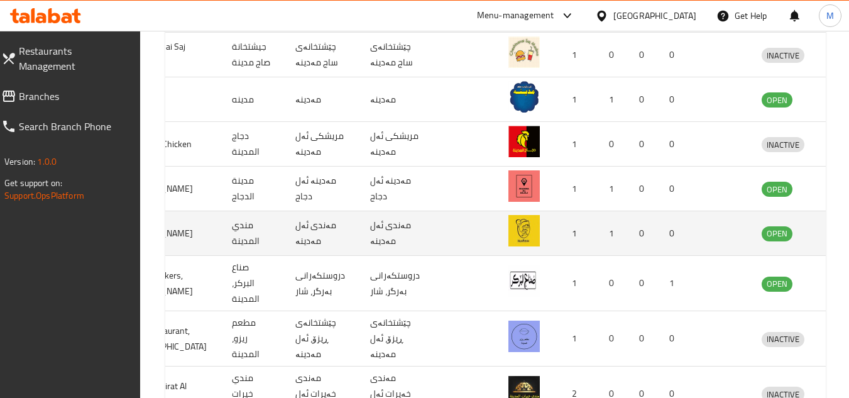
scroll to position [365, 0]
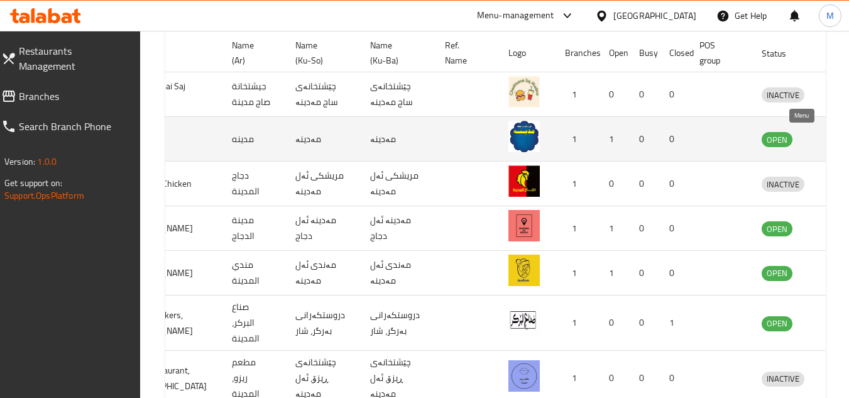
click at [830, 133] on icon "enhanced table" at bounding box center [837, 138] width 15 height 15
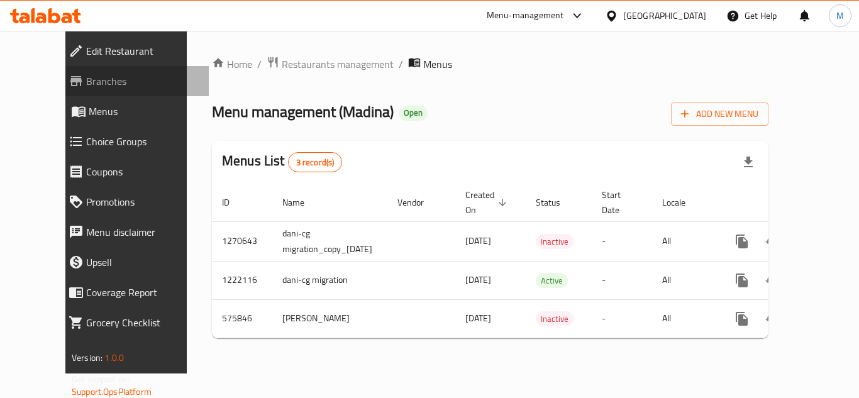
click at [88, 86] on span "Branches" at bounding box center [142, 81] width 113 height 15
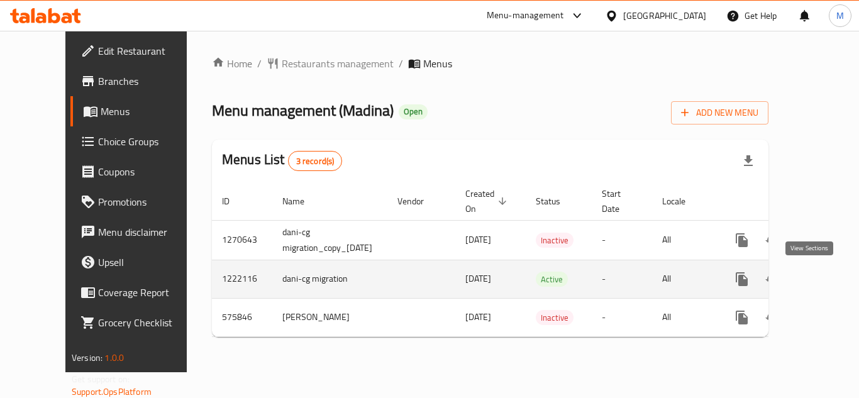
click at [827, 275] on icon "enhanced table" at bounding box center [832, 278] width 11 height 11
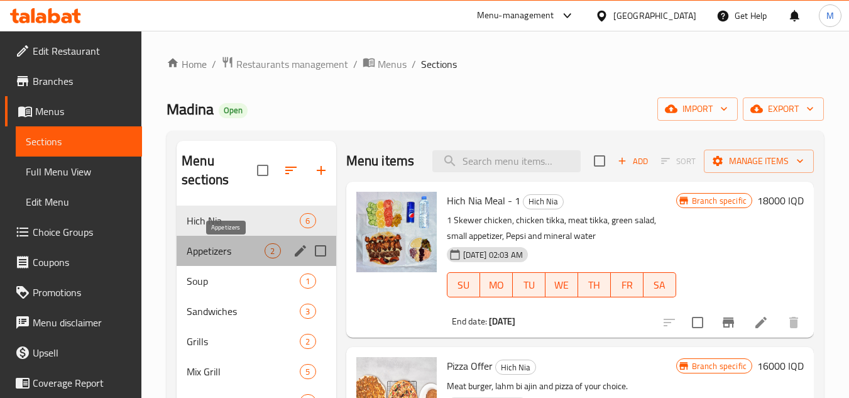
click at [213, 248] on span "Appetizers" at bounding box center [226, 250] width 78 height 15
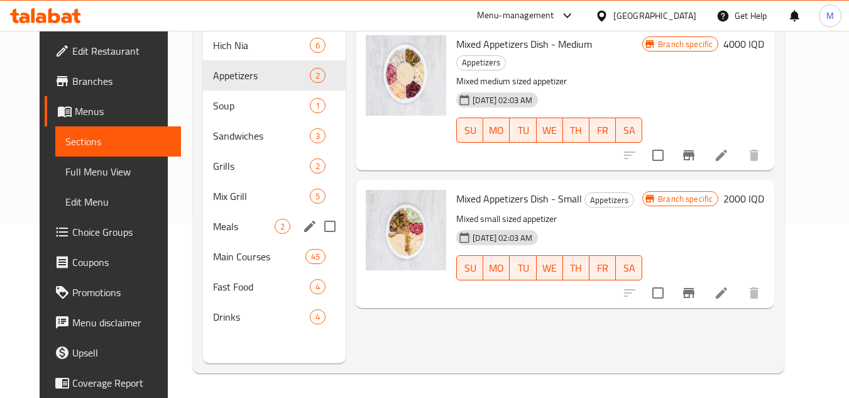
scroll to position [176, 0]
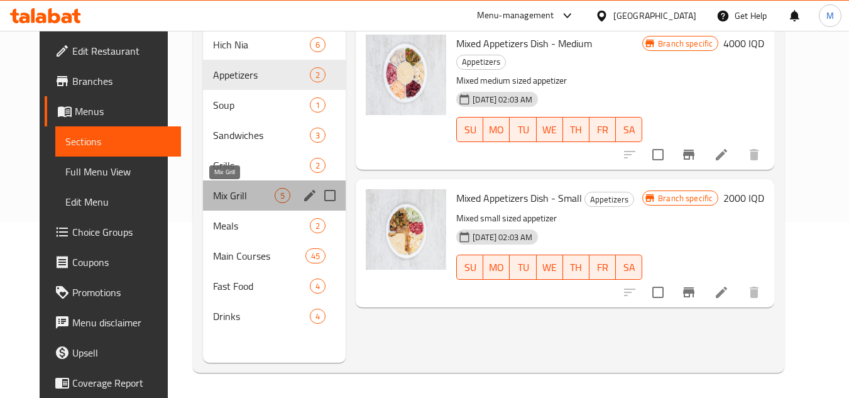
click at [240, 194] on span "Mix Grill" at bounding box center [244, 195] width 62 height 15
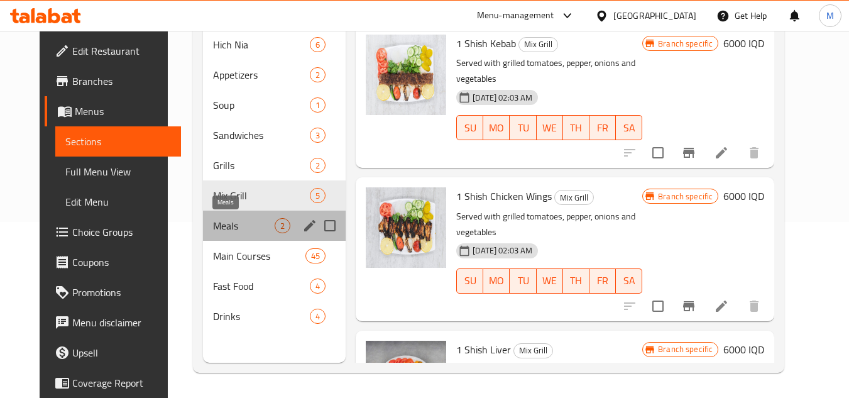
click at [216, 221] on span "Meals" at bounding box center [244, 225] width 62 height 15
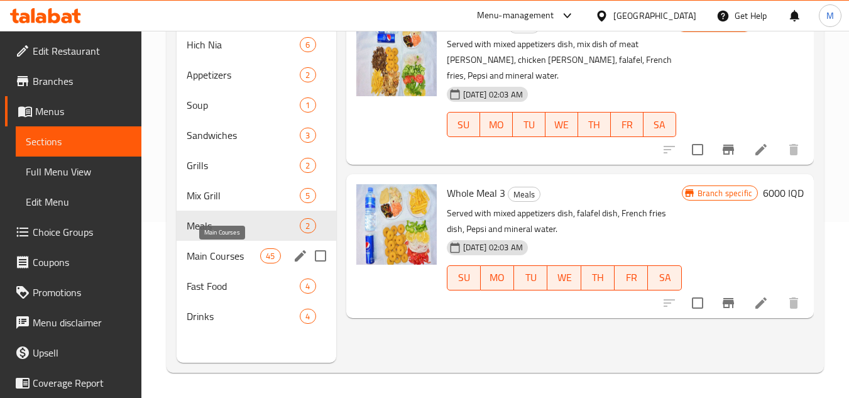
click at [211, 251] on span "Main Courses" at bounding box center [224, 255] width 74 height 15
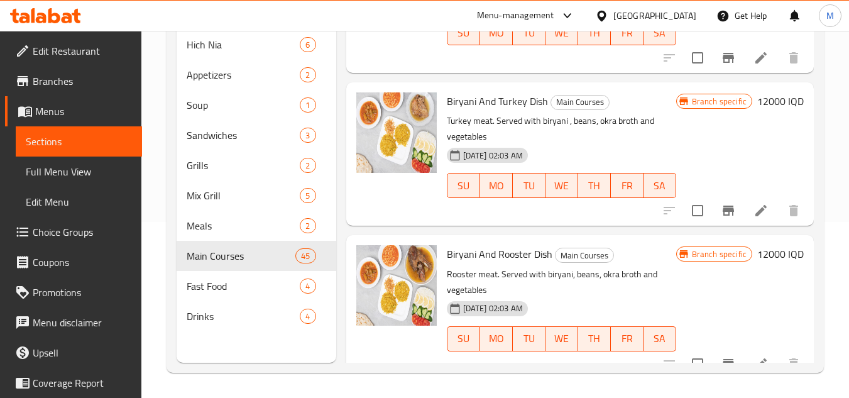
scroll to position [6052, 0]
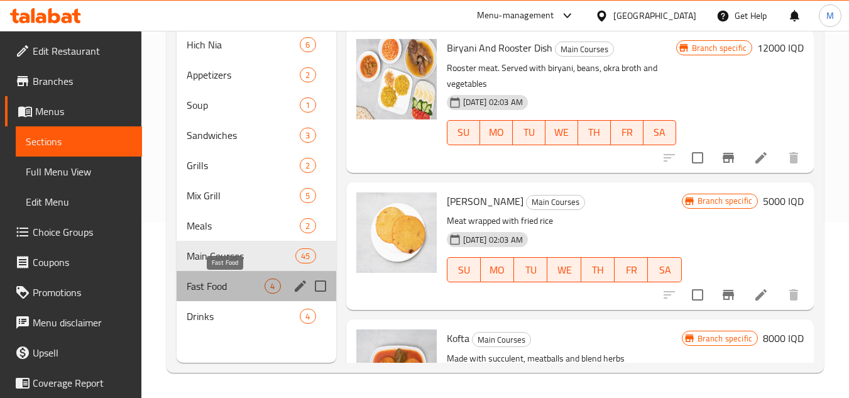
click at [222, 287] on span "Fast Food" at bounding box center [226, 285] width 78 height 15
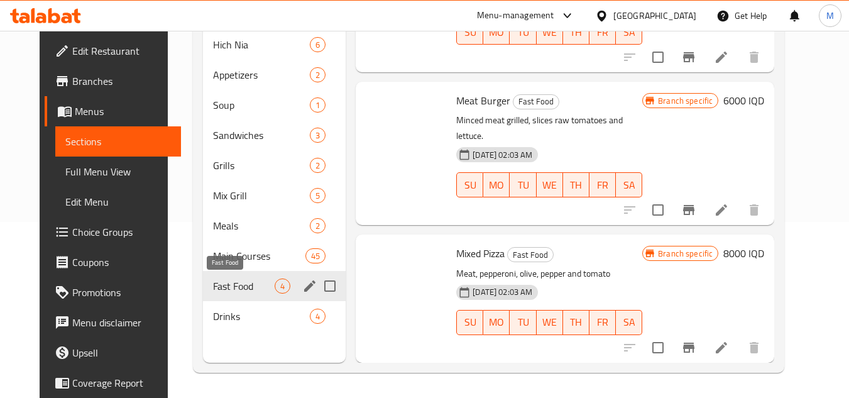
scroll to position [202, 0]
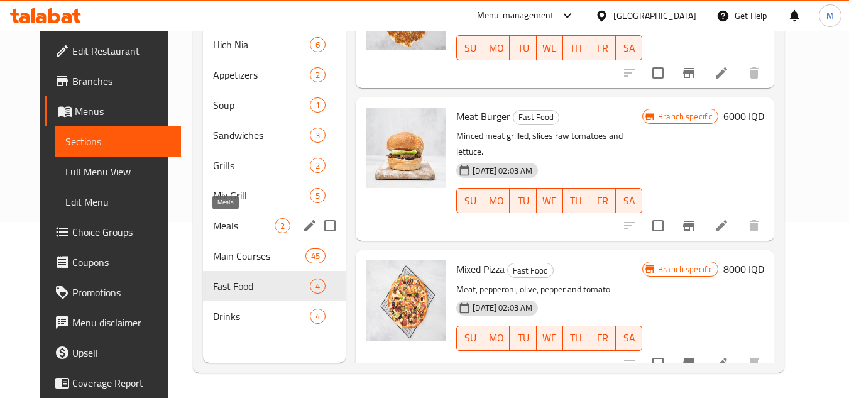
click at [213, 219] on span "Meals" at bounding box center [244, 225] width 62 height 15
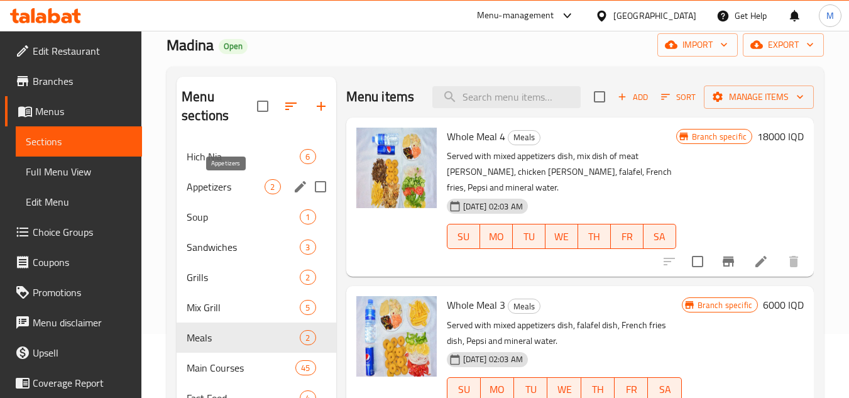
scroll to position [50, 0]
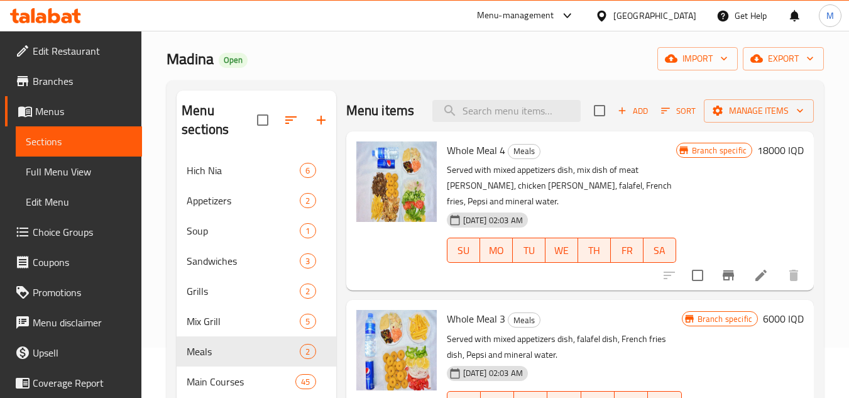
click at [839, 86] on div "Home / Restaurants management / Menus / Sections Madina Open import export Menu…" at bounding box center [495, 252] width 708 height 543
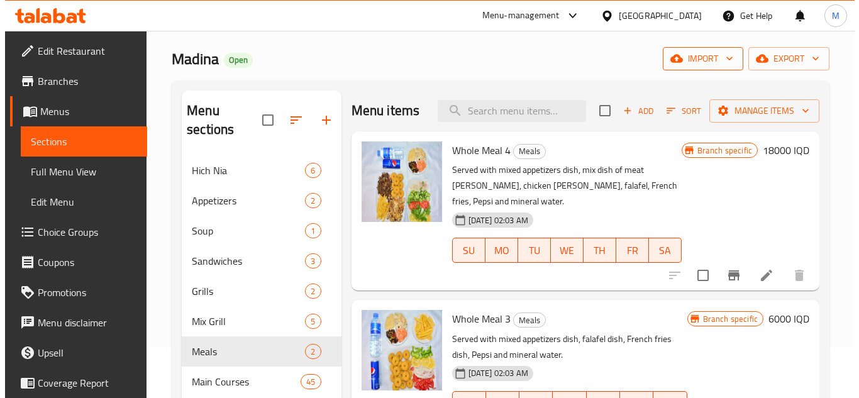
scroll to position [0, 0]
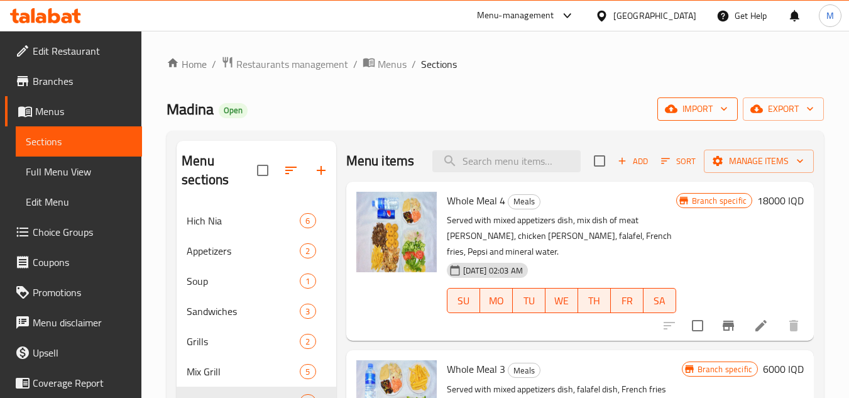
click at [732, 111] on button "import" at bounding box center [697, 108] width 80 height 23
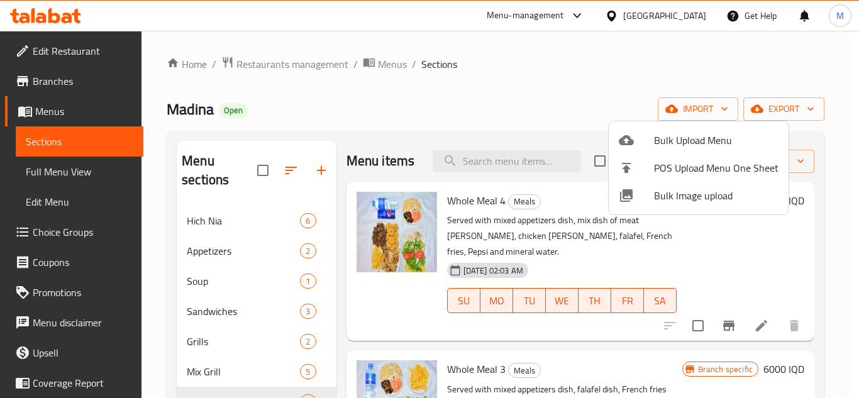
click at [661, 191] on span "Bulk Image upload" at bounding box center [716, 195] width 124 height 15
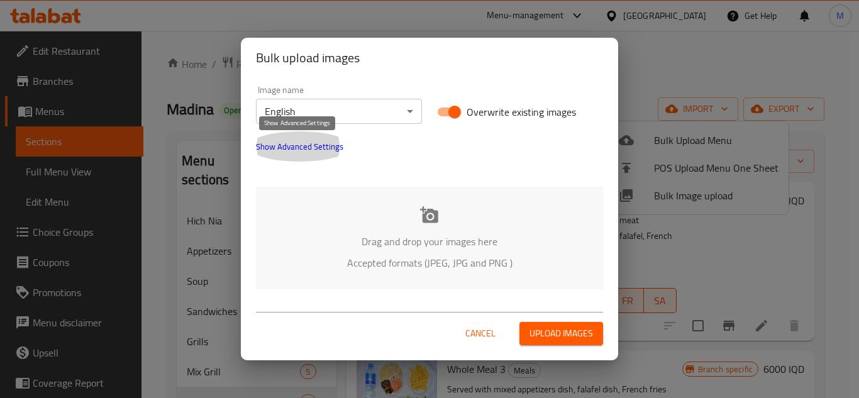
click at [311, 145] on span "Show Advanced Settings" at bounding box center [299, 146] width 87 height 15
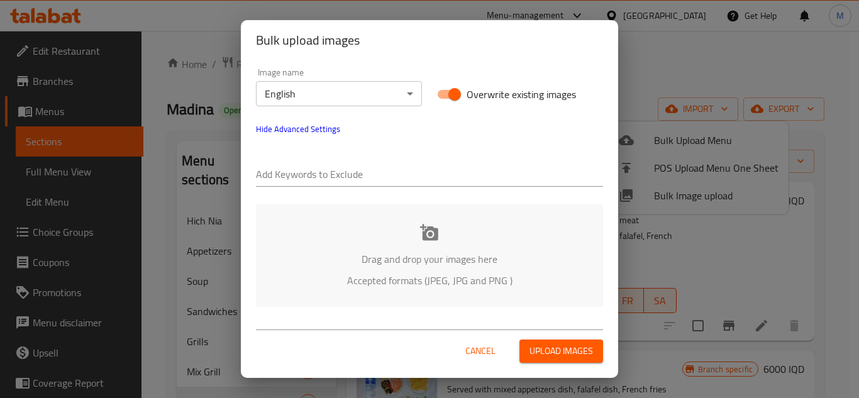
click at [333, 177] on input "text" at bounding box center [429, 175] width 347 height 20
paste input "Madina_"
type input "Madina_"
click at [367, 167] on input "text" at bounding box center [462, 175] width 282 height 20
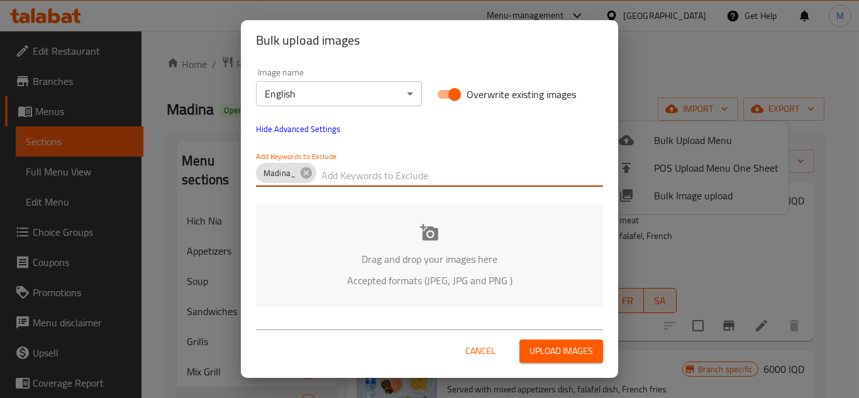
paste input "_Shkar Faisal"
type input "_Shkar Faisal"
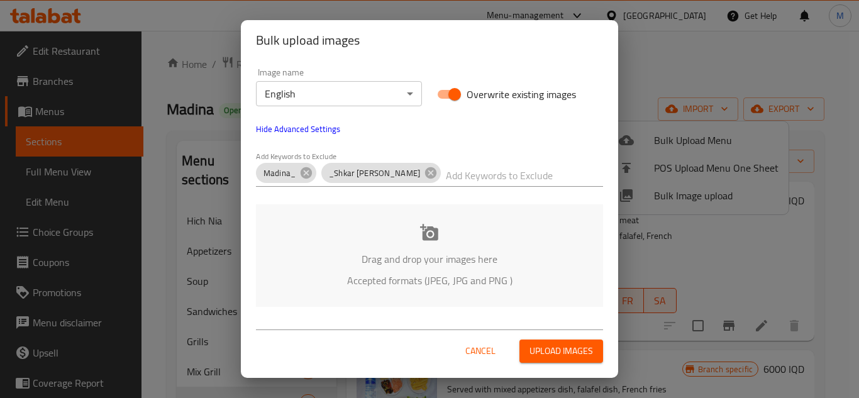
click at [371, 233] on div "Drag and drop your images here Accepted formats (JPEG, JPG and PNG )" at bounding box center [429, 255] width 347 height 102
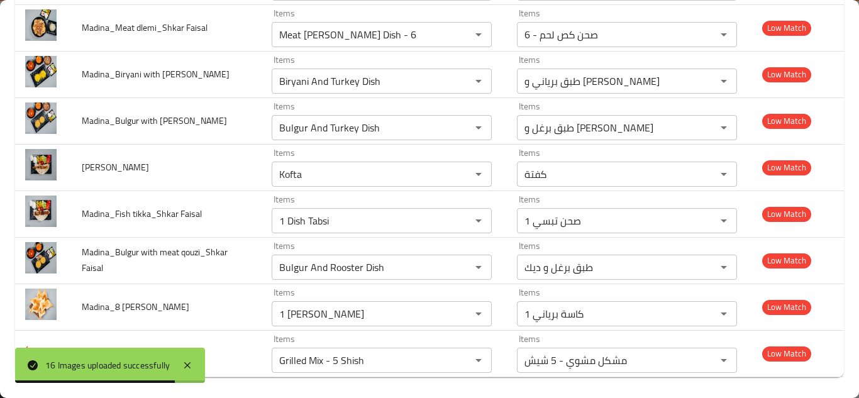
scroll to position [578, 0]
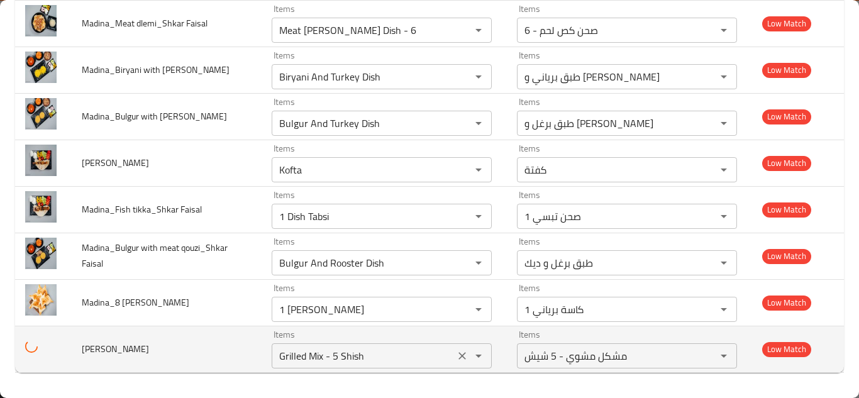
click at [293, 346] on div "Grilled Mix - 5 Shish Items" at bounding box center [382, 355] width 220 height 25
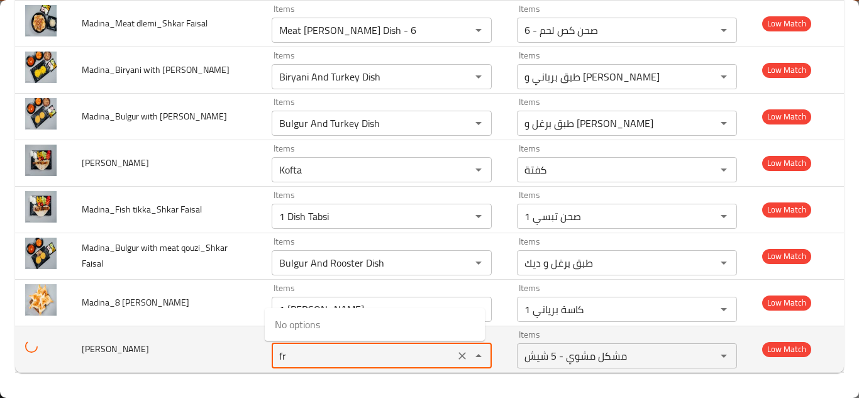
type Faisal "f"
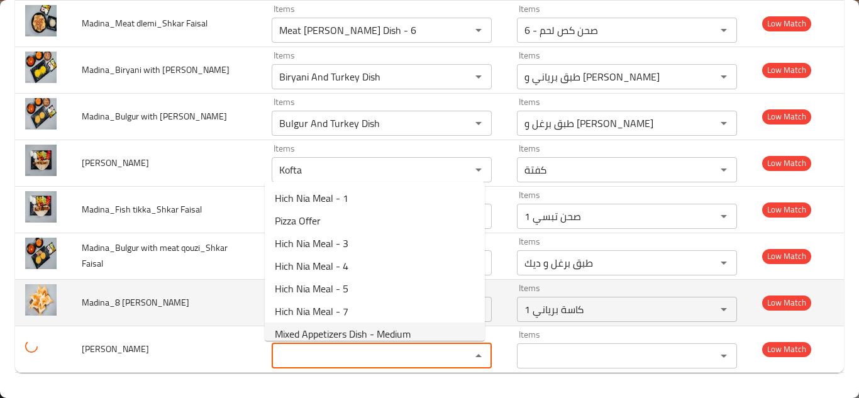
click at [213, 301] on td "Madina_8 samon_Shkar Faisal" at bounding box center [167, 302] width 190 height 47
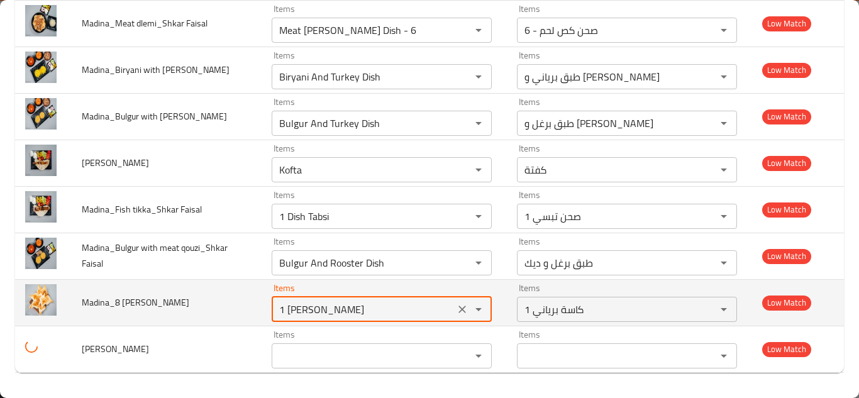
click at [292, 302] on Faisal "1 Kasa Biryani" at bounding box center [362, 309] width 175 height 18
type Faisal "s"
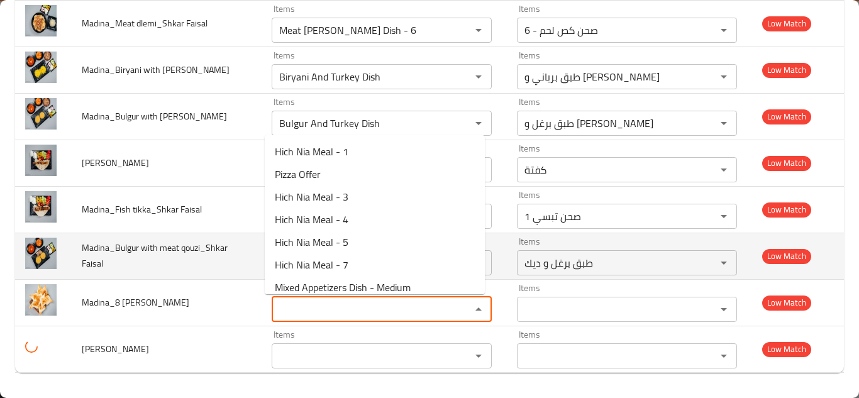
click at [218, 258] on td "Madina_Bulgur with meat qouzi_Shkar Faisal" at bounding box center [167, 256] width 190 height 47
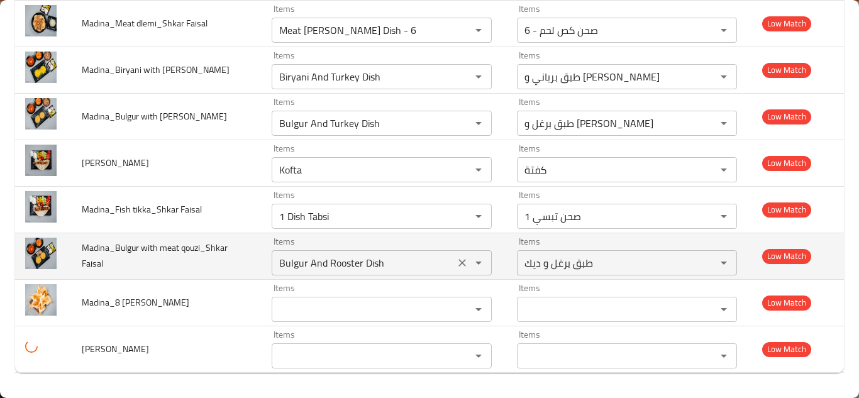
click at [458, 262] on icon "Clear" at bounding box center [462, 263] width 8 height 8
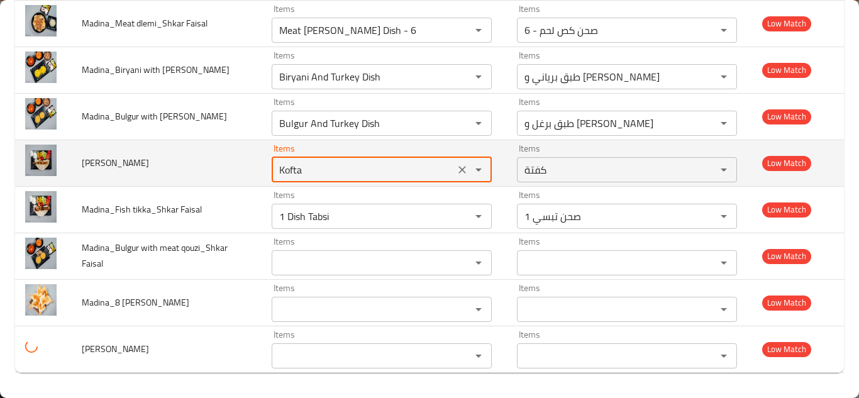
click at [369, 165] on Faisal "Kofta" at bounding box center [362, 170] width 175 height 18
type Faisal "f"
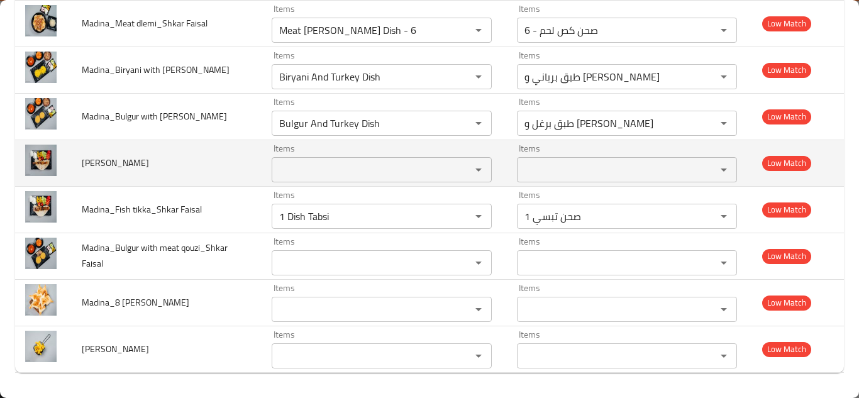
click at [229, 150] on td "Madina_fat_Shkar Faisal" at bounding box center [167, 163] width 190 height 47
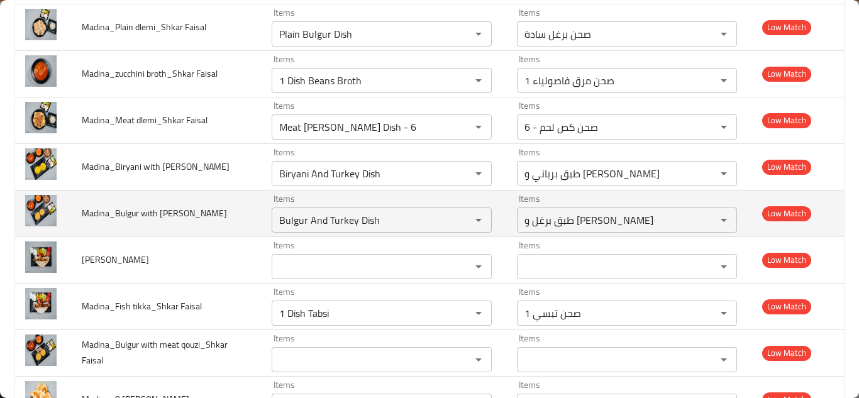
scroll to position [453, 0]
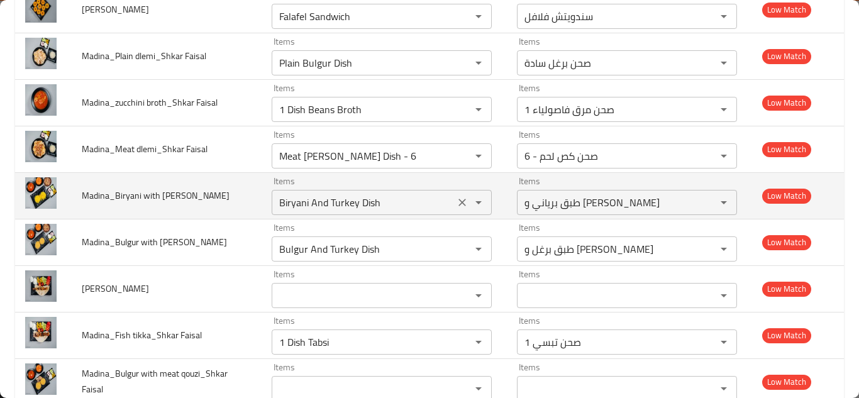
click at [302, 199] on Faisal "Biryani And Turkey Dish" at bounding box center [362, 203] width 175 height 18
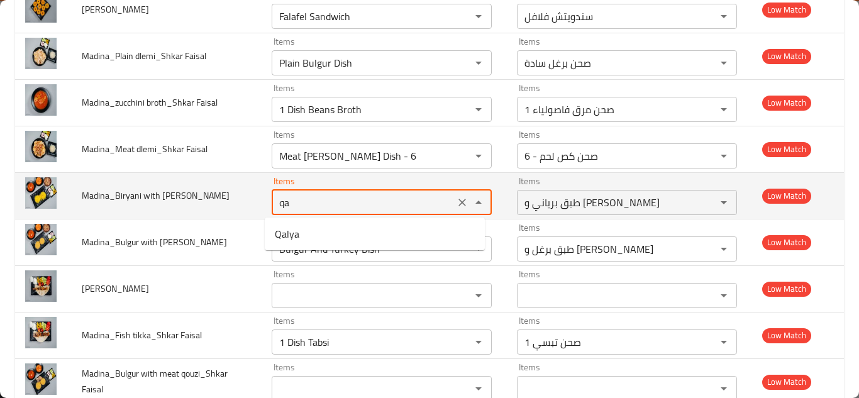
type Faisal "q"
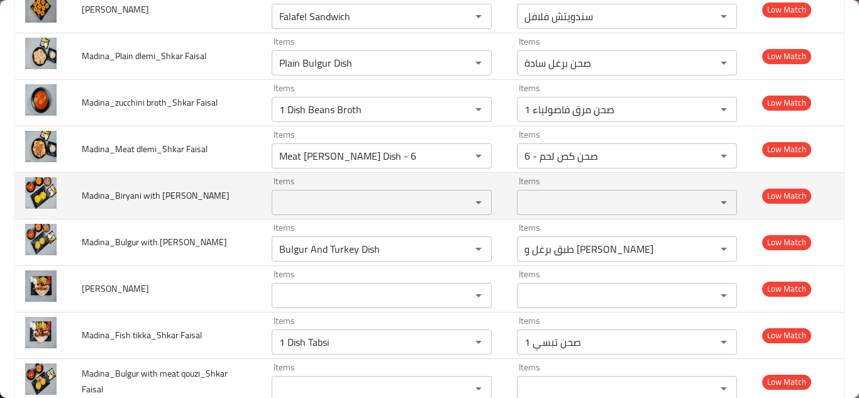
click at [232, 194] on td "Madina_Biryani with qalya_Shkar Faisal" at bounding box center [167, 195] width 190 height 47
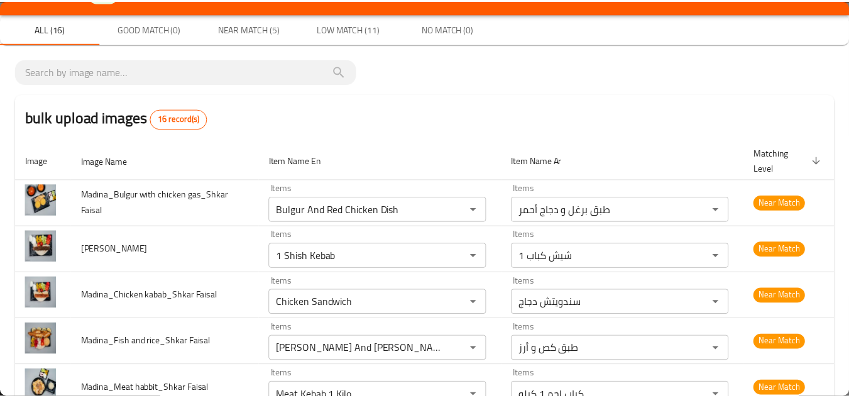
scroll to position [0, 0]
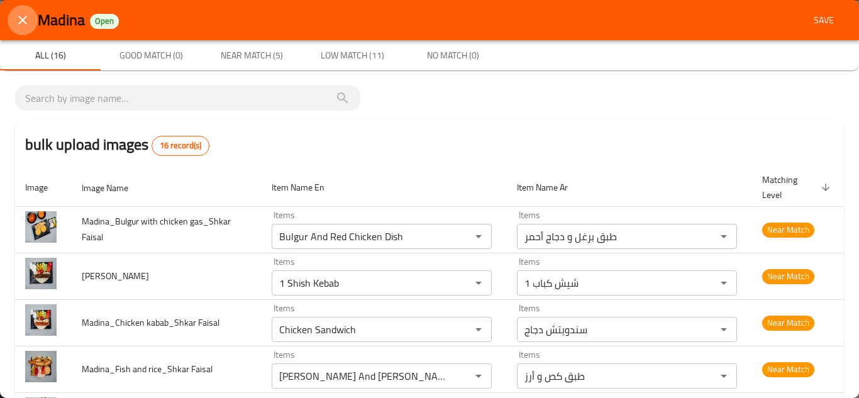
click at [18, 22] on icon "close" at bounding box center [22, 20] width 15 height 15
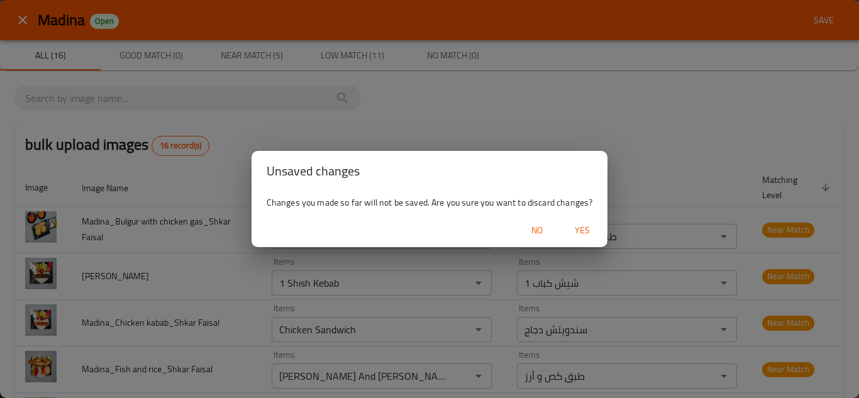
click at [576, 229] on span "Yes" at bounding box center [582, 231] width 30 height 16
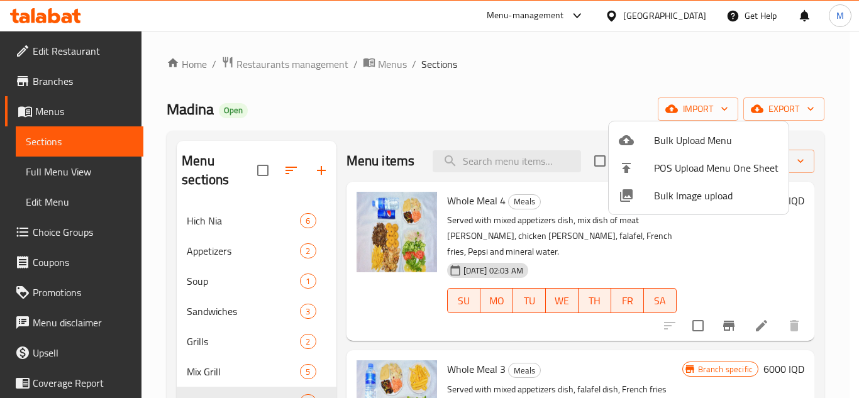
click at [53, 4] on div at bounding box center [429, 199] width 859 height 398
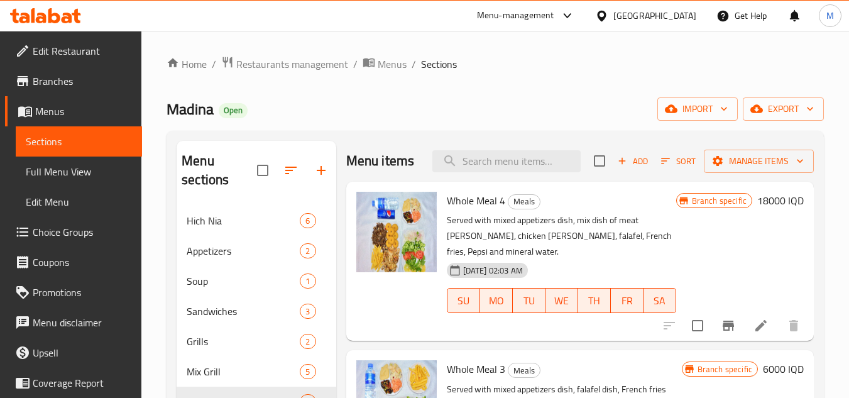
click at [60, 13] on icon at bounding box center [45, 15] width 71 height 15
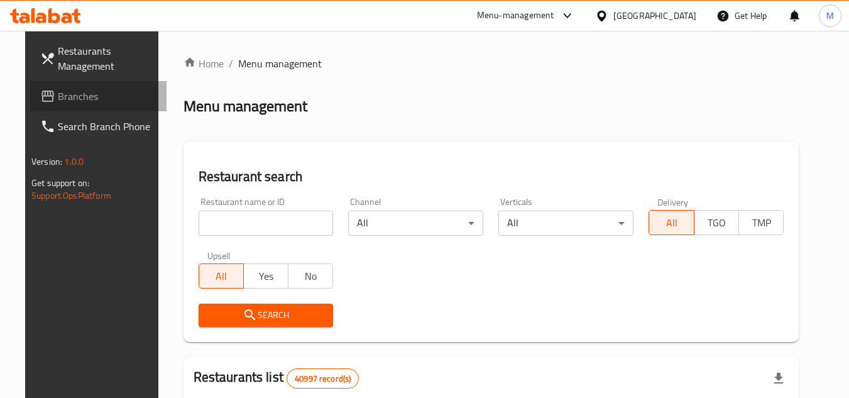
click at [112, 88] on link "Branches" at bounding box center [98, 96] width 137 height 30
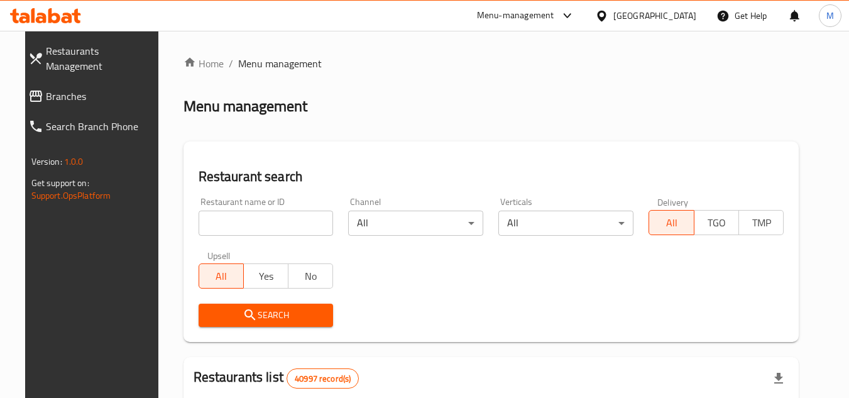
click at [295, 225] on input "search" at bounding box center [266, 223] width 135 height 25
paste input "705281"
type input "705281"
click button "Search" at bounding box center [266, 315] width 135 height 23
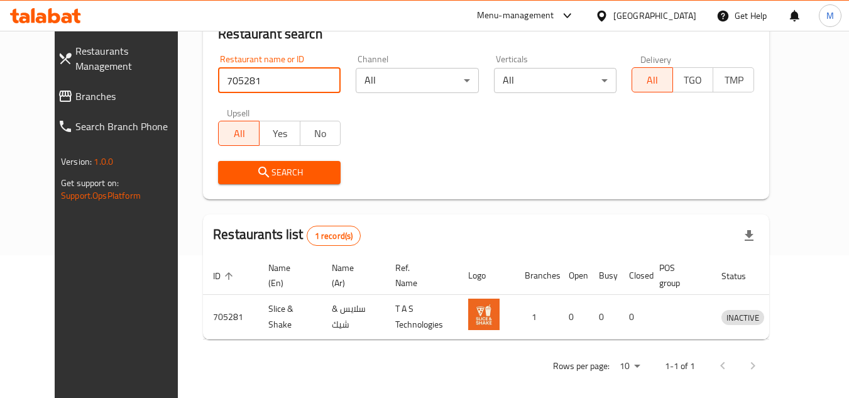
scroll to position [152, 0]
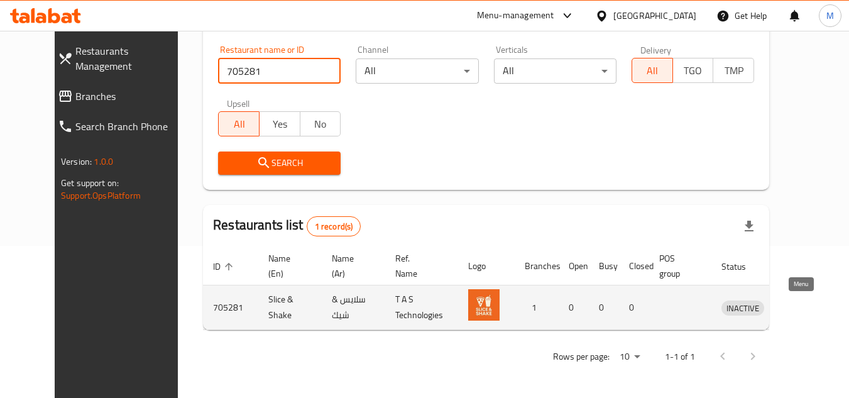
click at [804, 305] on icon "enhanced table" at bounding box center [797, 308] width 14 height 11
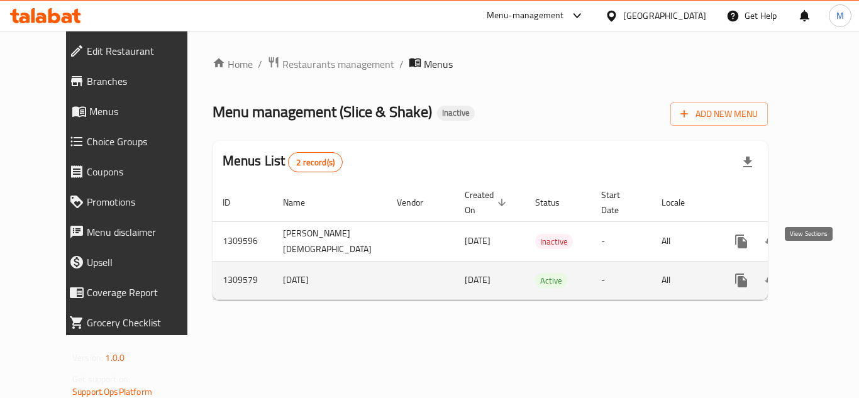
click at [824, 273] on icon "enhanced table" at bounding box center [831, 280] width 15 height 15
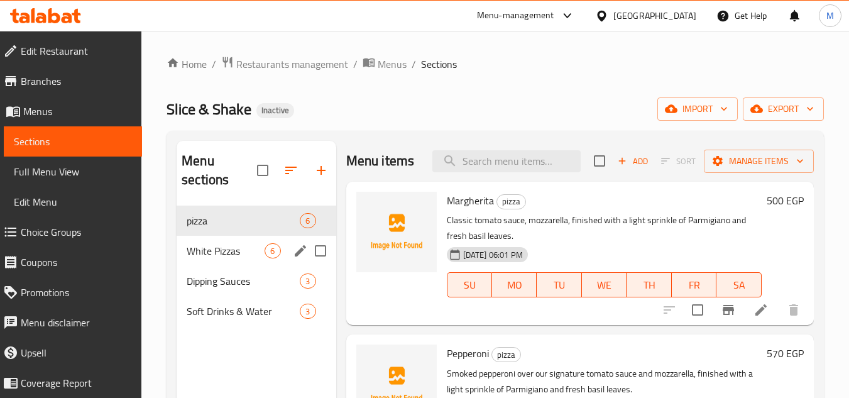
click at [236, 241] on div "White Pizzas 6" at bounding box center [256, 251] width 159 height 30
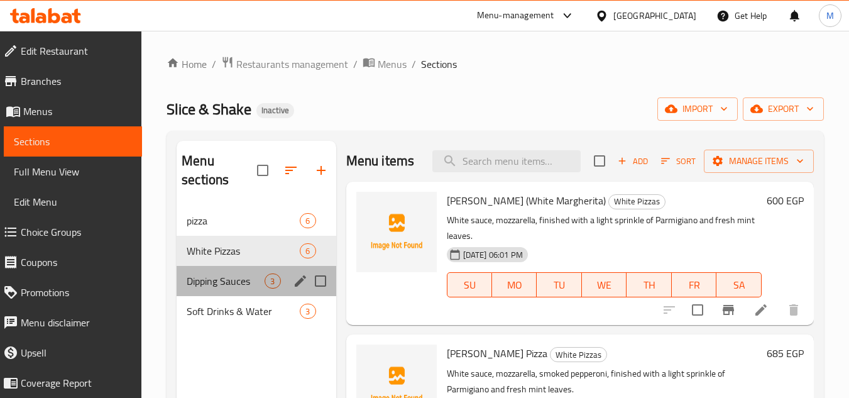
click at [224, 272] on div "Dipping Sauces 3" at bounding box center [256, 281] width 159 height 30
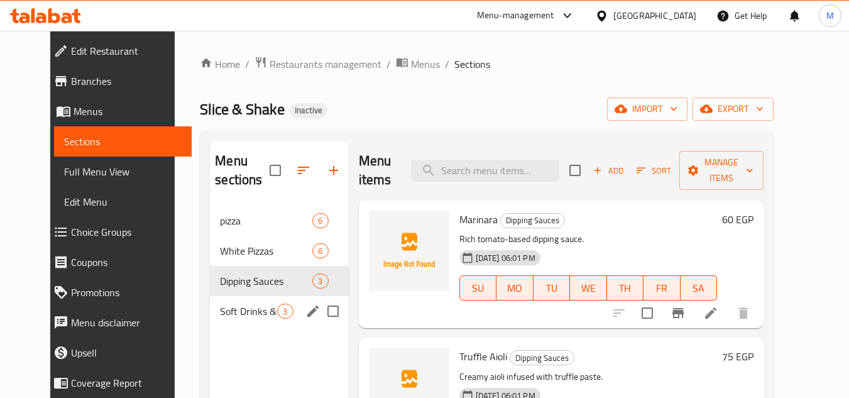
click at [226, 299] on div "Soft Drinks & Water 3" at bounding box center [279, 311] width 138 height 30
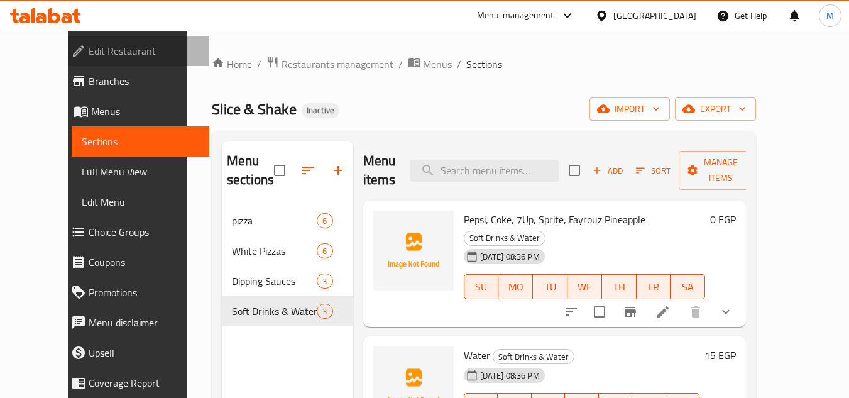
click at [89, 43] on span "Edit Restaurant" at bounding box center [144, 50] width 111 height 15
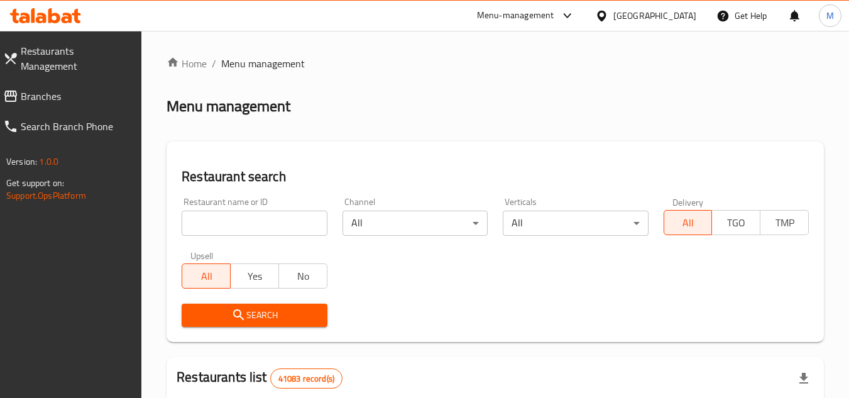
click at [89, 89] on span "Branches" at bounding box center [76, 96] width 111 height 15
click at [331, 232] on div "Restaurant name or ID Restaurant name or ID" at bounding box center [254, 216] width 160 height 53
click at [309, 220] on input "search" at bounding box center [254, 223] width 145 height 25
paste input "705101"
type input "705101"
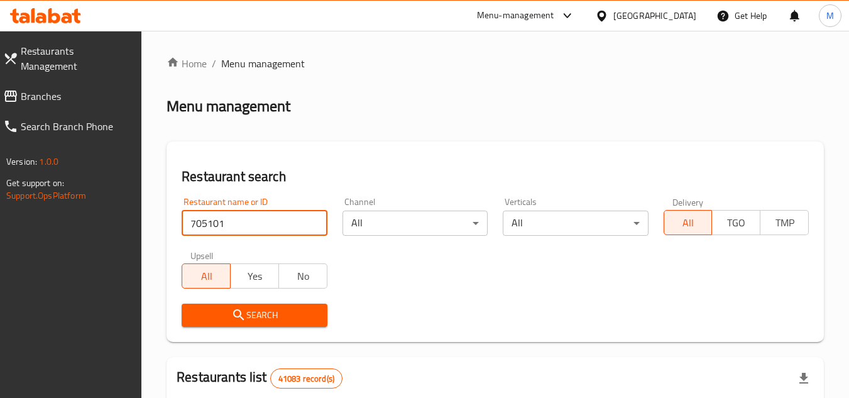
click button "Search" at bounding box center [254, 315] width 145 height 23
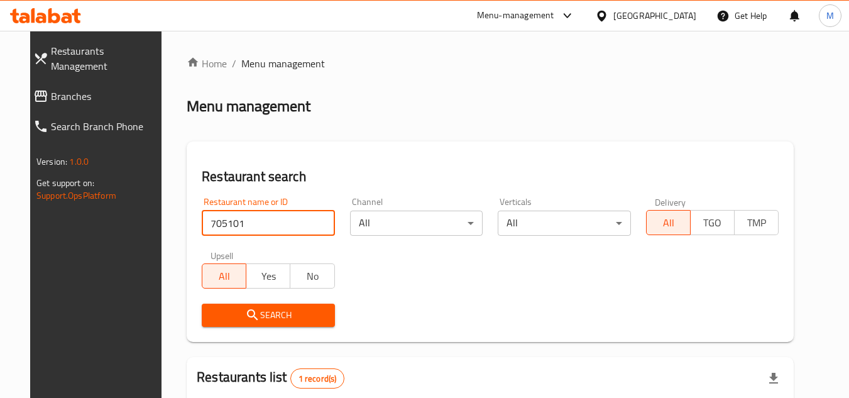
scroll to position [163, 0]
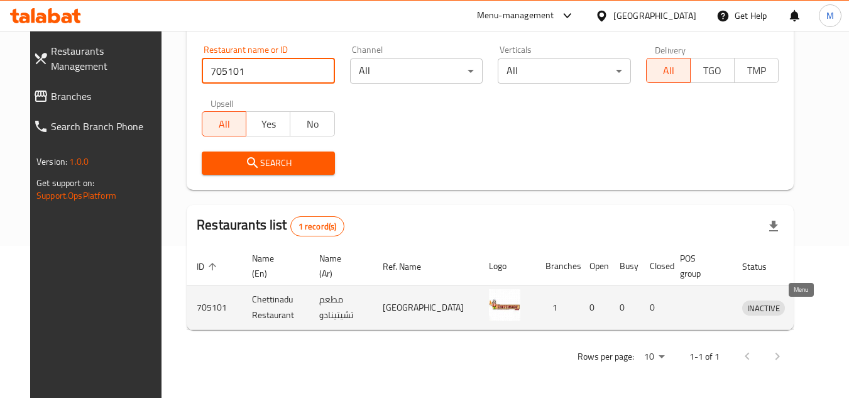
click at [811, 304] on icon "enhanced table" at bounding box center [818, 308] width 14 height 11
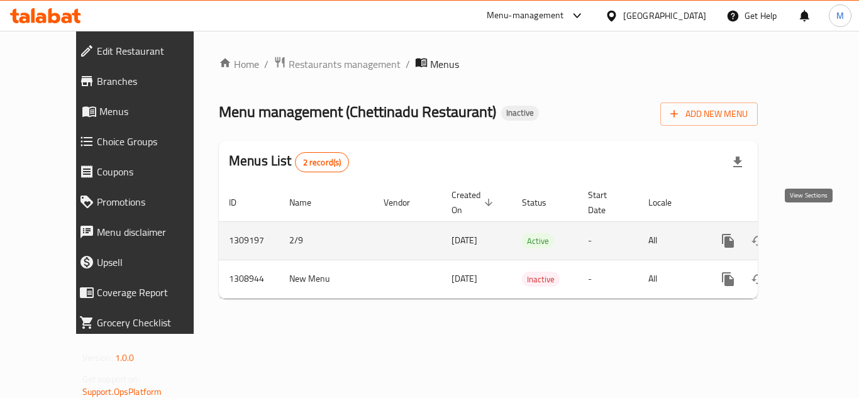
click at [818, 226] on link "enhanced table" at bounding box center [818, 241] width 30 height 30
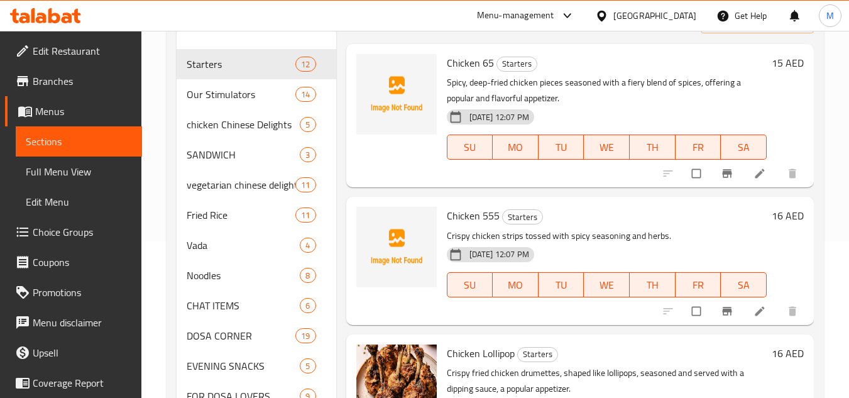
scroll to position [126, 0]
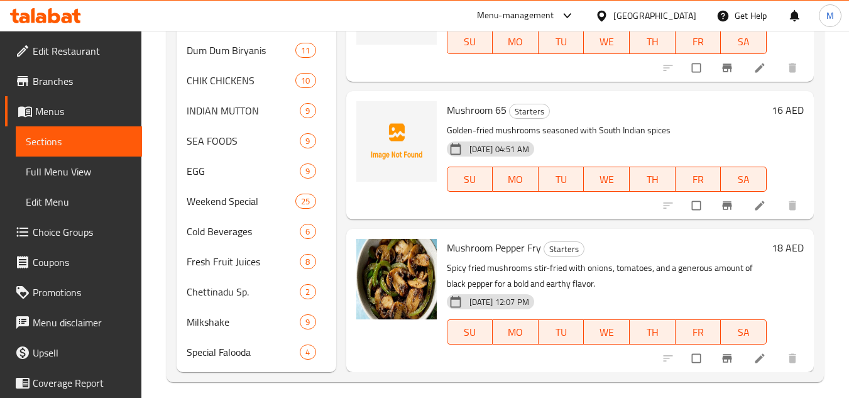
scroll to position [723, 0]
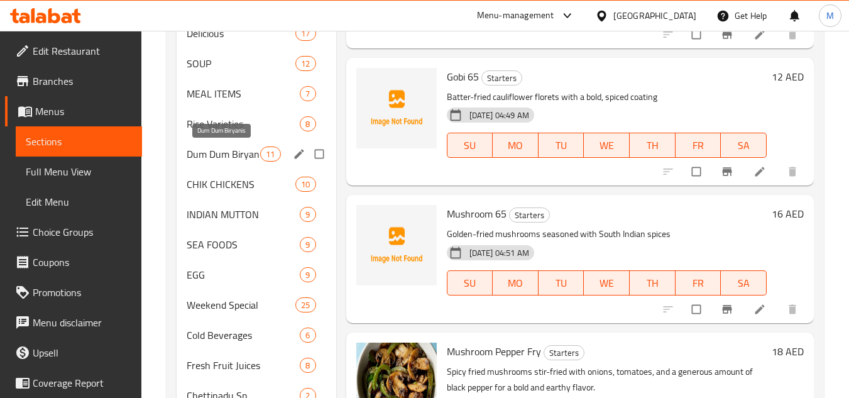
scroll to position [597, 0]
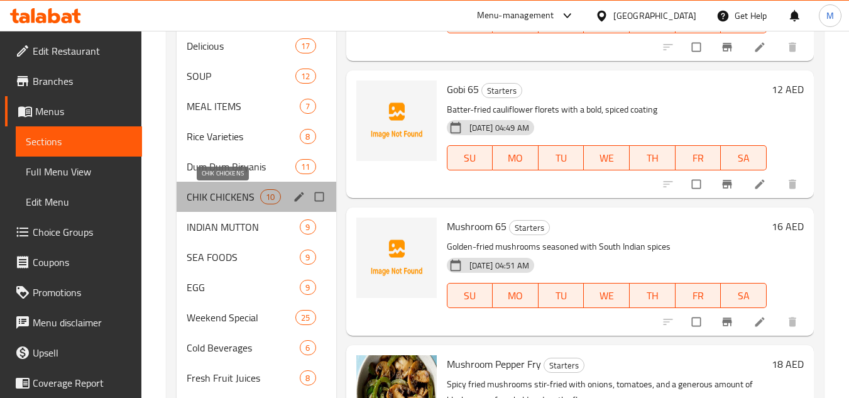
click at [220, 195] on span "CHIK CHICKENS" at bounding box center [224, 196] width 74 height 15
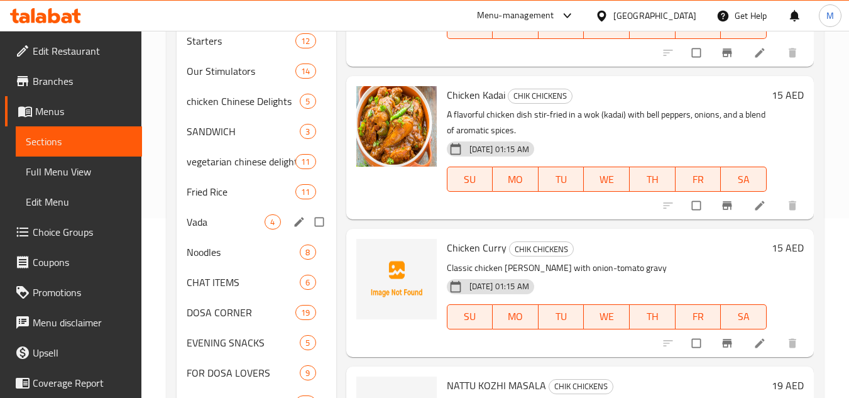
scroll to position [157, 0]
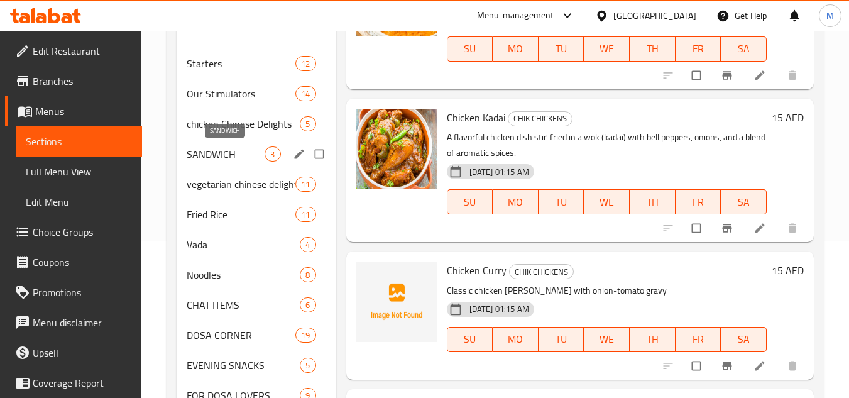
click at [216, 147] on span "SANDWICH" at bounding box center [226, 153] width 78 height 15
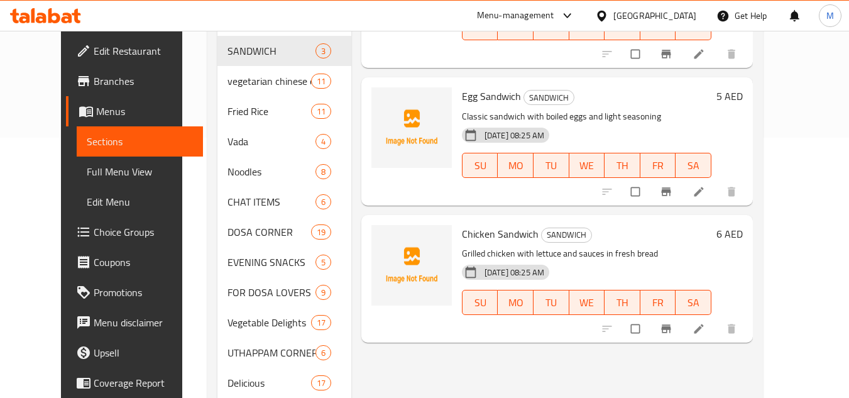
scroll to position [283, 0]
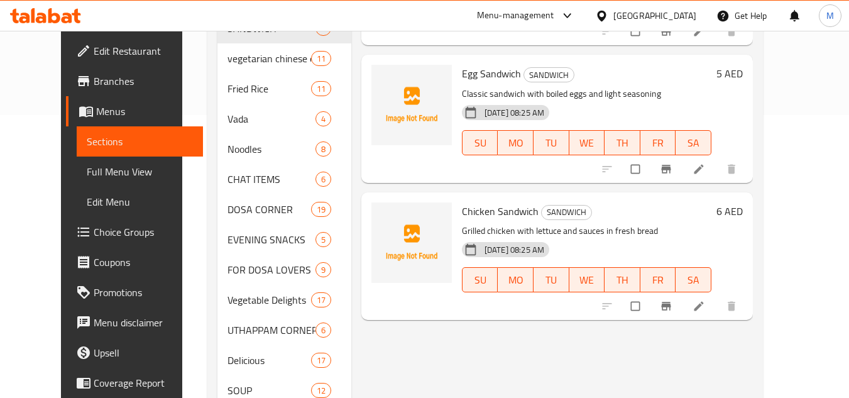
click at [788, 173] on div "Home / Restaurants management / Menus / Sections Chettinadu Restaurant Inactive…" at bounding box center [485, 293] width 606 height 1090
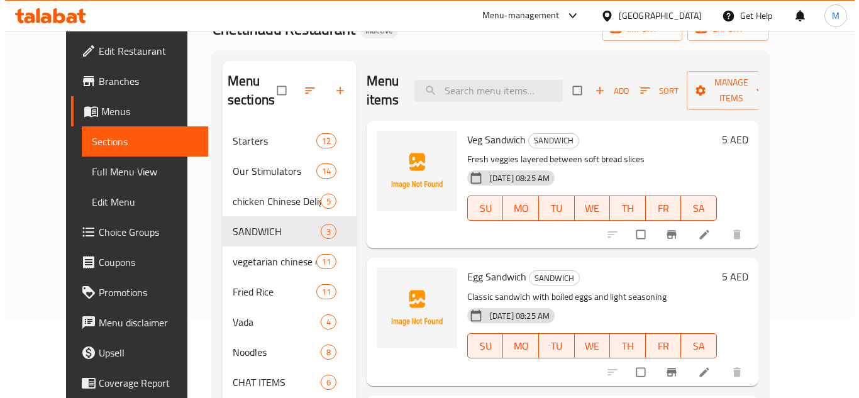
scroll to position [31, 0]
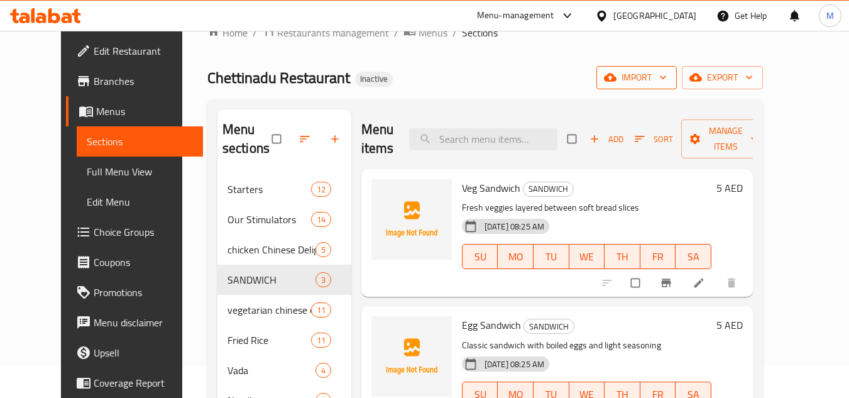
click at [669, 75] on icon "button" at bounding box center [663, 77] width 13 height 13
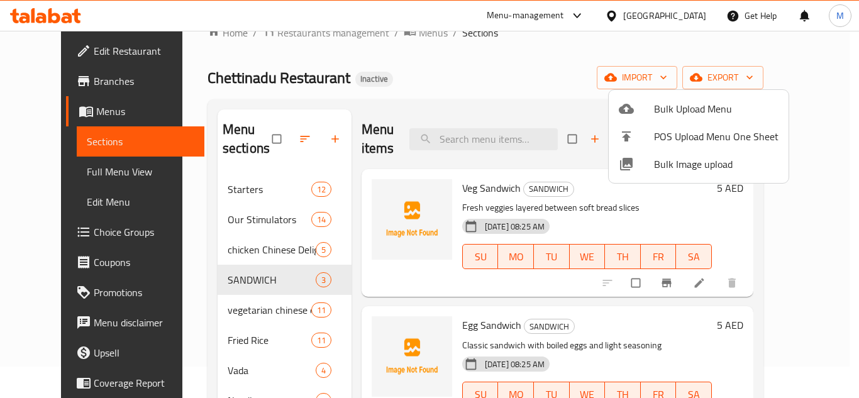
click at [665, 162] on span "Bulk Image upload" at bounding box center [716, 164] width 124 height 15
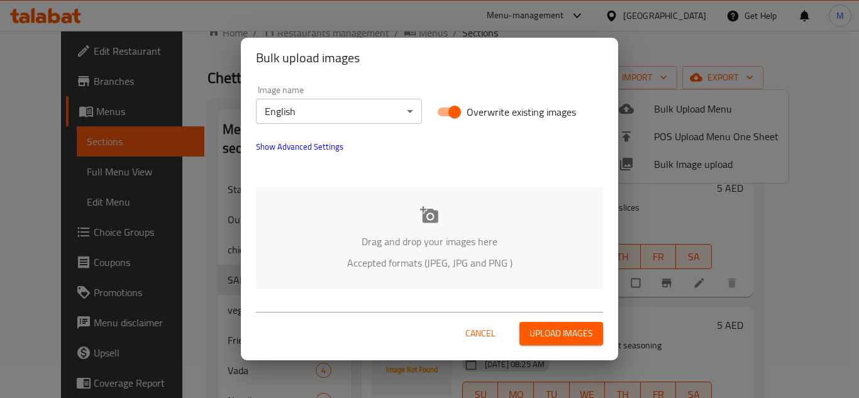
click at [317, 202] on div "Drag and drop your images here Accepted formats (JPEG, JPG and PNG )" at bounding box center [429, 238] width 347 height 102
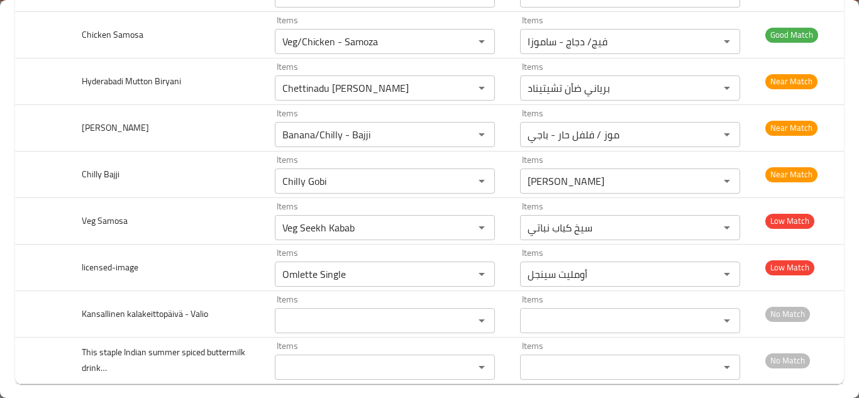
scroll to position [4160, 0]
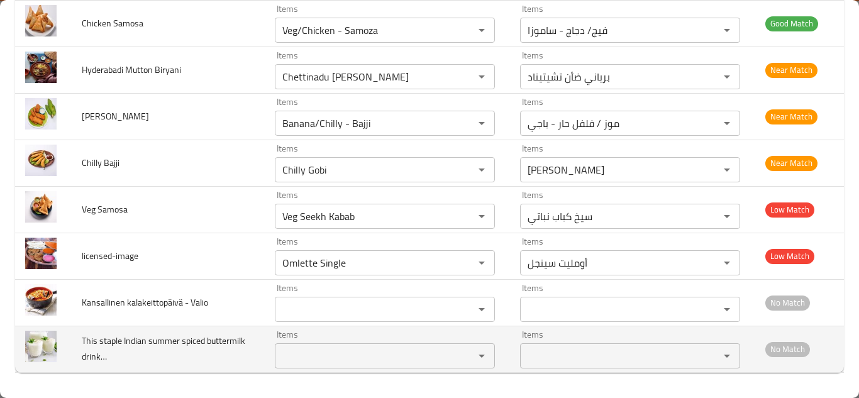
click at [148, 341] on span "This staple Indian summer spiced buttermilk drink…" at bounding box center [163, 349] width 163 height 32
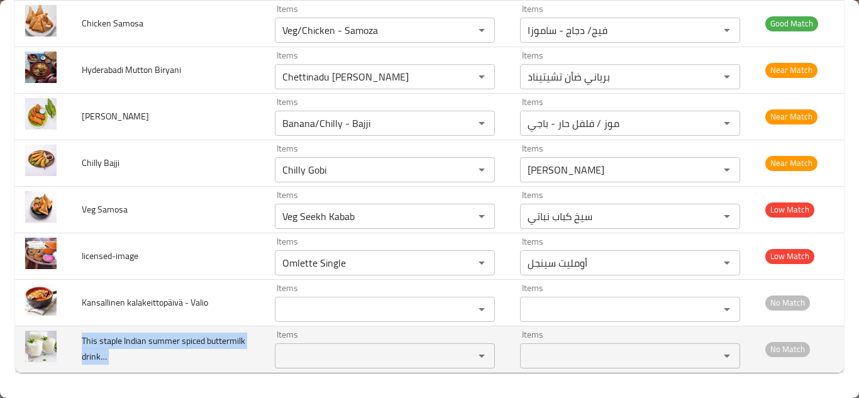
click at [148, 341] on span "This staple Indian summer spiced buttermilk drink…" at bounding box center [163, 349] width 163 height 32
click at [317, 353] on drink… "Items" at bounding box center [365, 356] width 175 height 18
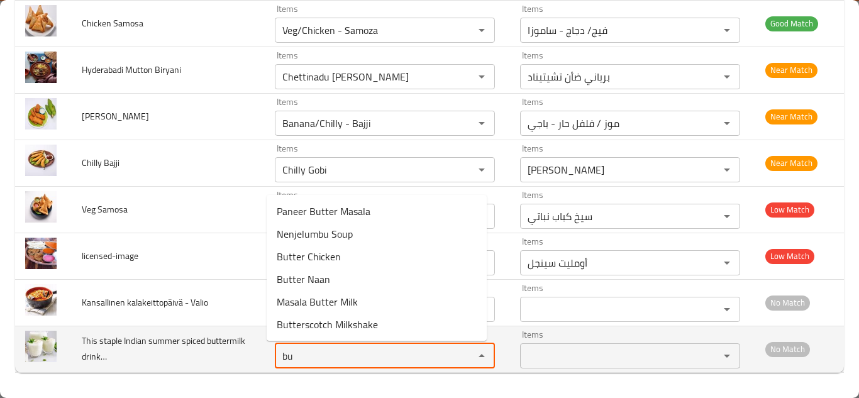
type drink… "b"
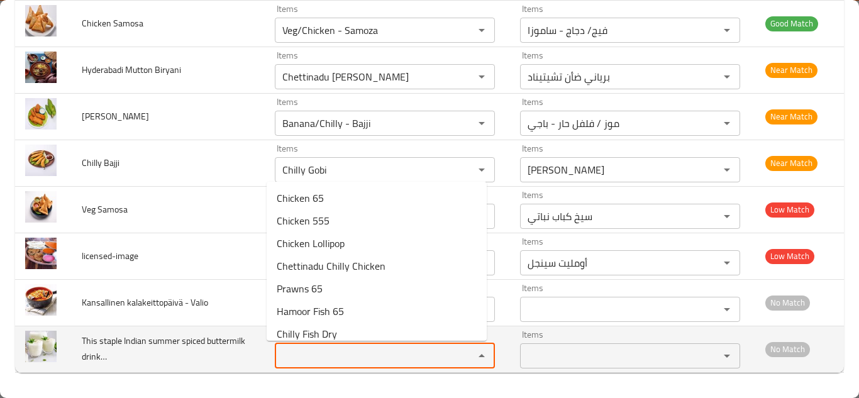
click at [125, 340] on span "This staple Indian summer spiced buttermilk drink…" at bounding box center [163, 349] width 163 height 32
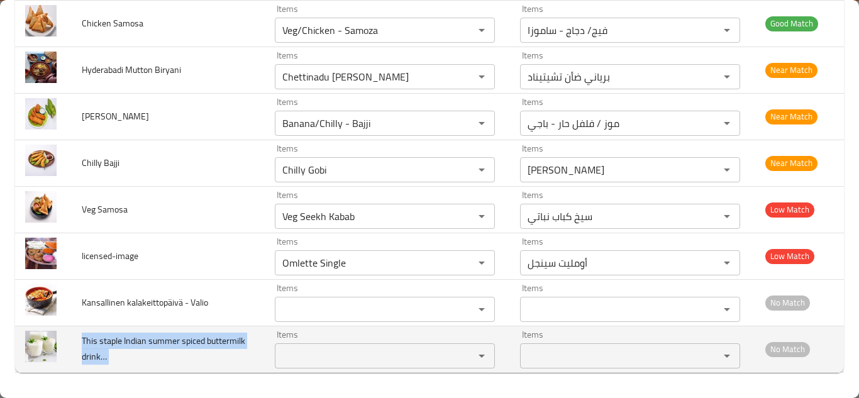
click at [125, 340] on span "This staple Indian summer spiced buttermilk drink…" at bounding box center [163, 349] width 163 height 32
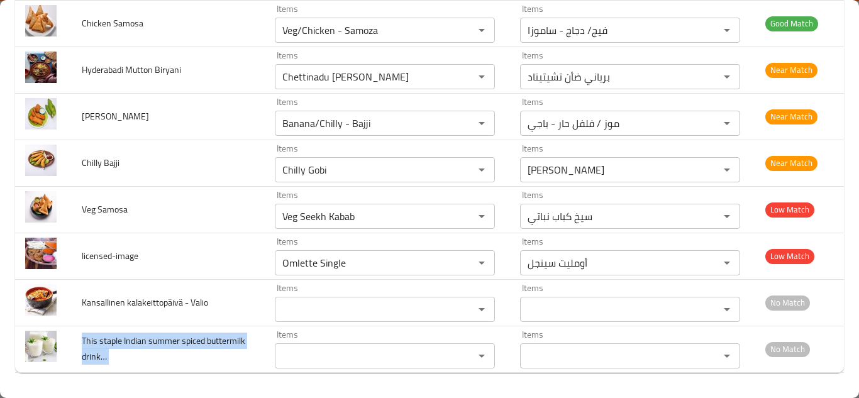
copy span "This staple Indian summer spiced buttermilk drink…"
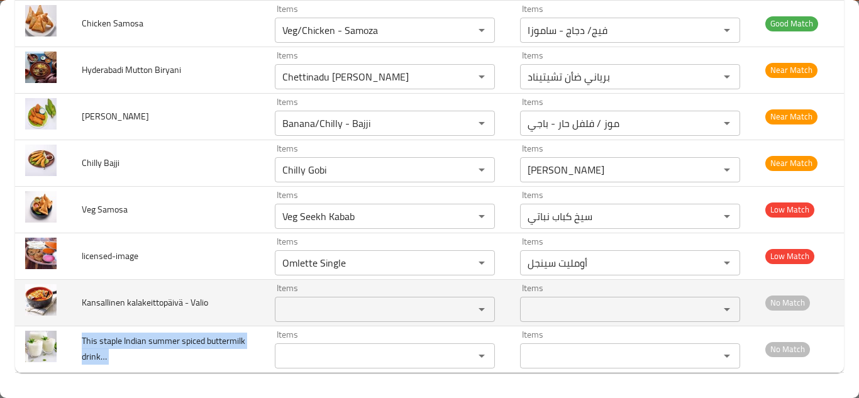
click at [305, 304] on Valio "Items" at bounding box center [365, 309] width 175 height 18
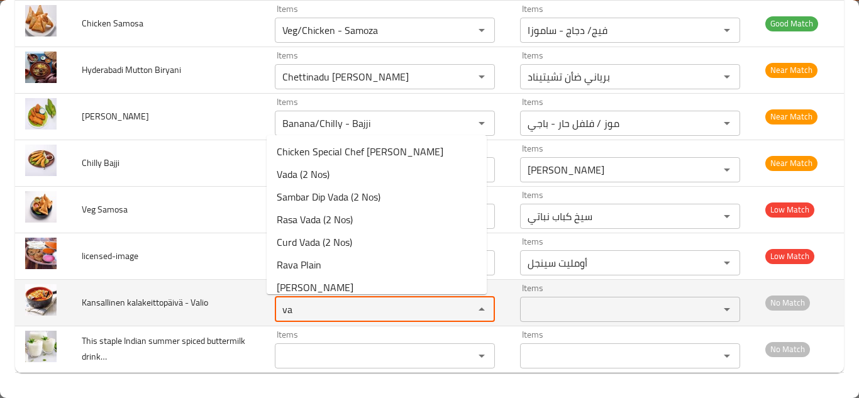
type Valio "v"
click at [137, 303] on span "Kansallinen kalakeittopäivä - Valio" at bounding box center [145, 302] width 126 height 16
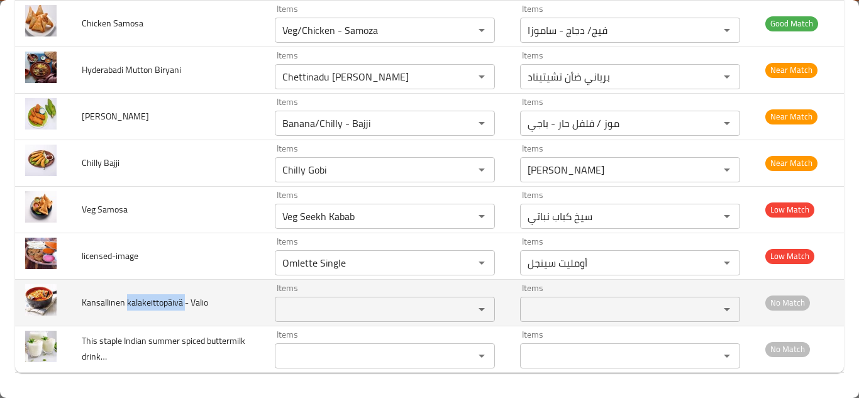
click at [137, 303] on span "Kansallinen kalakeittopäivä - Valio" at bounding box center [145, 302] width 126 height 16
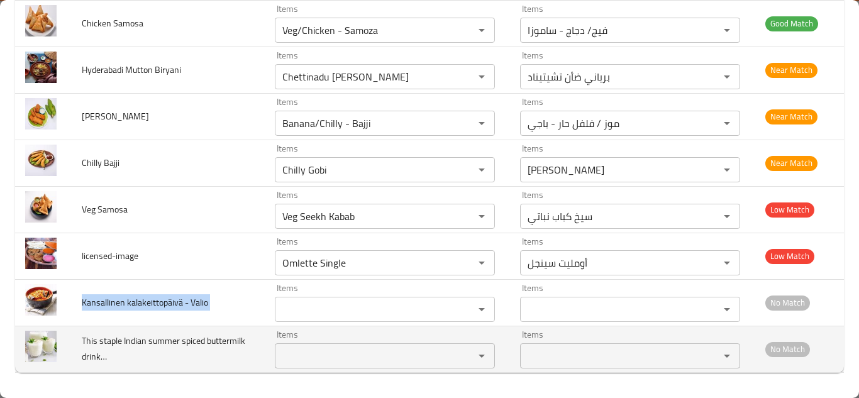
copy span "Kansallinen kalakeittopäivä - Valio"
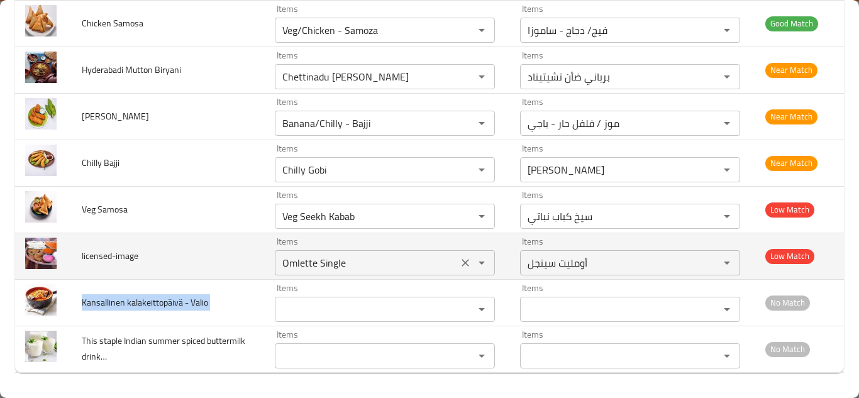
click at [459, 261] on icon "Clear" at bounding box center [465, 262] width 13 height 13
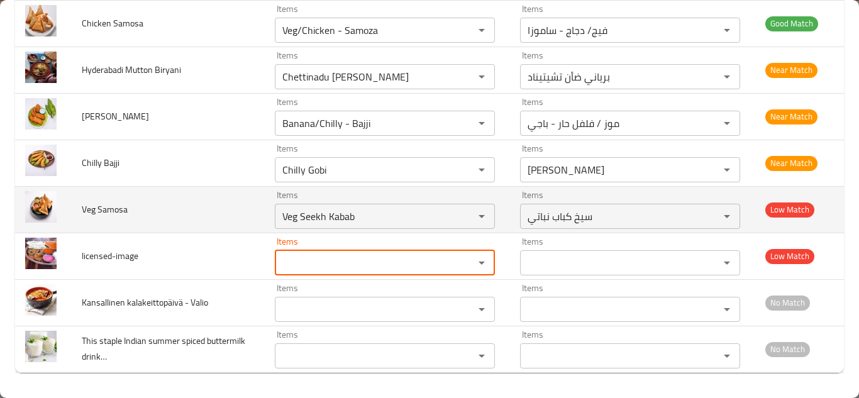
click at [177, 204] on td "Veg Samosa" at bounding box center [168, 209] width 193 height 47
click at [320, 216] on Samosa "Veg Seekh Kabab" at bounding box center [365, 216] width 175 height 18
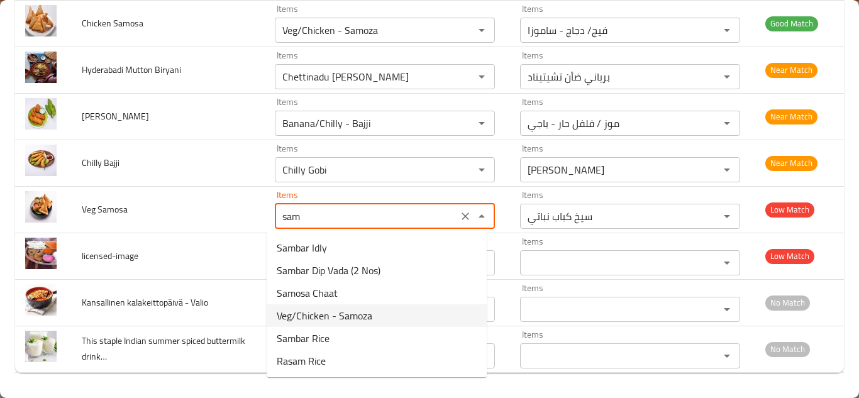
click at [348, 318] on span "Veg/Chicken - Samoza" at bounding box center [325, 315] width 96 height 15
type Samosa "Veg/Chicken - Samoza"
type Samosa-ar "فيج/ دجاج - ساموزا"
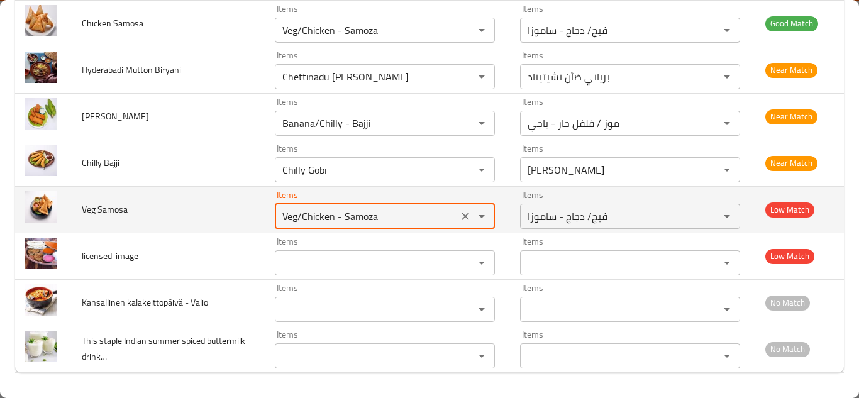
type Samosa "Veg/Chicken - Samoza"
click at [216, 208] on td "Veg Samosa" at bounding box center [168, 209] width 193 height 47
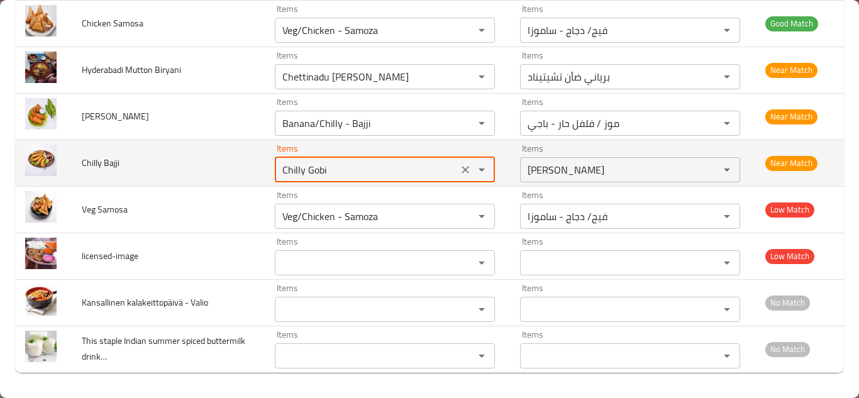
click at [322, 168] on Bajji "Chilly Gobi" at bounding box center [365, 170] width 175 height 18
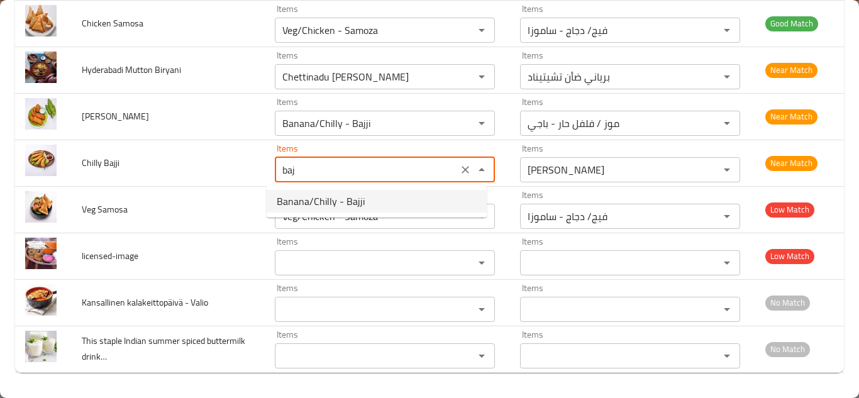
click at [319, 200] on span "Banana/Chilly - Bajji" at bounding box center [321, 201] width 88 height 15
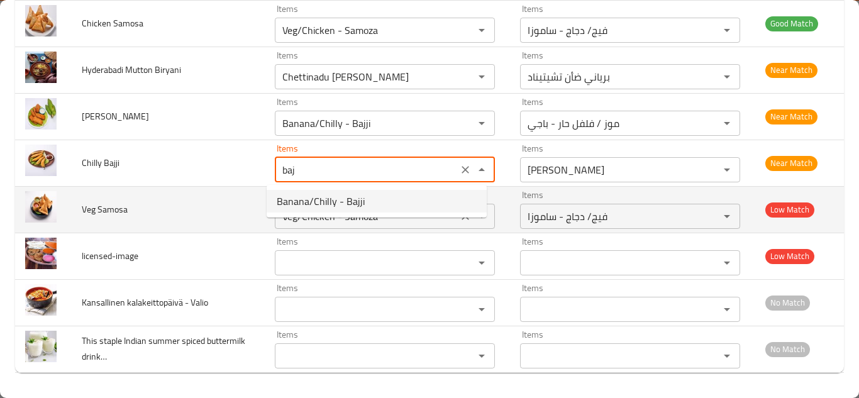
type Bajji "Banana/Chilly - Bajji"
type Bajji-ar "موز / فلفل حار - باجي"
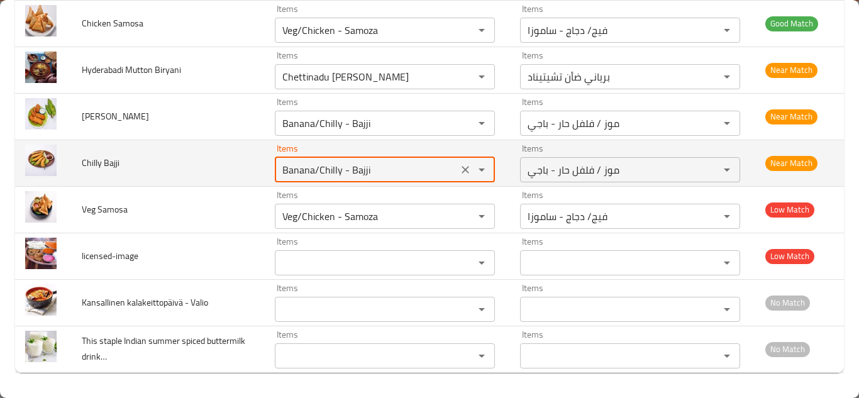
type Bajji "Banana/Chilly - Bajji"
click at [234, 161] on td "Chilly Bajji" at bounding box center [168, 163] width 193 height 47
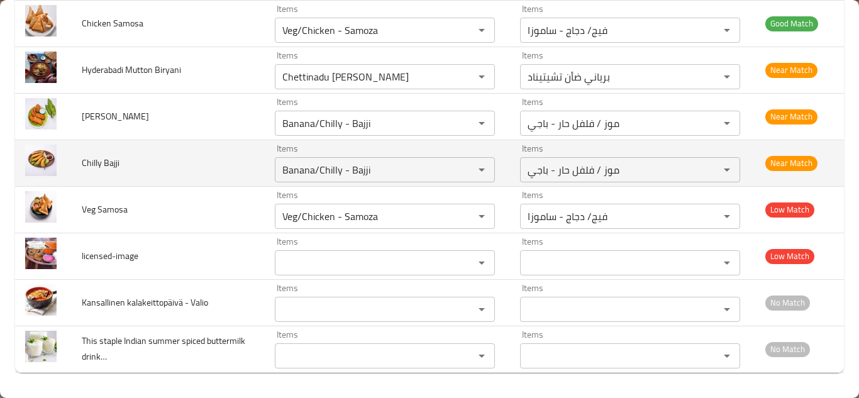
click at [234, 161] on td "Chilly Bajji" at bounding box center [168, 163] width 193 height 47
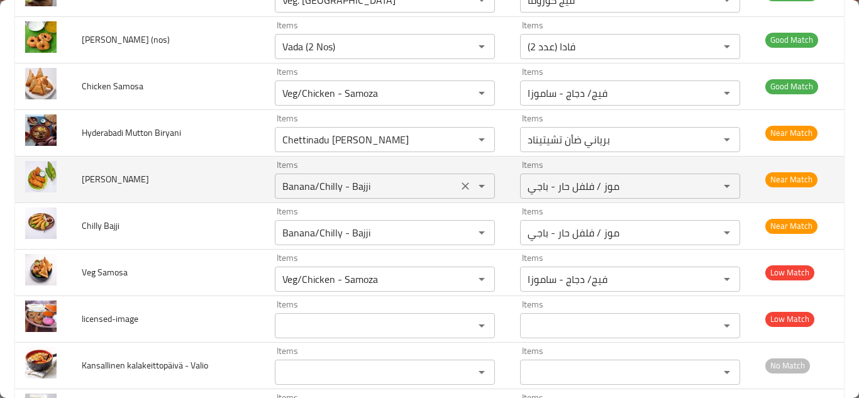
click at [461, 184] on icon "Clear" at bounding box center [465, 186] width 8 height 8
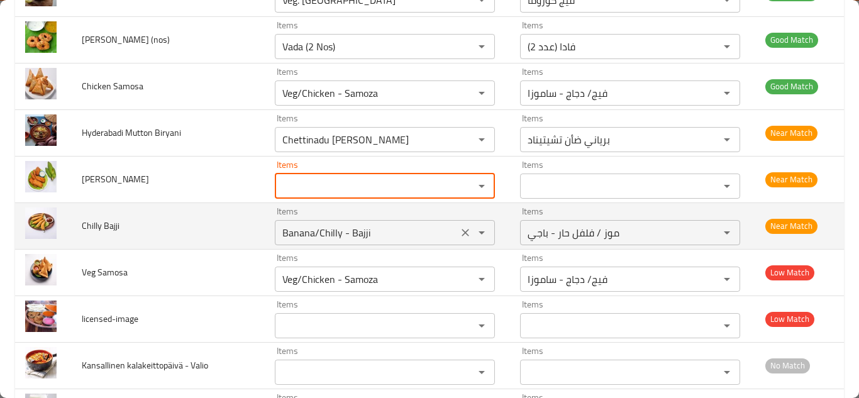
drag, startPoint x: 454, startPoint y: 231, endPoint x: 392, endPoint y: 231, distance: 62.2
click at [459, 231] on icon "Clear" at bounding box center [465, 232] width 13 height 13
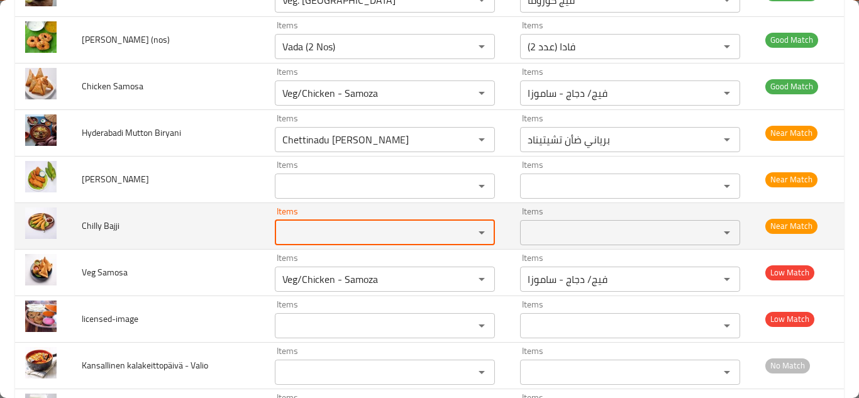
click at [100, 224] on span "Chilly Bajji" at bounding box center [101, 225] width 38 height 16
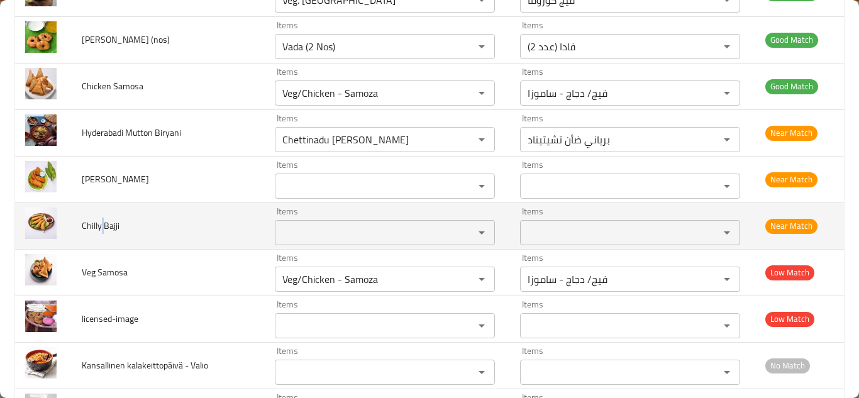
click at [100, 224] on span "Chilly Bajji" at bounding box center [101, 225] width 38 height 16
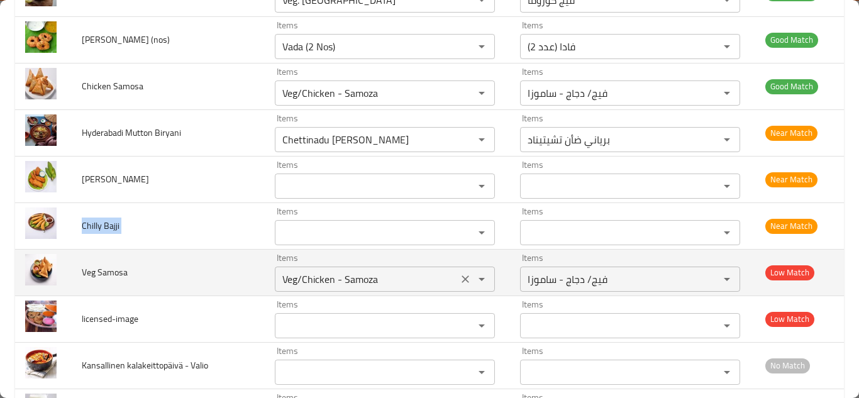
copy span "Chilly Bajji"
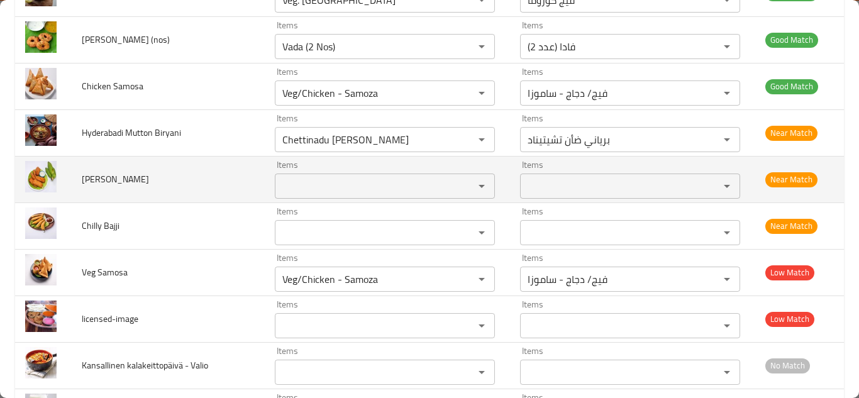
click at [114, 182] on span "Banana Bajji" at bounding box center [115, 179] width 67 height 16
click at [113, 182] on span "Banana Bajji" at bounding box center [115, 179] width 67 height 16
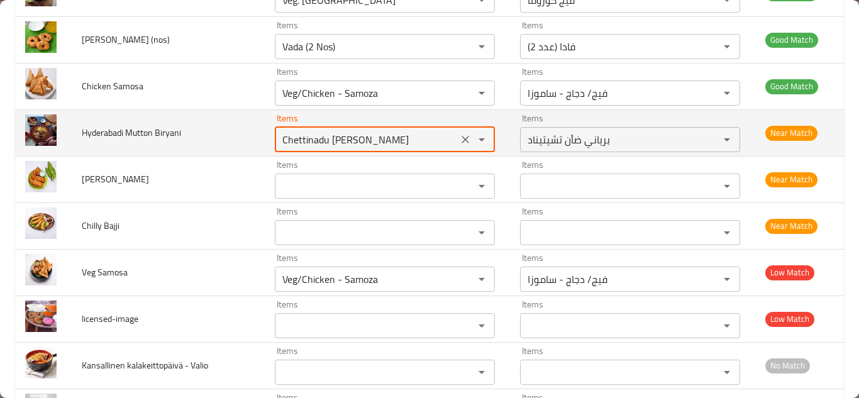
click at [380, 137] on Biryani "Chettinadu [PERSON_NAME]" at bounding box center [365, 140] width 175 height 18
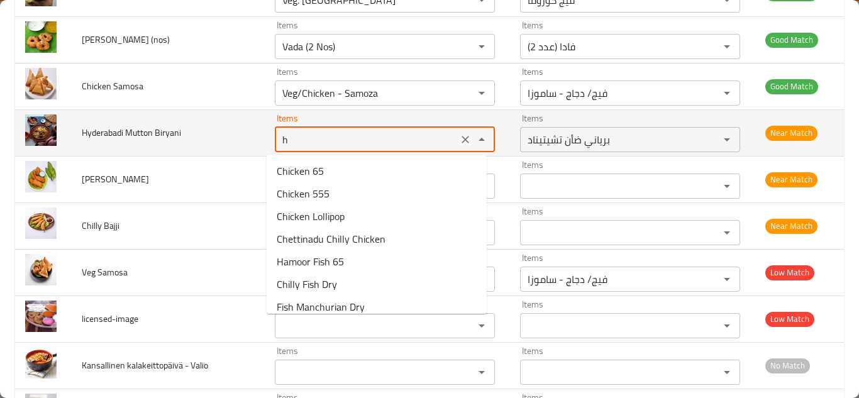
type Biryani "hy"
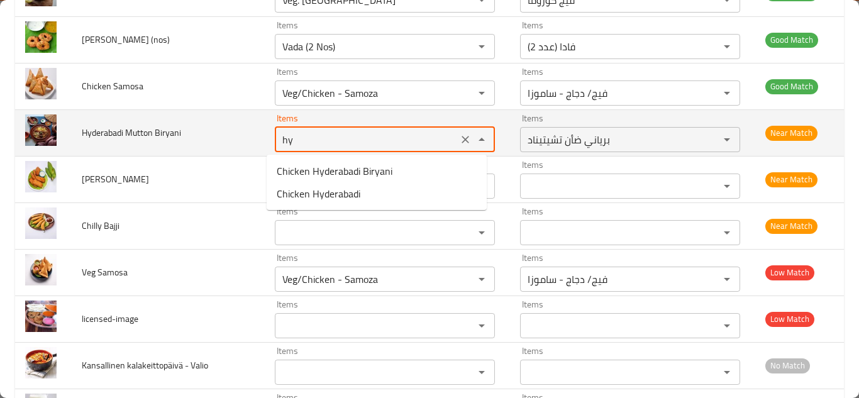
click at [461, 137] on icon "Clear" at bounding box center [465, 140] width 8 height 8
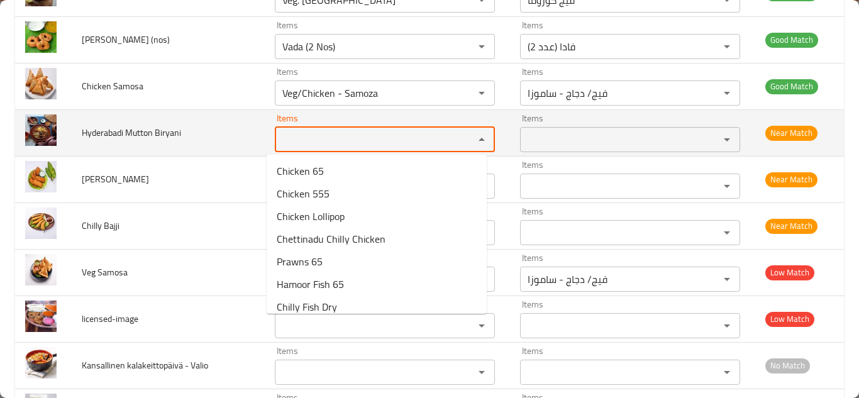
click at [159, 132] on span "Hyderabadi Mutton Biryani" at bounding box center [131, 132] width 99 height 16
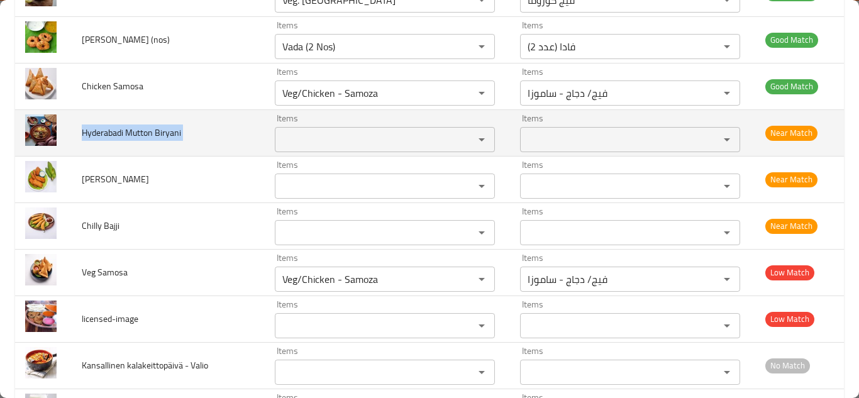
click at [159, 132] on span "Hyderabadi Mutton Biryani" at bounding box center [131, 132] width 99 height 16
copy span "Hyderabadi Mutton Biryani"
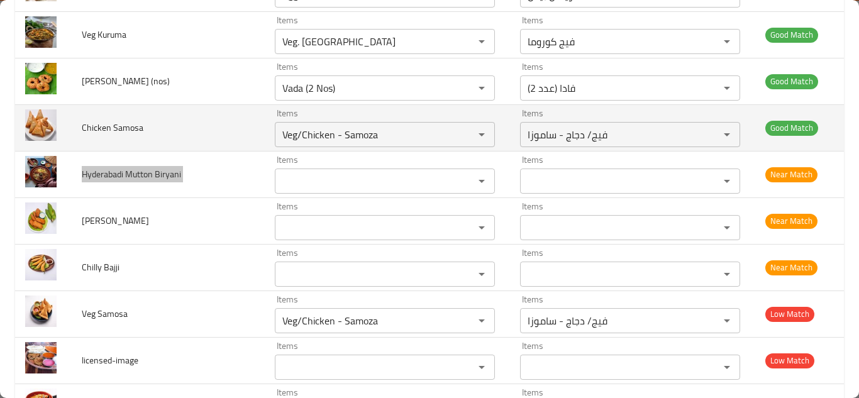
scroll to position [4034, 0]
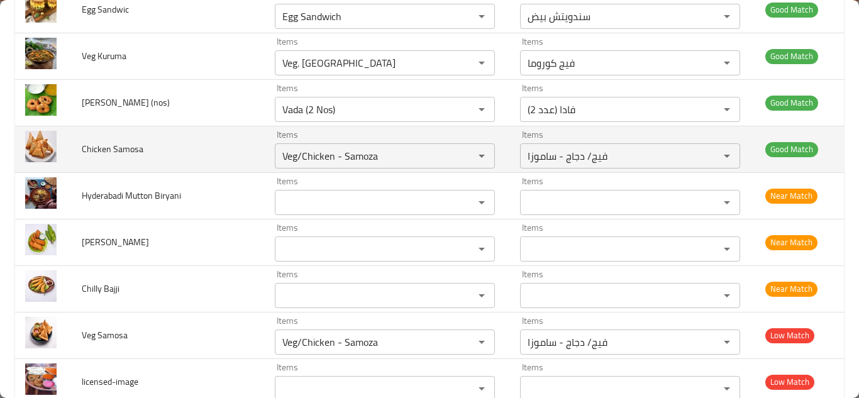
click at [217, 145] on td "Chicken Samosa" at bounding box center [168, 149] width 193 height 47
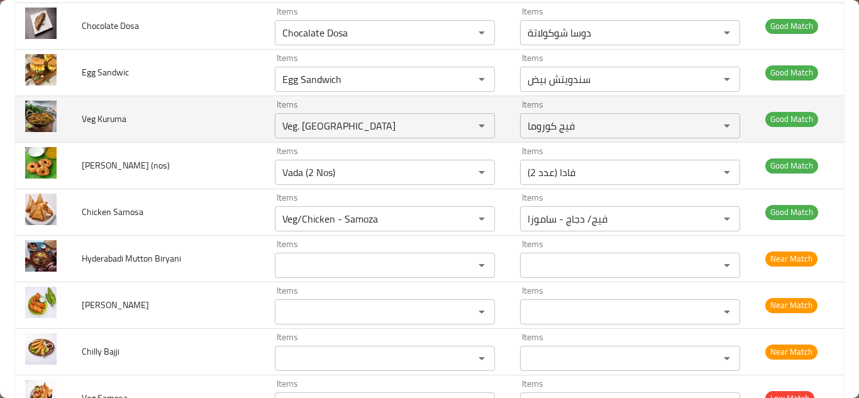
scroll to position [3908, 0]
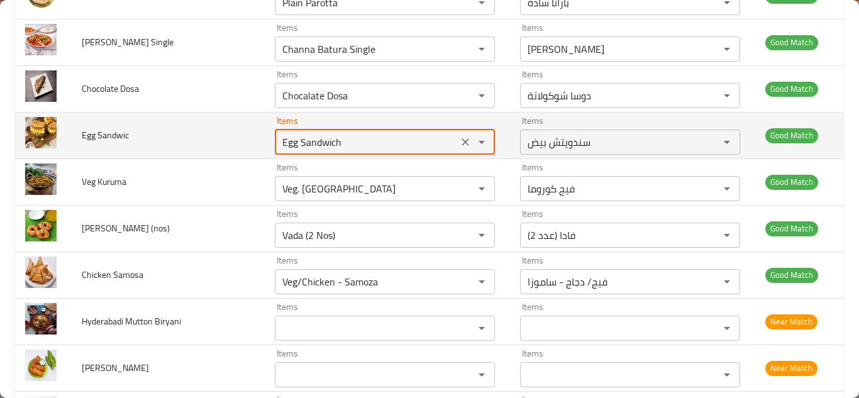
click at [302, 141] on Sandwic "Egg Sandwich" at bounding box center [365, 142] width 175 height 18
click at [459, 142] on icon "Clear" at bounding box center [465, 142] width 13 height 13
click at [456, 142] on div "enhanced table" at bounding box center [472, 142] width 33 height 18
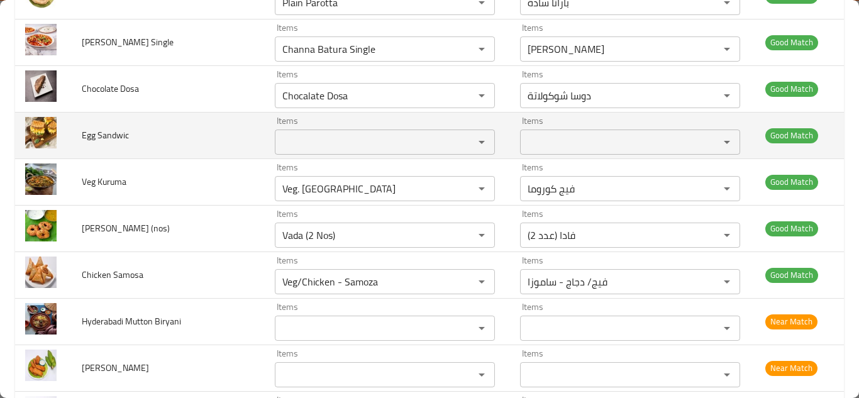
scroll to position [3846, 0]
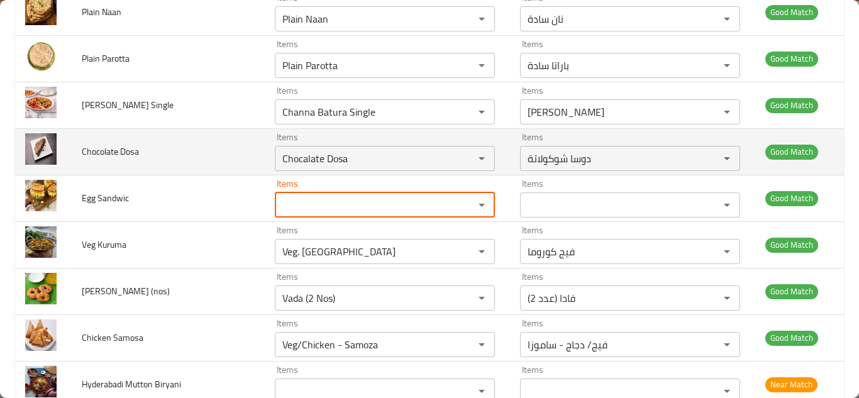
click at [248, 142] on td "Chocolate Dosa" at bounding box center [168, 151] width 193 height 47
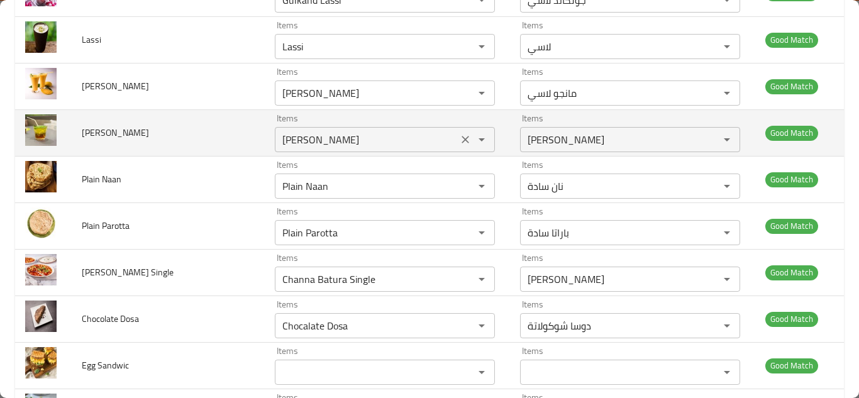
scroll to position [3657, 0]
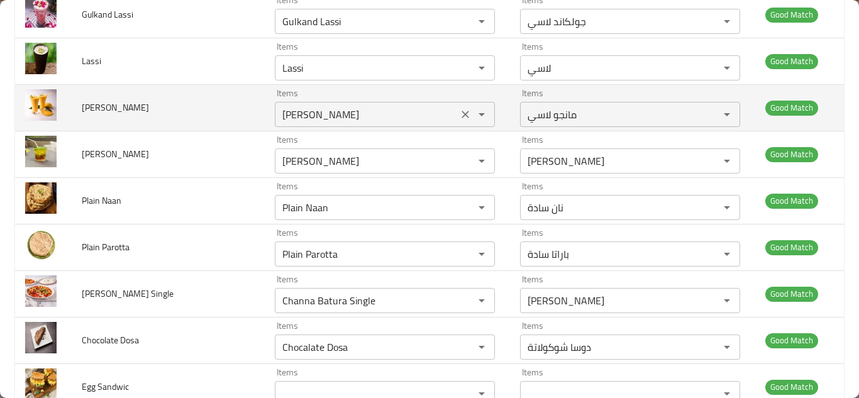
click at [307, 116] on Lassi "[PERSON_NAME]" at bounding box center [365, 115] width 175 height 18
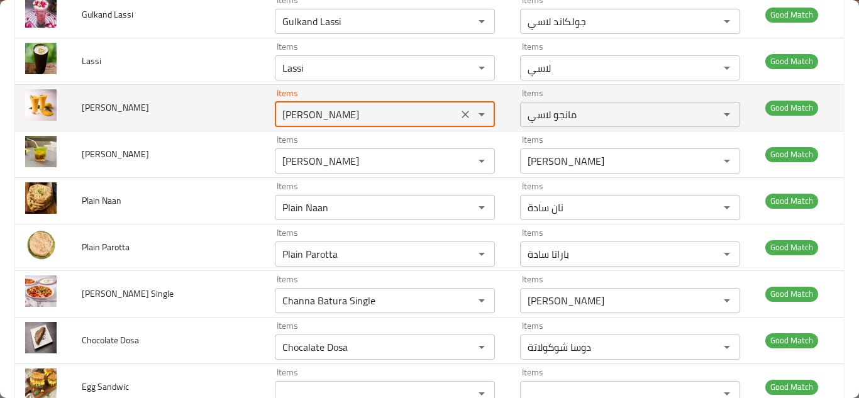
click at [307, 116] on Lassi "[PERSON_NAME]" at bounding box center [365, 115] width 175 height 18
click at [459, 116] on icon "Clear" at bounding box center [465, 114] width 13 height 13
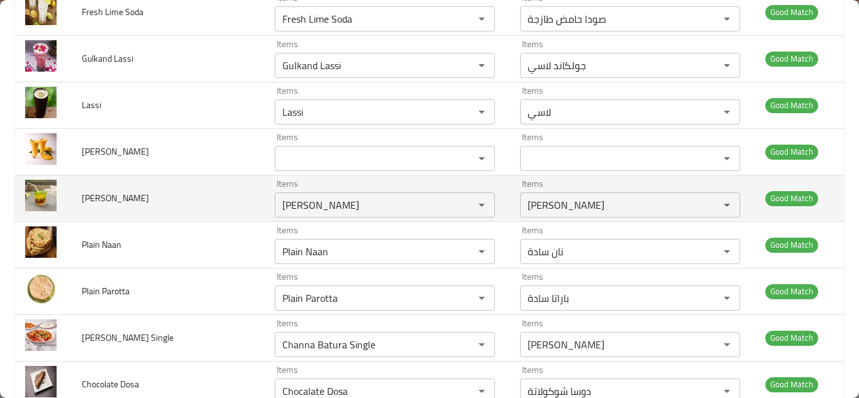
scroll to position [3594, 0]
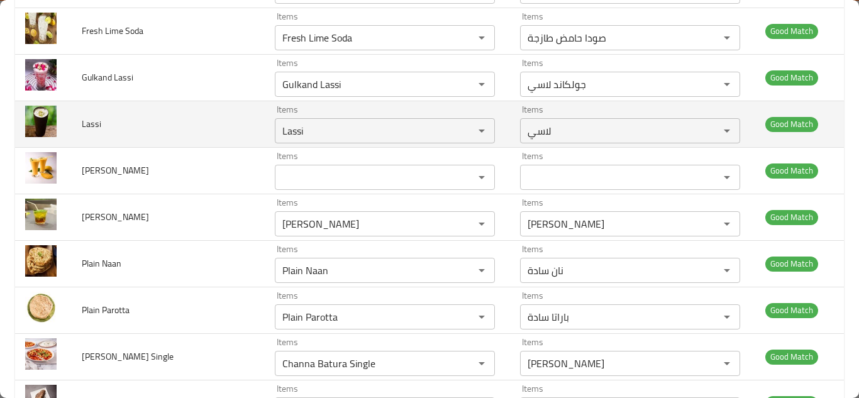
click at [220, 118] on td "Lassi" at bounding box center [168, 124] width 193 height 47
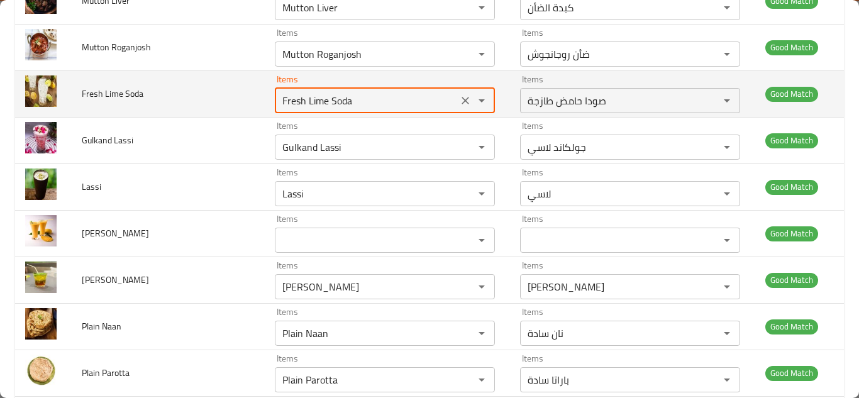
click at [302, 100] on Soda "Fresh Lime Soda" at bounding box center [365, 101] width 175 height 18
click at [459, 101] on icon "Clear" at bounding box center [465, 100] width 13 height 13
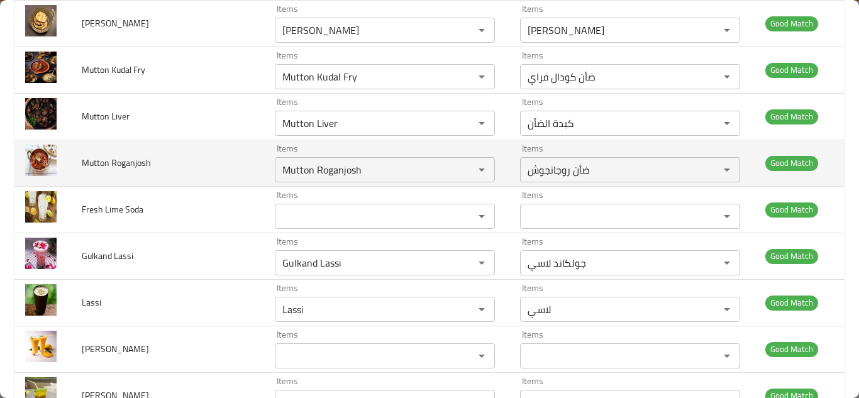
scroll to position [3406, 0]
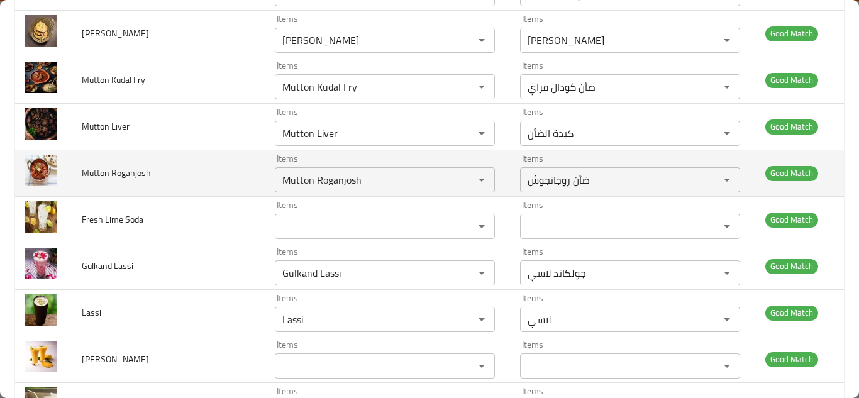
click at [233, 177] on td "Mutton Roganjosh" at bounding box center [168, 173] width 193 height 47
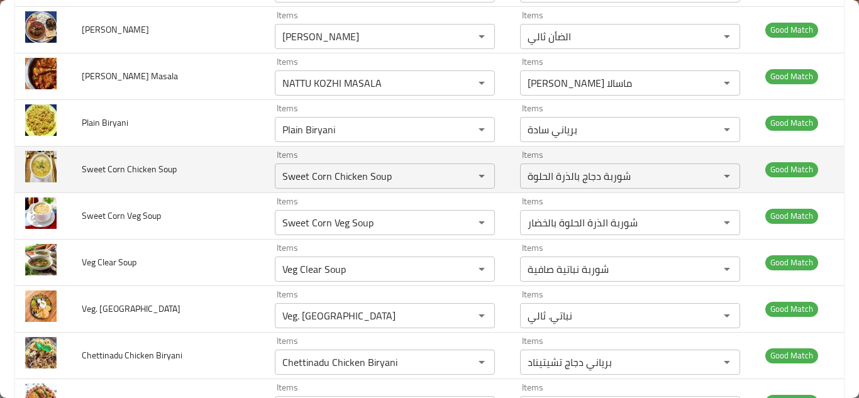
scroll to position [2777, 0]
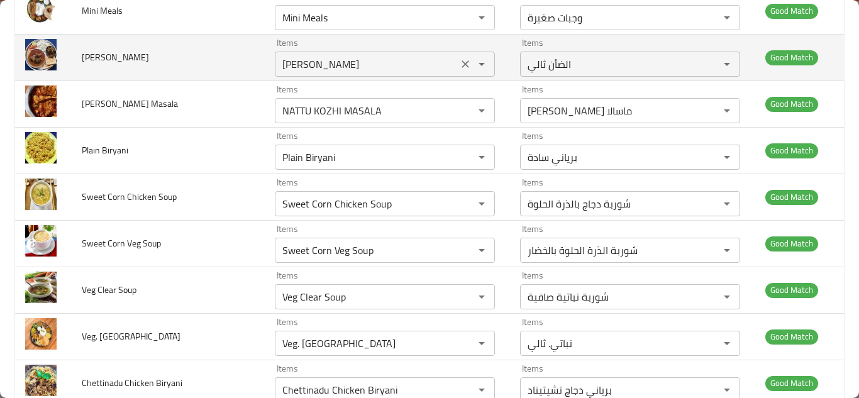
click at [317, 67] on Thali "[PERSON_NAME]" at bounding box center [365, 64] width 175 height 18
click at [459, 60] on icon "Clear" at bounding box center [465, 64] width 13 height 13
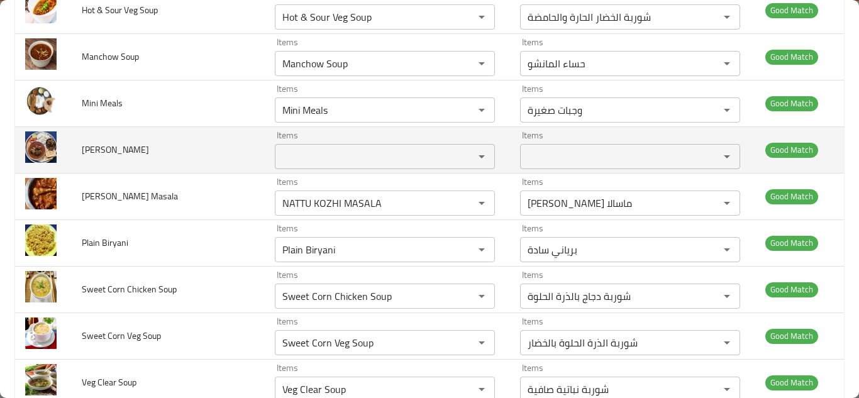
scroll to position [2651, 0]
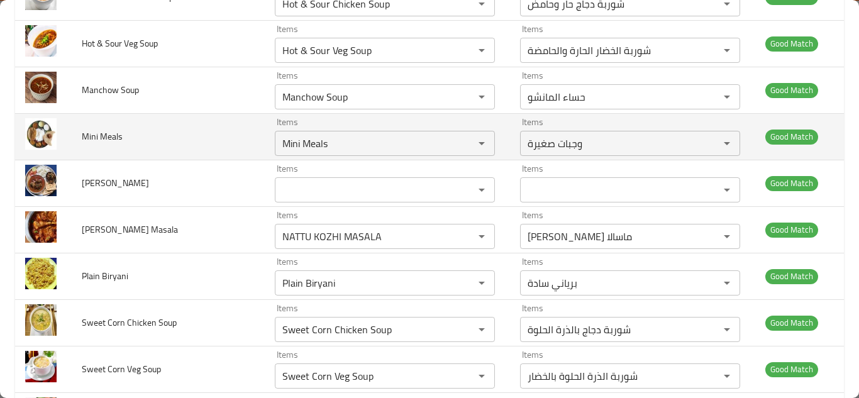
click at [199, 136] on td "Mini Meals" at bounding box center [168, 136] width 193 height 47
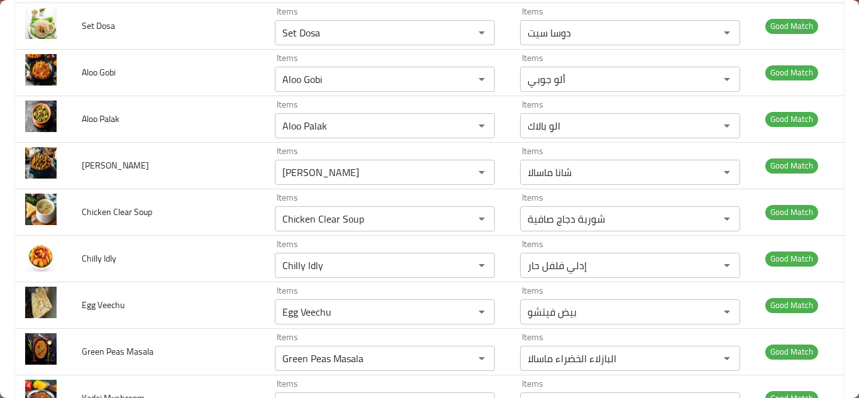
scroll to position [1583, 0]
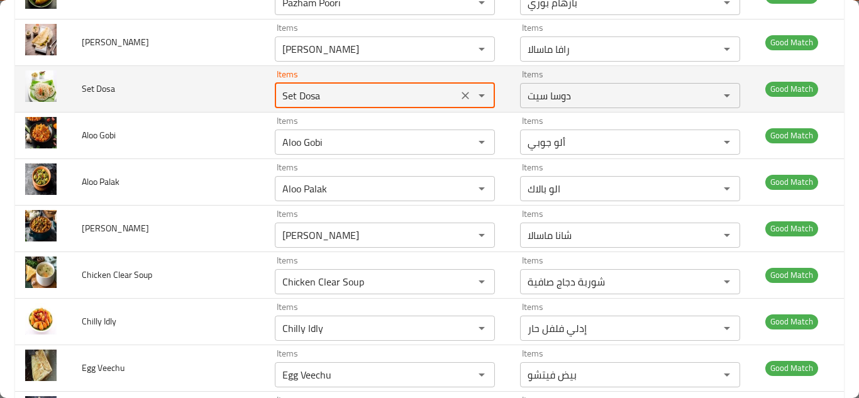
click at [292, 95] on Dosa "Set Dosa" at bounding box center [365, 96] width 175 height 18
click at [460, 93] on icon "Clear" at bounding box center [465, 95] width 13 height 13
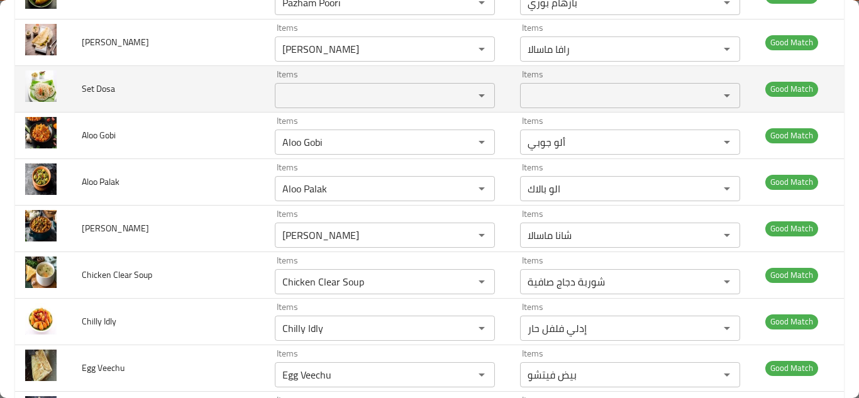
click at [199, 88] on td "Set Dosa" at bounding box center [168, 88] width 193 height 47
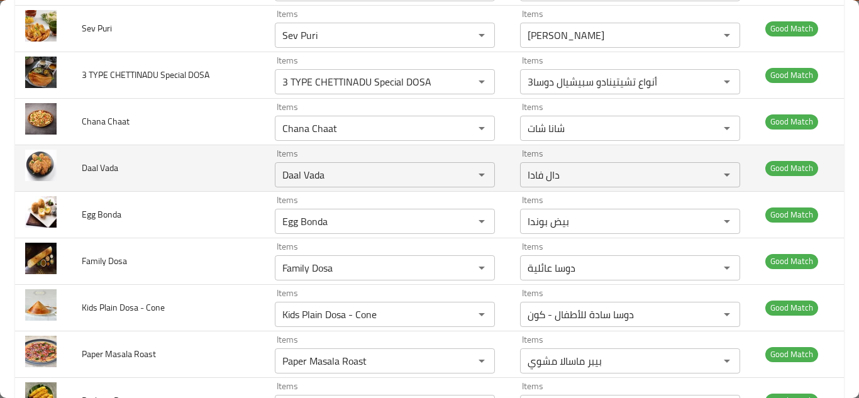
scroll to position [1143, 0]
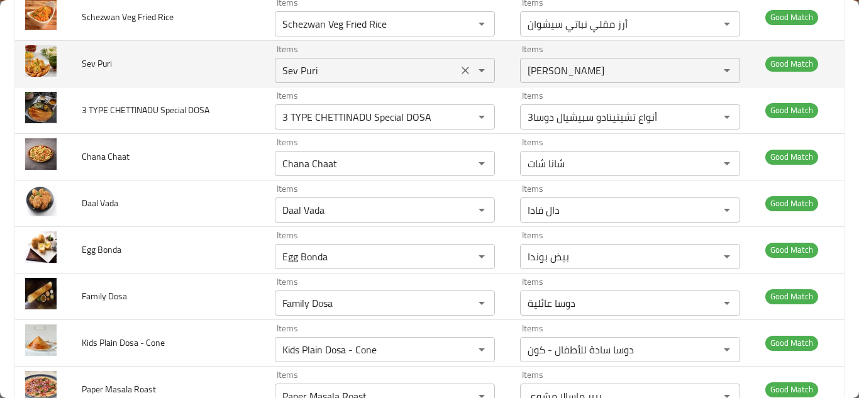
click at [305, 69] on Puri "Sev Puri" at bounding box center [365, 71] width 175 height 18
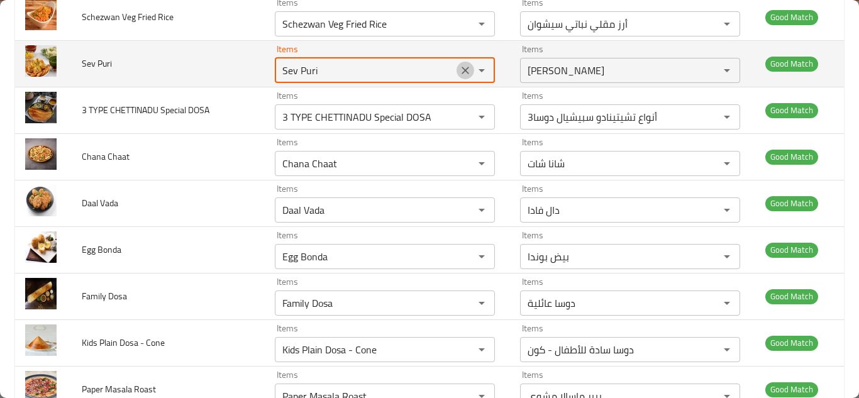
click at [459, 70] on icon "Clear" at bounding box center [465, 70] width 13 height 13
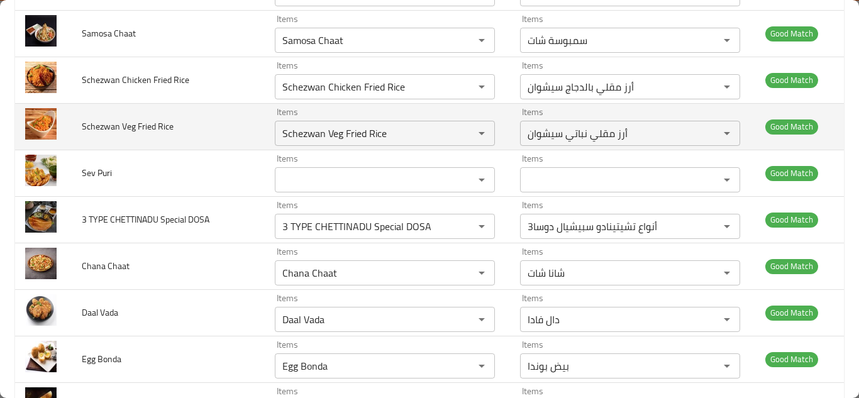
scroll to position [1017, 0]
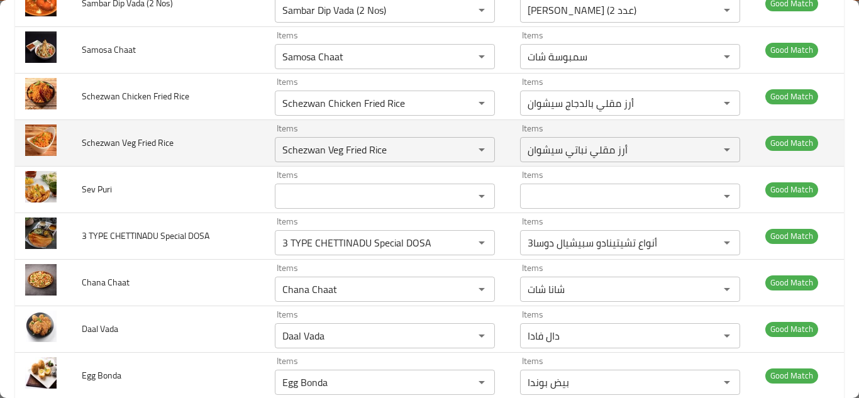
click at [223, 143] on td "Schezwan Veg Fried Rice" at bounding box center [168, 142] width 193 height 47
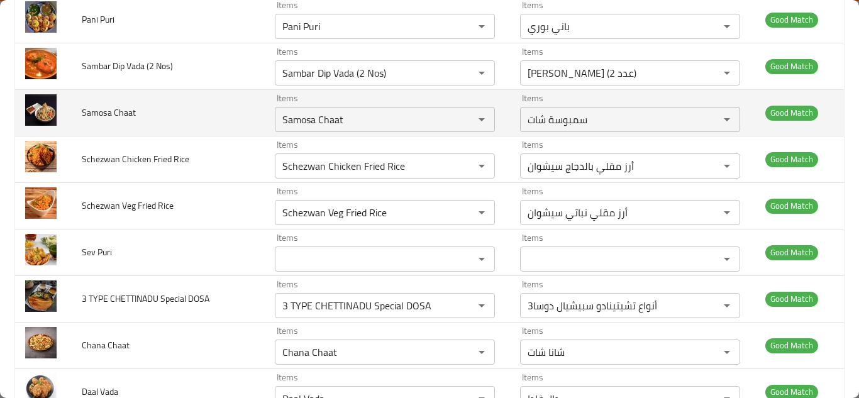
scroll to position [891, 0]
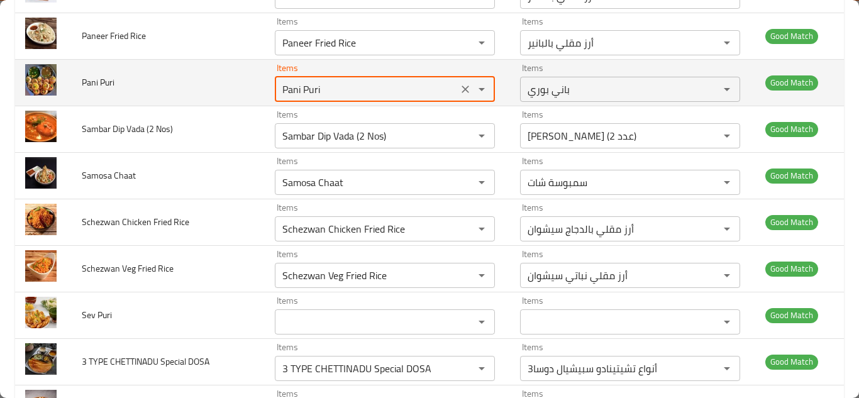
click at [297, 91] on Puri "Pani Puri" at bounding box center [365, 89] width 175 height 18
click at [461, 88] on icon "Clear" at bounding box center [465, 89] width 8 height 8
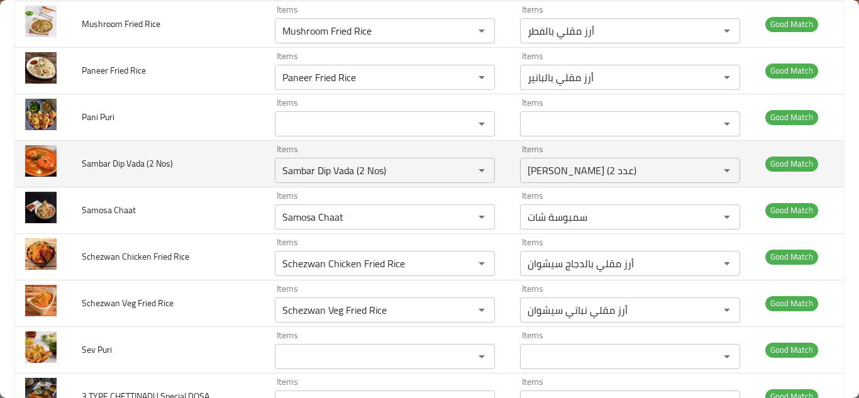
scroll to position [828, 0]
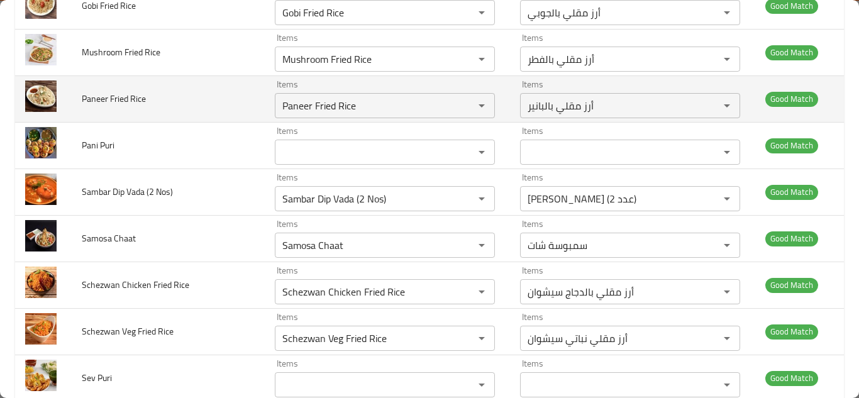
click at [244, 96] on td "Paneer Fried Rice" at bounding box center [168, 98] width 193 height 47
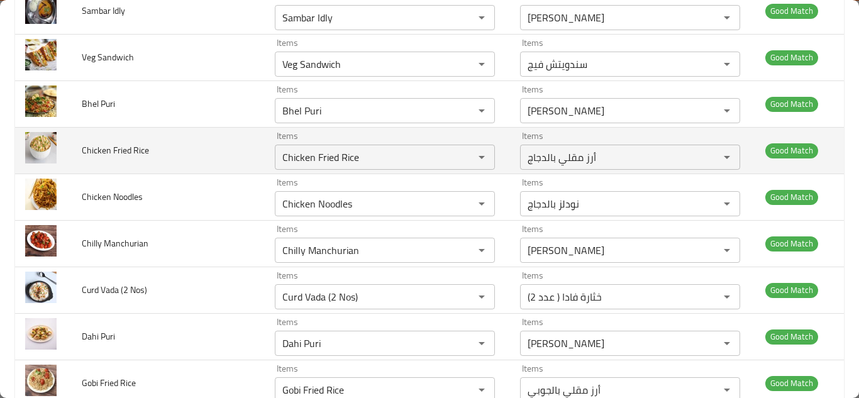
scroll to position [388, 0]
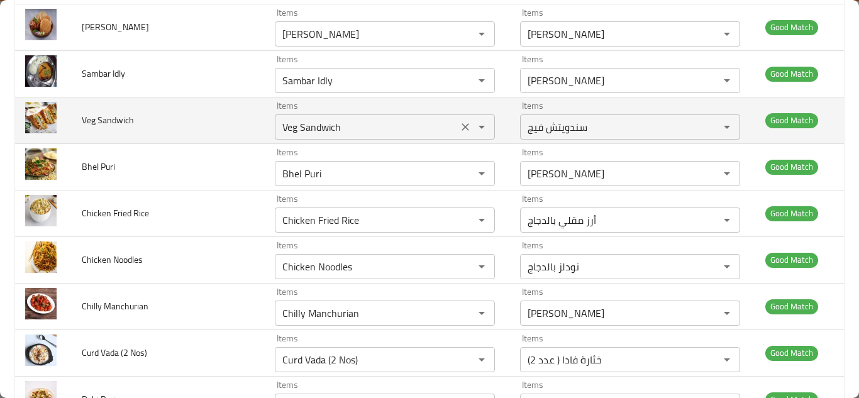
click at [302, 124] on Sandwich "Veg Sandwich" at bounding box center [365, 127] width 175 height 18
click at [461, 125] on icon "Clear" at bounding box center [465, 127] width 13 height 13
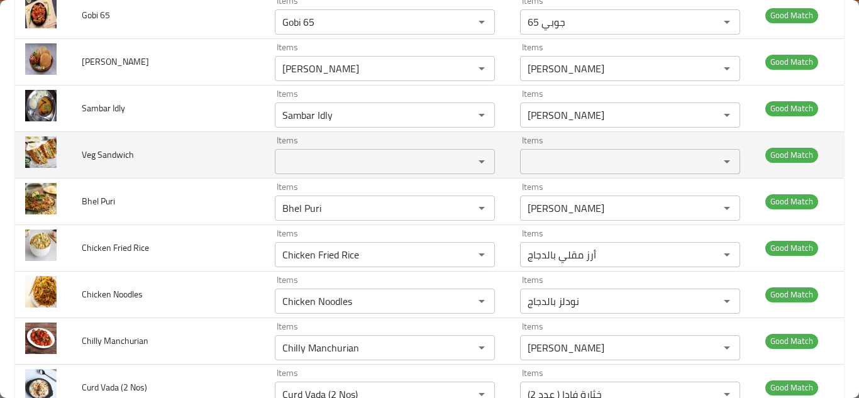
scroll to position [326, 0]
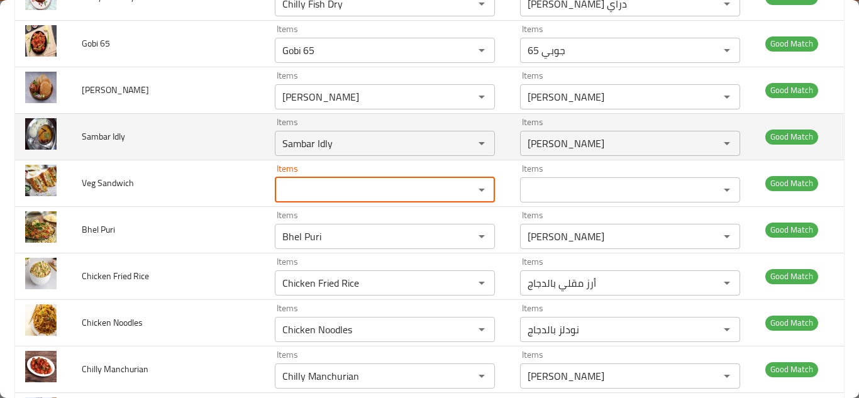
click at [202, 136] on td "Sambar Idly" at bounding box center [168, 136] width 193 height 47
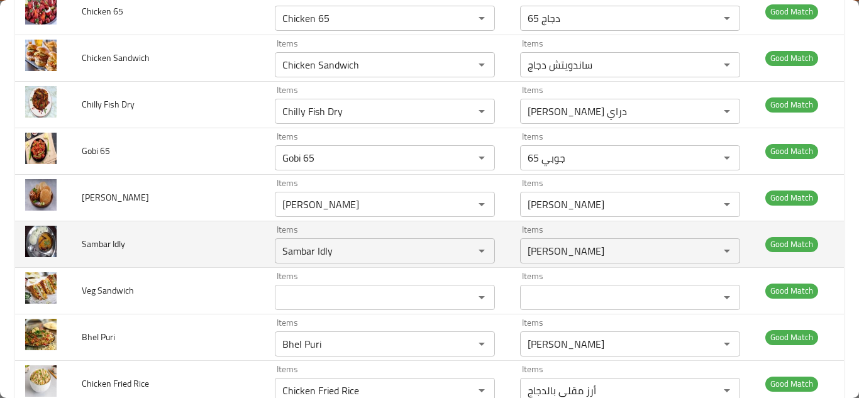
scroll to position [200, 0]
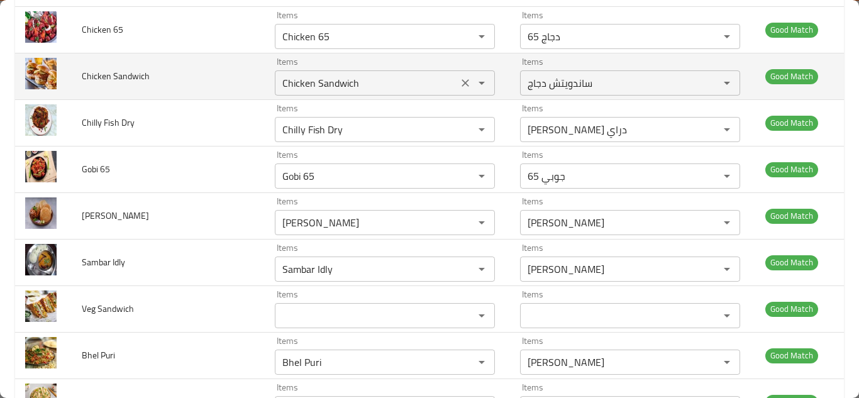
click at [310, 79] on Sandwich "Chicken Sandwich" at bounding box center [365, 83] width 175 height 18
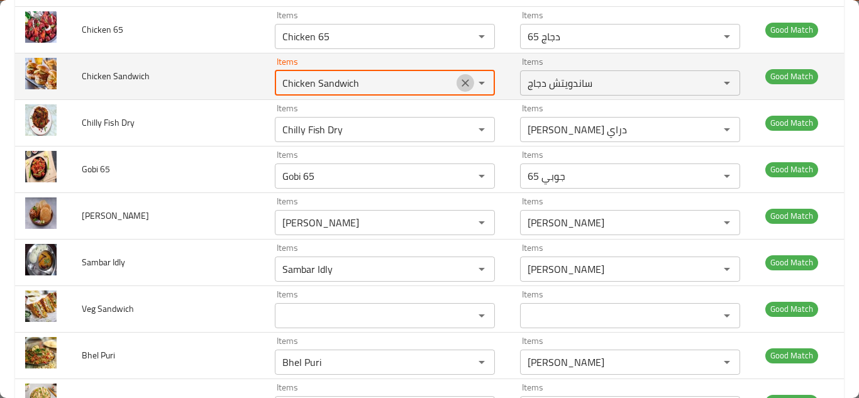
click at [459, 80] on icon "Clear" at bounding box center [465, 83] width 13 height 13
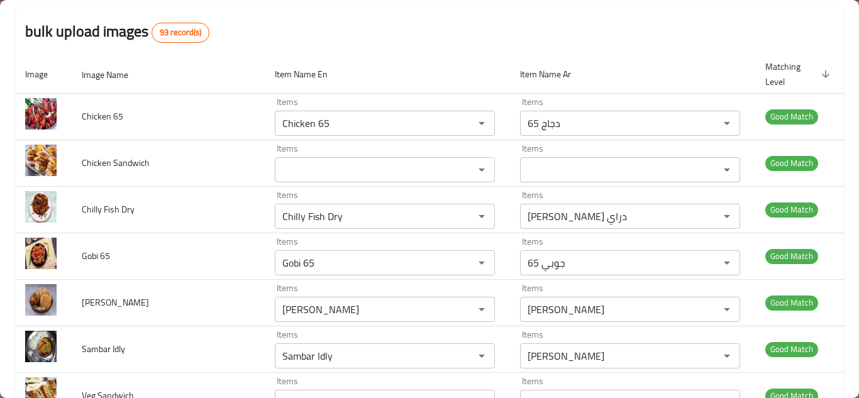
scroll to position [74, 0]
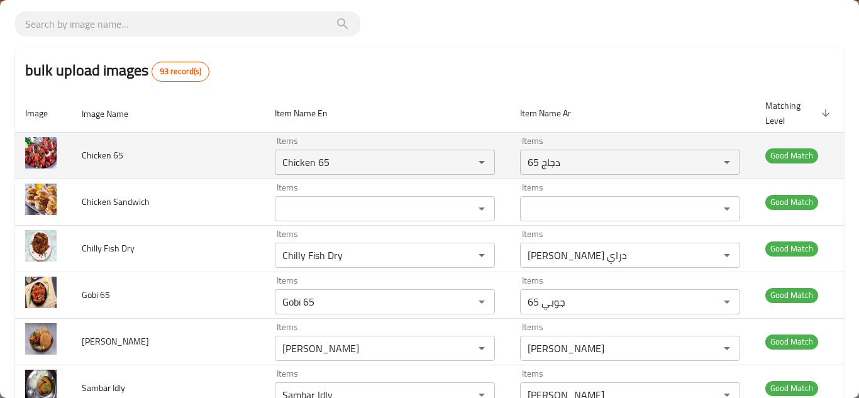
click at [211, 158] on td "Chicken 65" at bounding box center [168, 155] width 193 height 47
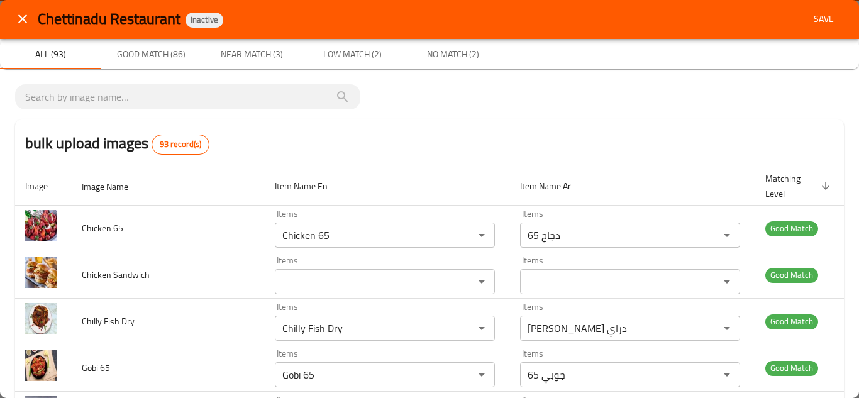
scroll to position [0, 0]
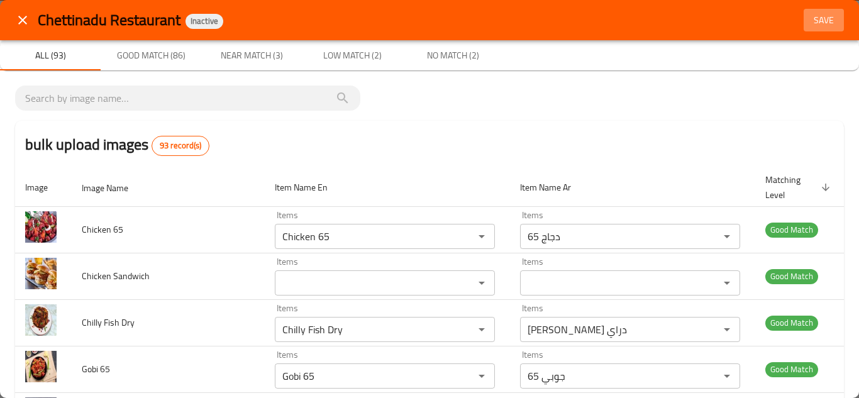
click at [822, 20] on span "Save" at bounding box center [823, 21] width 30 height 16
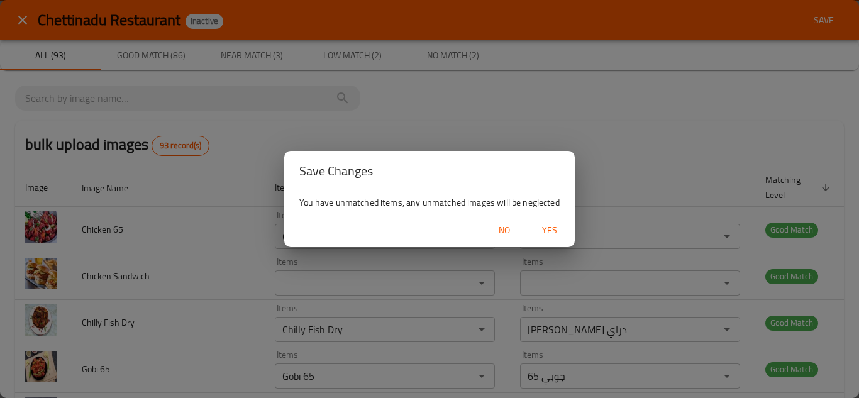
click at [551, 228] on span "Yes" at bounding box center [549, 231] width 30 height 16
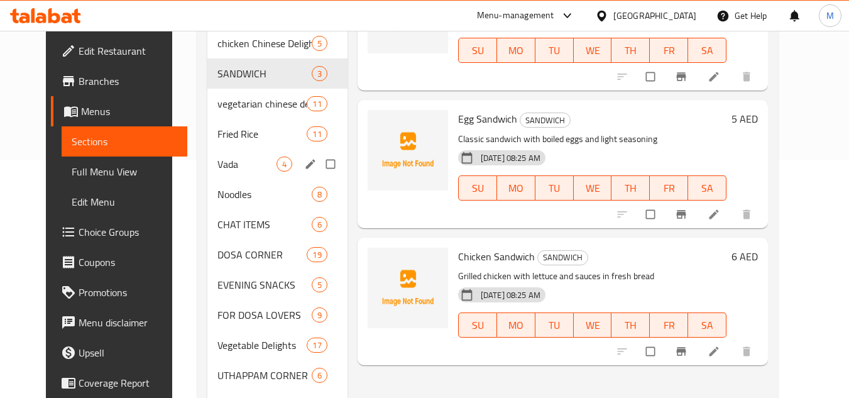
scroll to position [251, 0]
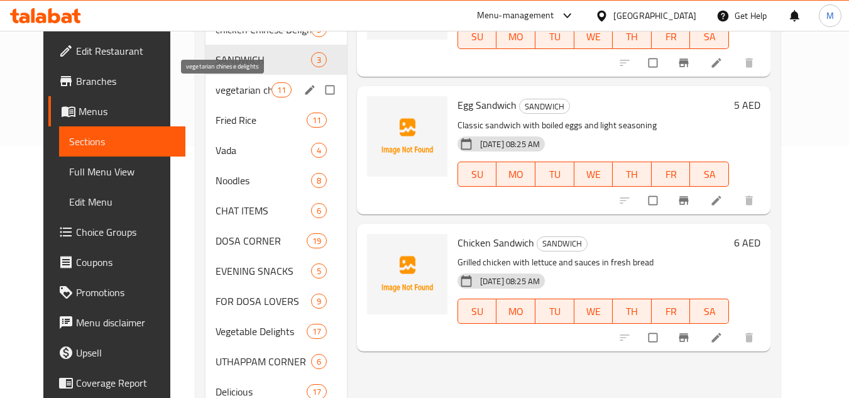
click at [219, 91] on span "vegetarian chinese delights" at bounding box center [243, 89] width 55 height 15
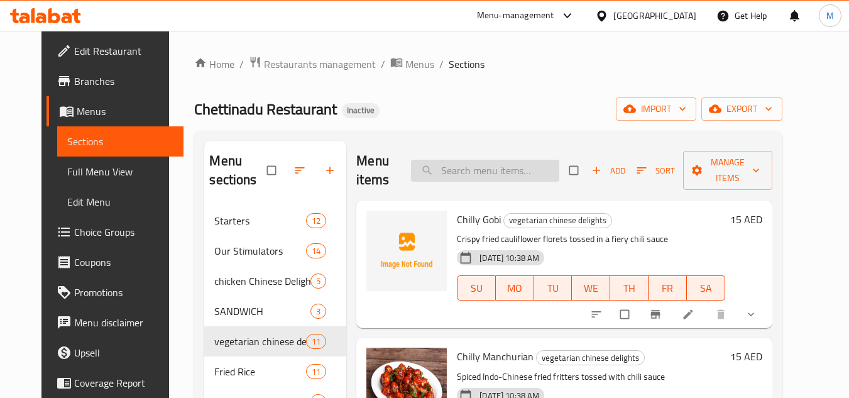
click at [461, 177] on input "search" at bounding box center [485, 171] width 148 height 22
paste input "[PERSON_NAME]"
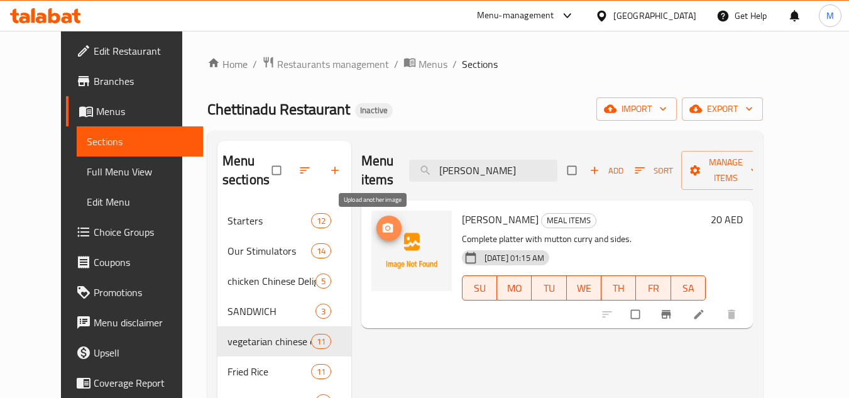
click at [383, 228] on icon "upload picture" at bounding box center [388, 227] width 11 height 9
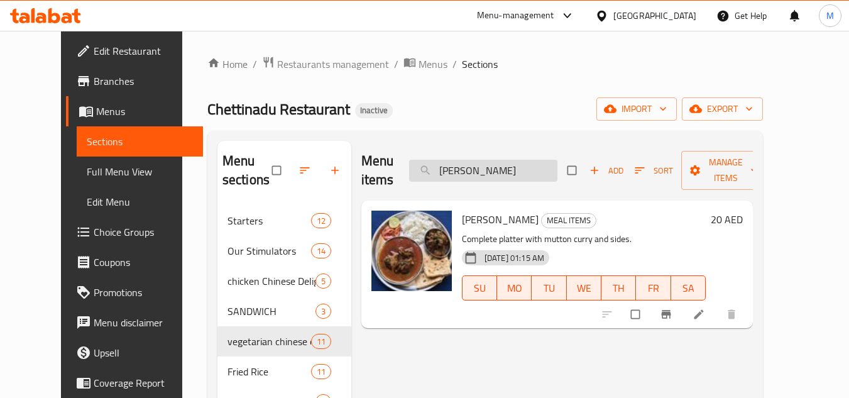
click at [483, 166] on input "[PERSON_NAME]" at bounding box center [483, 171] width 148 height 22
paste input "Set Dosa"
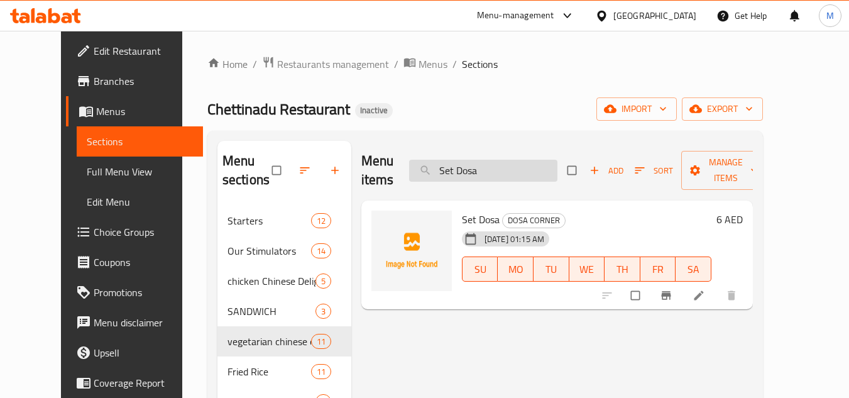
click at [458, 168] on input "Set Dosa" at bounding box center [483, 171] width 148 height 22
click at [371, 220] on img at bounding box center [411, 251] width 80 height 80
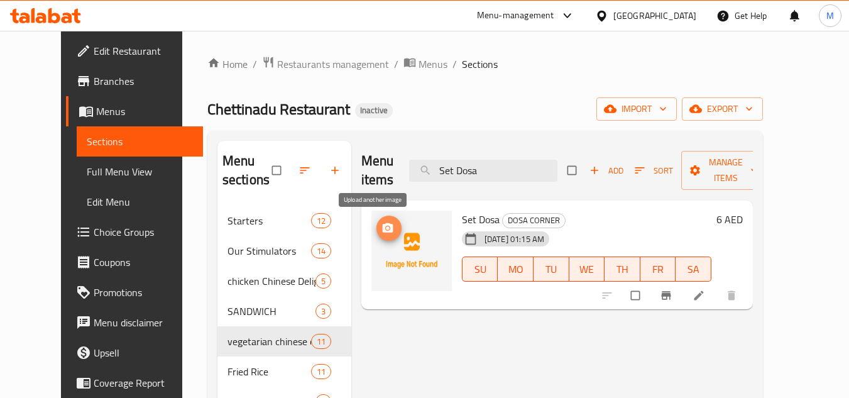
click at [382, 228] on icon "upload picture" at bounding box center [388, 228] width 13 height 13
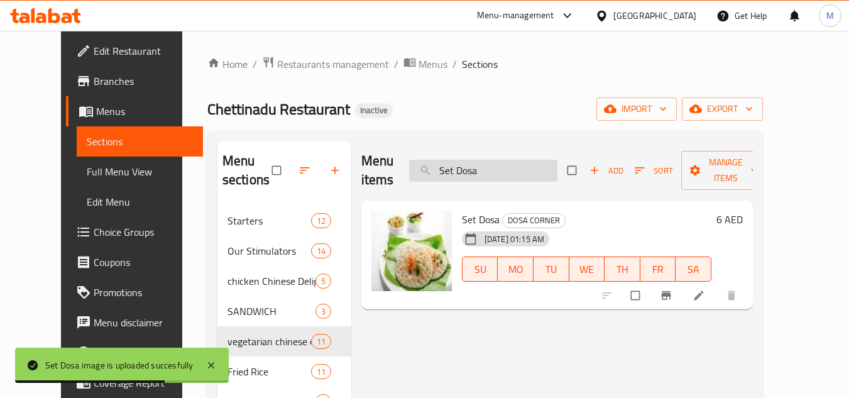
click at [478, 165] on input "Set Dosa" at bounding box center [483, 171] width 148 height 22
paste input "v [GEOGRAPHIC_DATA]"
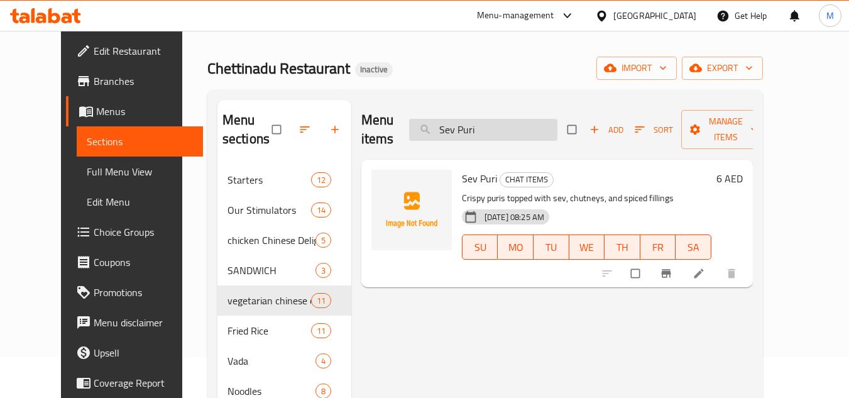
scroll to position [63, 0]
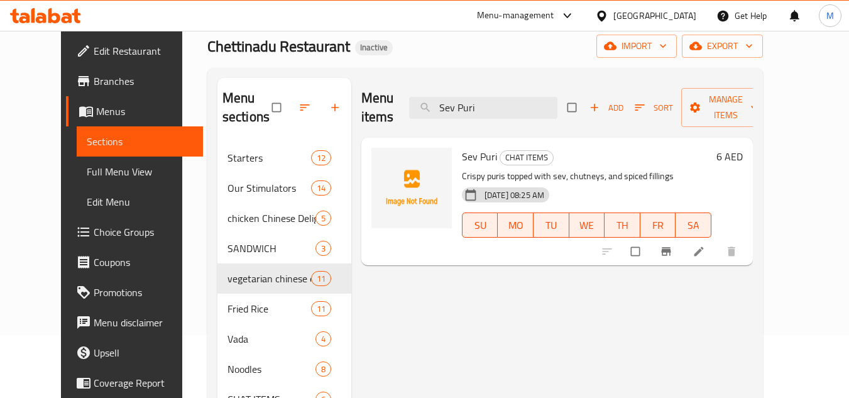
click at [477, 103] on input "Sev Puri" at bounding box center [483, 108] width 148 height 22
click at [476, 103] on input "Sev Puri" at bounding box center [483, 108] width 148 height 22
paste input "Pani"
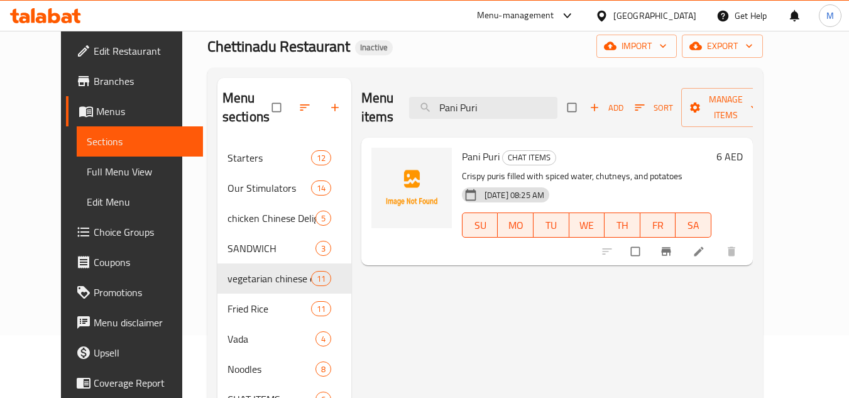
click at [479, 104] on input "Pani Puri" at bounding box center [483, 108] width 148 height 22
paste input "Veg Sandwich"
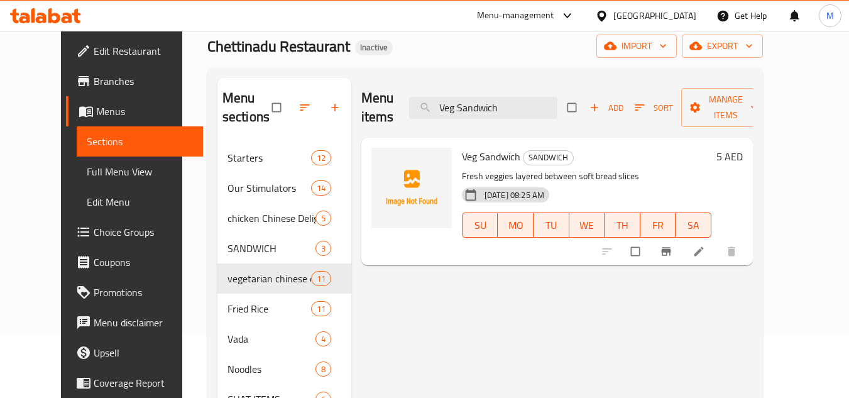
type input "Veg Sandwich"
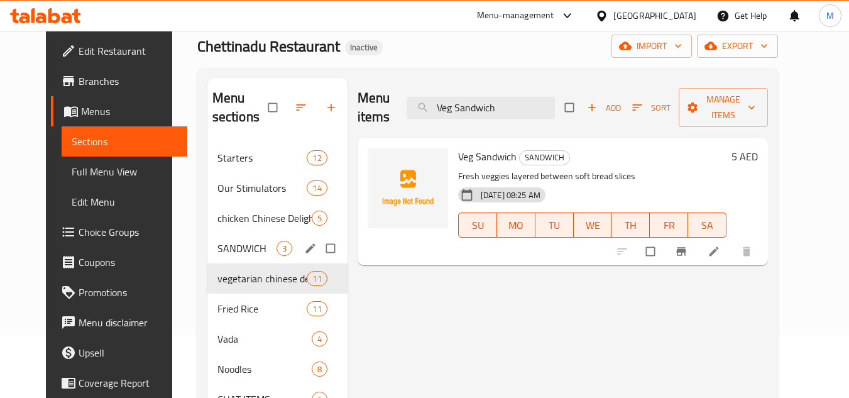
click at [217, 245] on span "SANDWICH" at bounding box center [246, 248] width 59 height 15
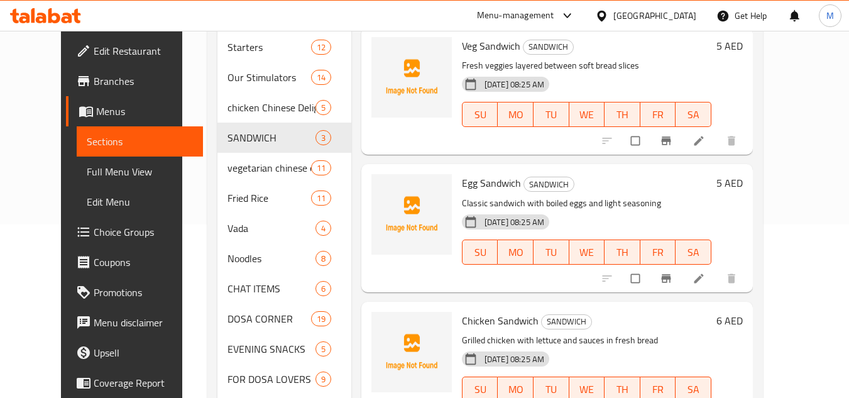
scroll to position [314, 0]
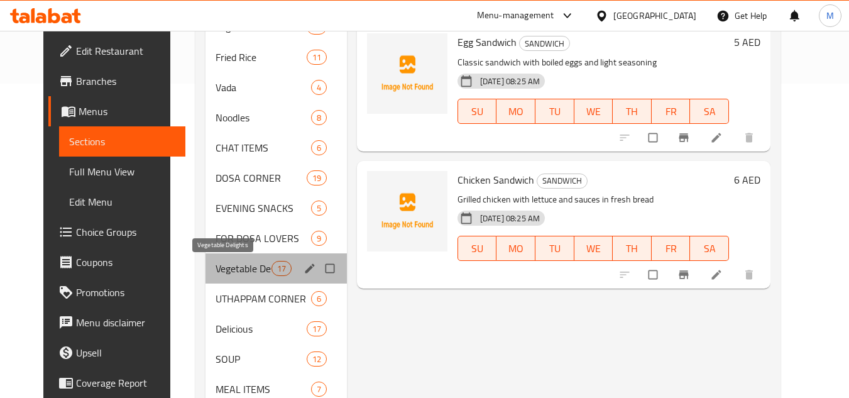
click at [216, 272] on span "Vegetable Delights" at bounding box center [243, 268] width 55 height 15
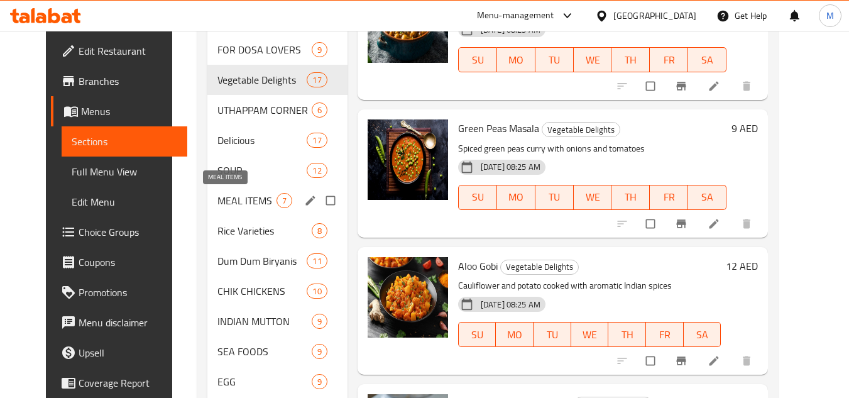
scroll to position [723, 0]
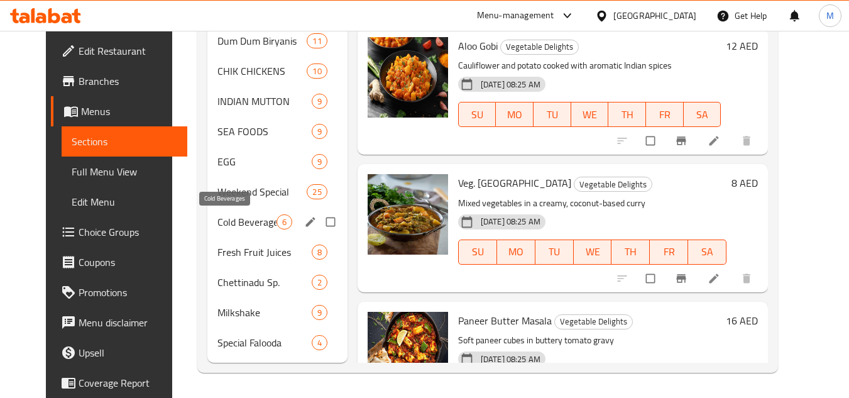
click at [217, 220] on span "Cold Beverages" at bounding box center [246, 221] width 59 height 15
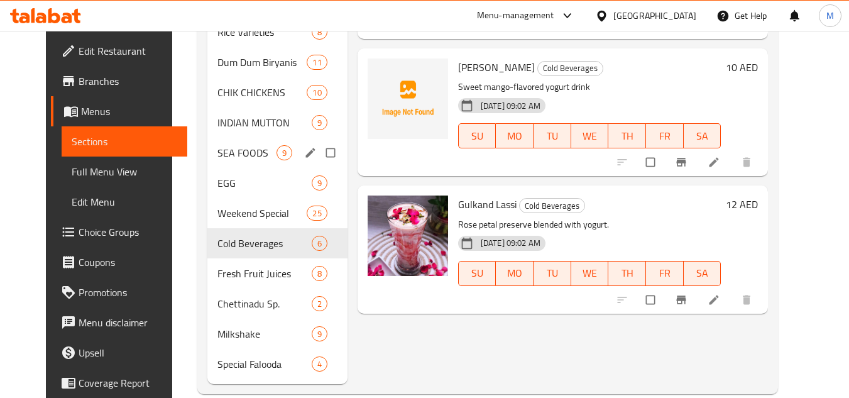
scroll to position [723, 0]
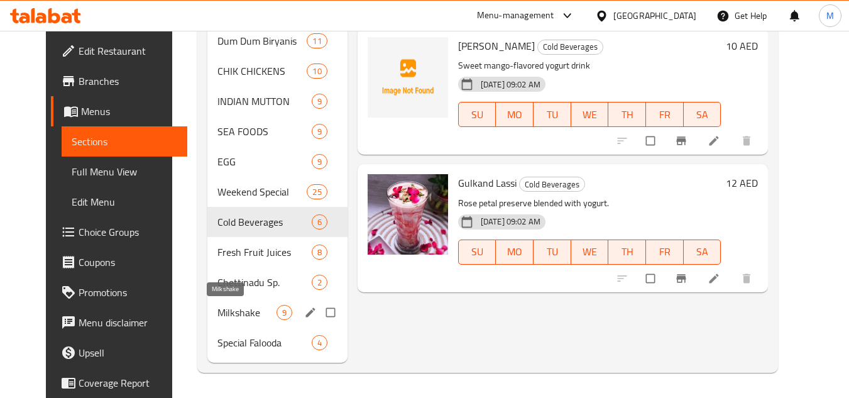
click at [217, 308] on span "Milkshake" at bounding box center [246, 312] width 59 height 15
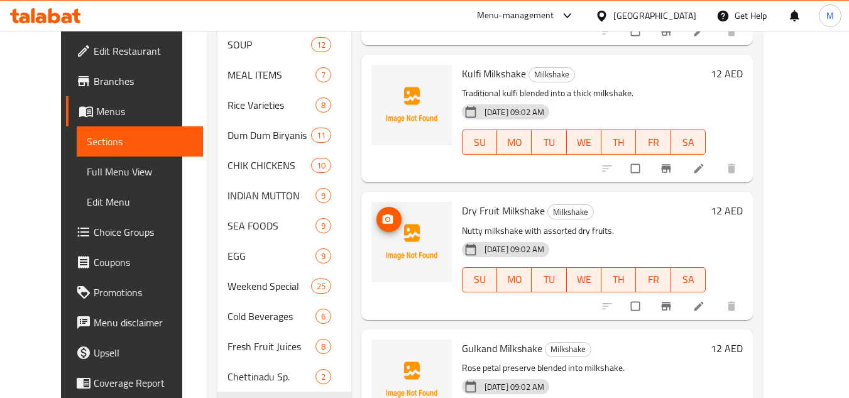
scroll to position [723, 0]
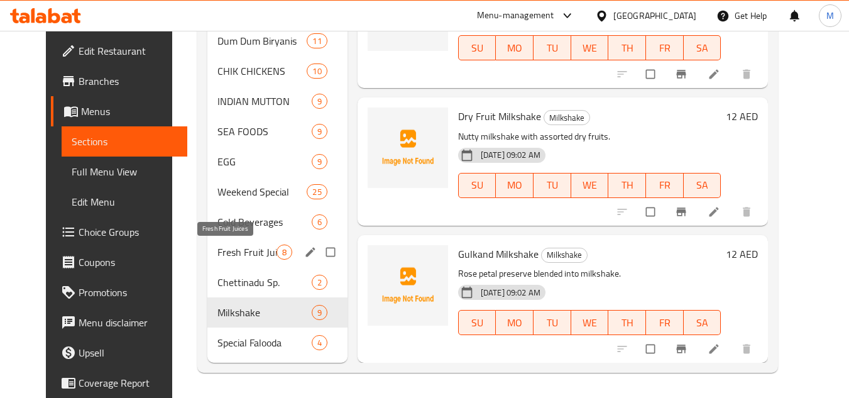
click at [217, 246] on span "Fresh Fruit Juices" at bounding box center [246, 252] width 59 height 15
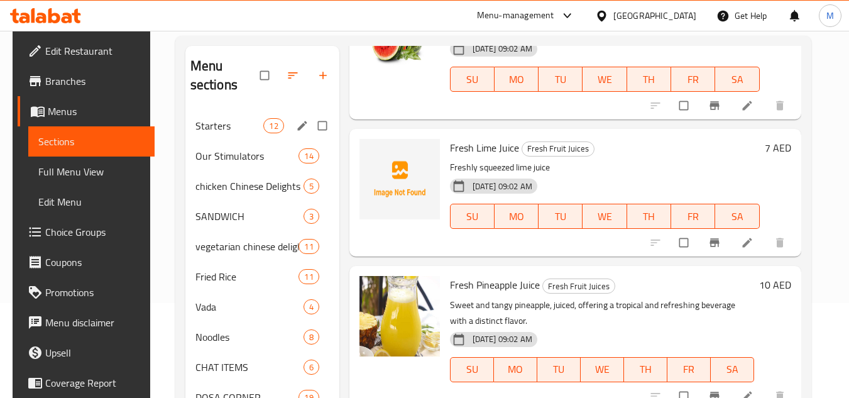
scroll to position [94, 0]
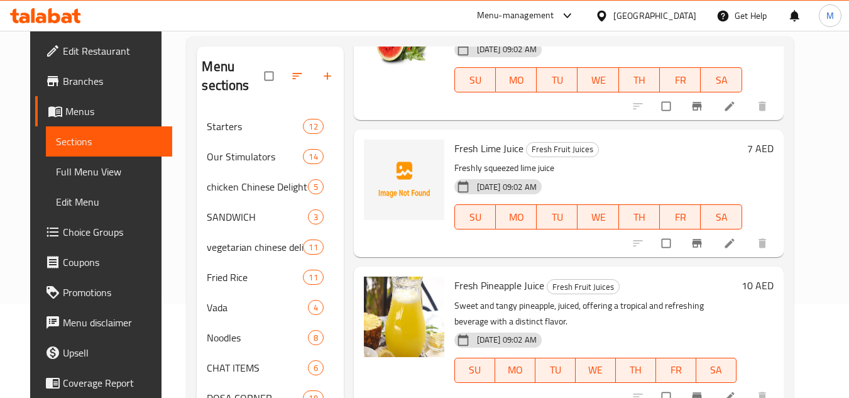
click at [103, 167] on span "Full Menu View" at bounding box center [109, 171] width 106 height 15
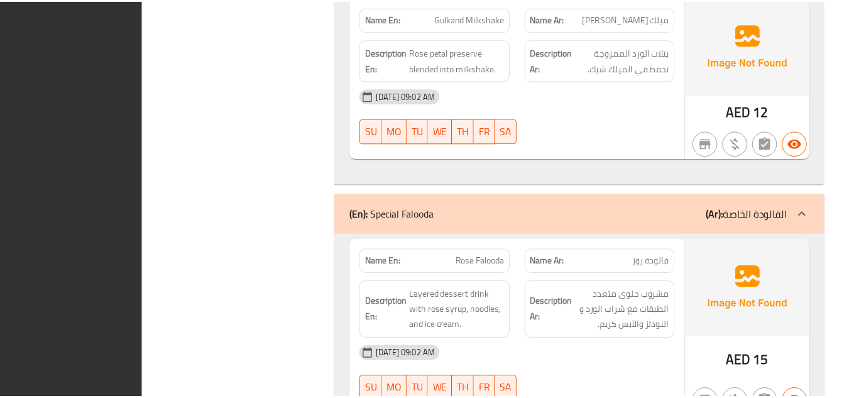
scroll to position [57272, 0]
